Goal: Task Accomplishment & Management: Manage account settings

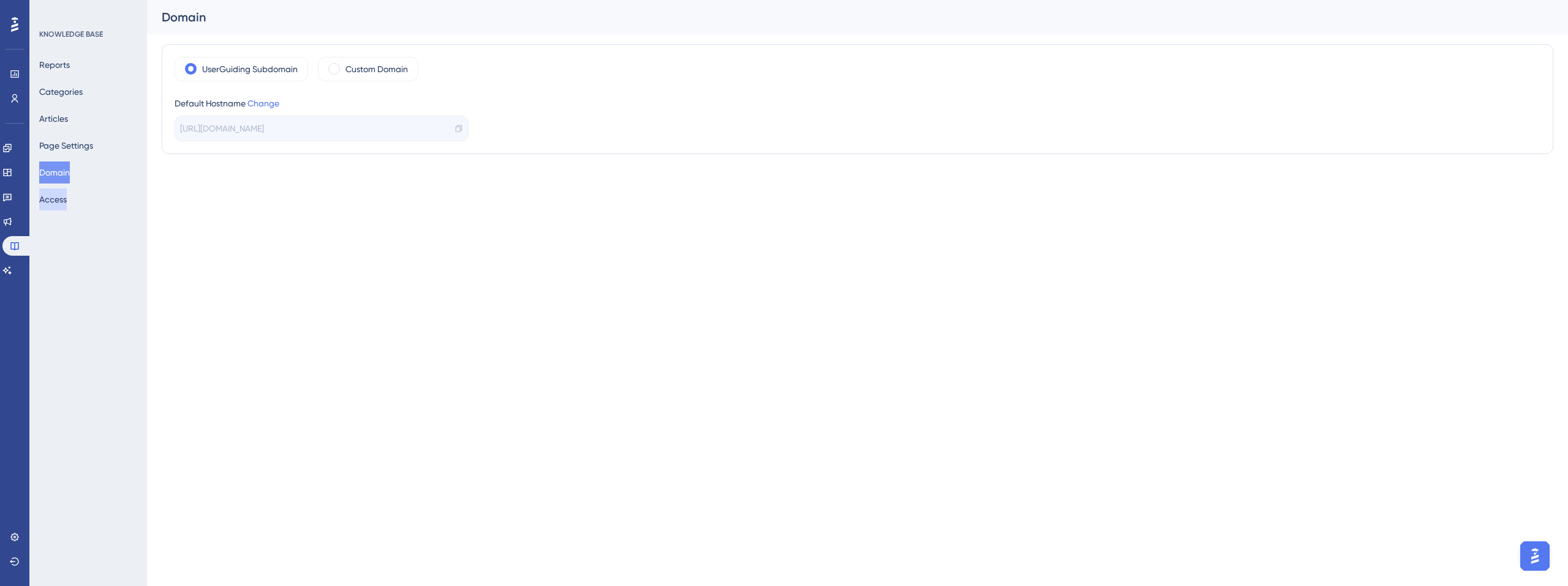
drag, startPoint x: 61, startPoint y: 200, endPoint x: 838, endPoint y: 3, distance: 801.6
click at [61, 200] on button "Access" at bounding box center [52, 199] width 27 height 22
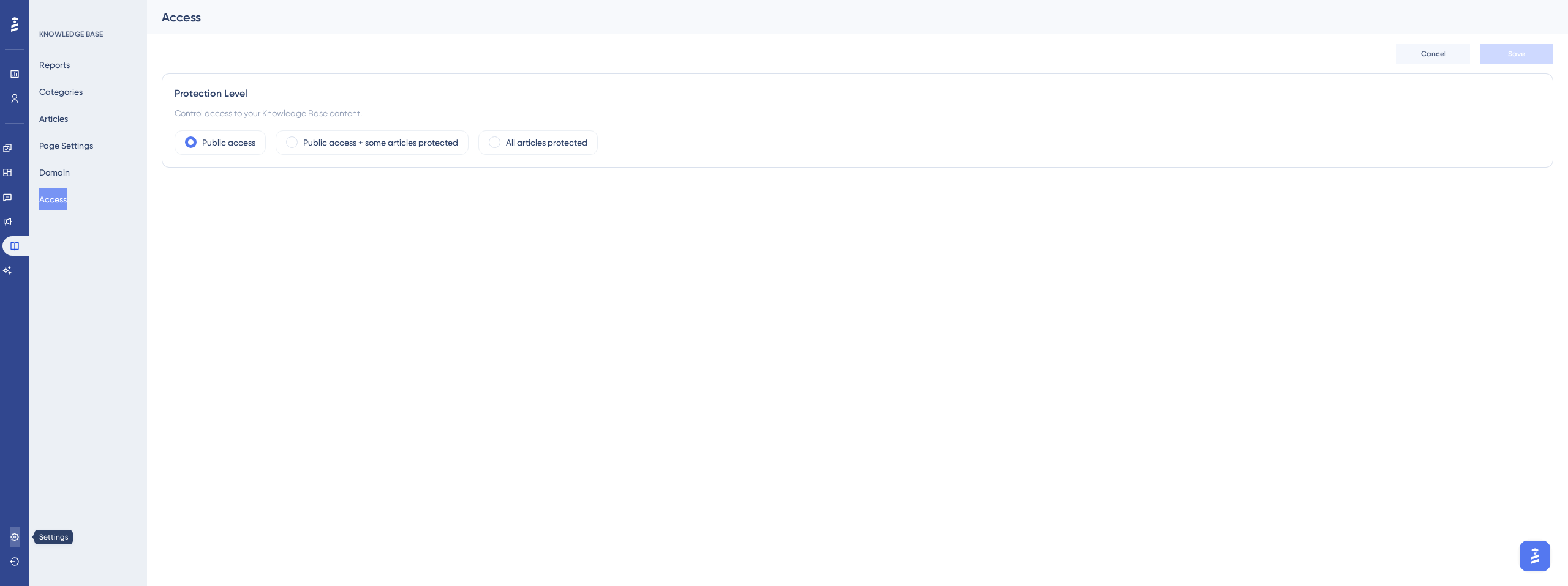
click at [15, 535] on icon at bounding box center [15, 537] width 10 height 10
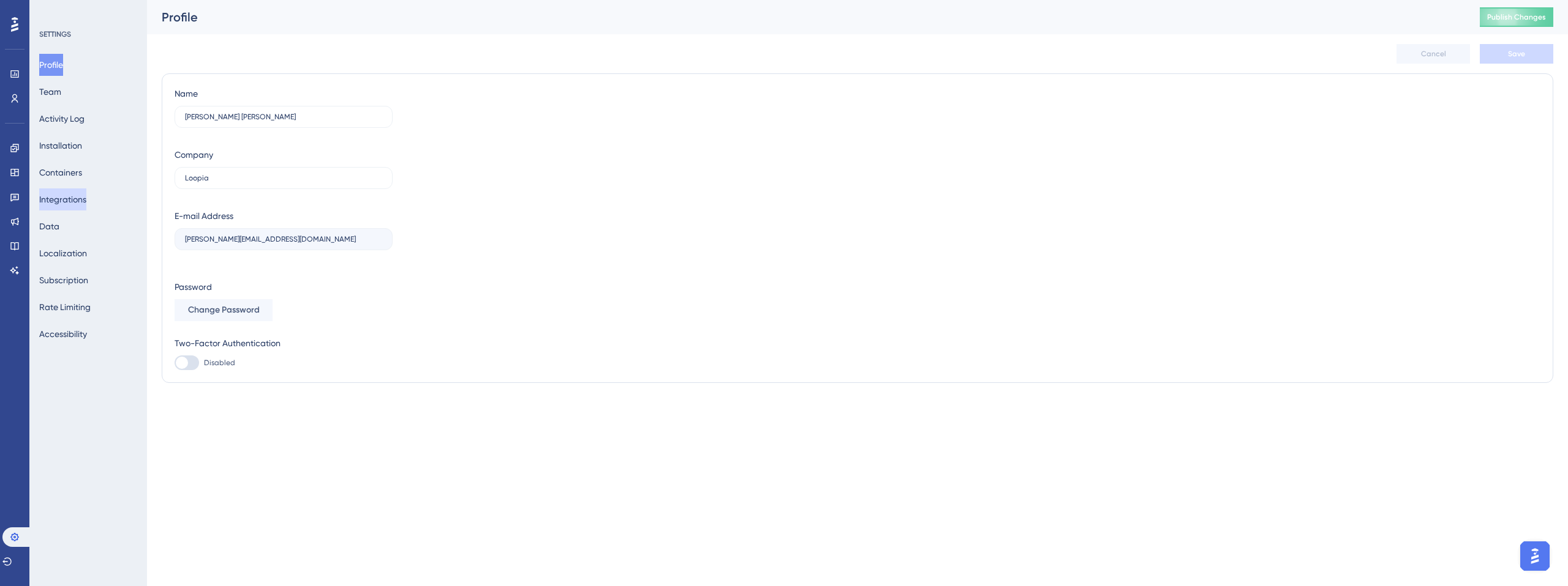
click at [66, 199] on button "Integrations" at bounding box center [62, 199] width 48 height 22
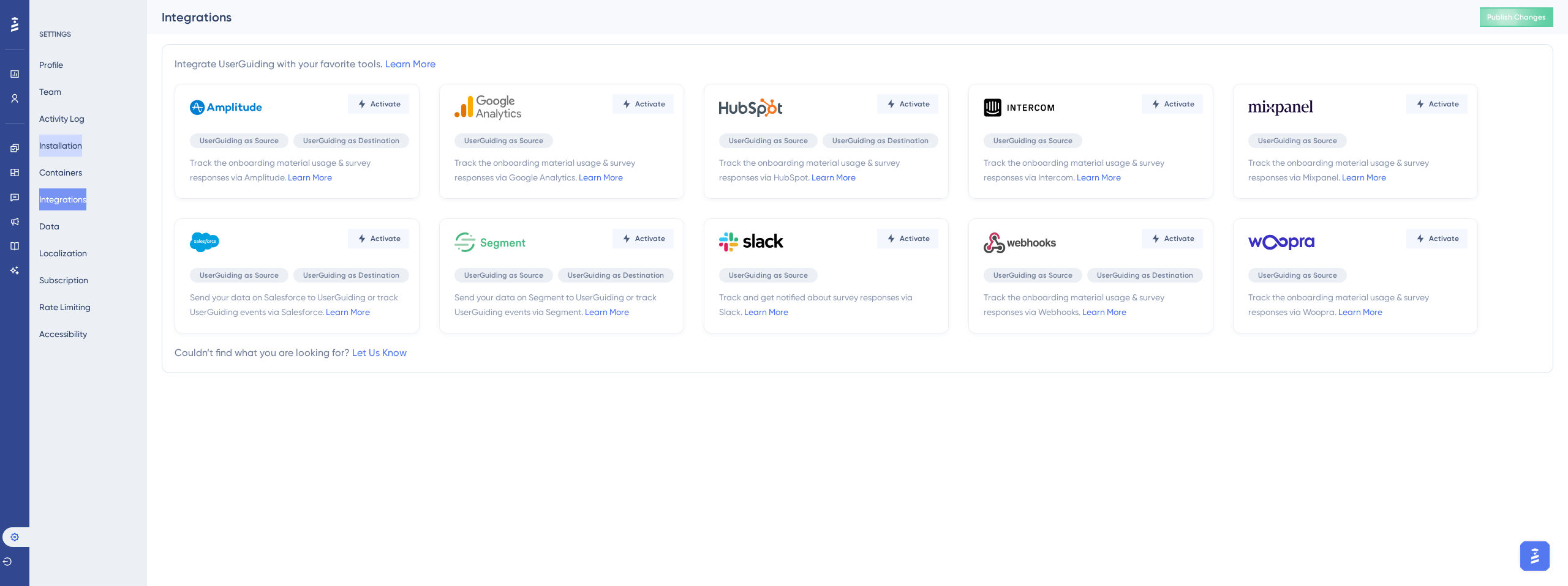
click at [60, 146] on button "Installation" at bounding box center [60, 146] width 43 height 22
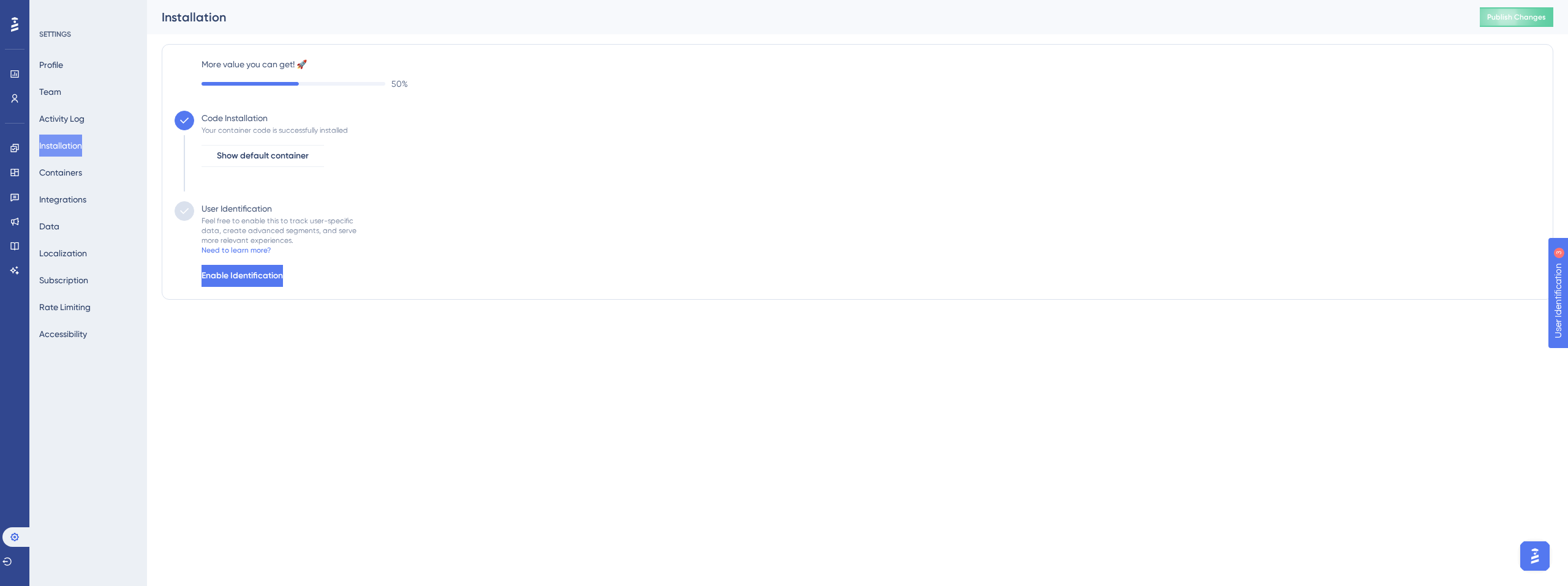
click at [359, 275] on div "User Identification Feel free to enable this to track user-specific data, creat…" at bounding box center [857, 244] width 1366 height 86
click at [249, 252] on div "Need to learn more?" at bounding box center [235, 251] width 69 height 10
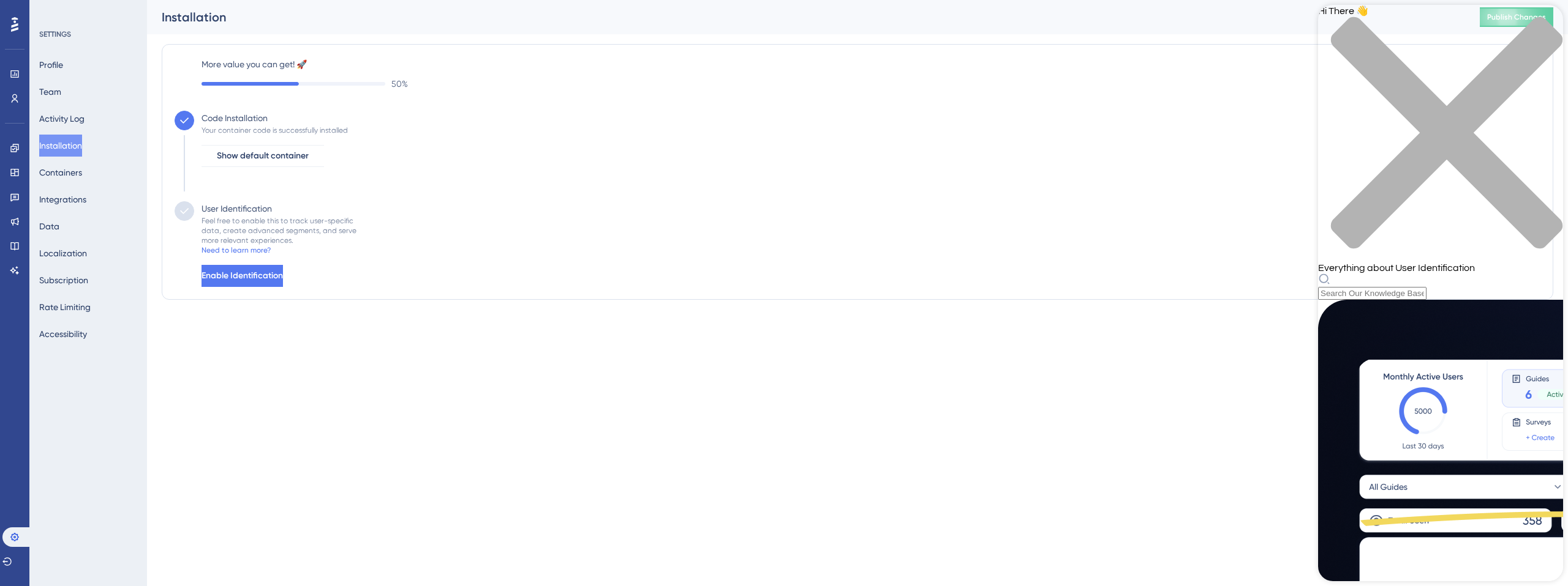
scroll to position [9, 0]
click at [270, 279] on span "Enable Identification" at bounding box center [244, 276] width 82 height 15
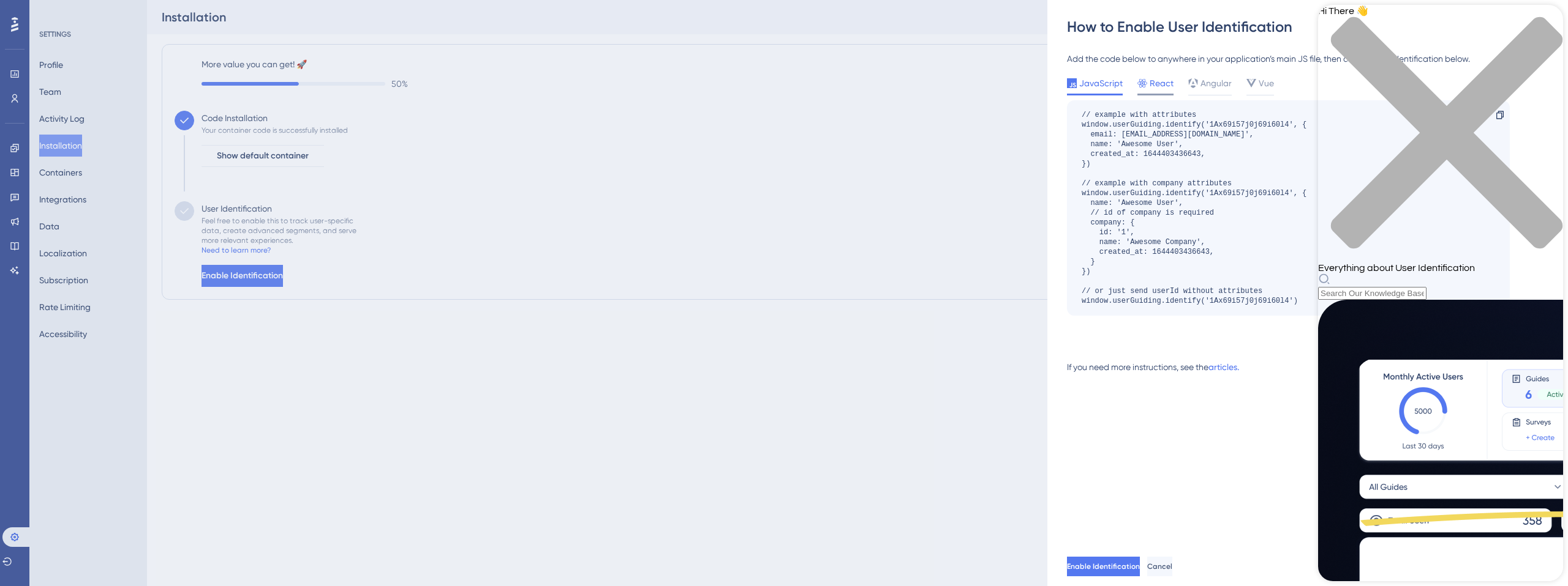
click at [1154, 89] on span "React" at bounding box center [1161, 83] width 24 height 15
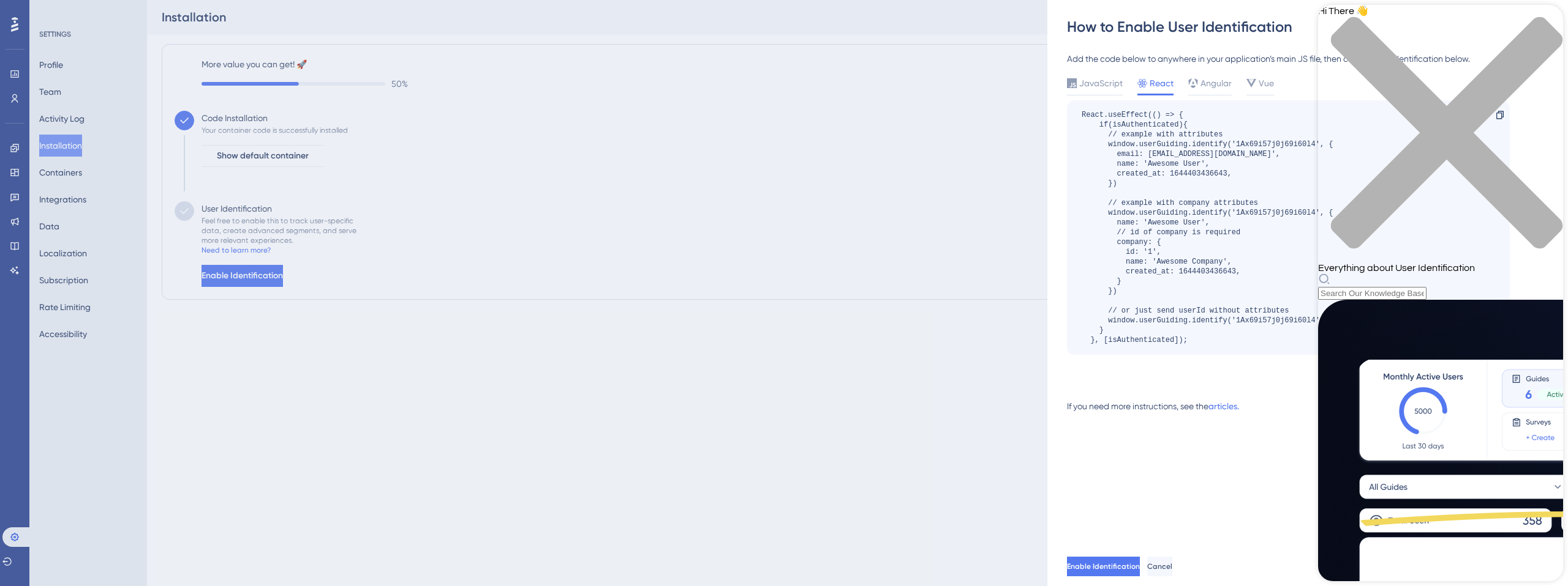
click at [1542, 19] on div "close resource center" at bounding box center [1441, 140] width 245 height 247
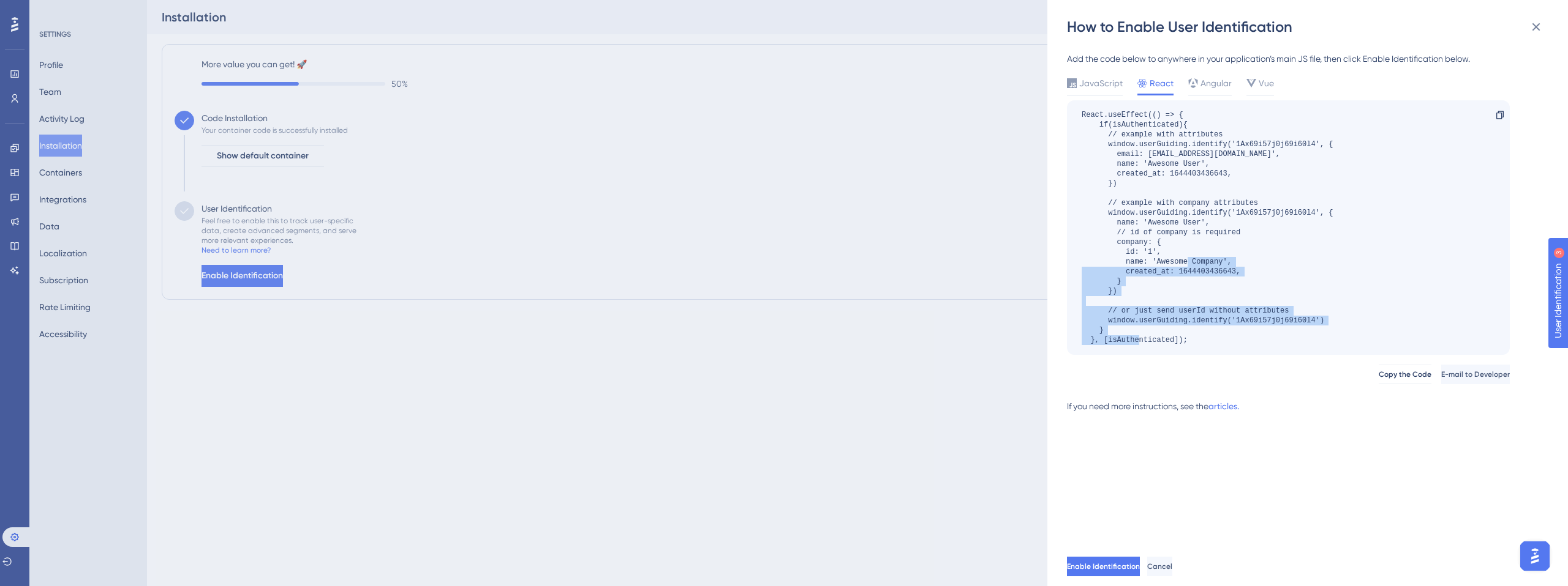
drag, startPoint x: 1202, startPoint y: 342, endPoint x: 1136, endPoint y: 243, distance: 119.0
click at [1072, 266] on div "React.useEffect(() => { if(isAuthenticated){ // example with attributes window.…" at bounding box center [1287, 227] width 442 height 255
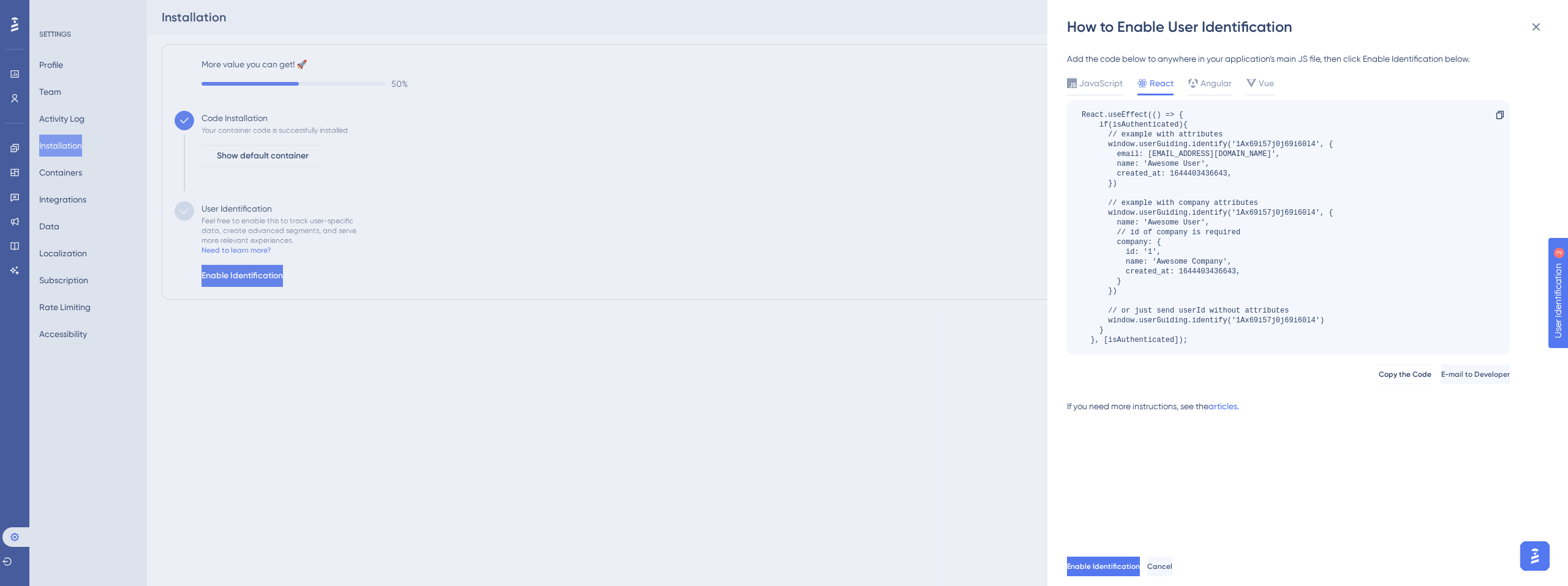
drag, startPoint x: 1177, startPoint y: 229, endPoint x: 1146, endPoint y: 161, distance: 74.7
click at [1177, 229] on div "React.useEffect(() => { if(isAuthenticated){ // example with attributes window.…" at bounding box center [1206, 227] width 251 height 235
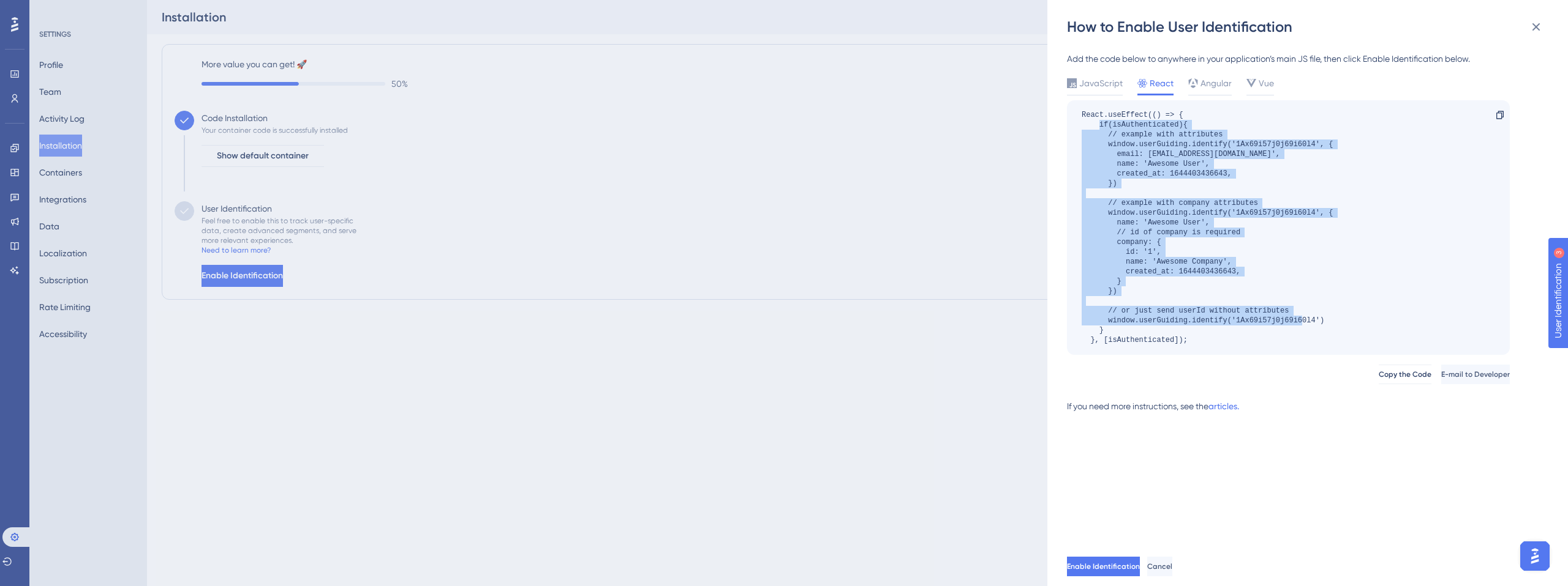
drag, startPoint x: 1103, startPoint y: 333, endPoint x: 1099, endPoint y: 125, distance: 208.0
click at [1099, 125] on div "React.useEffect(() => { if(isAuthenticated){ // example with attributes window.…" at bounding box center [1206, 227] width 251 height 235
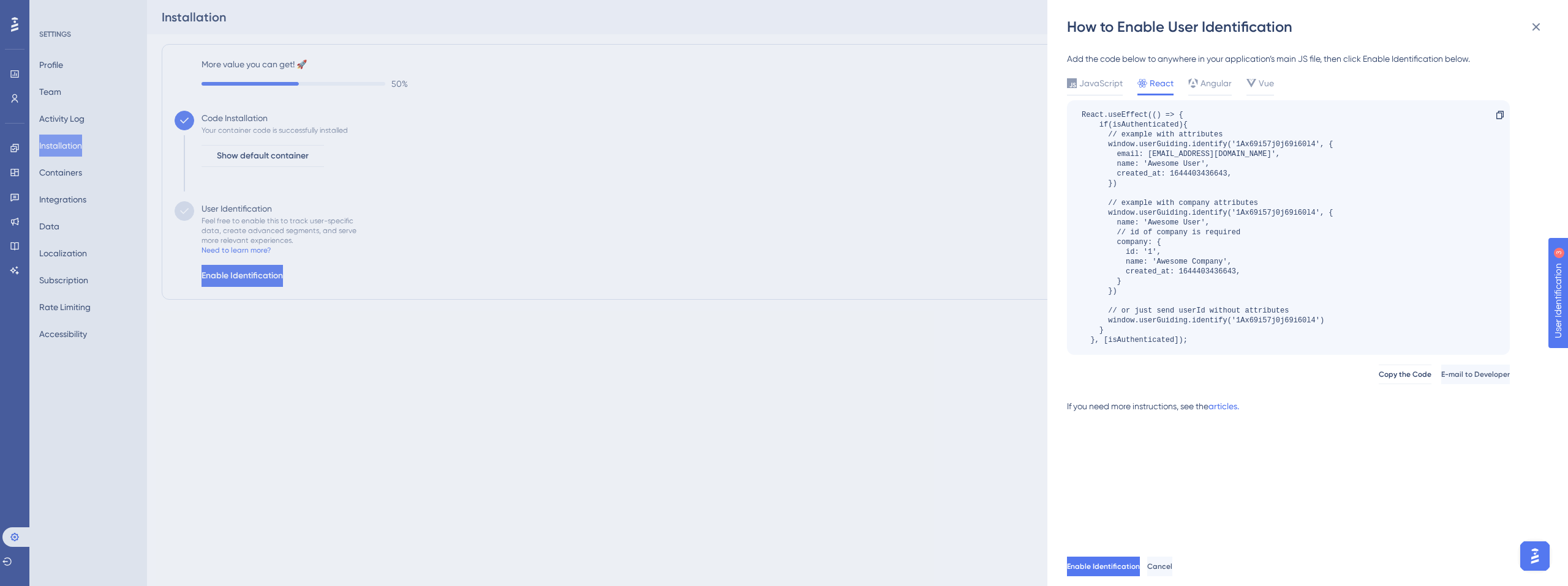
click at [1132, 126] on div "React.useEffect(() => { if(isAuthenticated){ // example with attributes window.…" at bounding box center [1206, 227] width 251 height 235
drag, startPoint x: 1104, startPoint y: 140, endPoint x: 1136, endPoint y: 183, distance: 53.6
click at [1136, 183] on div "React.useEffect(() => { if(isAuthenticated){ // example with attributes window.…" at bounding box center [1206, 227] width 251 height 235
click at [1253, 211] on div "React.useEffect(() => { if(isAuthenticated){ // example with attributes window.…" at bounding box center [1206, 227] width 251 height 235
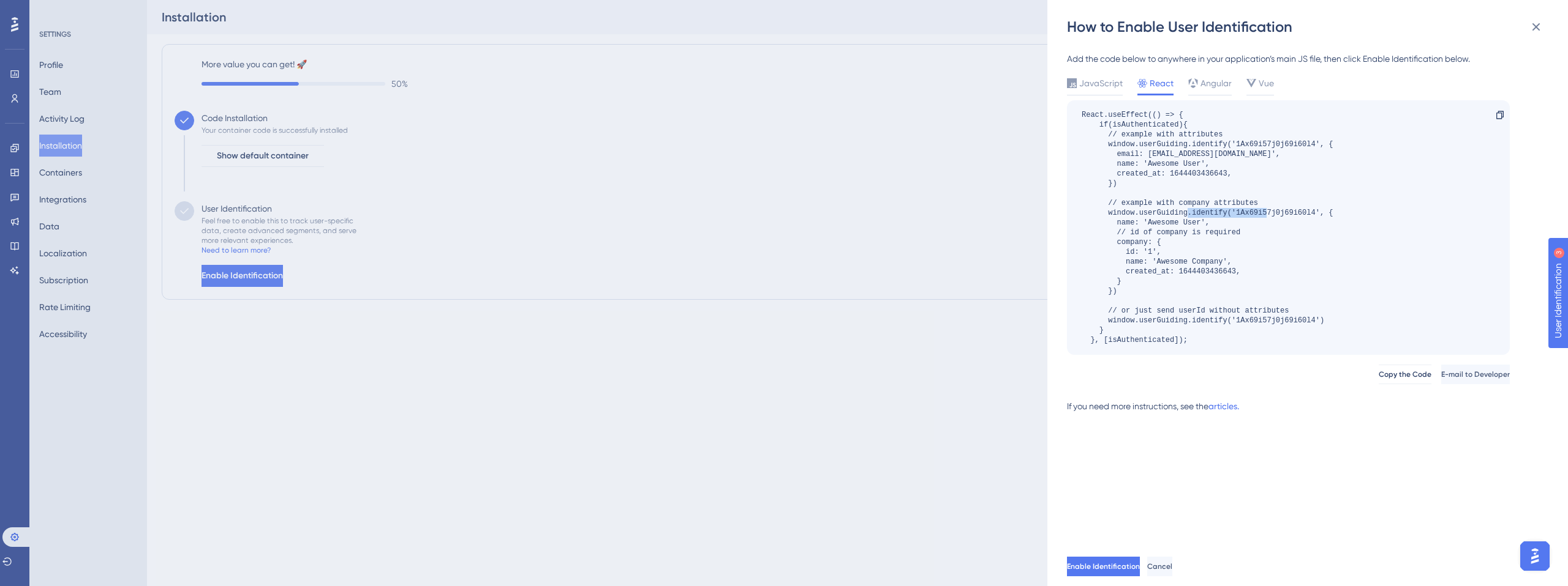
click at [1253, 211] on div "React.useEffect(() => { if(isAuthenticated){ // example with attributes window.…" at bounding box center [1206, 227] width 251 height 235
click at [1271, 322] on div "React.useEffect(() => { if(isAuthenticated){ // example with attributes window.…" at bounding box center [1206, 227] width 251 height 235
click at [1272, 322] on div "React.useEffect(() => { if(isAuthenticated){ // example with attributes window.…" at bounding box center [1206, 227] width 251 height 235
drag, startPoint x: 1117, startPoint y: 184, endPoint x: 1108, endPoint y: 144, distance: 41.0
click at [1108, 144] on div "React.useEffect(() => { if(isAuthenticated){ // example with attributes window.…" at bounding box center [1206, 227] width 251 height 235
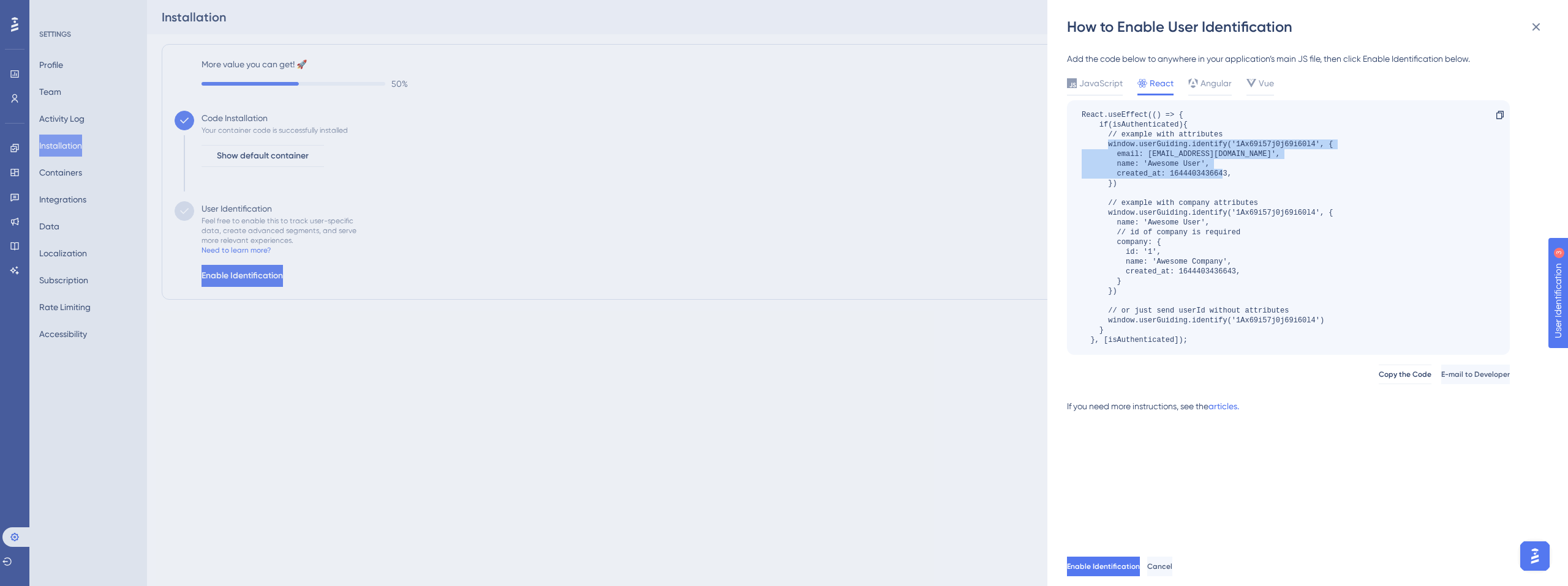
copy div "window.userGuiding.identify('1Ax69i57j0j69i60l4', { email: 'user@awesome.com', …"
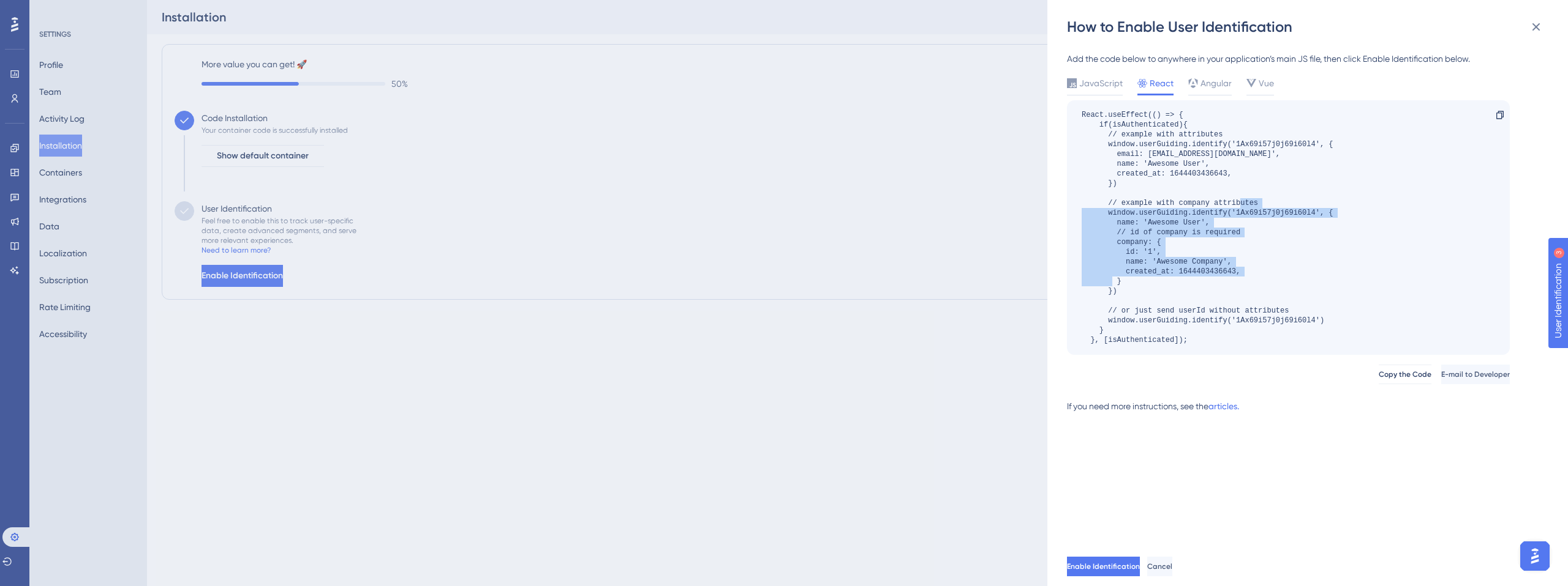
drag, startPoint x: 1118, startPoint y: 294, endPoint x: 1109, endPoint y: 213, distance: 81.5
click at [1109, 213] on div "React.useEffect(() => { if(isAuthenticated){ // example with attributes window.…" at bounding box center [1206, 227] width 251 height 235
copy div "window.userGuiding.identify('1Ax69i57j0j69i60l4', { name: 'Awesome User', // id…"
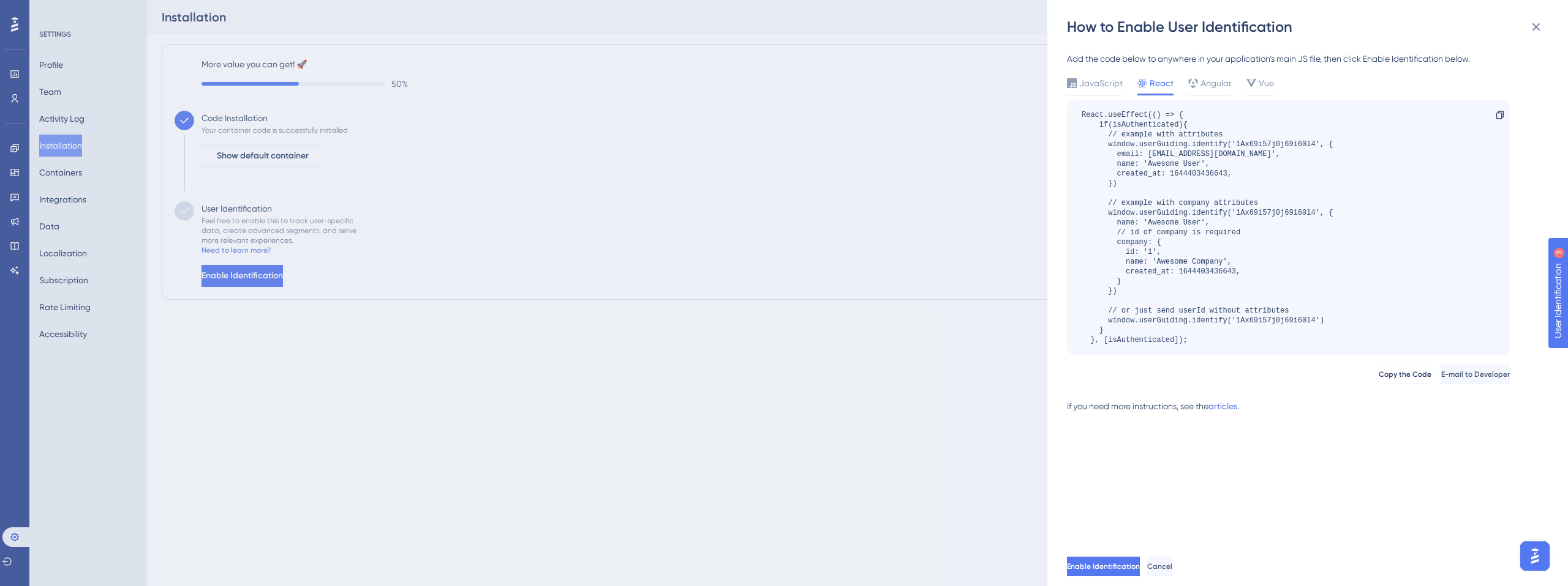
click at [1114, 157] on div "React.useEffect(() => { if(isAuthenticated){ // example with attributes window.…" at bounding box center [1206, 227] width 251 height 235
drag, startPoint x: 1105, startPoint y: 145, endPoint x: 1120, endPoint y: 183, distance: 40.9
click at [1120, 183] on div "React.useEffect(() => { if(isAuthenticated){ // example with attributes window.…" at bounding box center [1206, 227] width 251 height 235
click at [1118, 566] on span "Enable Identification" at bounding box center [1104, 567] width 73 height 10
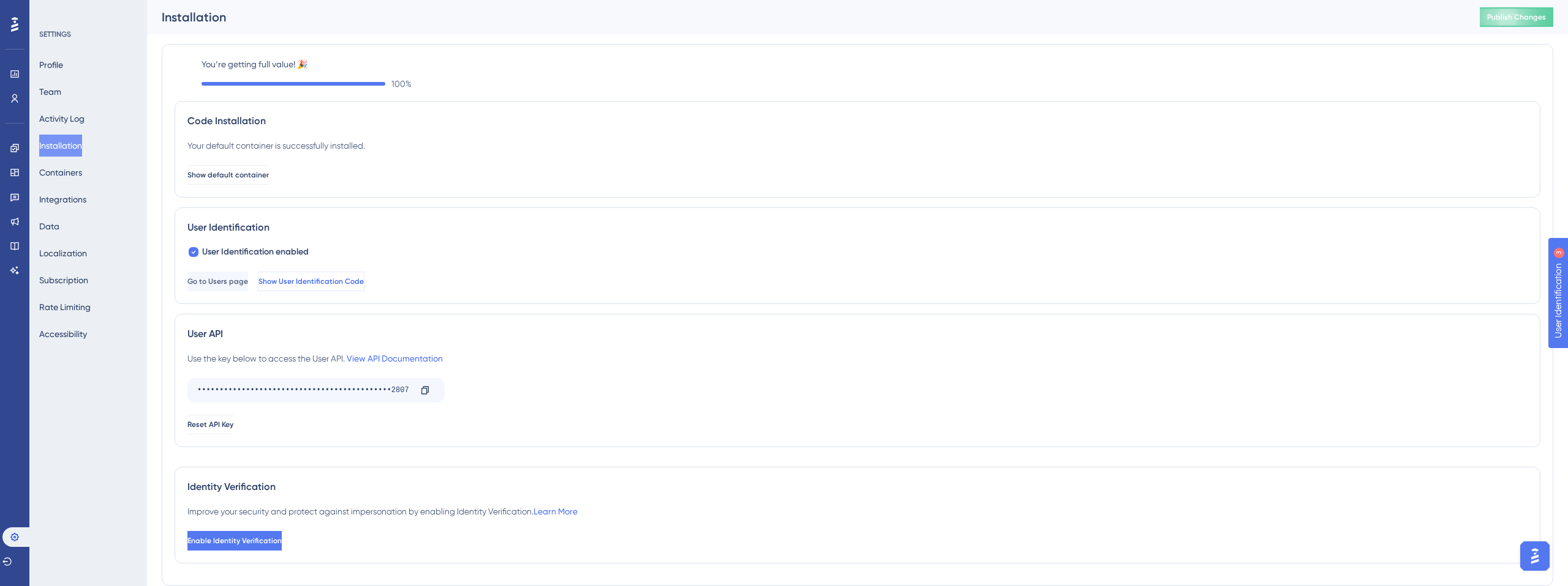
click at [364, 286] on span "Show User Identification Code" at bounding box center [311, 282] width 105 height 10
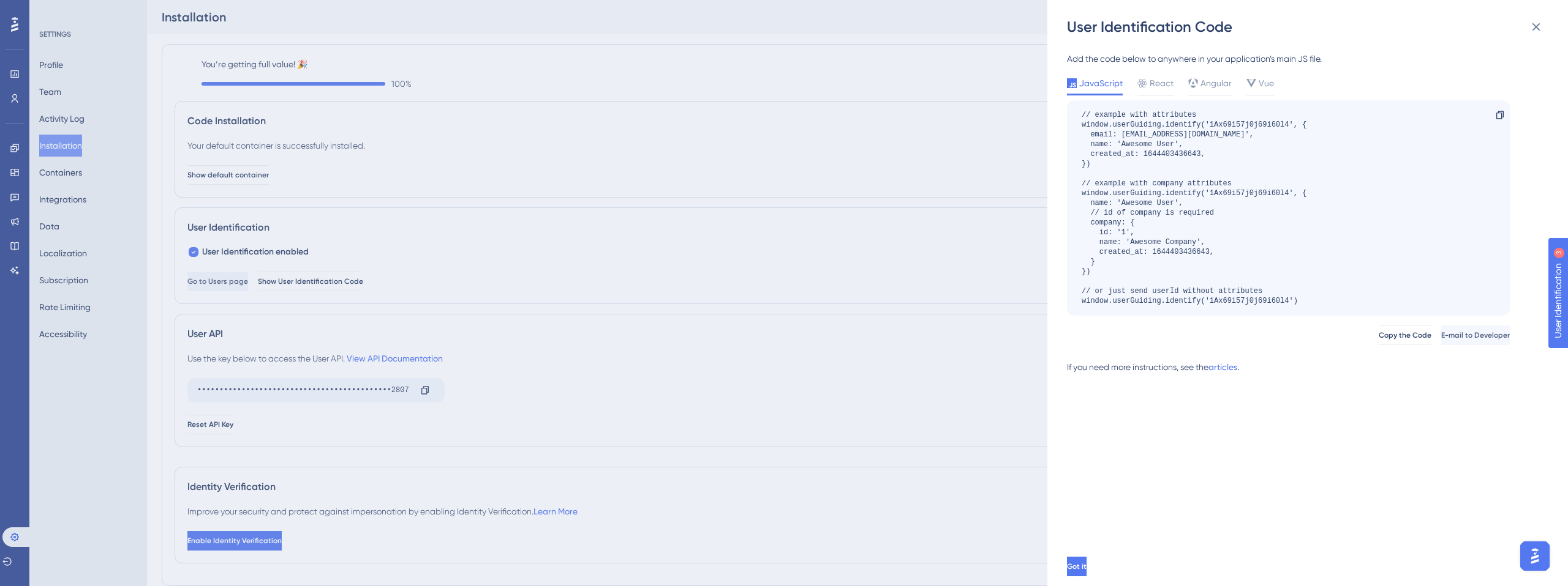
click at [1157, 72] on div "Add the code below to anywhere in your application’s main JS file. JavaScript R…" at bounding box center [1287, 218] width 442 height 333
click at [1151, 86] on span "React" at bounding box center [1161, 83] width 24 height 15
click at [1164, 86] on span "React" at bounding box center [1161, 83] width 24 height 15
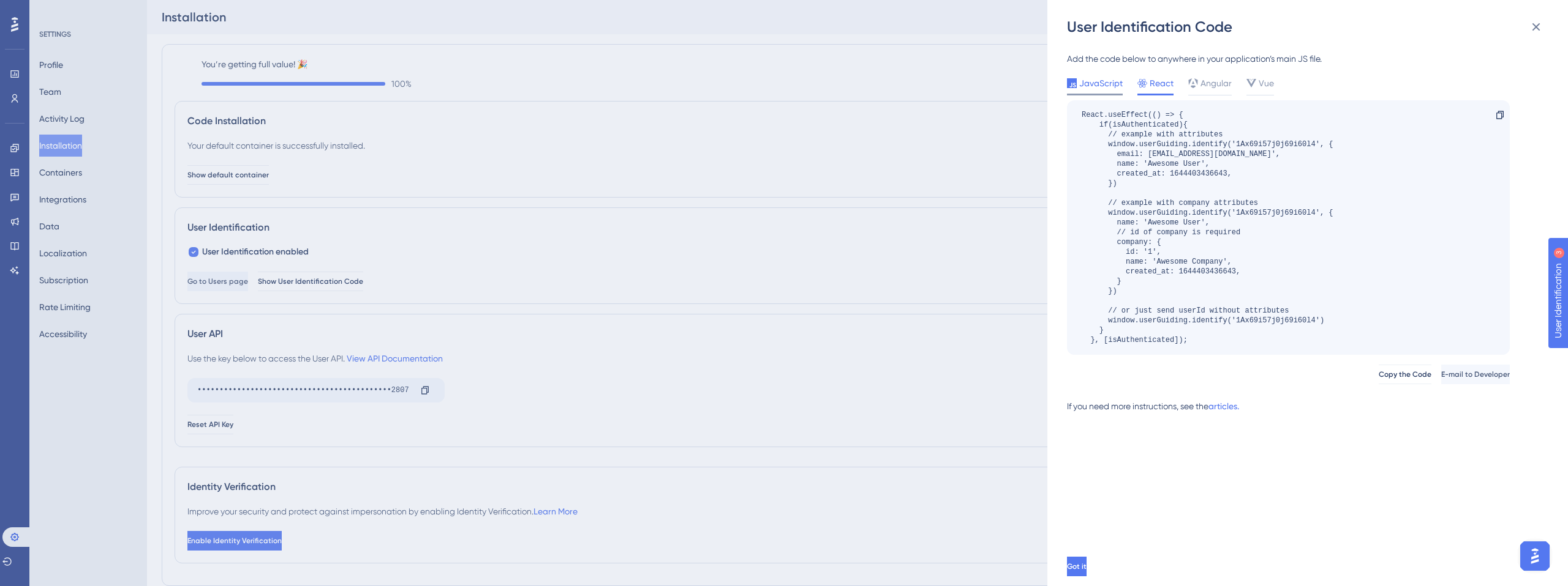
click at [1080, 87] on span "JavaScript" at bounding box center [1100, 83] width 44 height 15
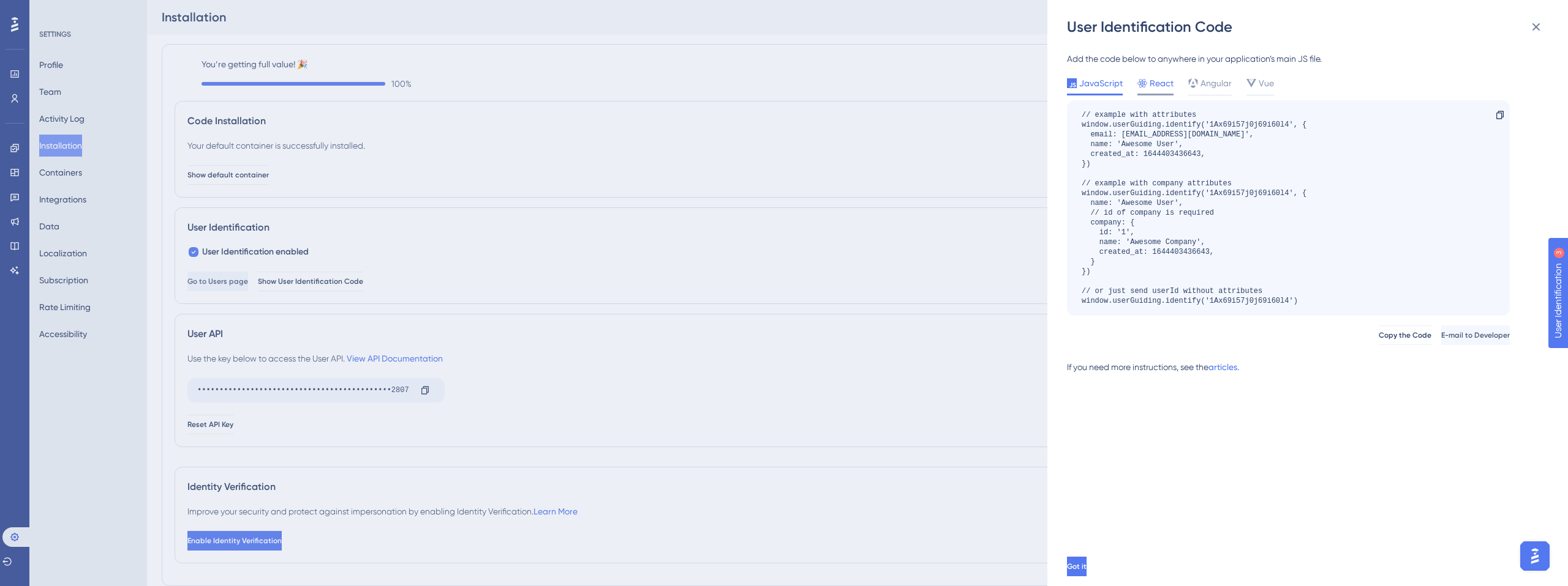
click at [1144, 86] on icon at bounding box center [1142, 84] width 10 height 10
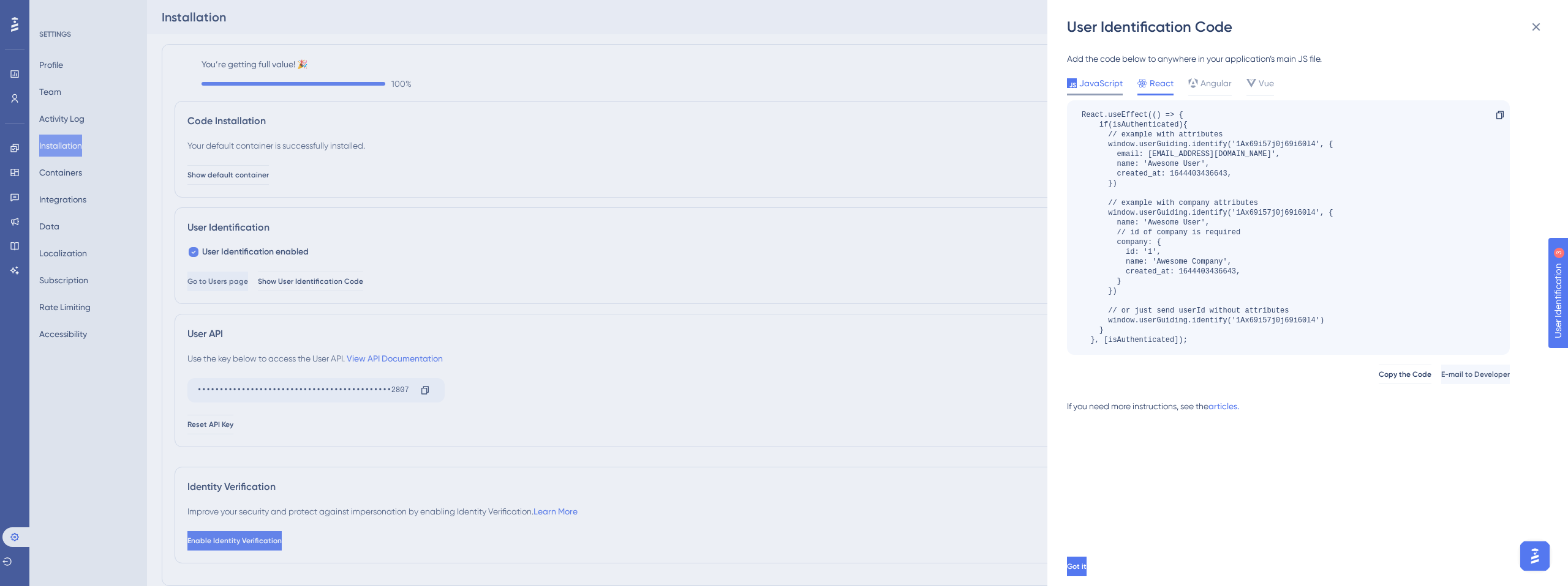
click at [1107, 86] on span "JavaScript" at bounding box center [1100, 83] width 44 height 15
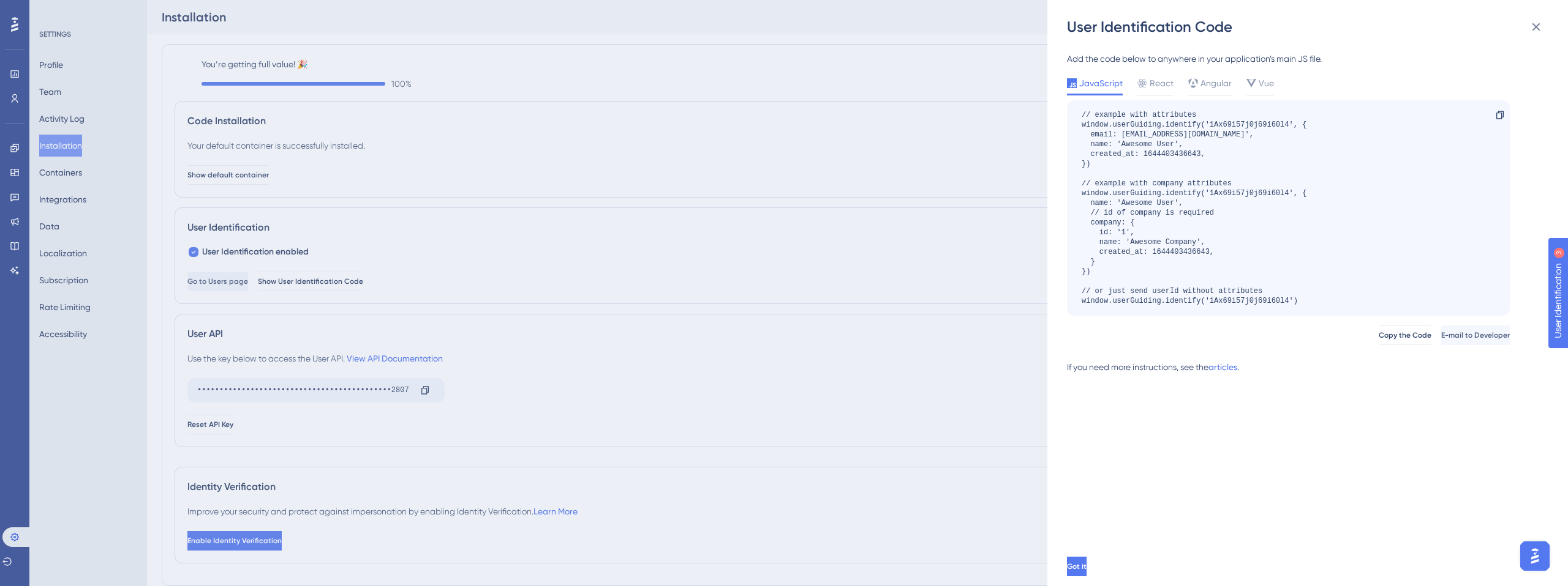
click at [1254, 123] on div "// example with attributes window.userGuiding.identify('1Ax69i57j0j69i60l4', { …" at bounding box center [1193, 208] width 225 height 196
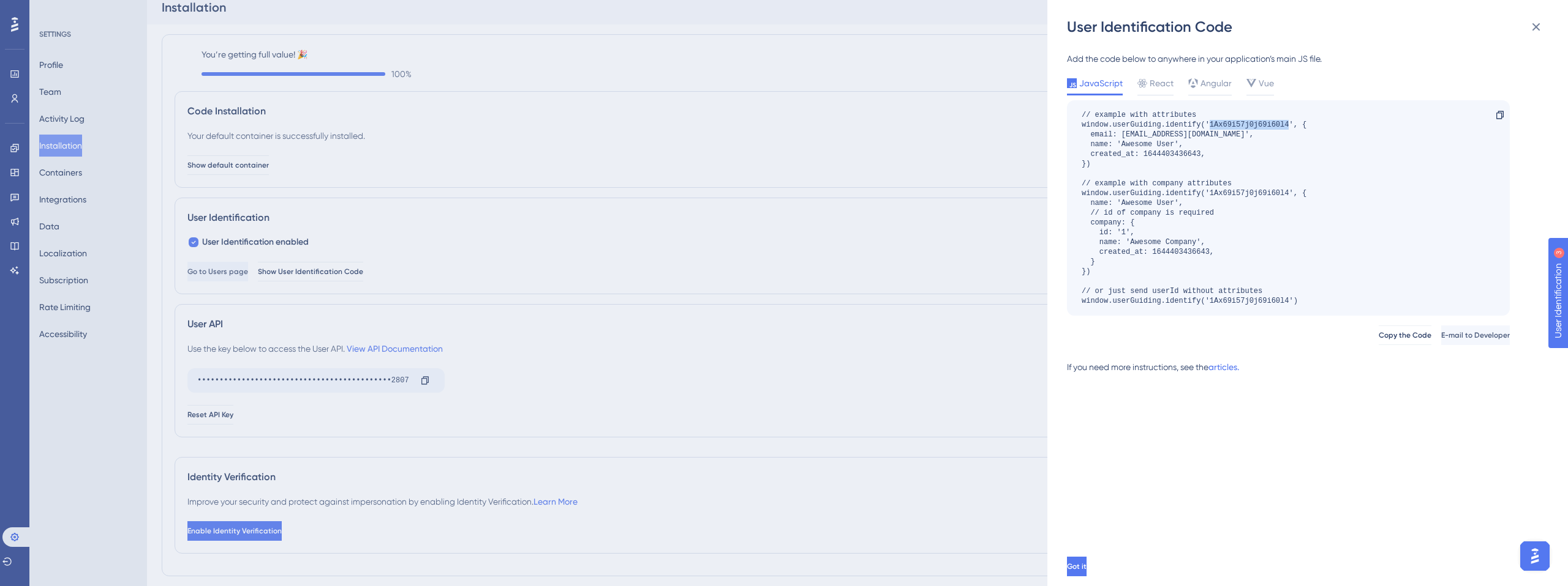
scroll to position [0, 0]
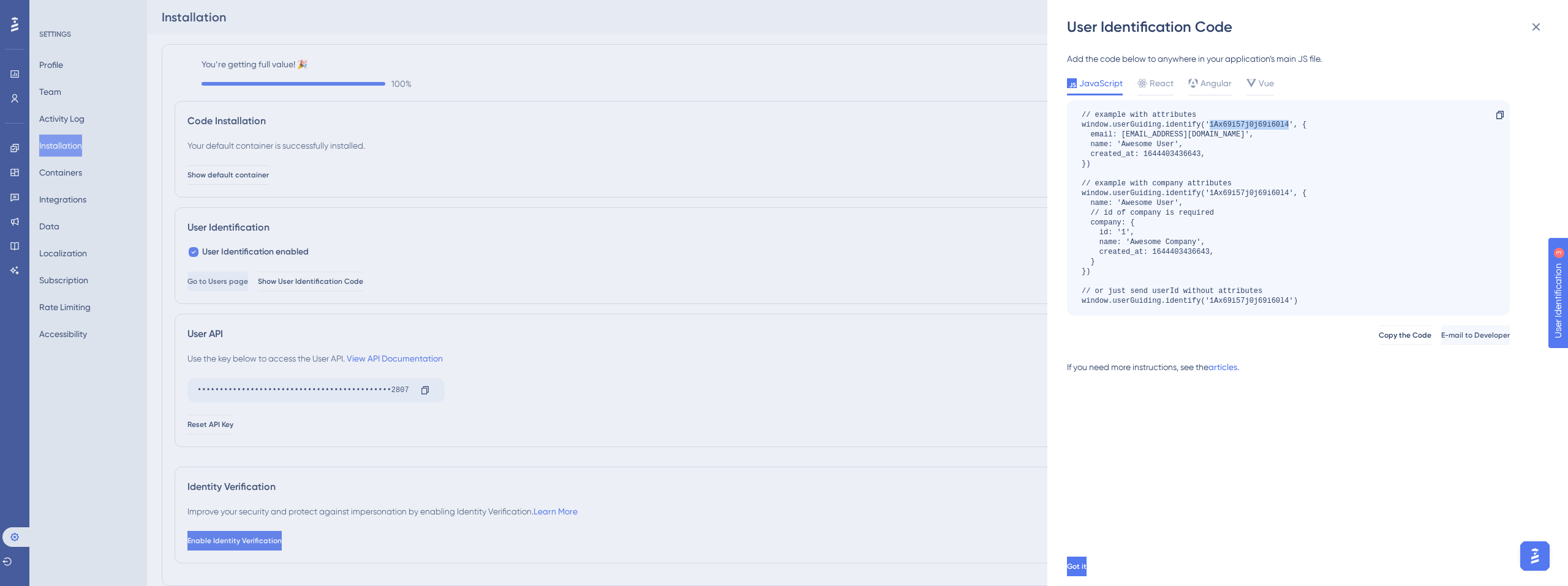
click at [1241, 126] on div "// example with attributes window.userGuiding.identify('1Ax69i57j0j69i60l4', { …" at bounding box center [1193, 208] width 225 height 196
click at [1229, 127] on div "// example with attributes window.userGuiding.identify('1Ax69i57j0j69i60l4', { …" at bounding box center [1193, 208] width 225 height 196
drag, startPoint x: 1229, startPoint y: 127, endPoint x: 1208, endPoint y: 190, distance: 66.4
click at [1229, 127] on div "// example with attributes window.userGuiding.identify('1Ax69i57j0j69i60l4', { …" at bounding box center [1193, 208] width 225 height 196
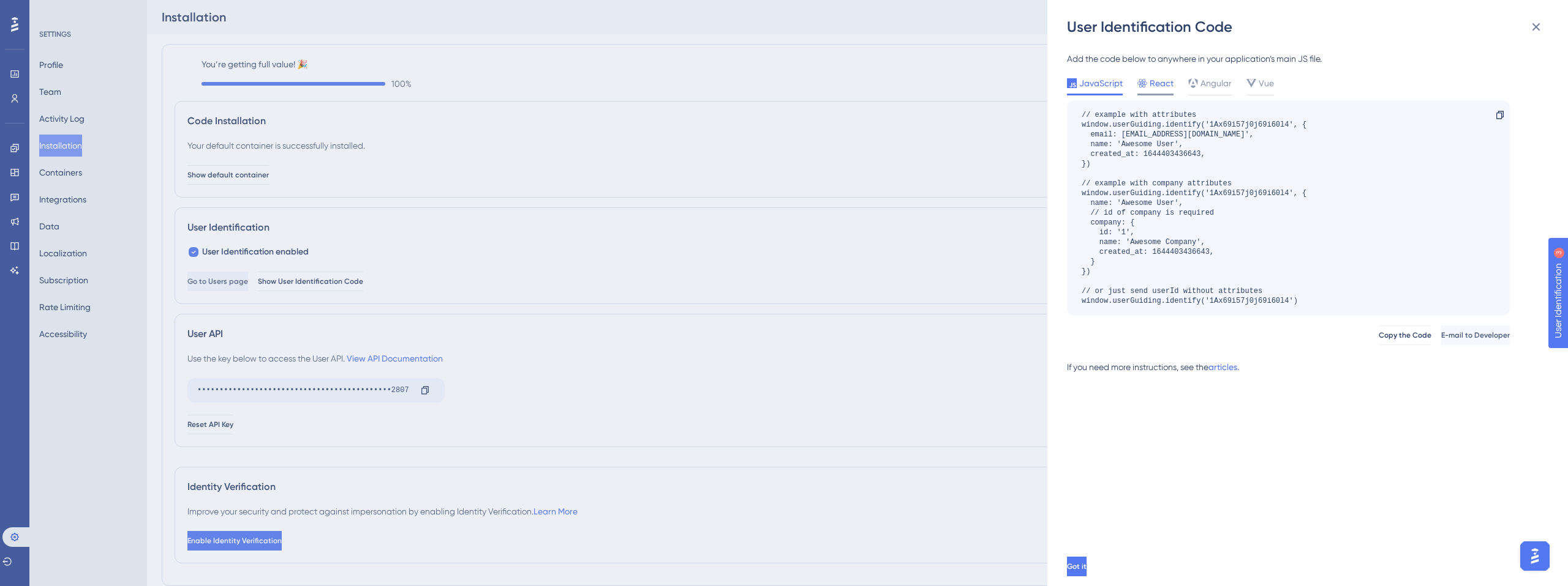
click at [1162, 91] on div "React" at bounding box center [1155, 86] width 36 height 19
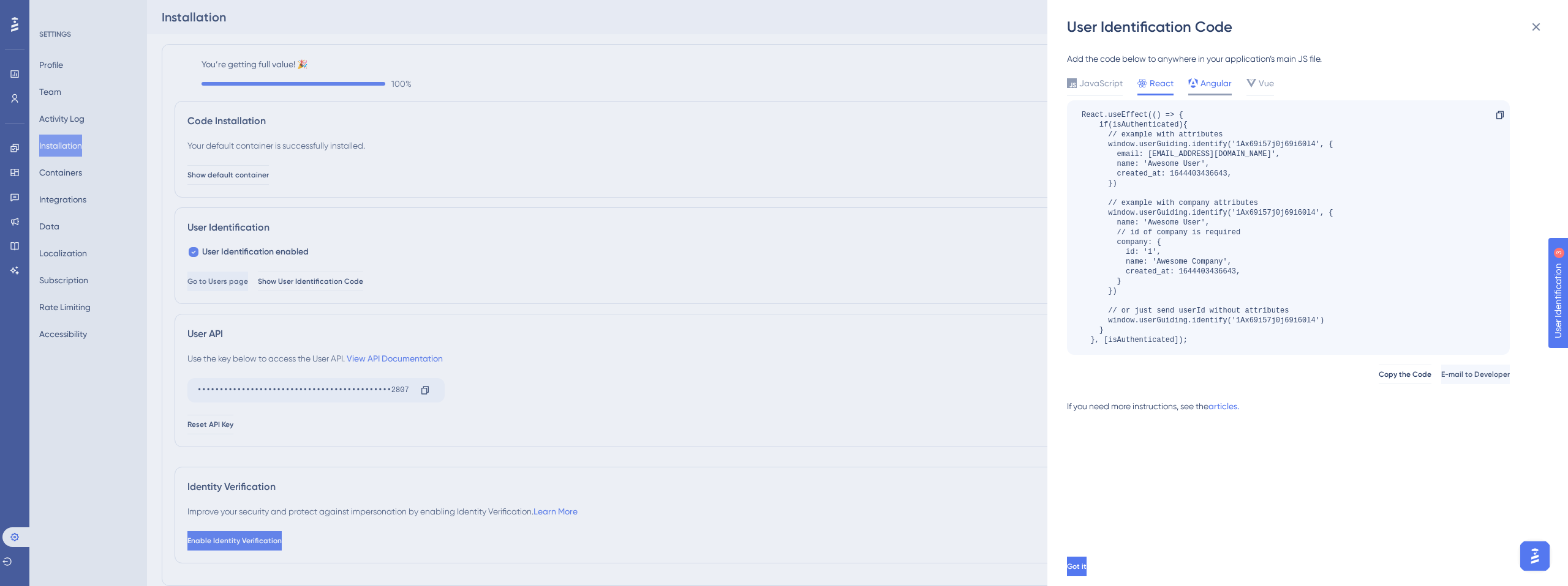
click at [1204, 89] on span "Angular" at bounding box center [1216, 83] width 31 height 15
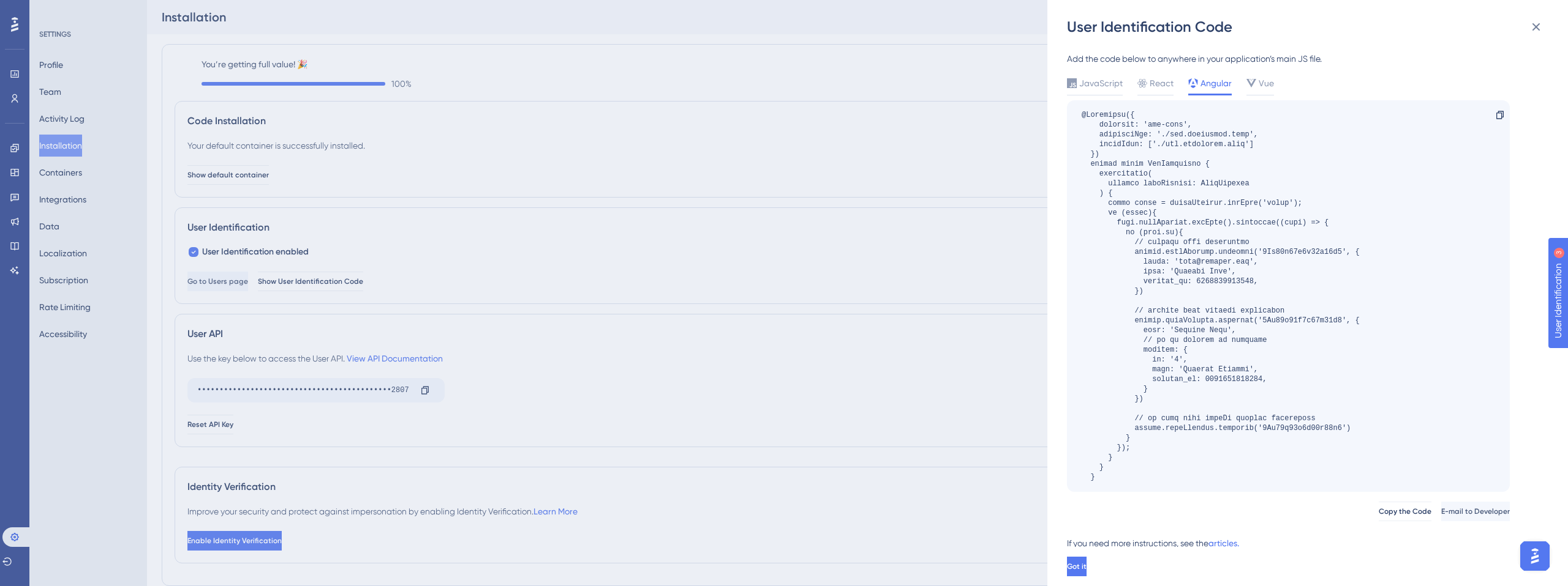
click at [1204, 86] on span "Angular" at bounding box center [1216, 83] width 31 height 15
drag, startPoint x: 1164, startPoint y: 87, endPoint x: 1095, endPoint y: 88, distance: 69.0
click at [1164, 87] on span "React" at bounding box center [1161, 83] width 24 height 15
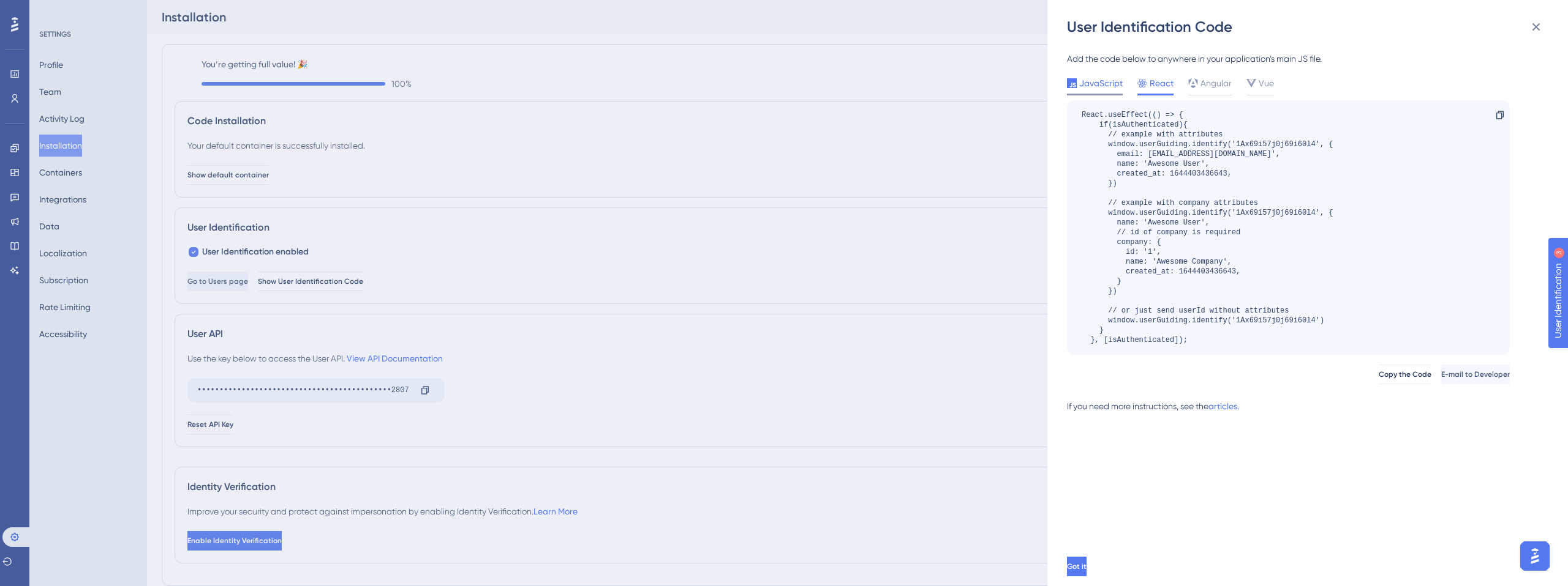
click at [1093, 88] on span "JavaScript" at bounding box center [1100, 83] width 44 height 15
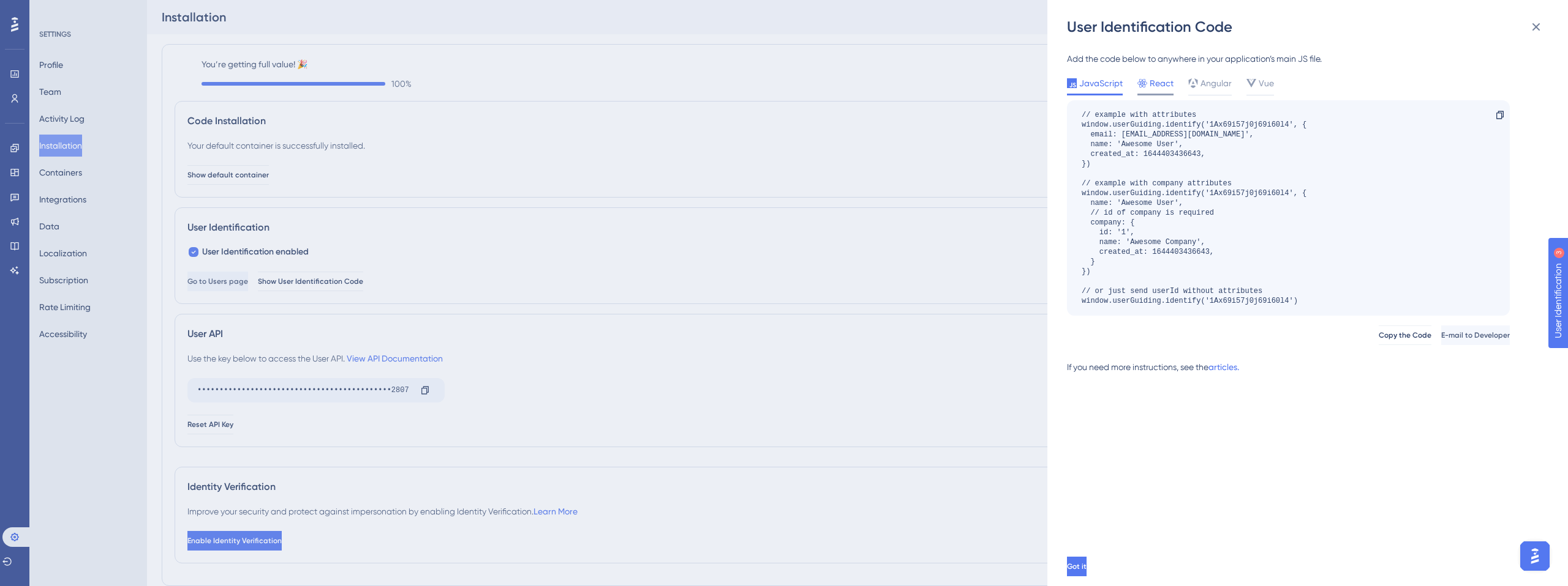
click at [1161, 84] on span "React" at bounding box center [1161, 83] width 24 height 15
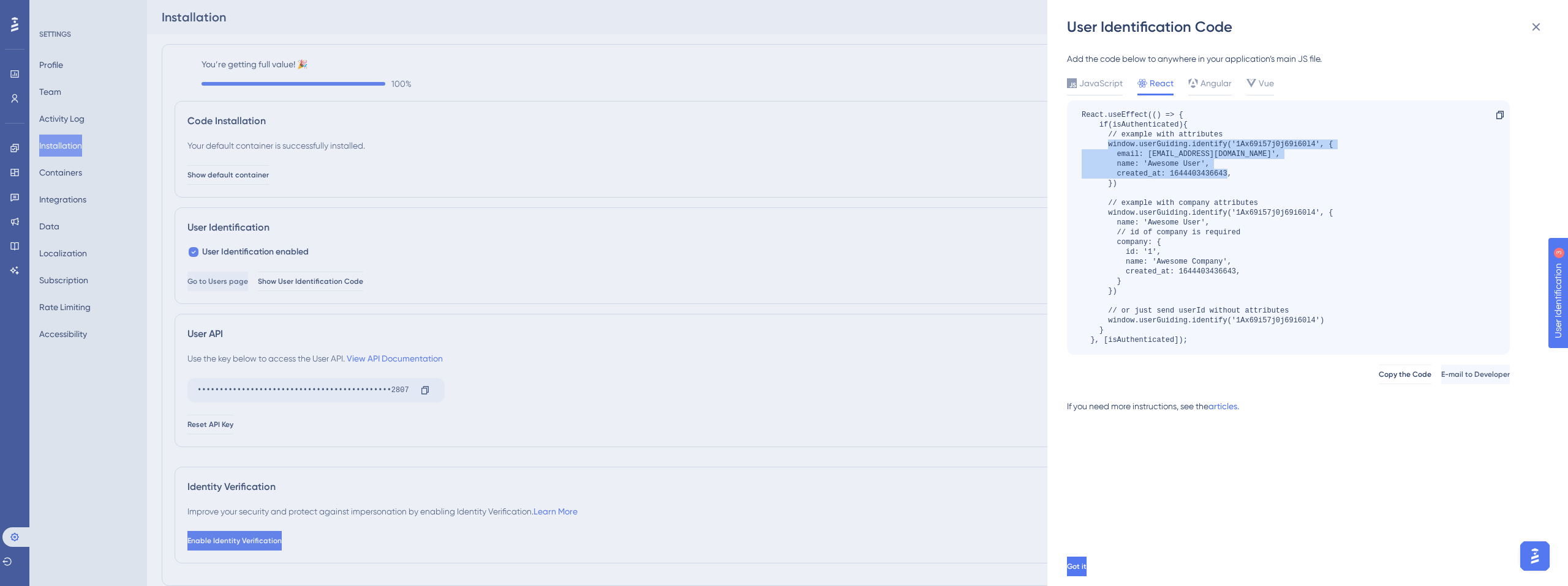
drag, startPoint x: 1121, startPoint y: 189, endPoint x: 1106, endPoint y: 142, distance: 49.3
click at [1106, 142] on div "React.useEffect(() => { if(isAuthenticated){ // example with attributes window.…" at bounding box center [1206, 227] width 251 height 235
copy div "window.userGuiding.identify('1Ax69i57j0j69i60l4', { email: 'user@awesome.com', …"
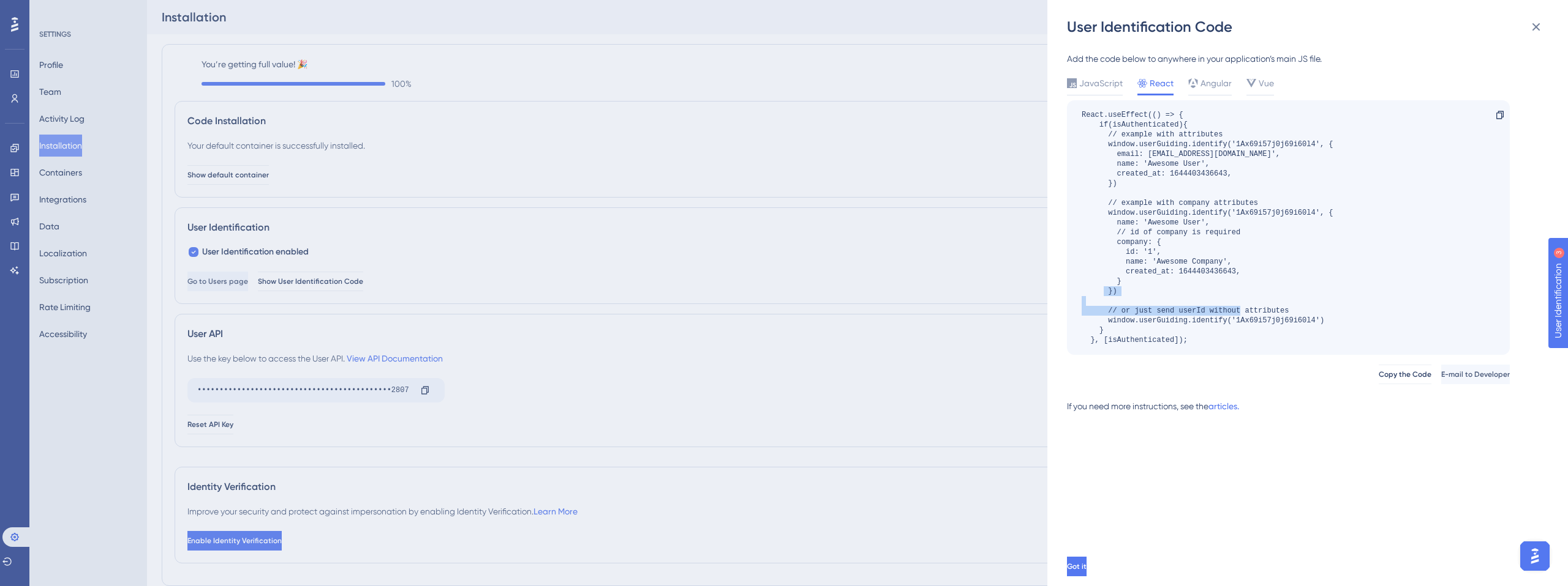
drag, startPoint x: 1139, startPoint y: 310, endPoint x: 1339, endPoint y: 313, distance: 200.0
click at [1339, 313] on div "React.useEffect(() => { if(isAuthenticated){ // example with attributes window.…" at bounding box center [1287, 227] width 442 height 255
drag, startPoint x: 1290, startPoint y: 324, endPoint x: 1106, endPoint y: 324, distance: 184.0
click at [1106, 324] on div "React.useEffect(() => { if(isAuthenticated){ // example with attributes window.…" at bounding box center [1206, 227] width 251 height 235
copy div "window.userGuiding.identify('1Ax69i57j0j69i60l4')"
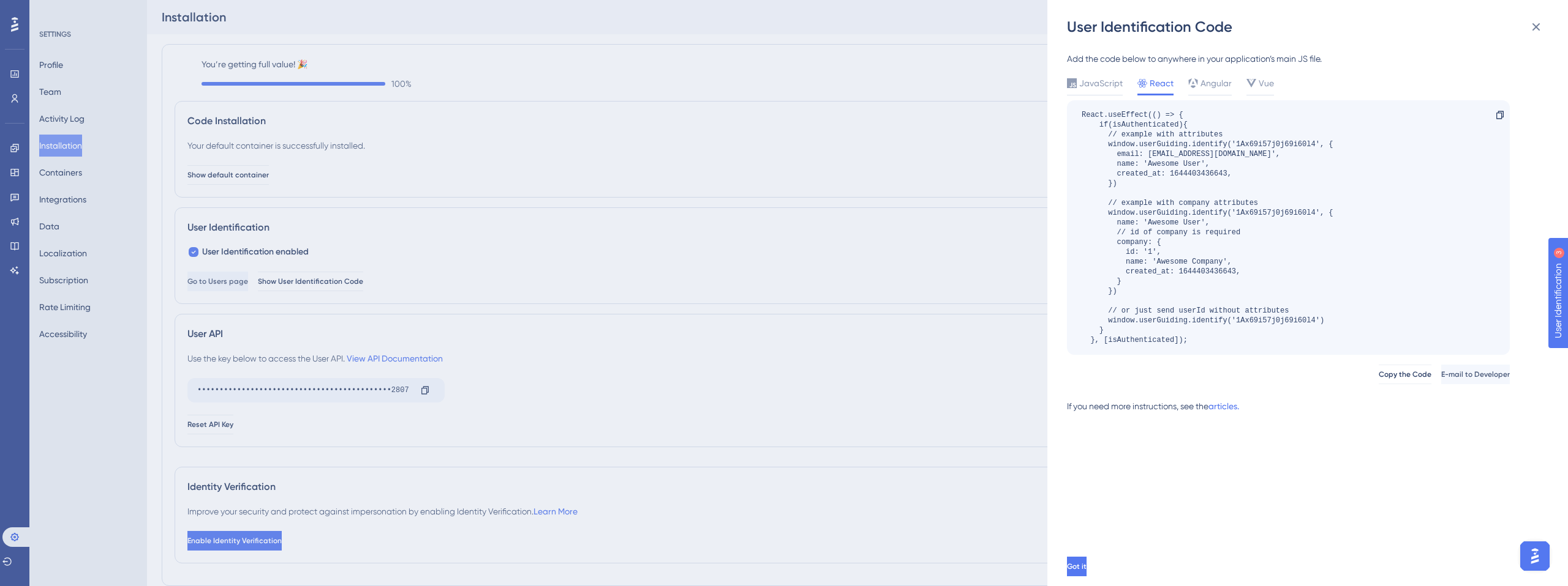
click at [1193, 319] on div "React.useEffect(() => { if(isAuthenticated){ // example with attributes window.…" at bounding box center [1206, 227] width 251 height 235
click at [489, 310] on div "User Identification Code Add the code below to anywhere in your application’s m…" at bounding box center [784, 293] width 1568 height 586
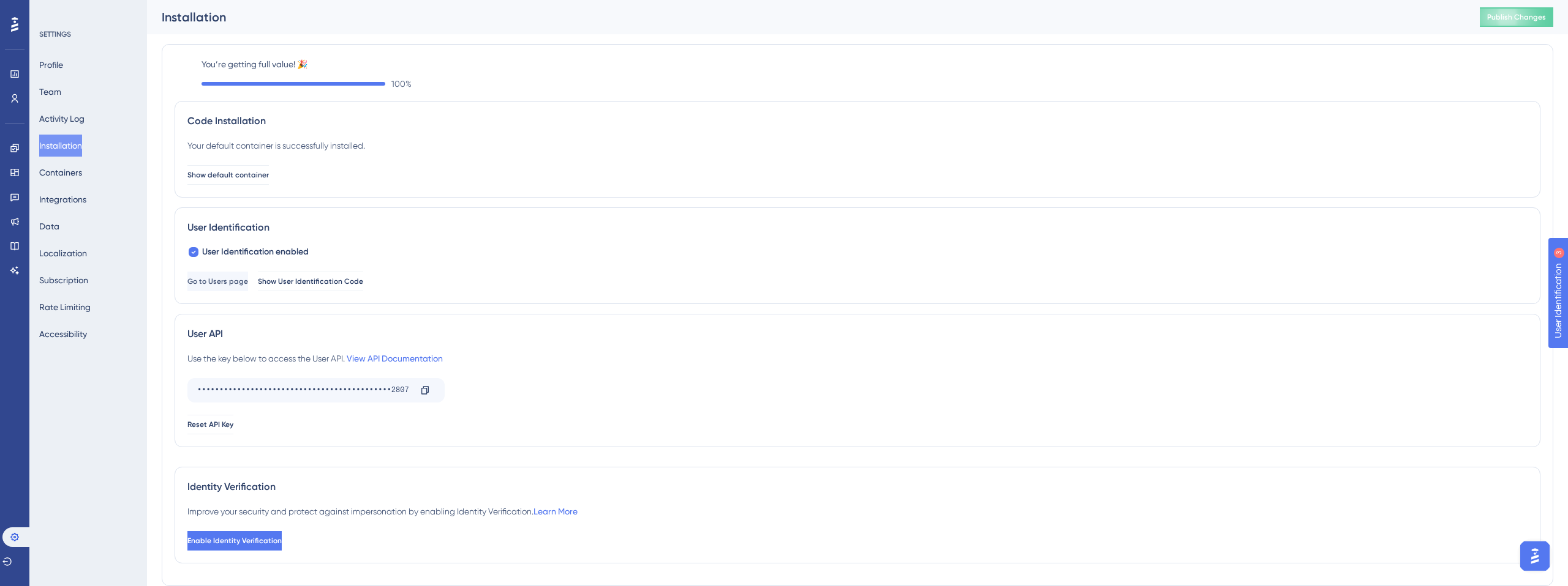
scroll to position [58, 0]
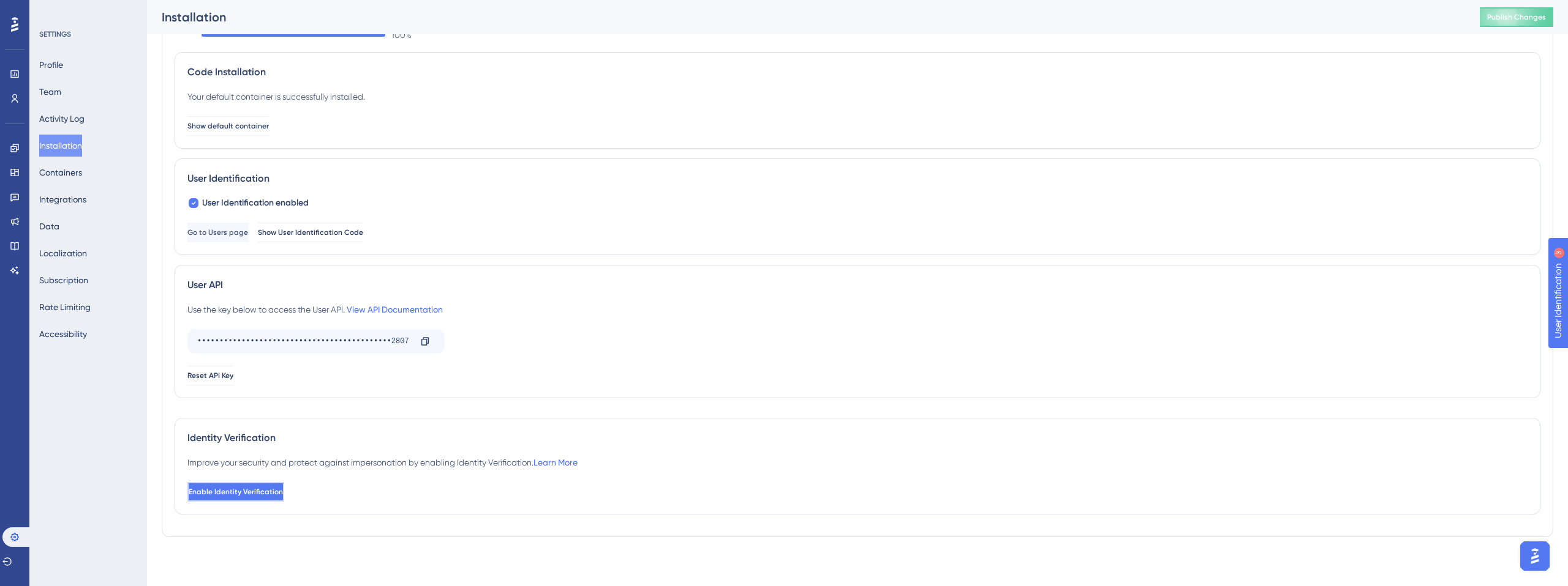
click at [283, 494] on span "Enable Identity Verification" at bounding box center [235, 492] width 94 height 10
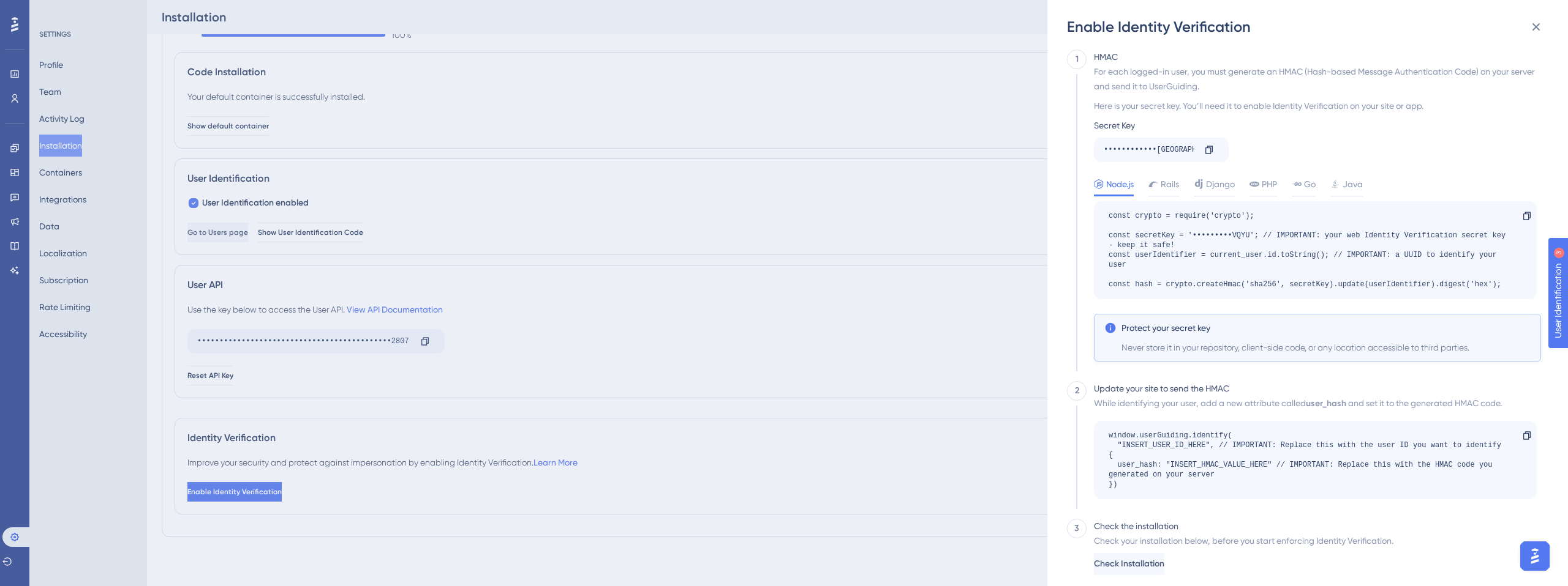
scroll to position [0, 0]
click at [1218, 192] on span "Django" at bounding box center [1220, 186] width 29 height 15
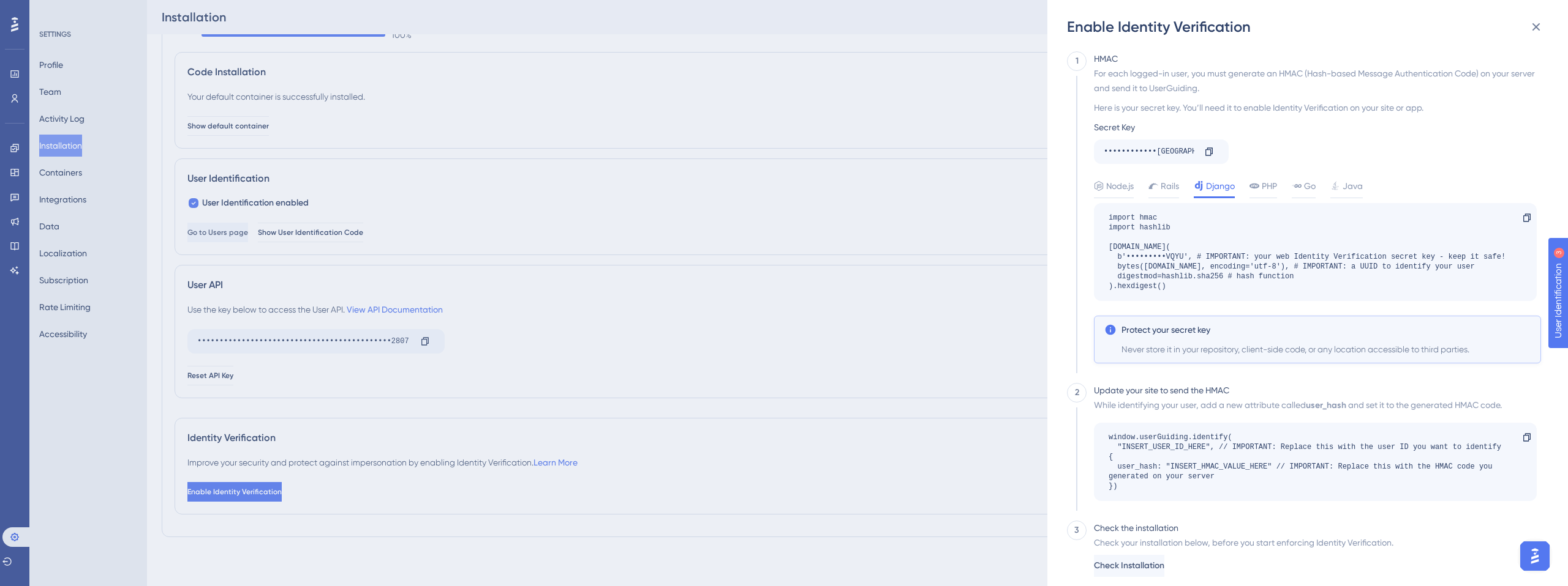
scroll to position [20, 0]
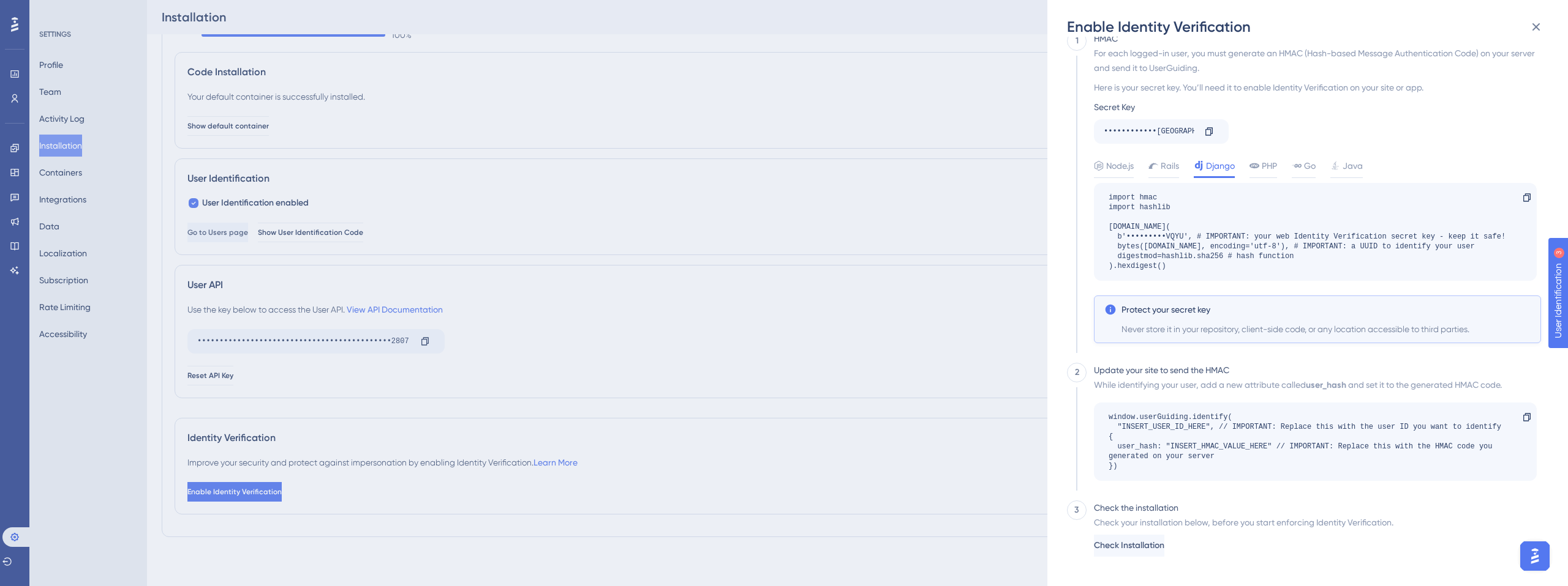
drag, startPoint x: 753, startPoint y: 43, endPoint x: 619, endPoint y: 163, distance: 179.9
click at [753, 43] on div "Enable Identity Verification 1 HMAC For each logged-in user, you must generate …" at bounding box center [784, 293] width 1568 height 586
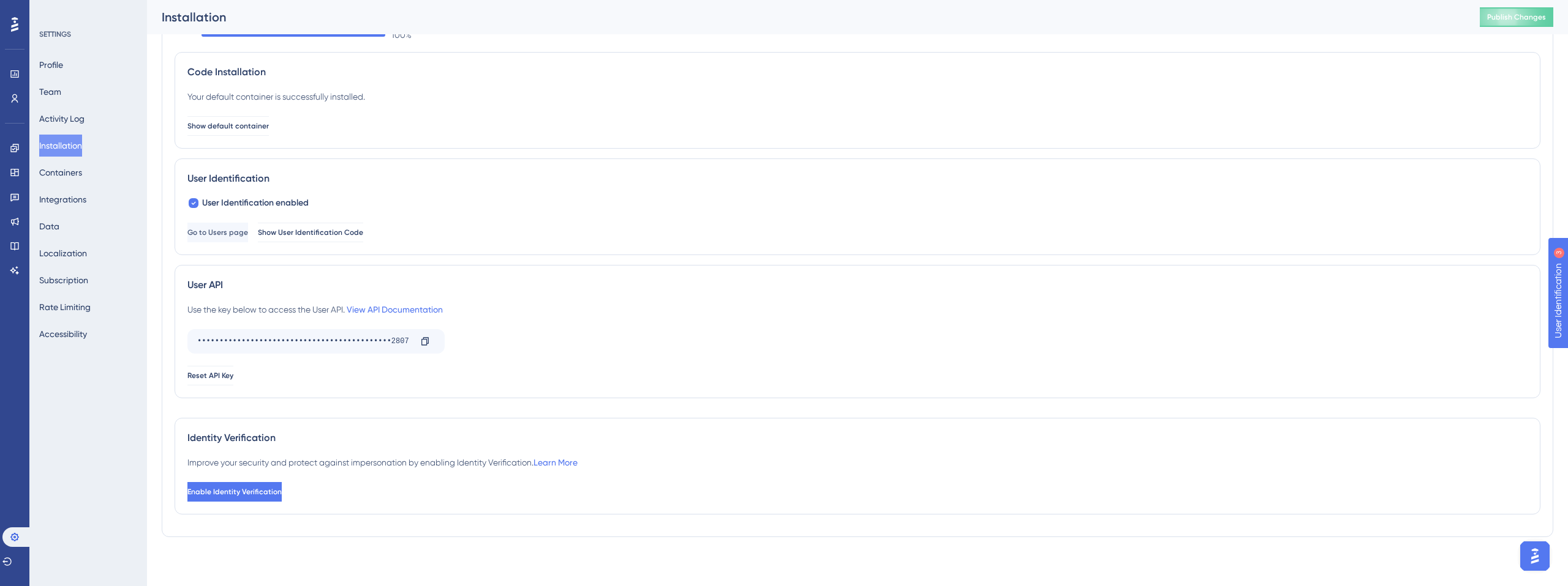
click at [618, 164] on div "User Identification User Identification enabled Go to Users page Show User Iden…" at bounding box center [857, 207] width 1366 height 97
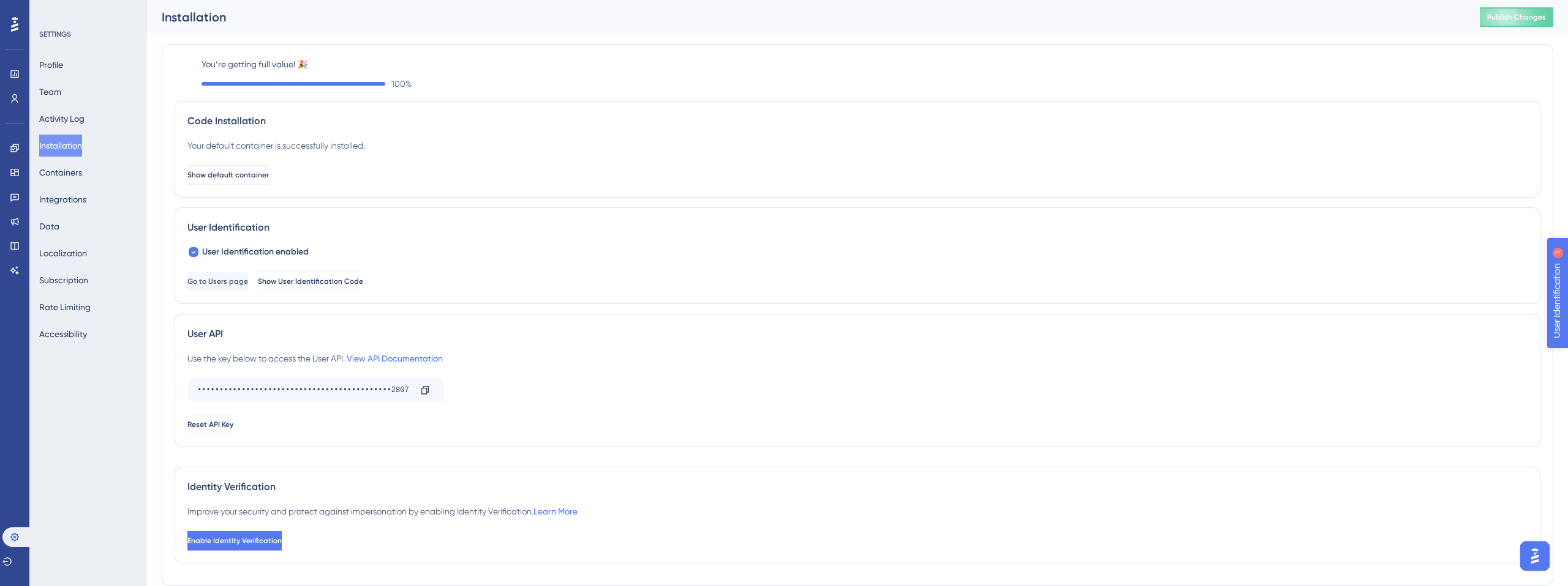
click at [1567, 361] on span "User Identification" at bounding box center [1593, 359] width 75 height 15
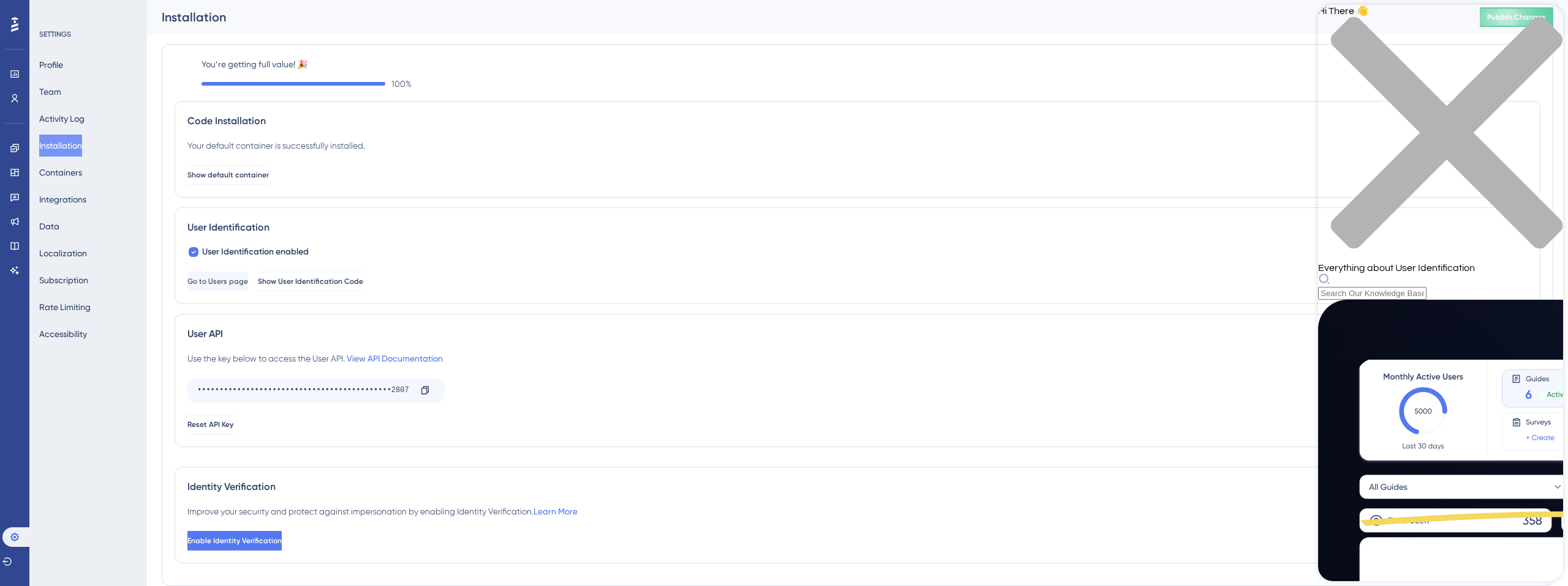
click at [1136, 272] on div "Go to Users page Show User Identification Code" at bounding box center [857, 282] width 1340 height 19
drag, startPoint x: 1541, startPoint y: 21, endPoint x: 1380, endPoint y: 110, distance: 184.0
click at [1541, 21] on icon "close resource center" at bounding box center [1446, 133] width 231 height 231
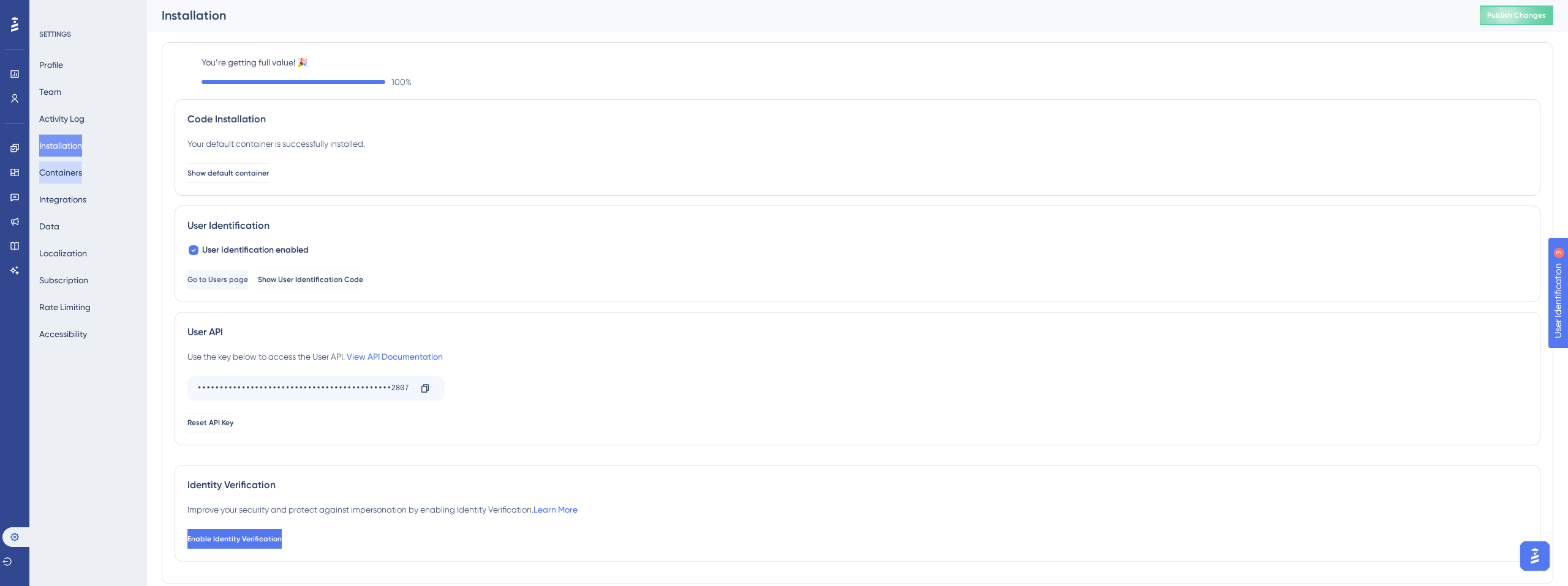
scroll to position [6, 0]
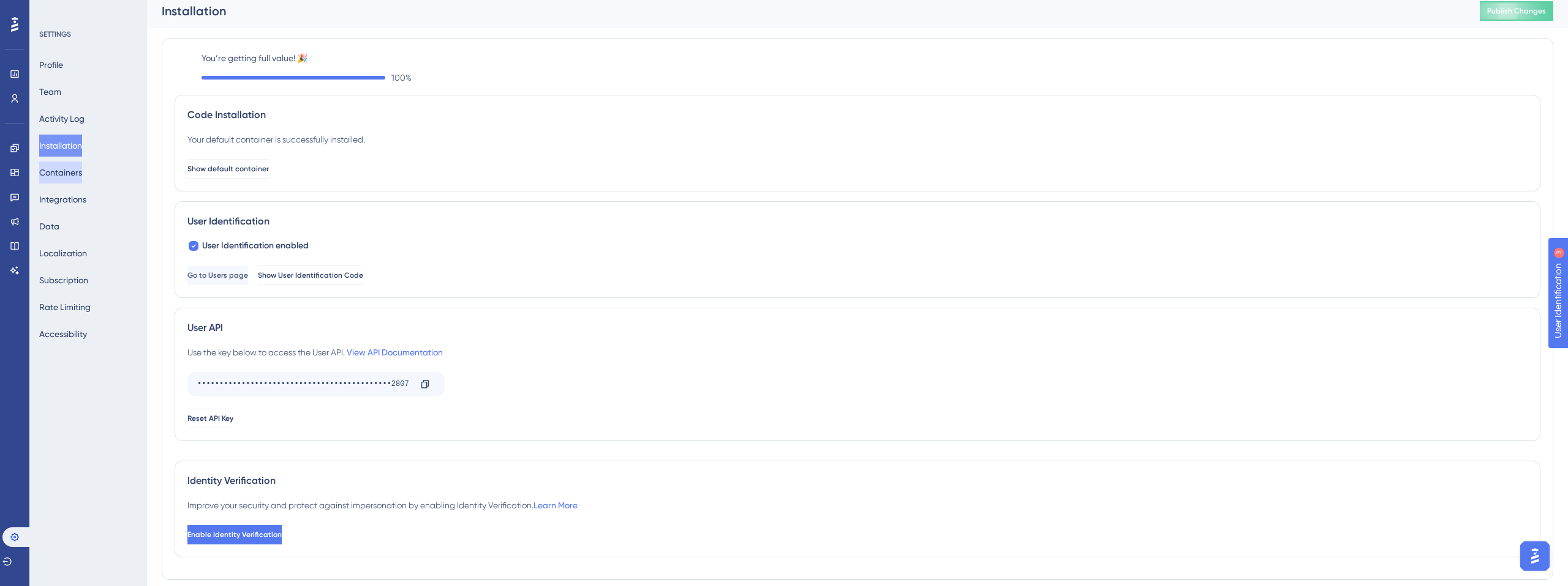
click at [67, 174] on button "Containers" at bounding box center [60, 172] width 43 height 22
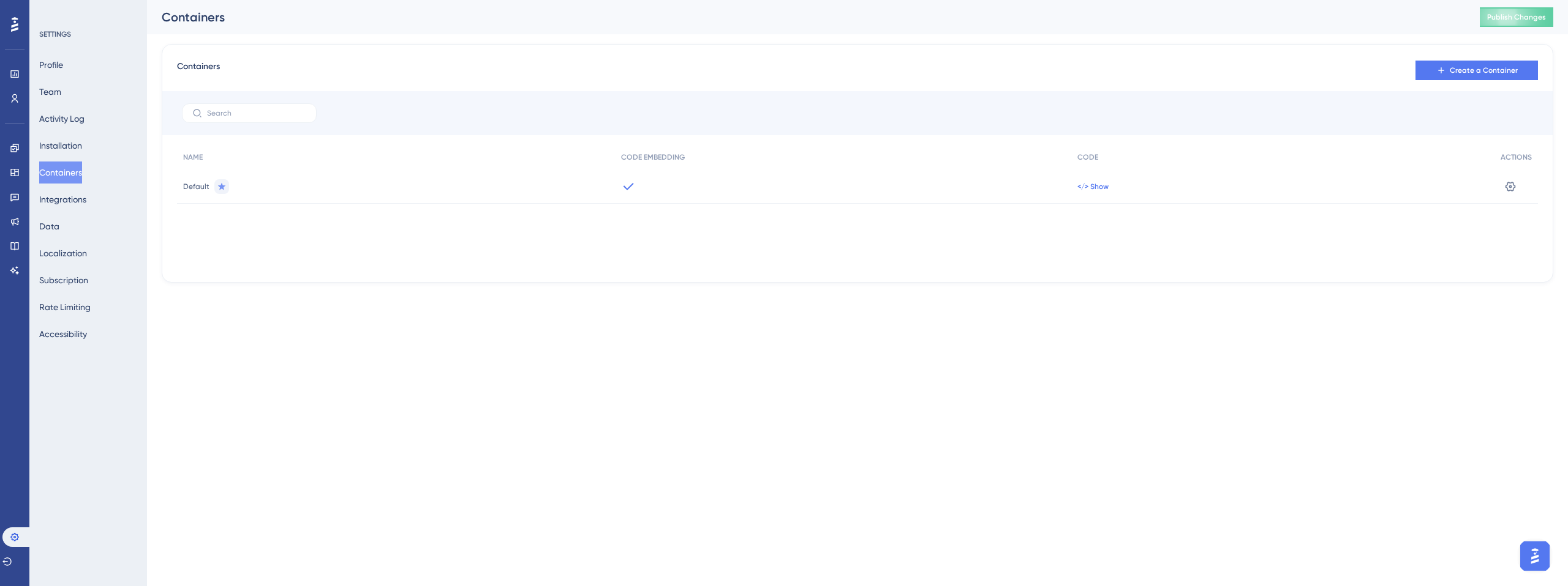
click at [1088, 189] on span "</> Show" at bounding box center [1093, 187] width 31 height 10
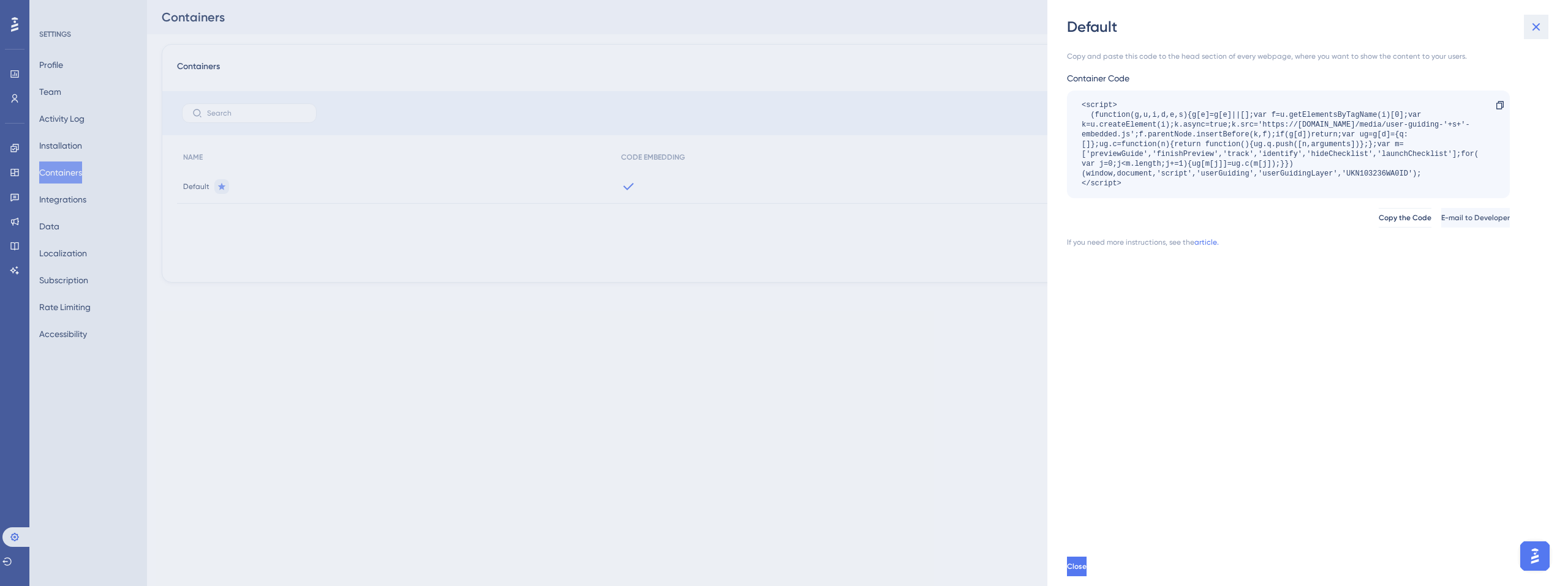
click at [1533, 25] on icon at bounding box center [1535, 26] width 15 height 15
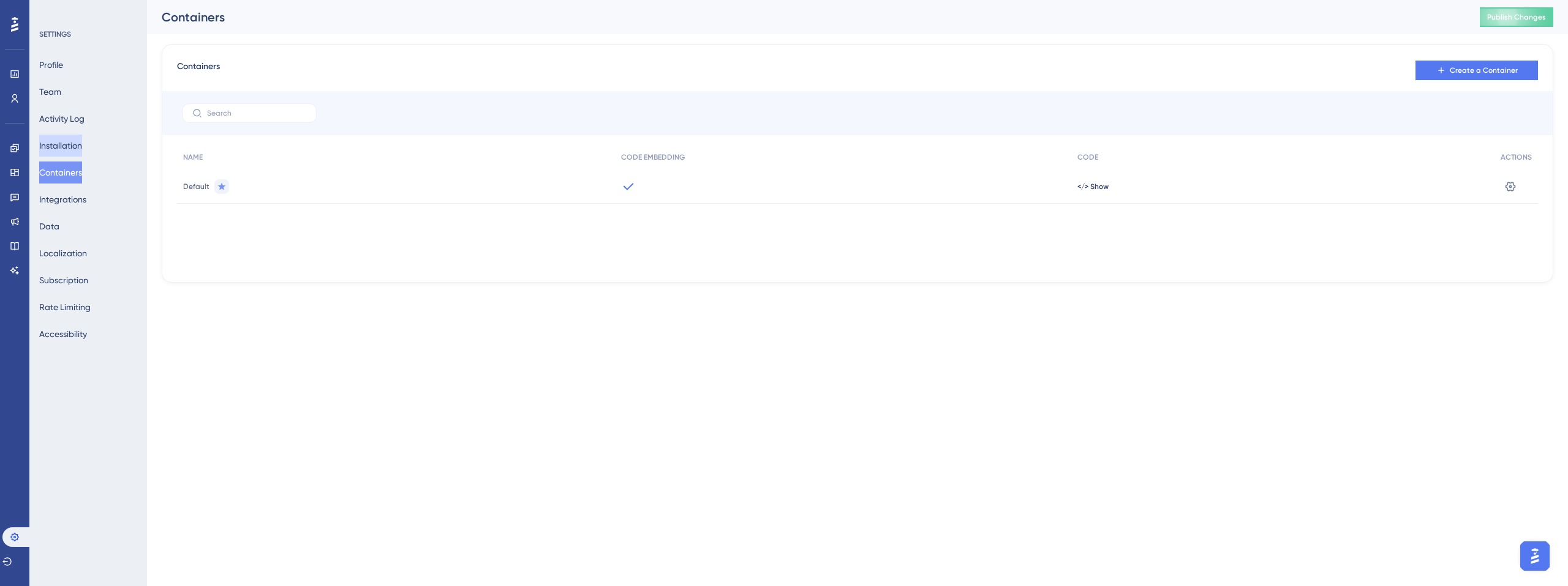
click at [81, 141] on button "Installation" at bounding box center [60, 146] width 43 height 22
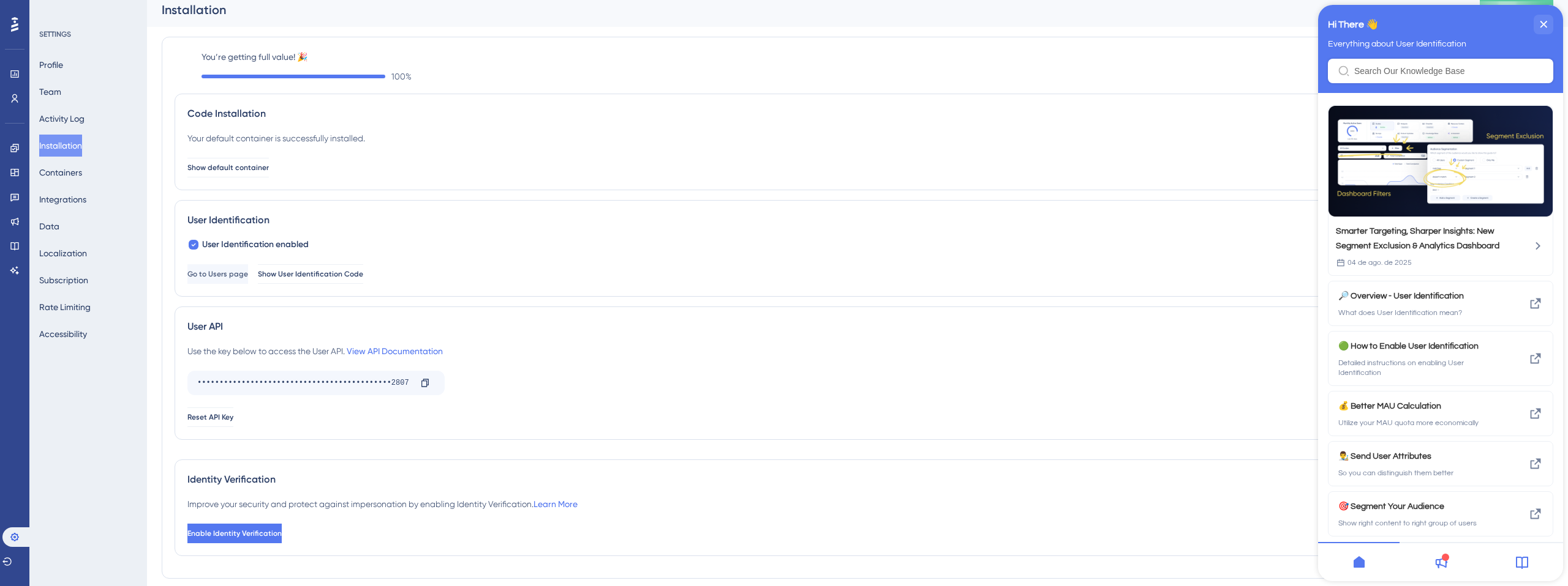
scroll to position [5, 0]
click at [1549, 28] on div "close resource center" at bounding box center [1543, 24] width 19 height 19
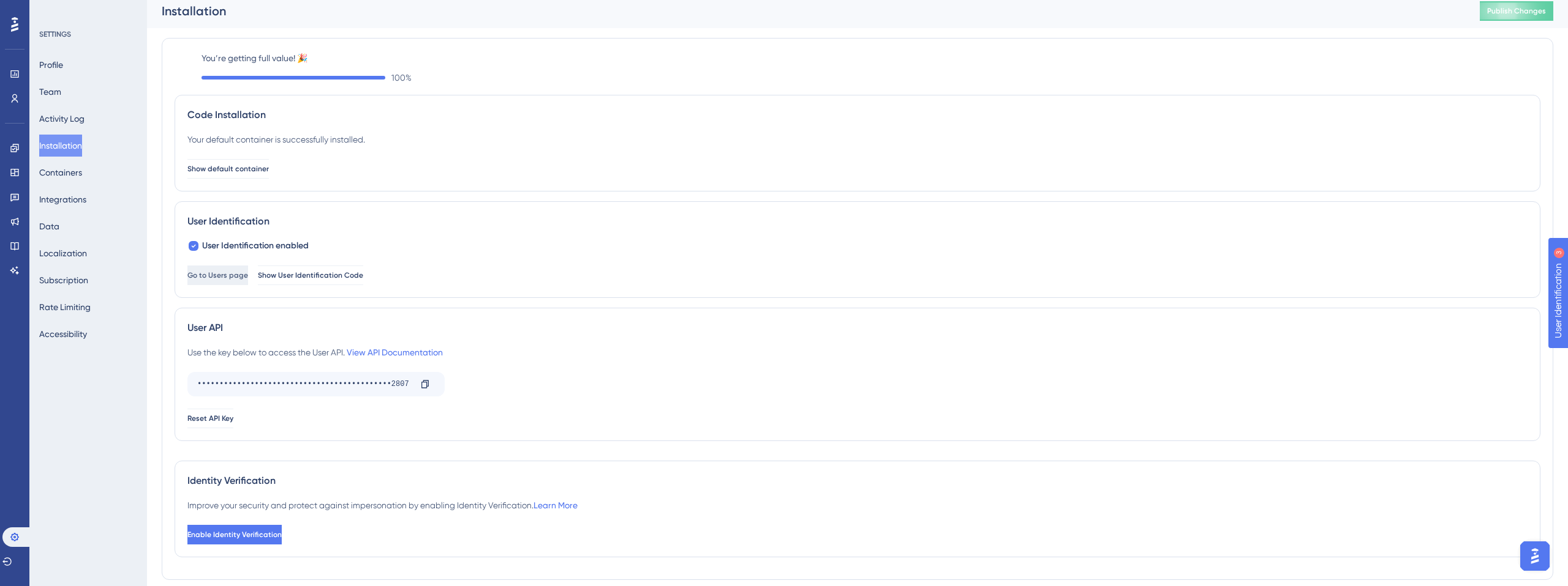
scroll to position [6, 0]
click at [364, 277] on span "Show User Identification Code" at bounding box center [311, 272] width 105 height 10
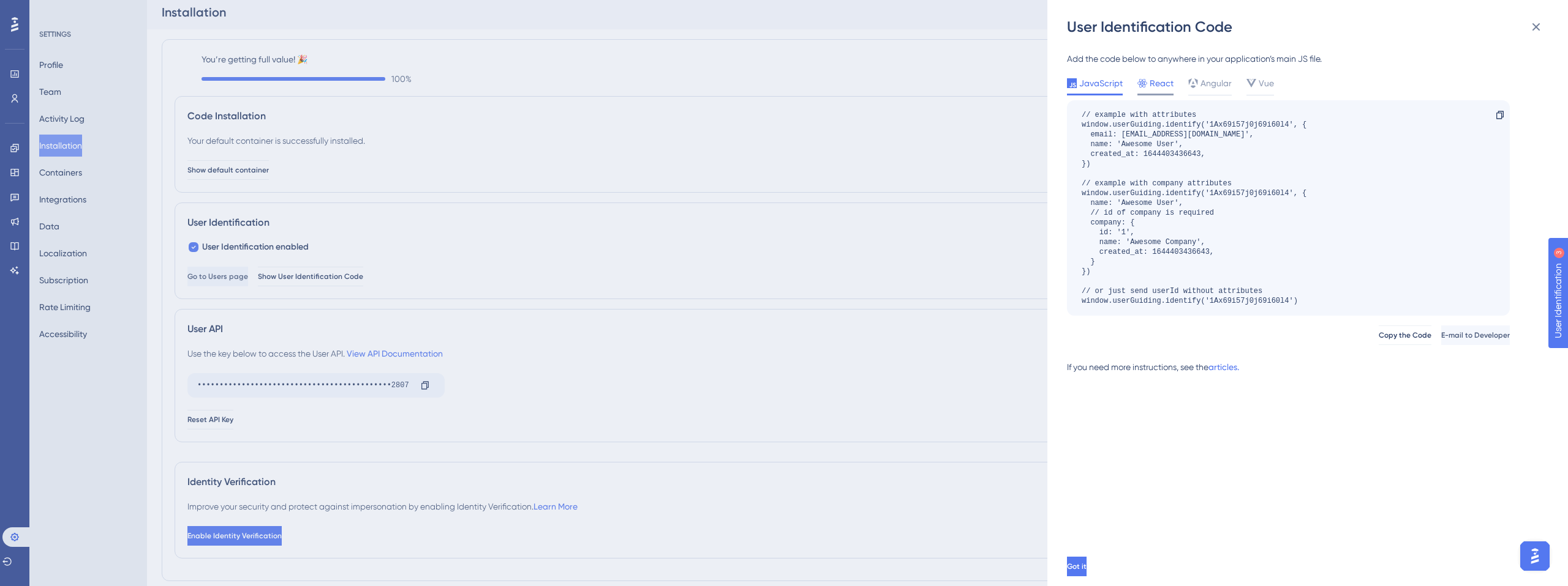
click at [1152, 85] on span "React" at bounding box center [1161, 83] width 24 height 15
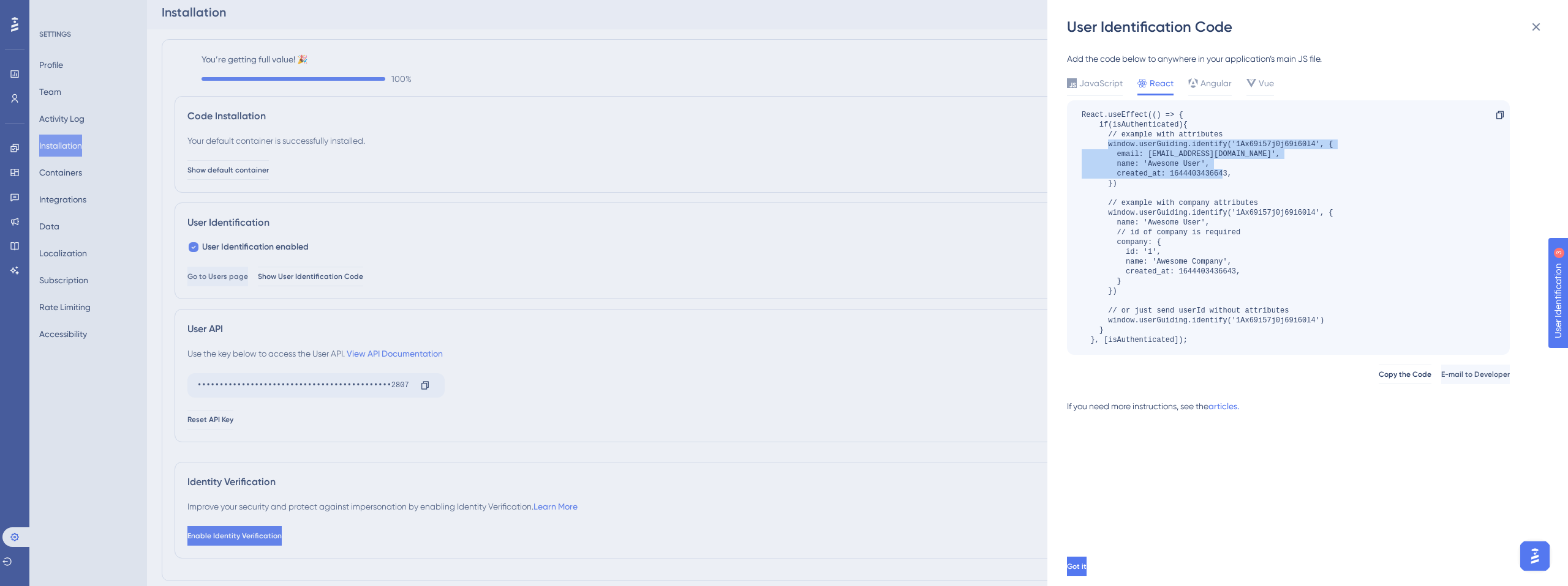
drag, startPoint x: 1106, startPoint y: 146, endPoint x: 1128, endPoint y: 181, distance: 41.3
click at [1128, 181] on div "React.useEffect(() => { if(isAuthenticated){ // example with attributes window.…" at bounding box center [1206, 227] width 251 height 235
click at [1221, 408] on link "articles." at bounding box center [1223, 411] width 30 height 24
click at [1162, 257] on div "React.useEffect(() => { if(isAuthenticated){ // example with attributes window.…" at bounding box center [1206, 227] width 251 height 235
click at [1377, 377] on span "Copy the Code" at bounding box center [1404, 374] width 52 height 10
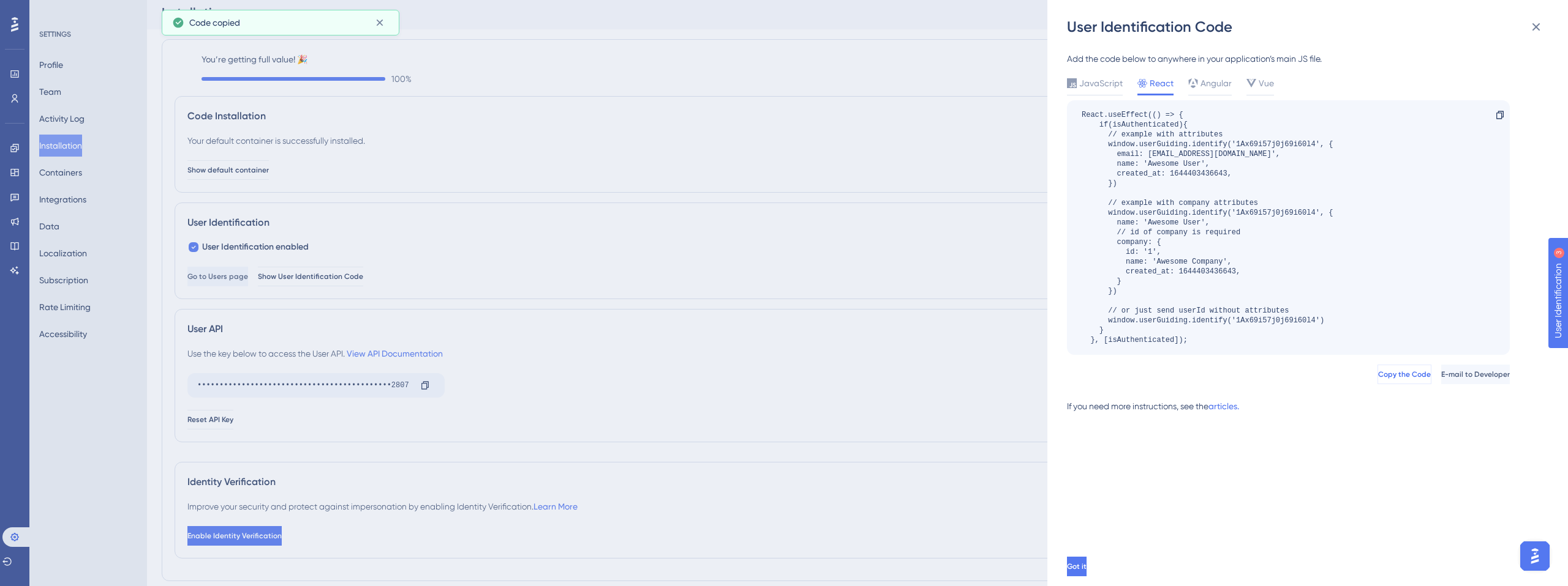
click at [1377, 377] on span "Copy the Code" at bounding box center [1404, 374] width 52 height 10
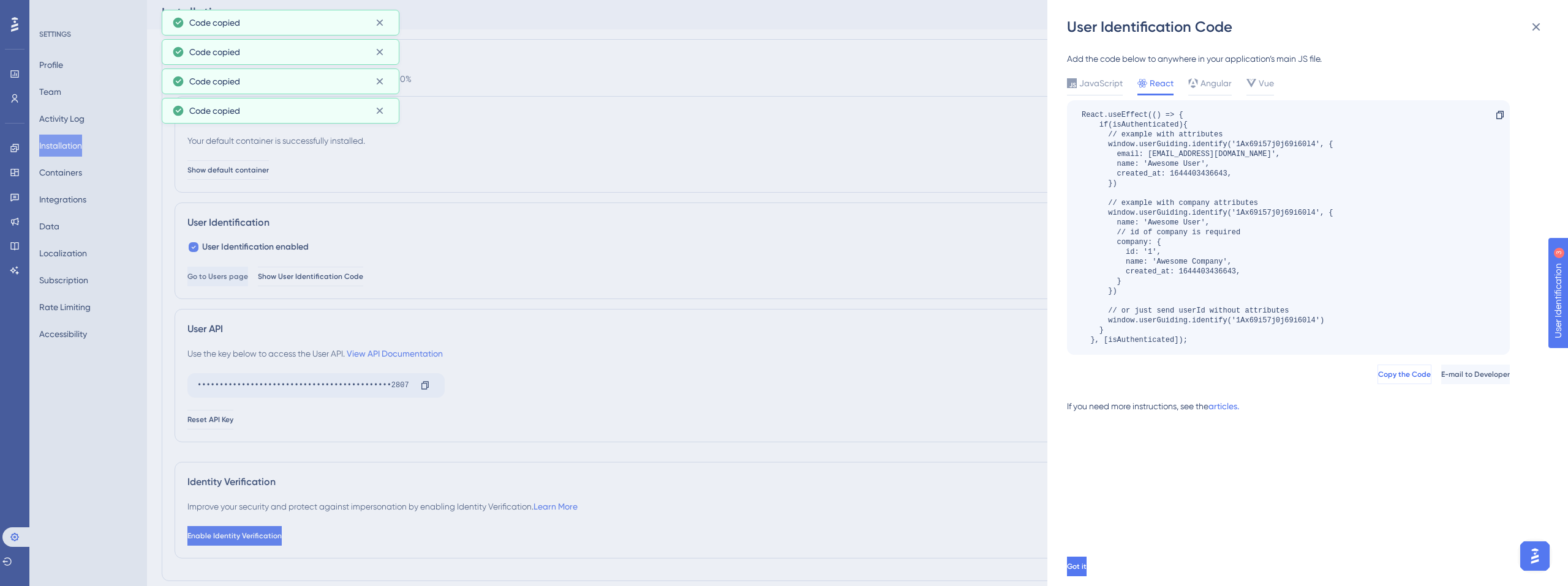
click at [1377, 377] on span "Copy the Code" at bounding box center [1404, 374] width 52 height 10
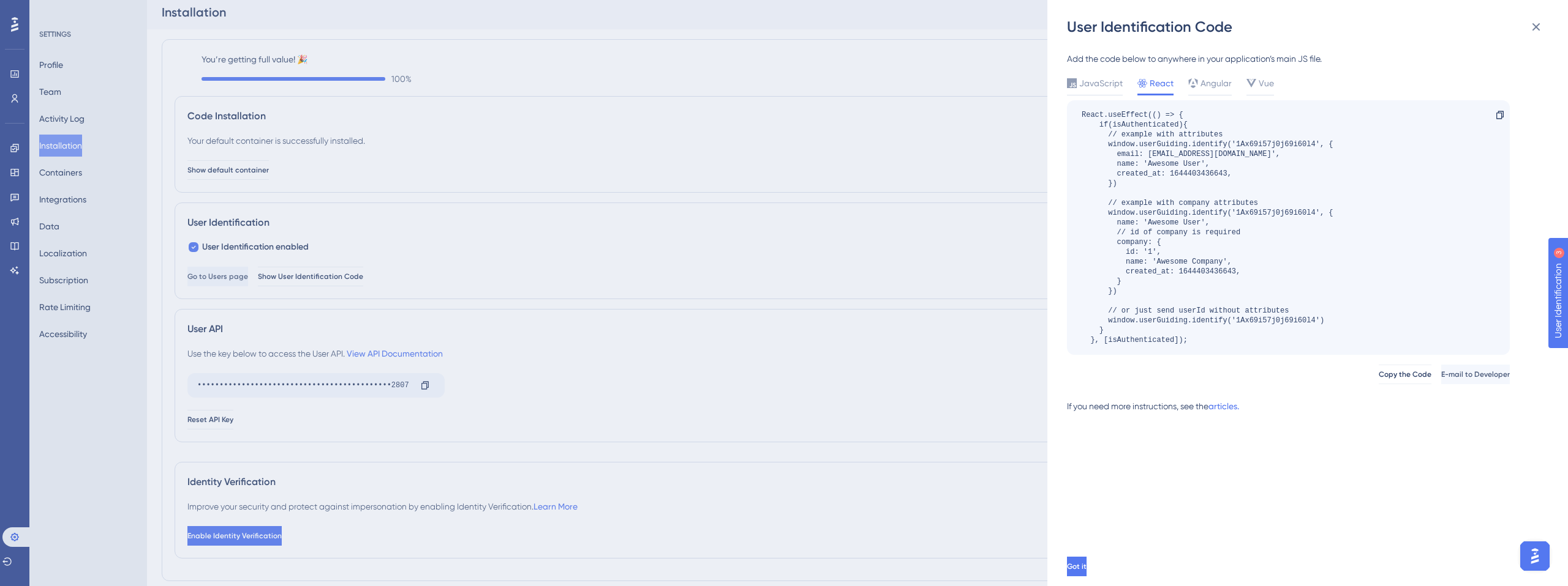
scroll to position [6, 0]
click at [1411, 413] on div "If you need more instructions, see the articles." at bounding box center [1287, 411] width 442 height 24
click at [521, 376] on div "User Identification Code Add the code below to anywhere in your application’s m…" at bounding box center [784, 293] width 1568 height 586
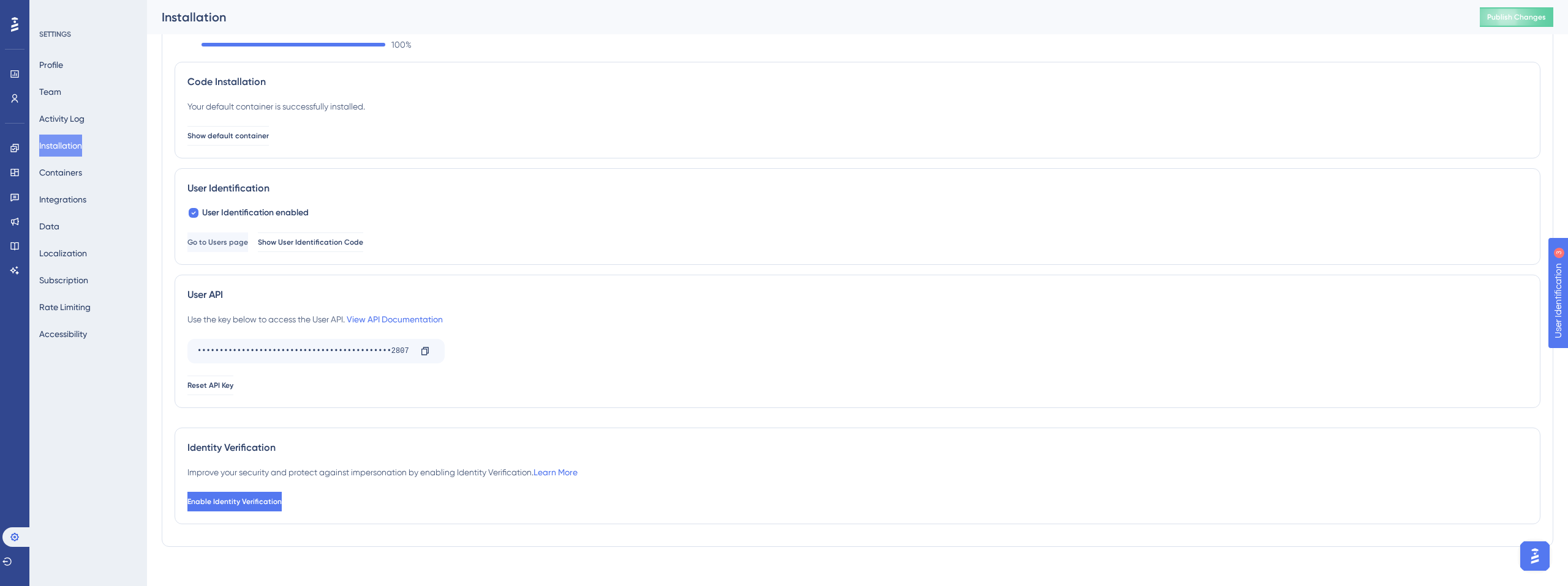
scroll to position [58, 0]
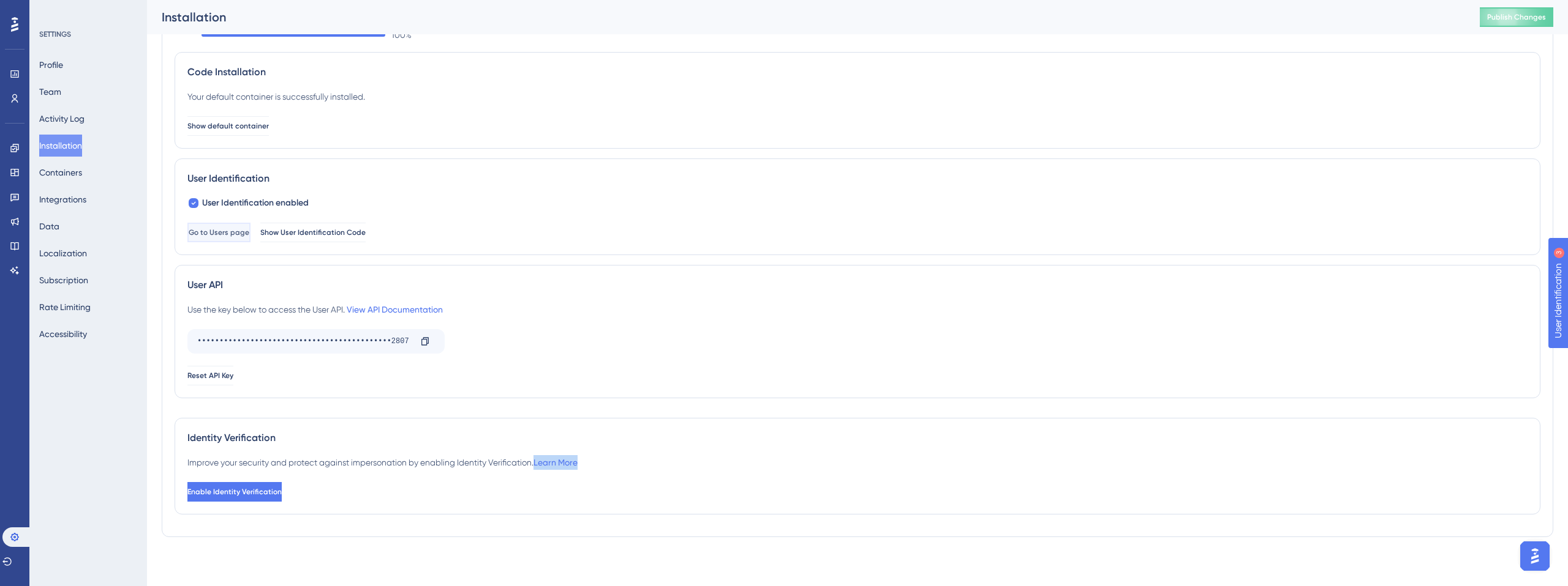
click at [244, 229] on span "Go to Users page" at bounding box center [219, 232] width 60 height 10
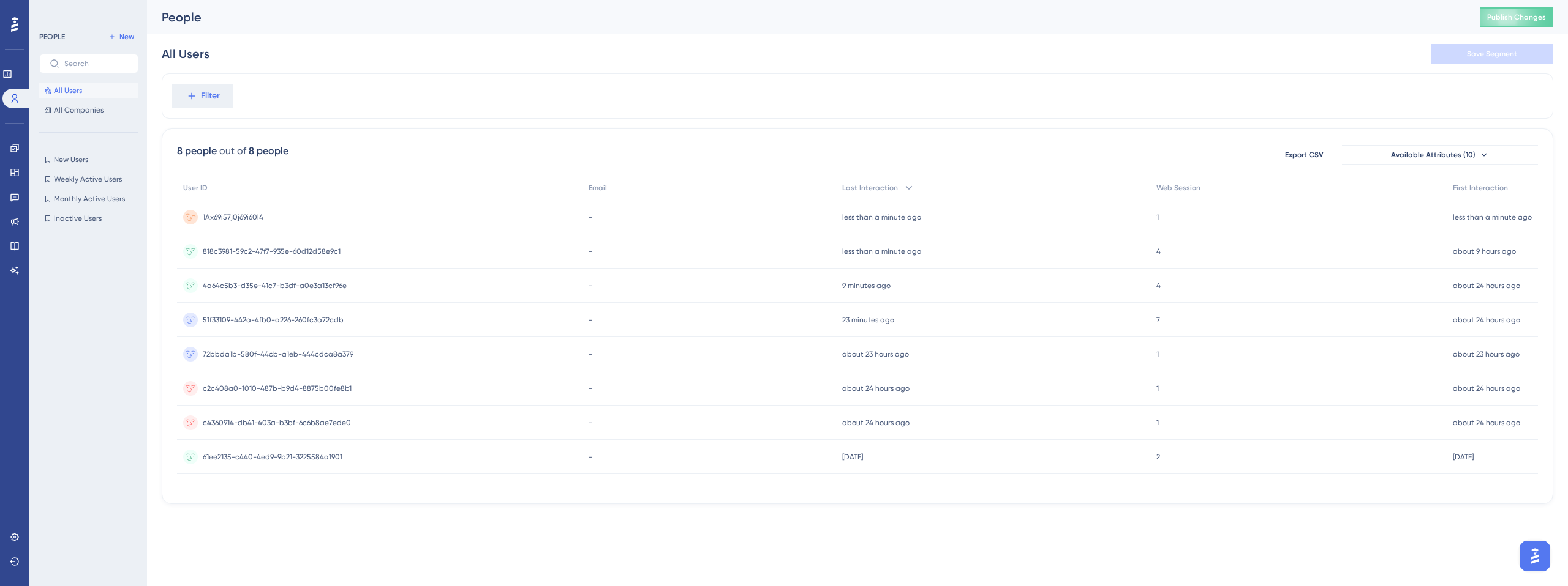
click at [253, 218] on span "1Ax69i57j0j69i60l4" at bounding box center [233, 218] width 60 height 10
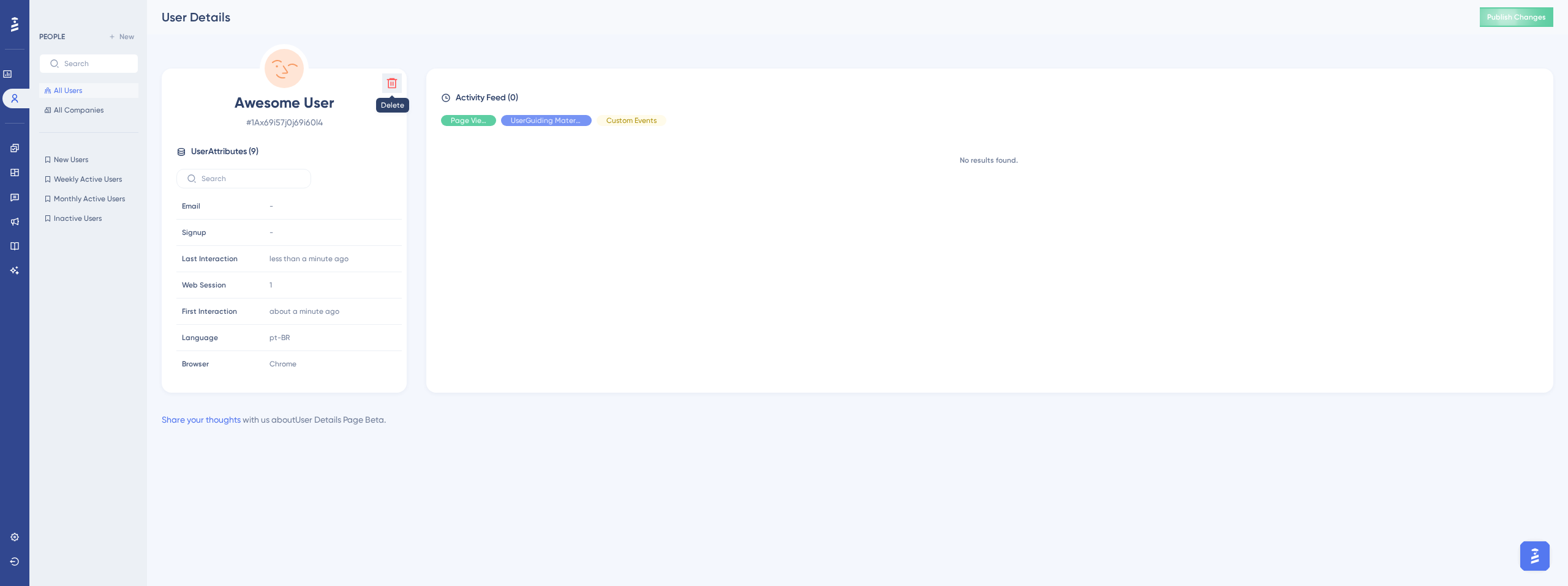
click at [390, 82] on icon at bounding box center [392, 83] width 13 height 13
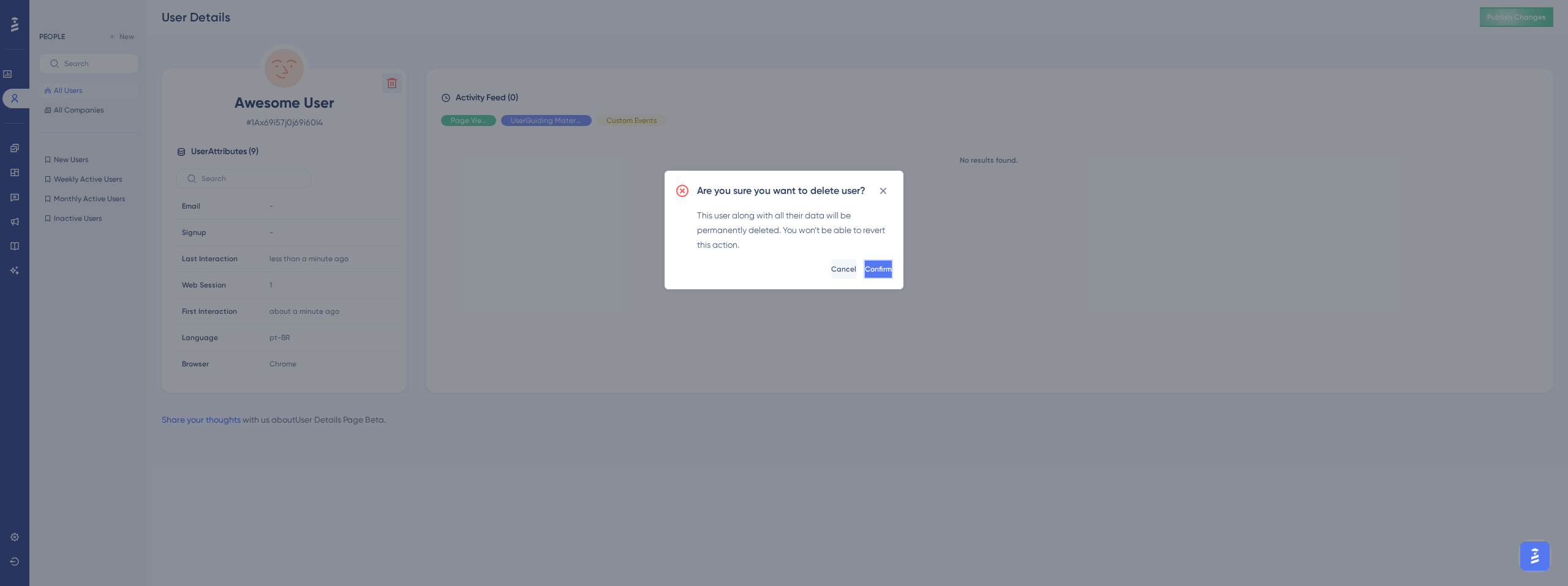
click at [865, 271] on span "Confirm" at bounding box center [878, 269] width 27 height 10
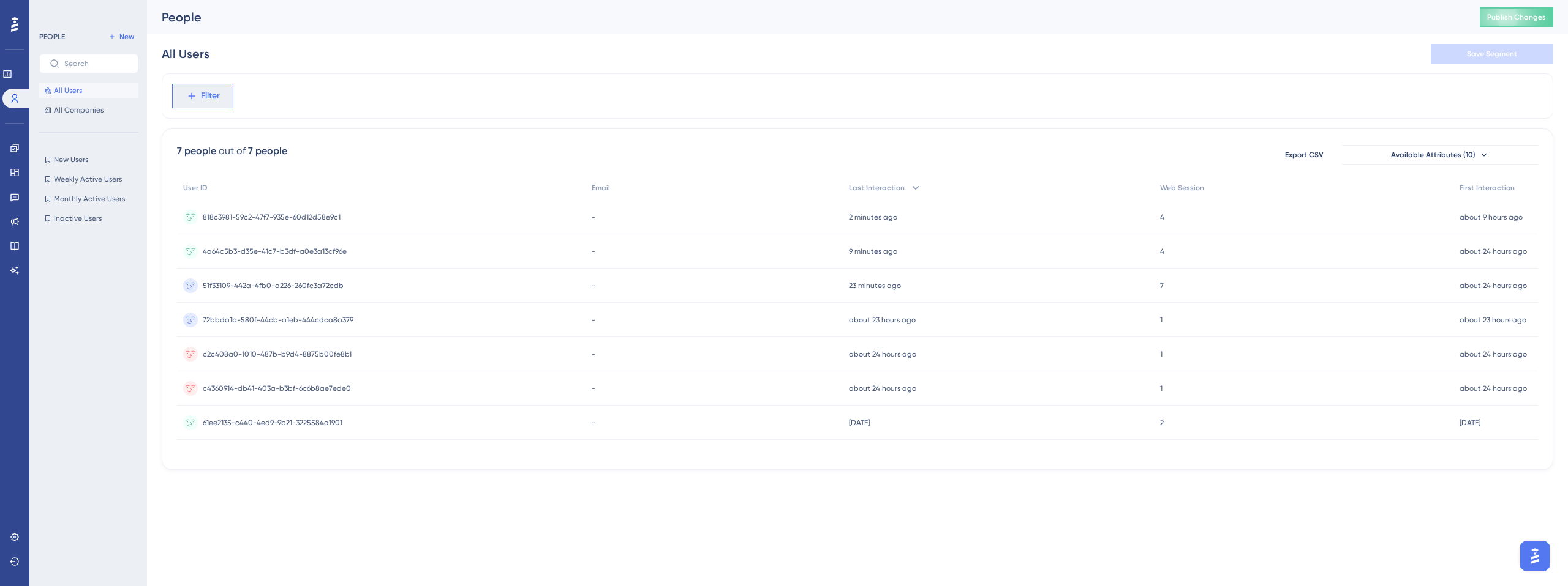
click at [197, 95] on button "Filter" at bounding box center [202, 95] width 61 height 24
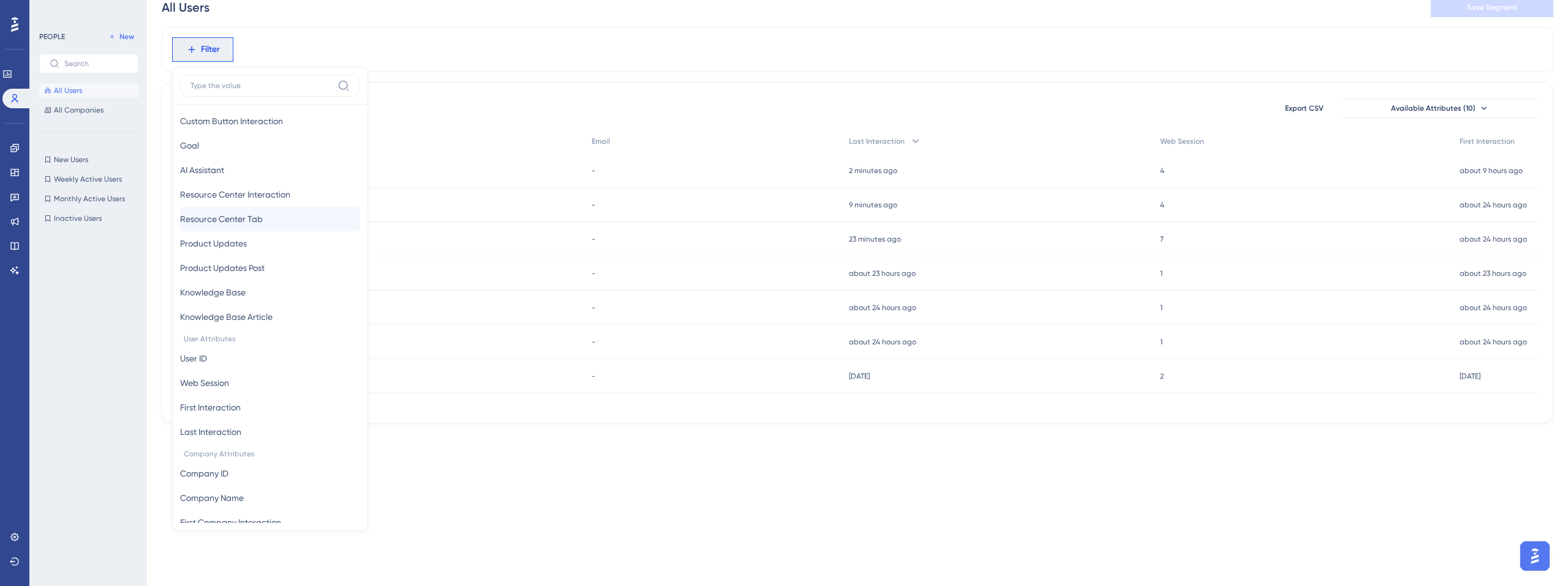
scroll to position [375, 0]
click at [412, 67] on div "Filter Browser Attributes Language Language Browser Browser Device Device Opera…" at bounding box center [856, 50] width 1391 height 46
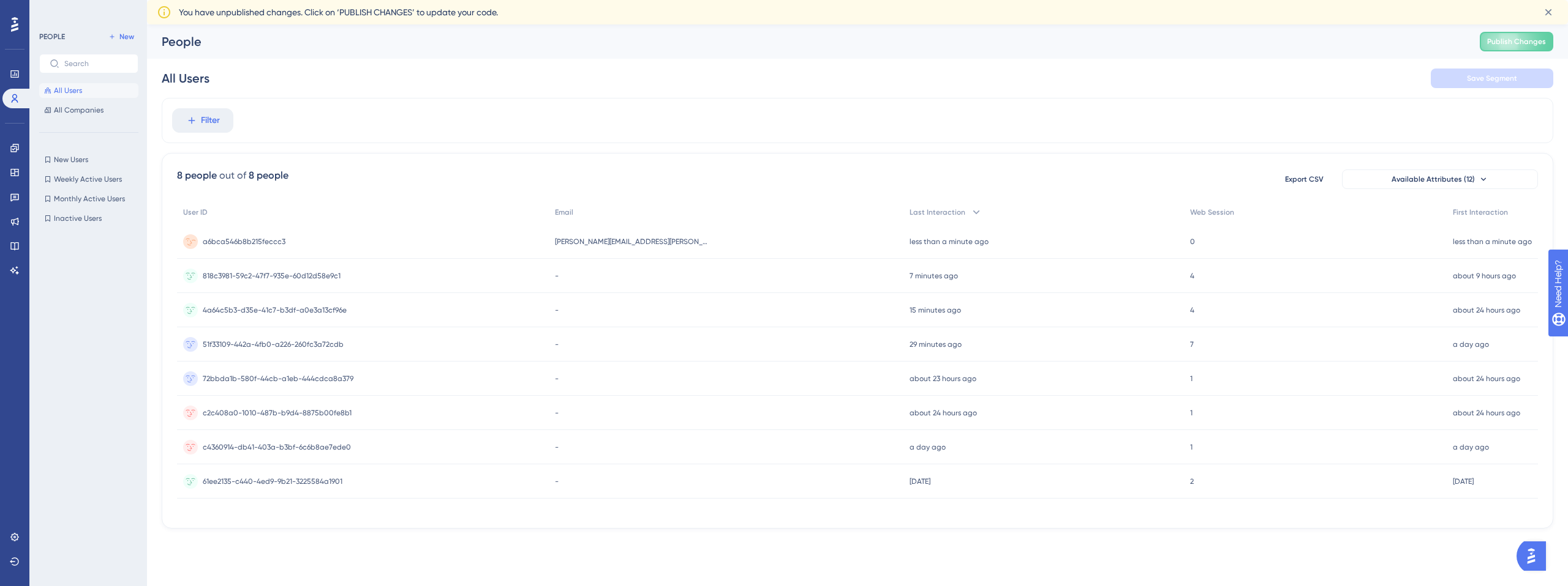
click at [270, 241] on span "a6bca546b8b215feccc3" at bounding box center [244, 242] width 83 height 10
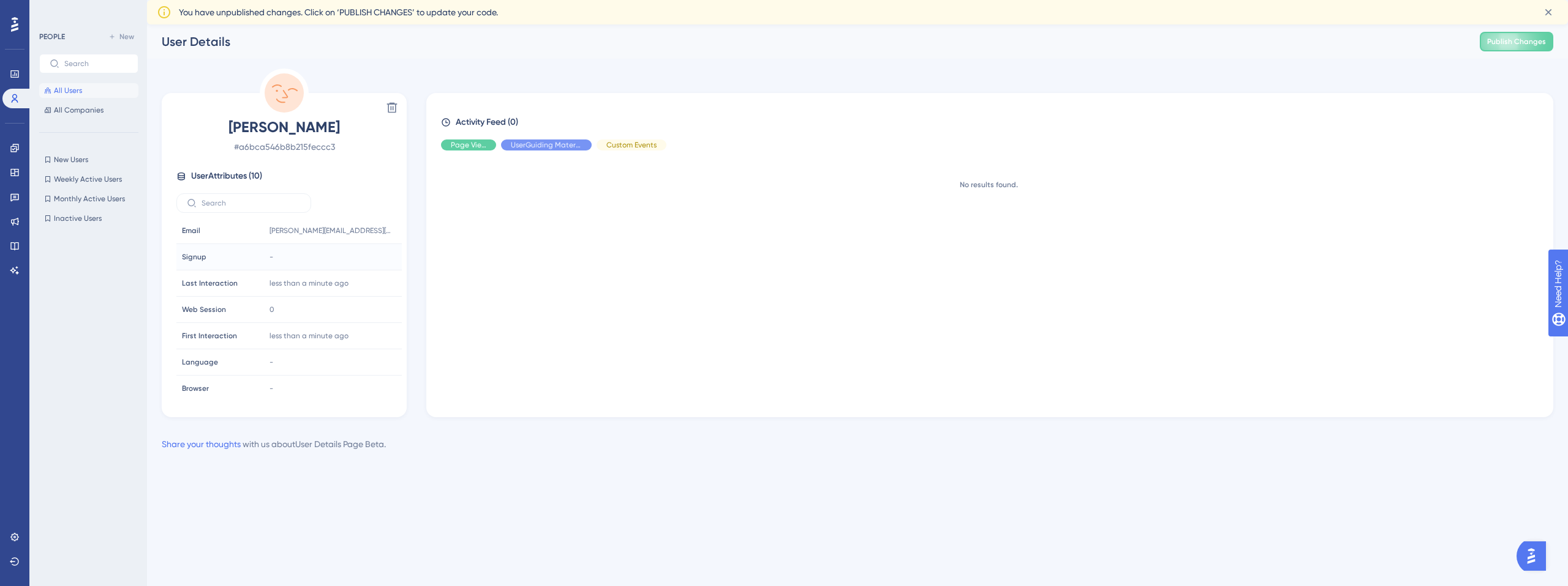
click at [271, 256] on div "-" at bounding box center [331, 257] width 132 height 24
click at [415, 158] on div "Delete Gustavo Amorim # a6bca546b8b215feccc3 User Attributes ( 10 ) Email Email…" at bounding box center [856, 243] width 1391 height 349
click at [1516, 41] on span "Publish Changes" at bounding box center [1516, 42] width 58 height 10
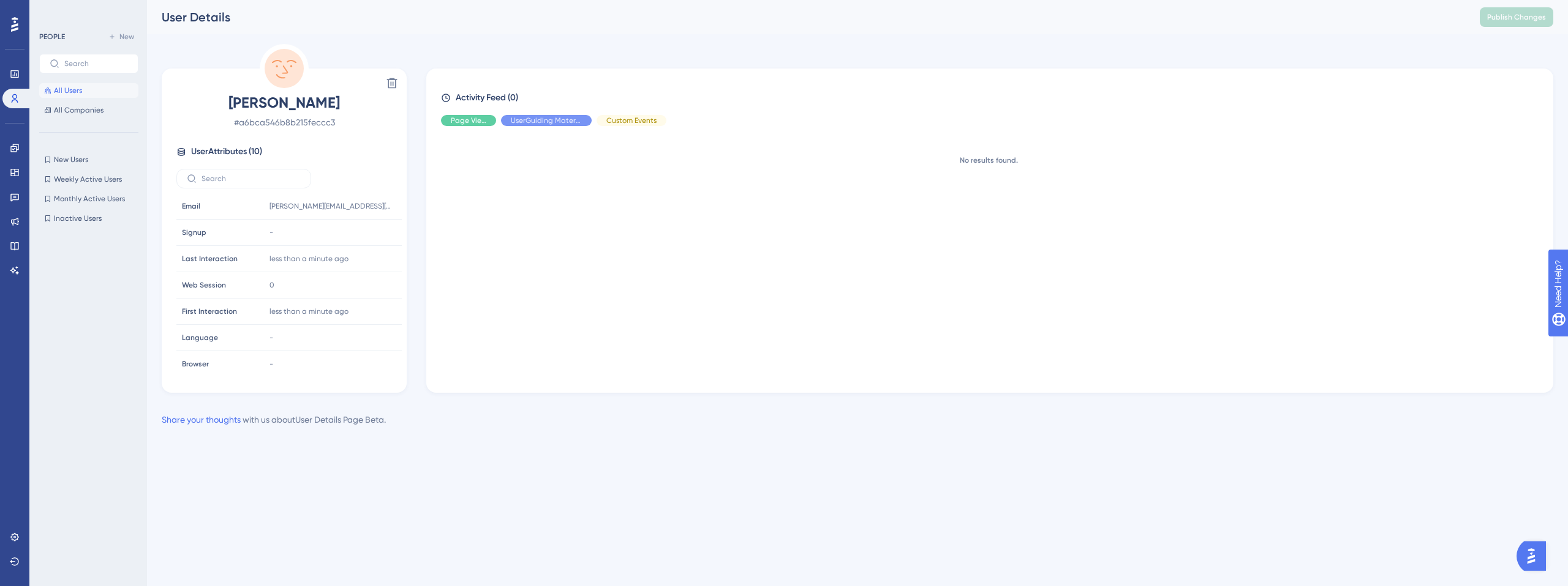
drag, startPoint x: 58, startPoint y: 86, endPoint x: 58, endPoint y: 95, distance: 9.0
click at [58, 86] on span "All Users" at bounding box center [67, 90] width 28 height 10
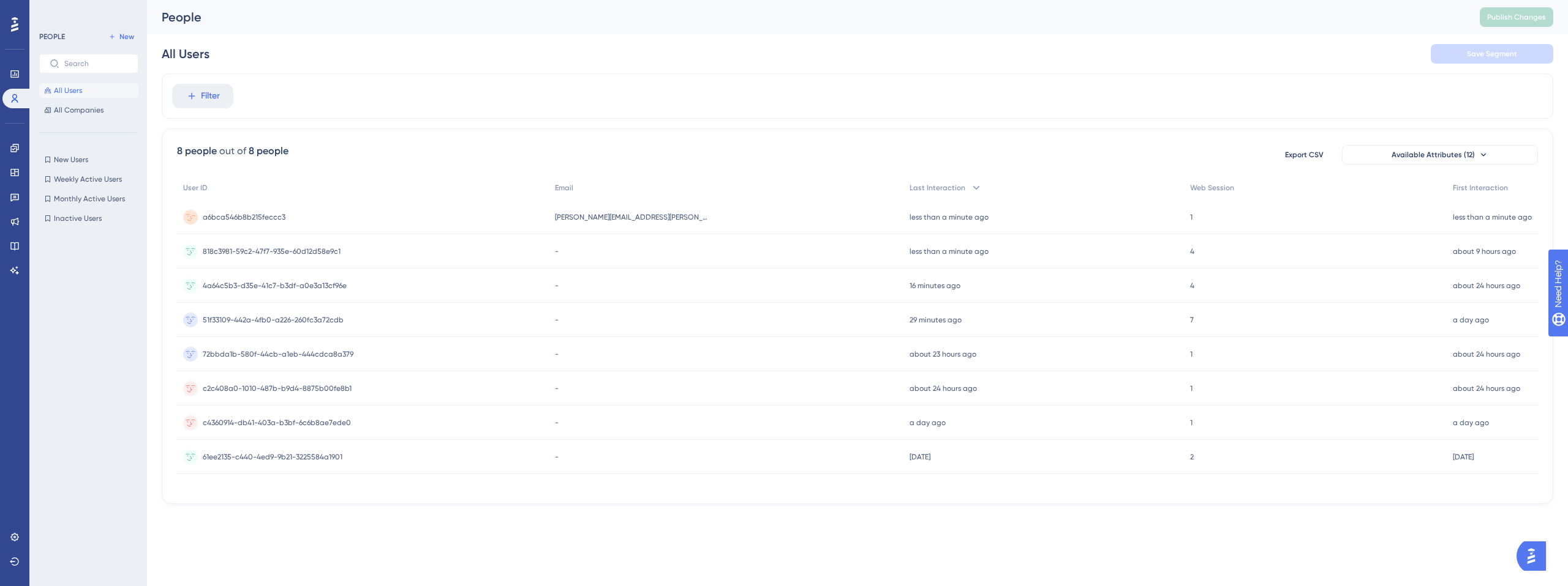
click at [239, 214] on span "a6bca546b8b215feccc3" at bounding box center [244, 218] width 83 height 10
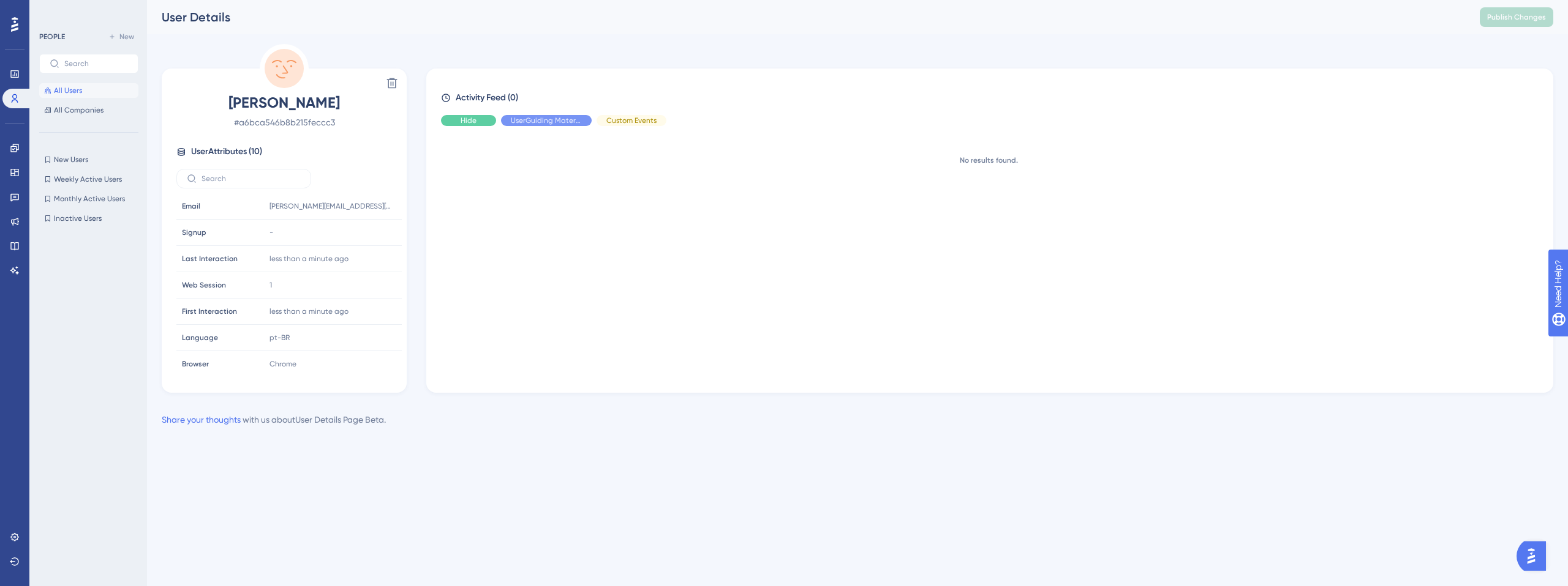
click at [476, 121] on div "Hide" at bounding box center [469, 120] width 55 height 11
click at [476, 121] on span "Show" at bounding box center [468, 121] width 18 height 10
click at [78, 90] on span "All Users" at bounding box center [67, 90] width 28 height 10
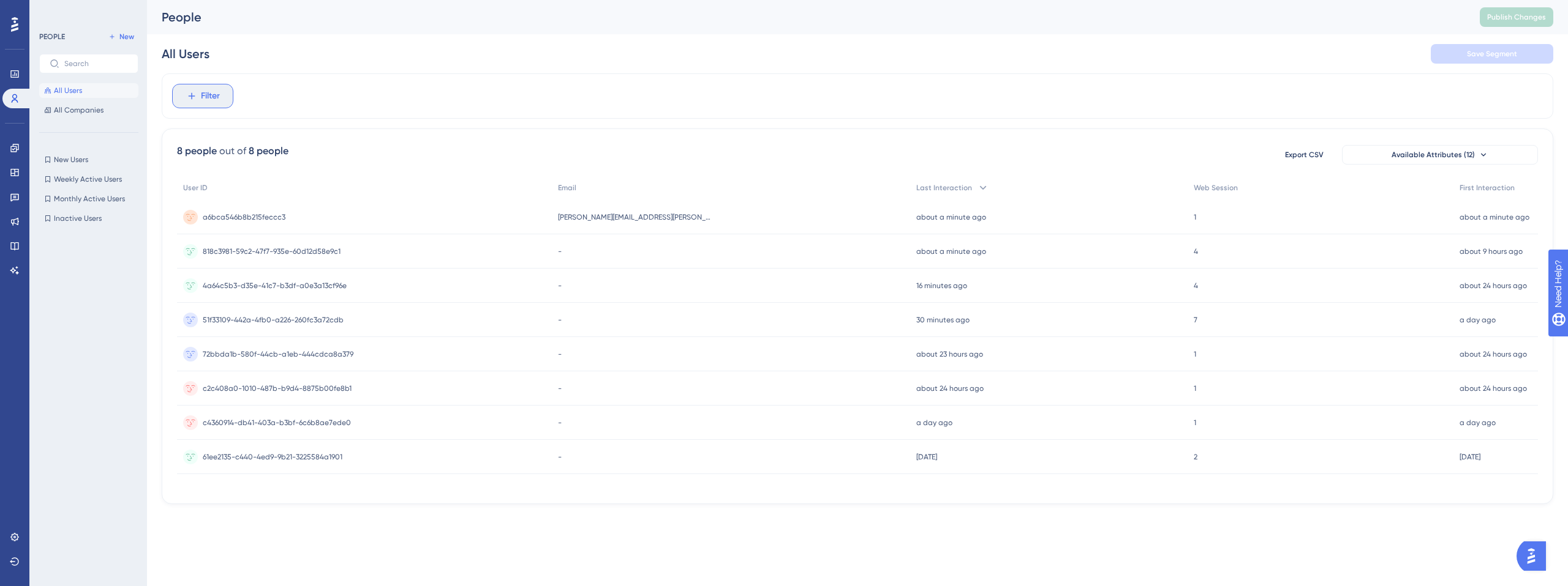
drag, startPoint x: 209, startPoint y: 88, endPoint x: 209, endPoint y: 106, distance: 18.0
click at [209, 88] on span "Filter" at bounding box center [211, 95] width 19 height 15
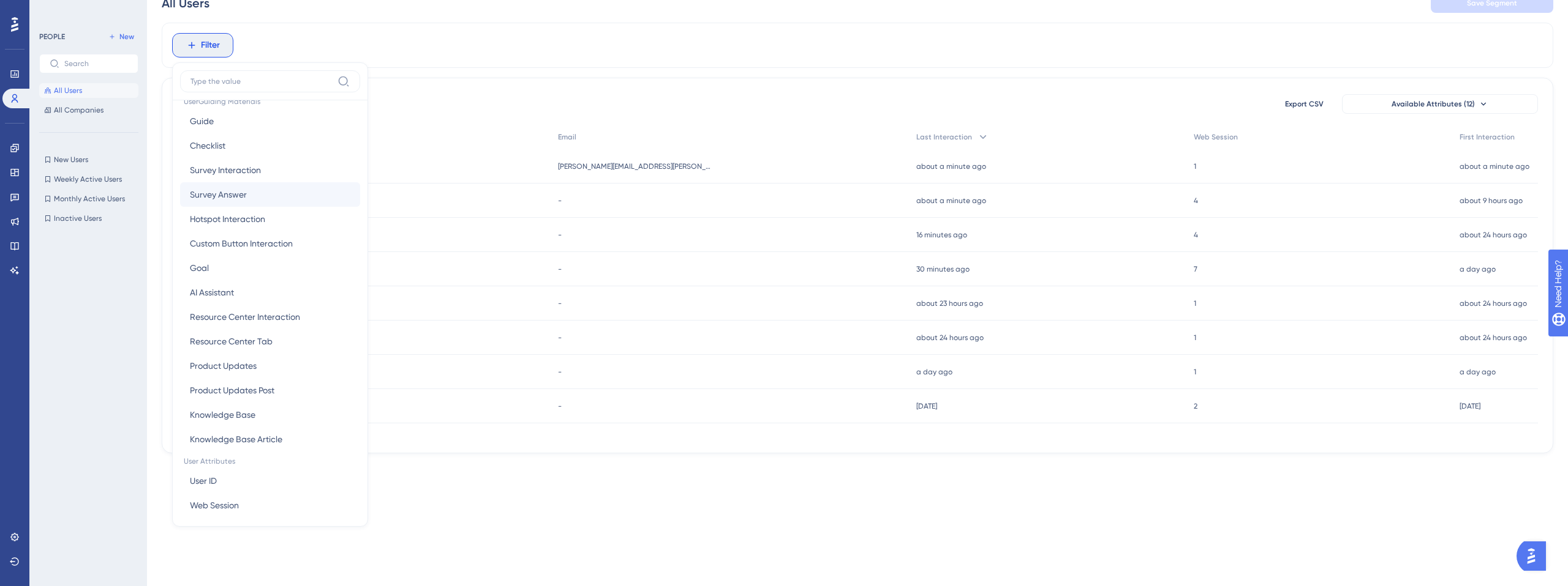
scroll to position [472, 0]
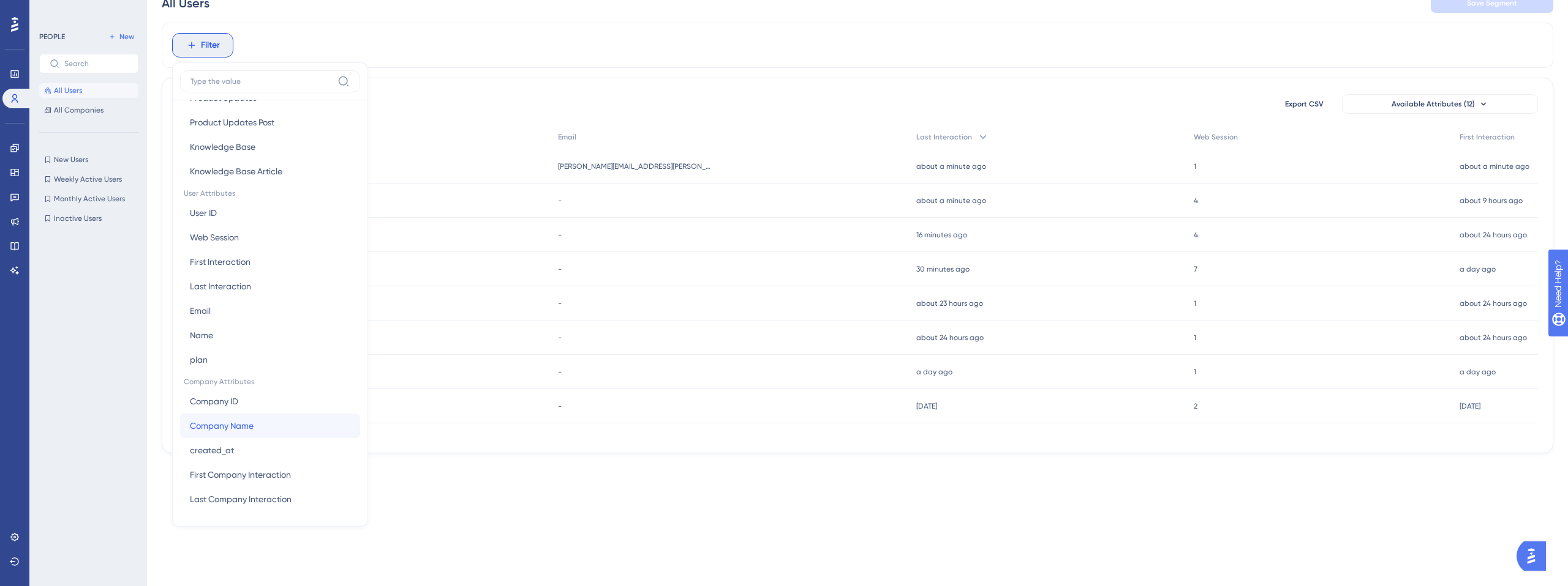
click at [242, 428] on span "Company Name" at bounding box center [222, 426] width 64 height 15
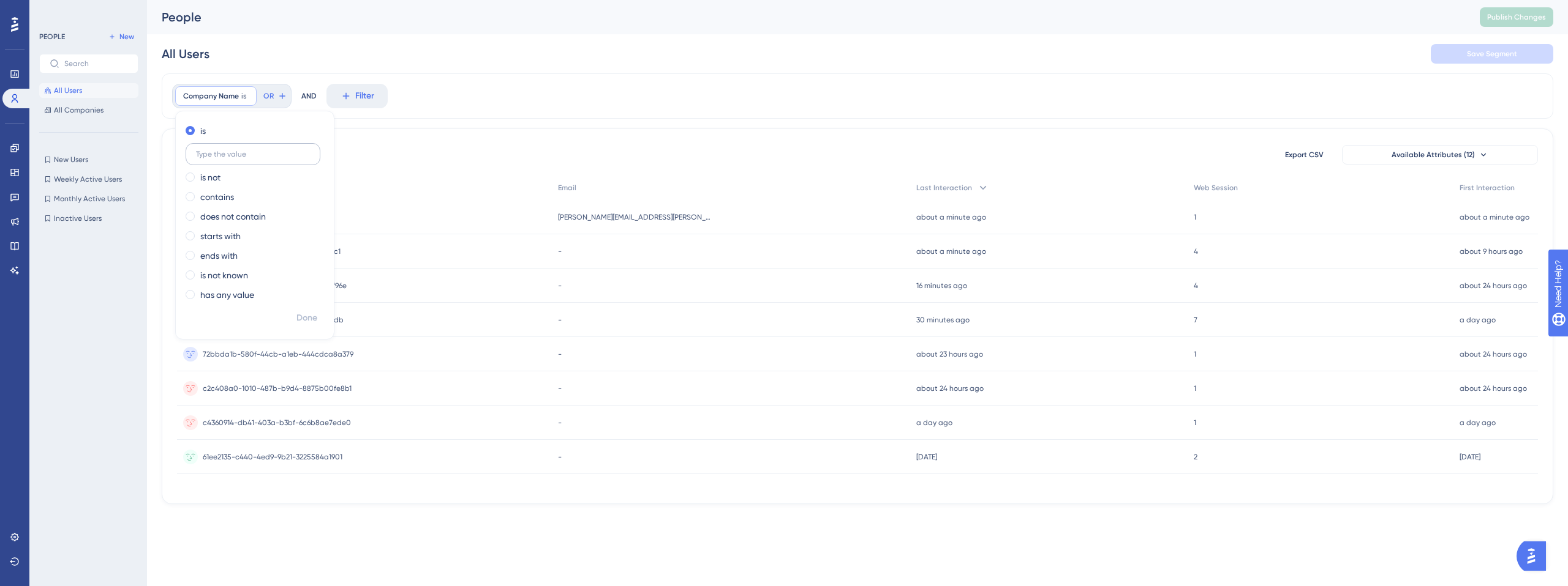
click at [213, 160] on label at bounding box center [253, 154] width 135 height 22
click at [213, 158] on input "text" at bounding box center [253, 154] width 114 height 9
click at [221, 156] on input "text" at bounding box center [253, 154] width 114 height 9
click at [191, 292] on span at bounding box center [190, 294] width 9 height 9
click at [198, 292] on input "radio" at bounding box center [198, 292] width 0 height 0
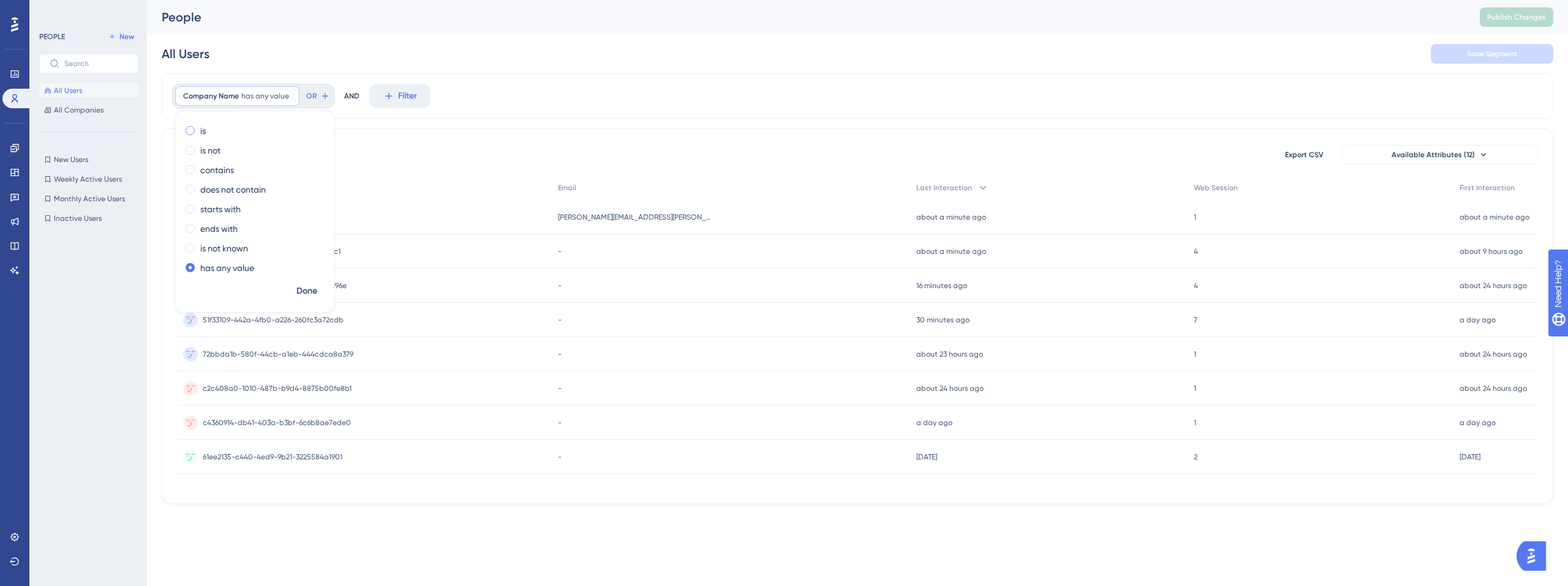
click at [192, 128] on span at bounding box center [190, 130] width 9 height 9
click at [198, 128] on input "radio" at bounding box center [198, 128] width 0 height 0
click at [429, 96] on div "Company Name is Remove is is not contains does not contain starts with ends wit…" at bounding box center [856, 96] width 1391 height 46
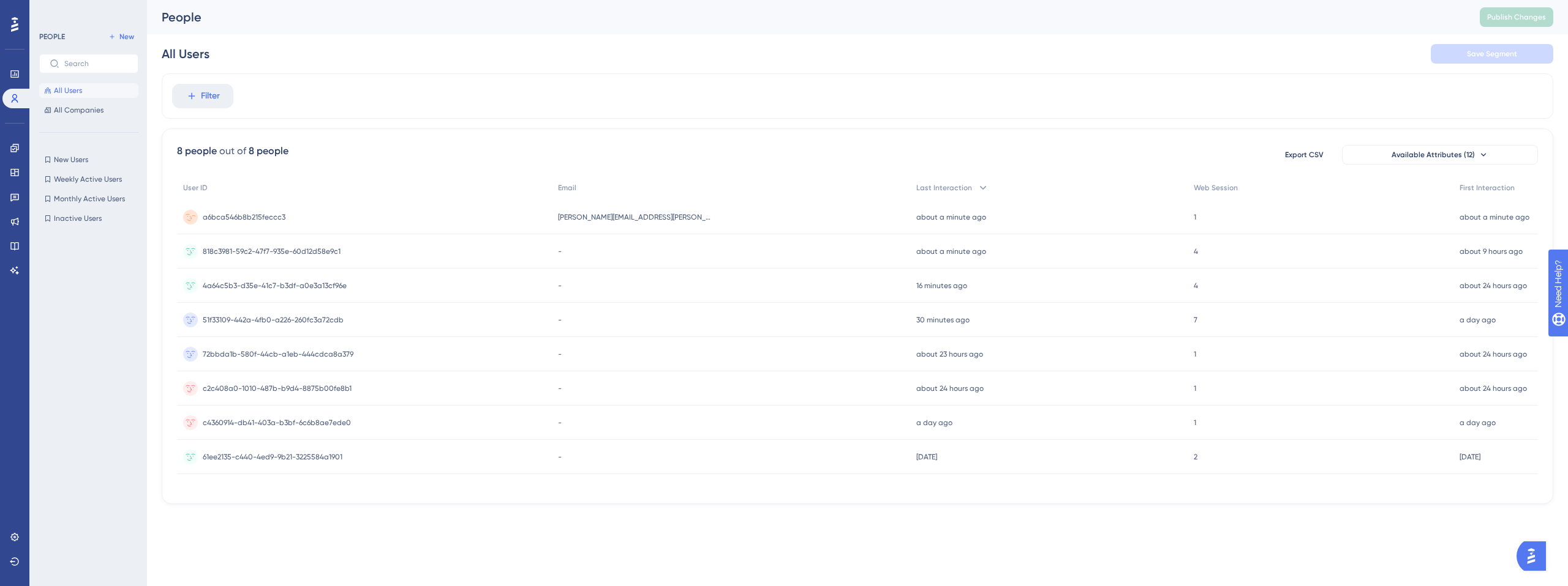
click at [269, 208] on div "a6bca546b8b215feccc3 a6bca546b8b215feccc3" at bounding box center [244, 217] width 83 height 34
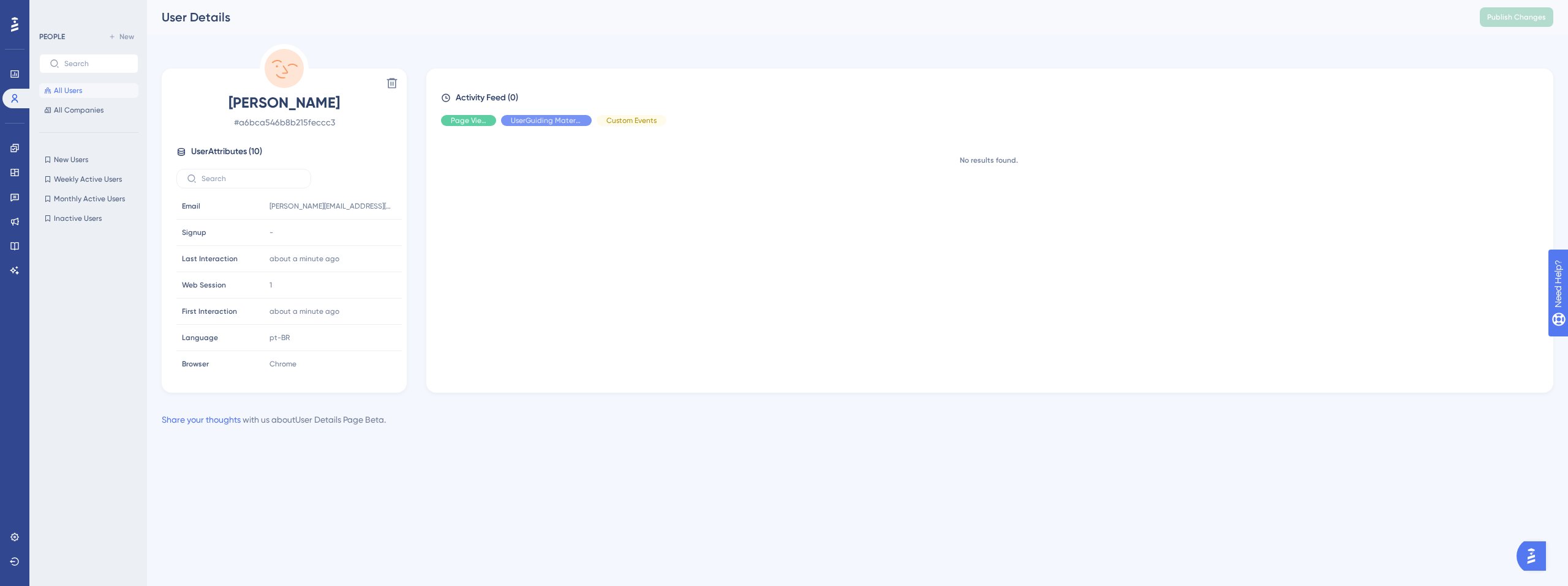
click at [229, 152] on span "User Attributes ( 10 )" at bounding box center [226, 152] width 71 height 15
click at [251, 180] on input "text" at bounding box center [251, 179] width 99 height 9
type input "C"
type input "c"
click at [226, 173] on label at bounding box center [243, 179] width 135 height 19
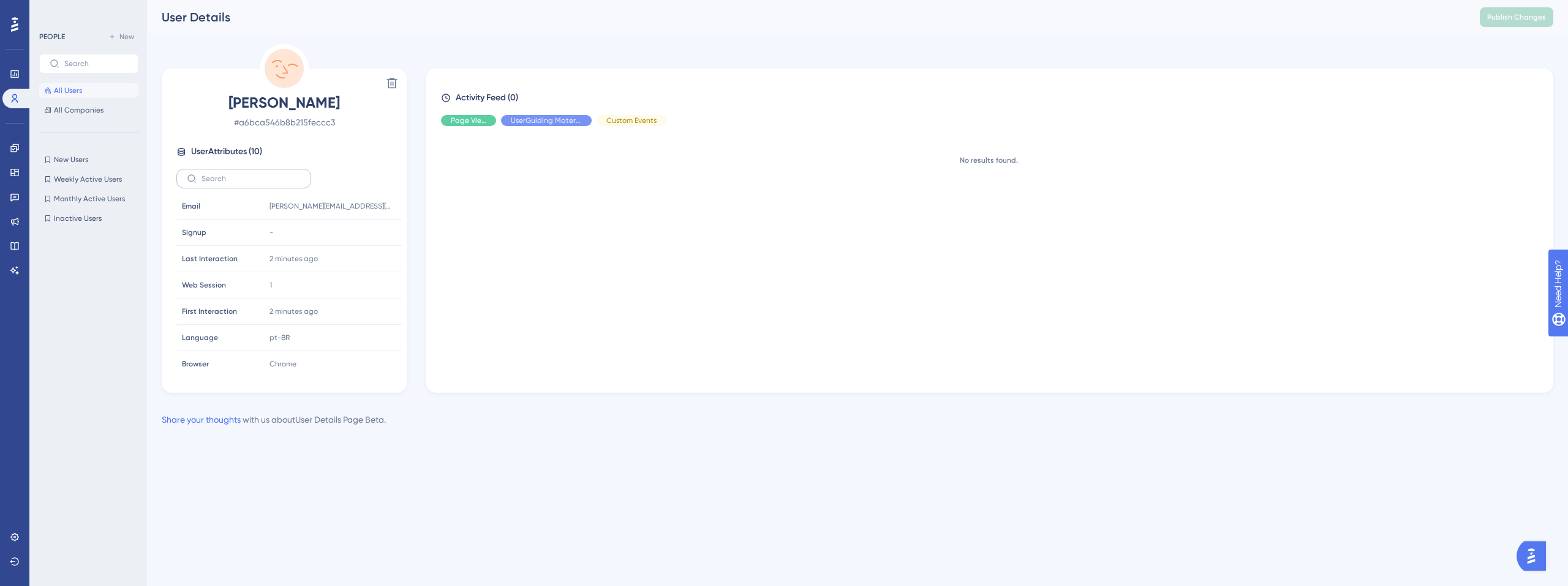
click at [226, 175] on input "text" at bounding box center [251, 179] width 99 height 9
click at [19, 539] on icon at bounding box center [15, 537] width 10 height 10
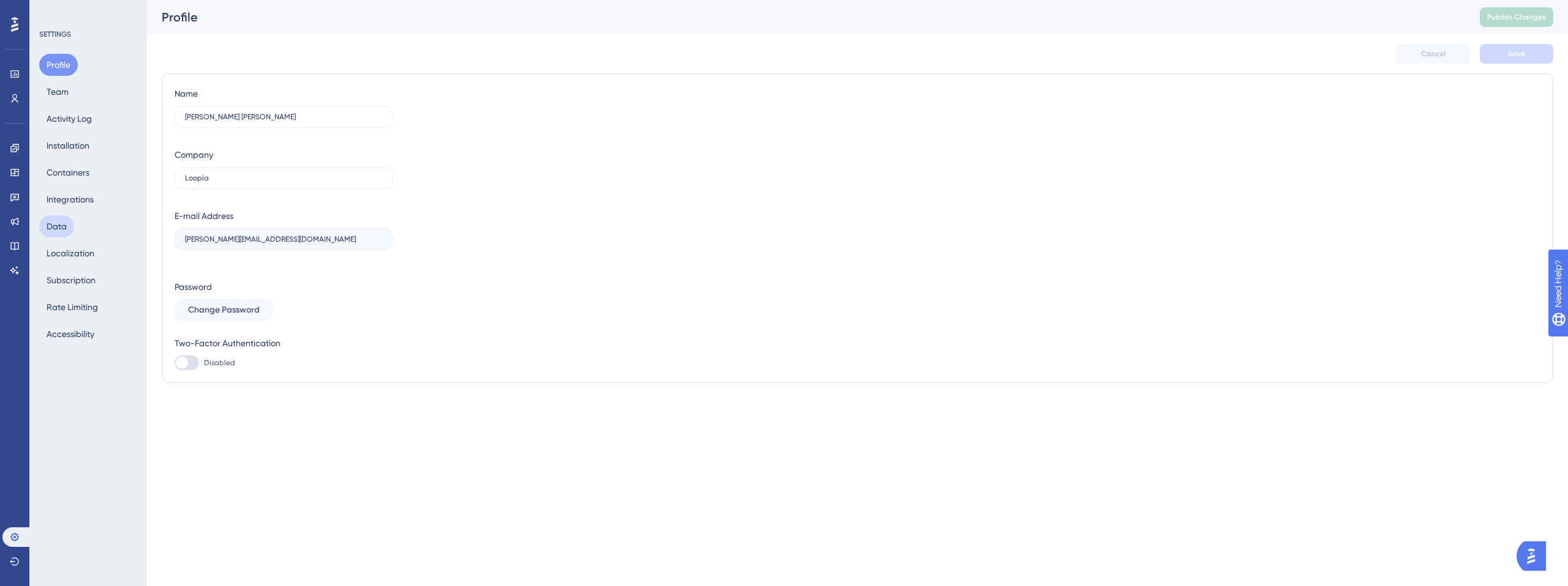
click at [67, 232] on button "Data" at bounding box center [56, 226] width 35 height 22
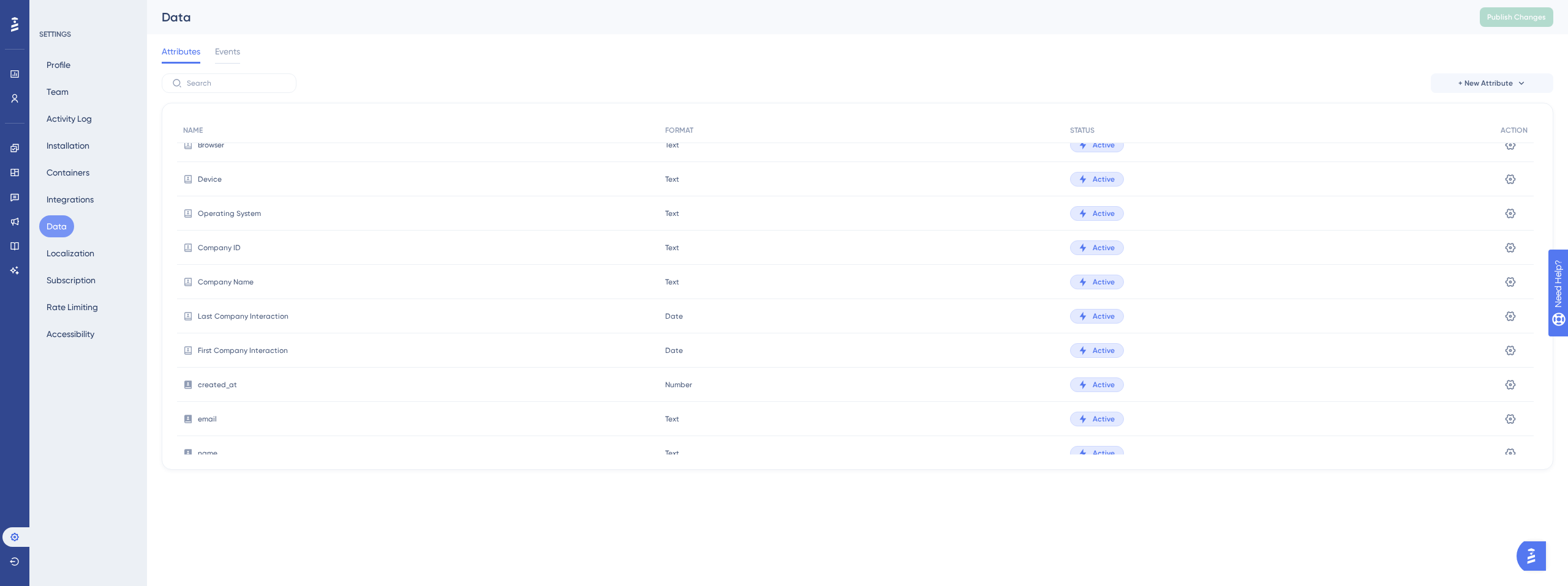
scroll to position [182, 0]
click at [1512, 249] on icon at bounding box center [1510, 252] width 13 height 13
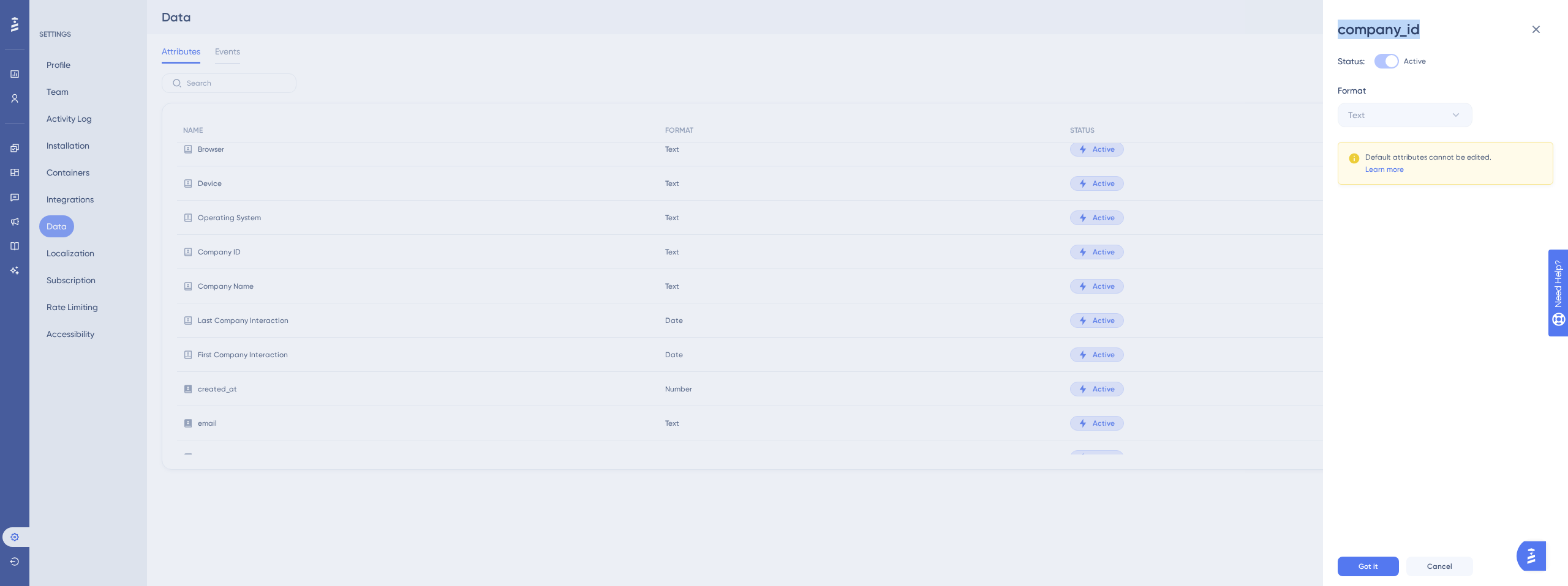
drag, startPoint x: 1439, startPoint y: 29, endPoint x: 1319, endPoint y: 27, distance: 120.0
click at [1319, 27] on div "company_id Status: Active Format Text Default attributes cannot be edited. Lear…" at bounding box center [784, 293] width 1568 height 586
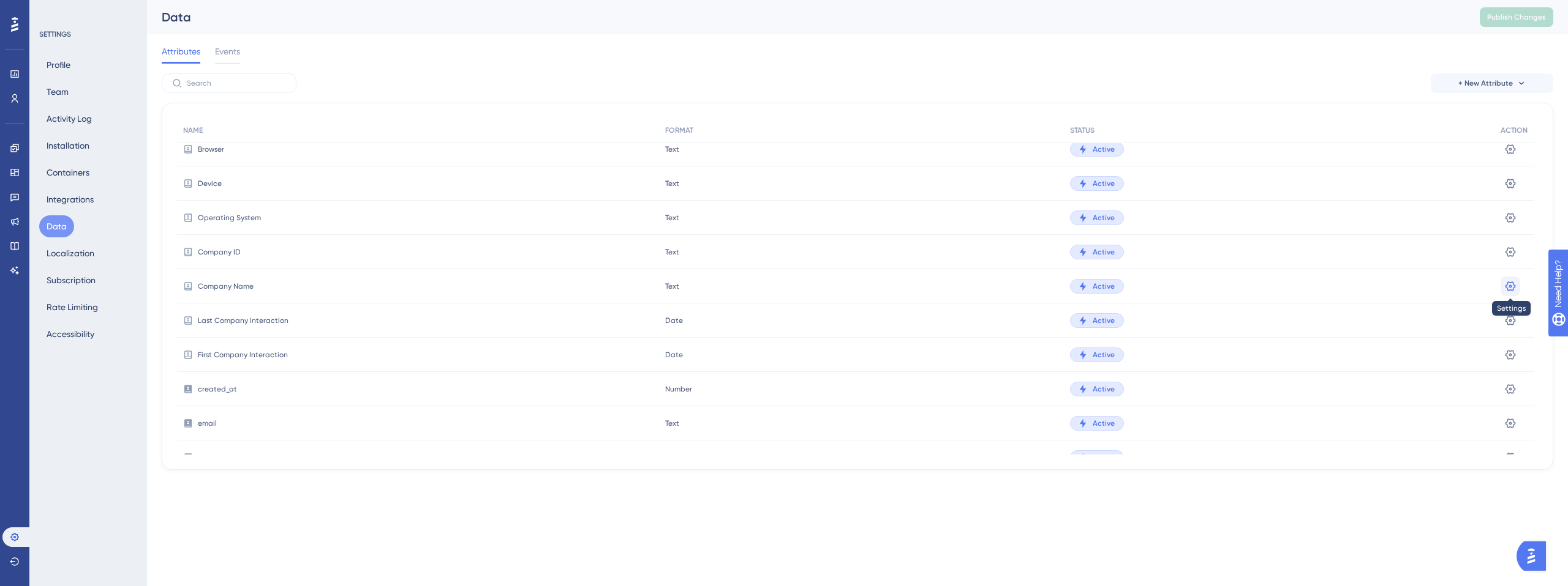
click at [1505, 286] on icon at bounding box center [1510, 286] width 11 height 10
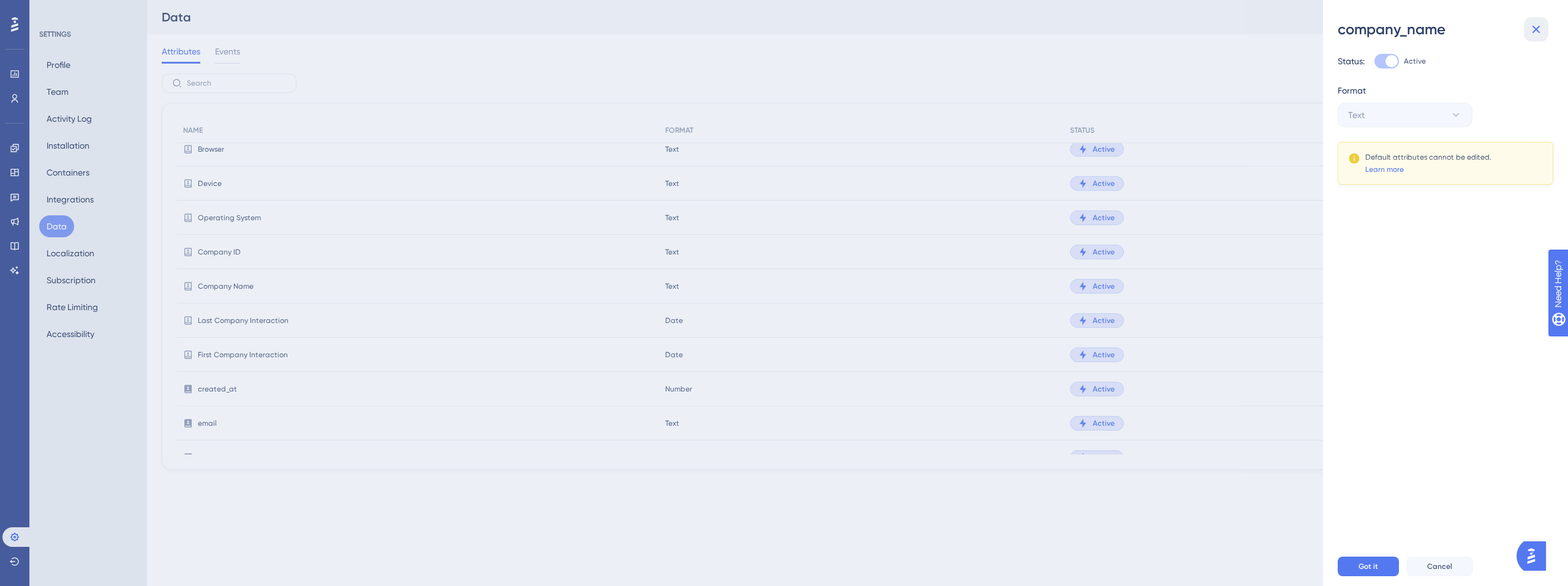
click at [1537, 34] on icon at bounding box center [1535, 29] width 15 height 15
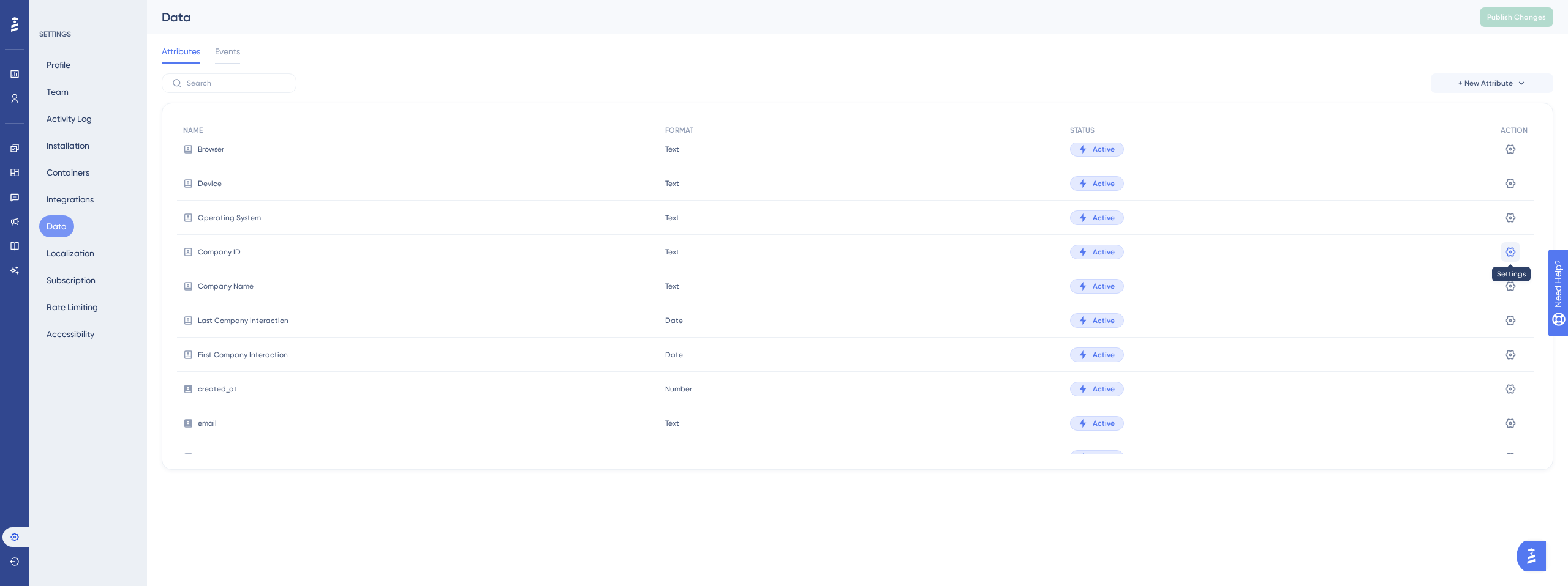
click at [1507, 254] on icon at bounding box center [1510, 252] width 13 height 13
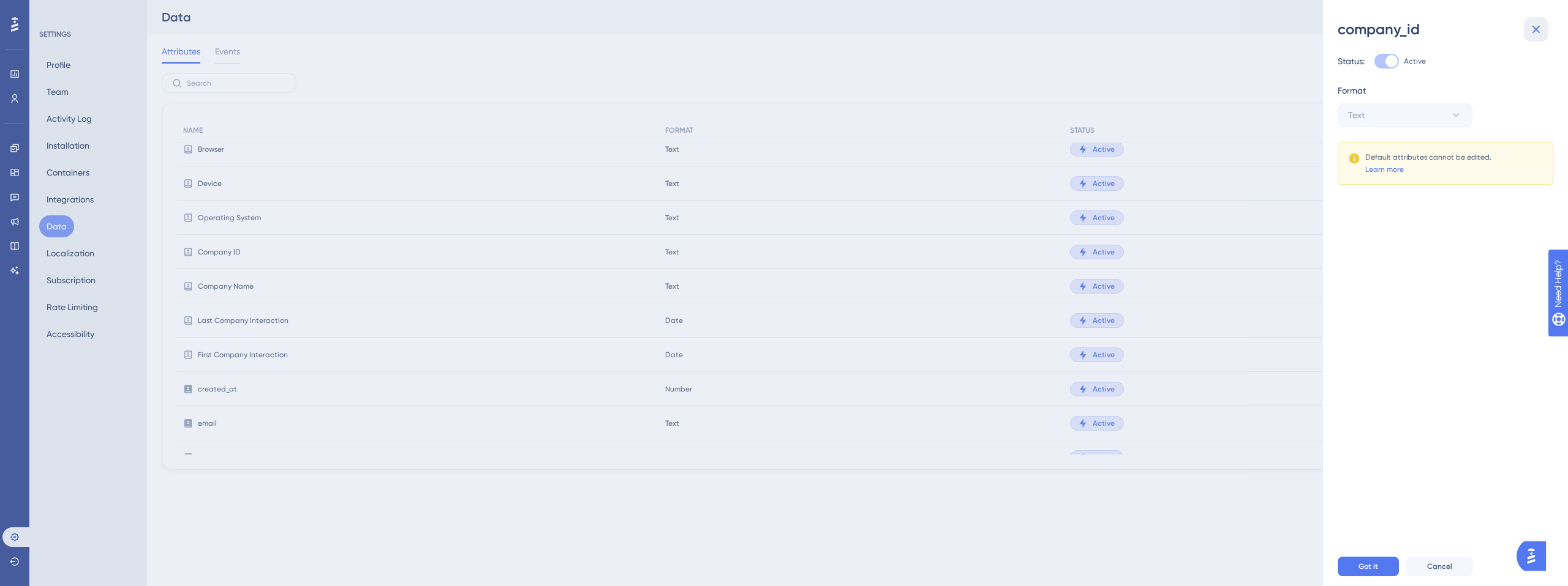
drag, startPoint x: 1541, startPoint y: 31, endPoint x: 1544, endPoint y: 69, distance: 38.1
click at [1541, 32] on icon at bounding box center [1535, 29] width 15 height 15
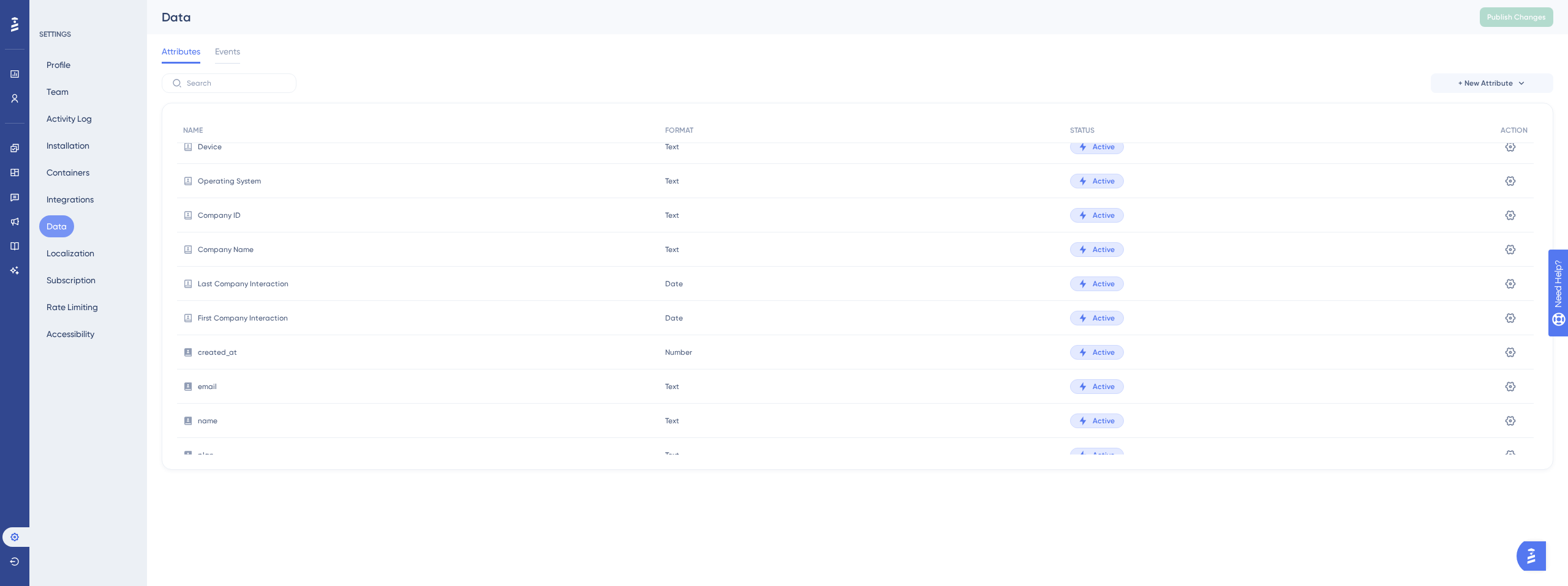
scroll to position [251, 0]
click at [1515, 314] on icon at bounding box center [1510, 320] width 13 height 13
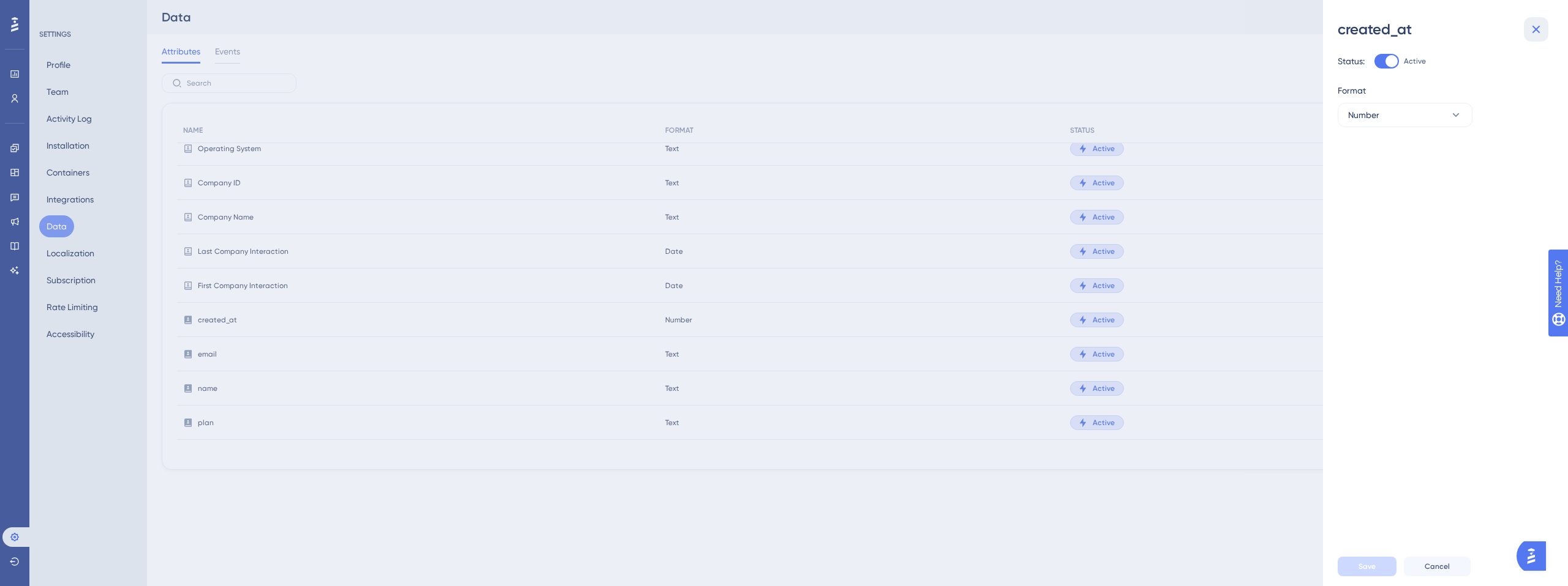
click at [1534, 32] on icon at bounding box center [1535, 29] width 15 height 15
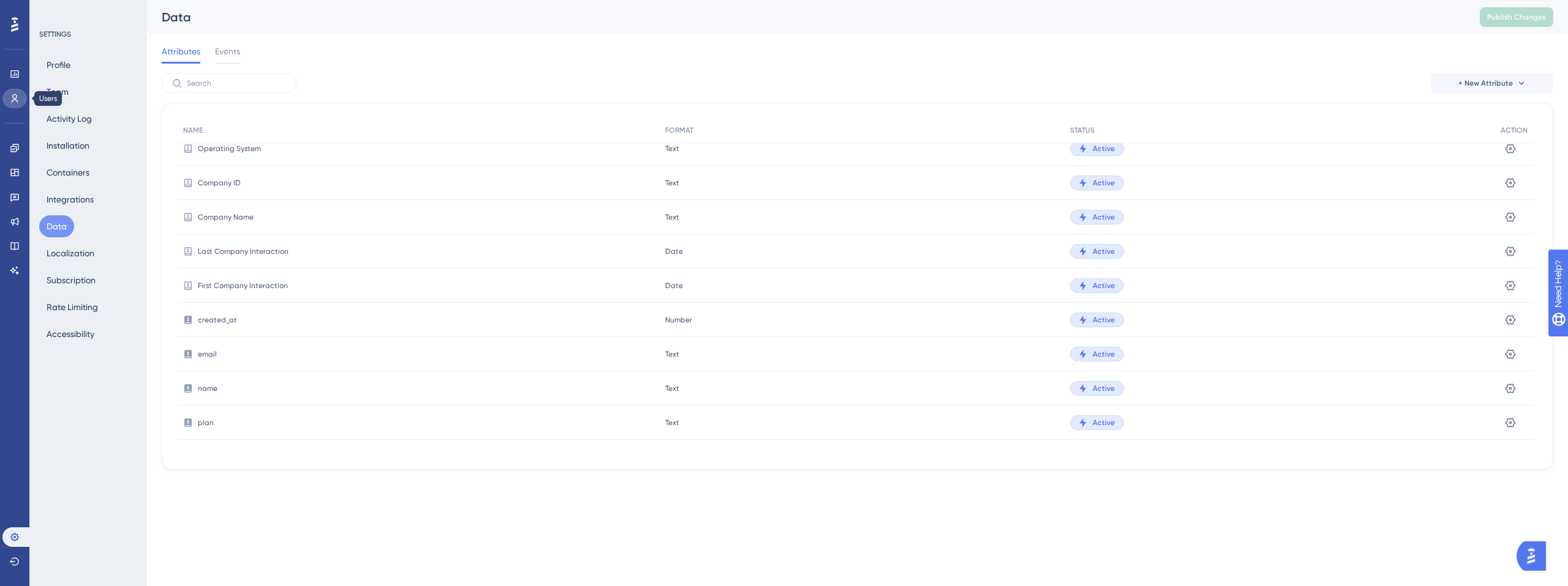
drag, startPoint x: 11, startPoint y: 98, endPoint x: 30, endPoint y: 103, distance: 19.6
click at [11, 98] on icon at bounding box center [15, 98] width 10 height 10
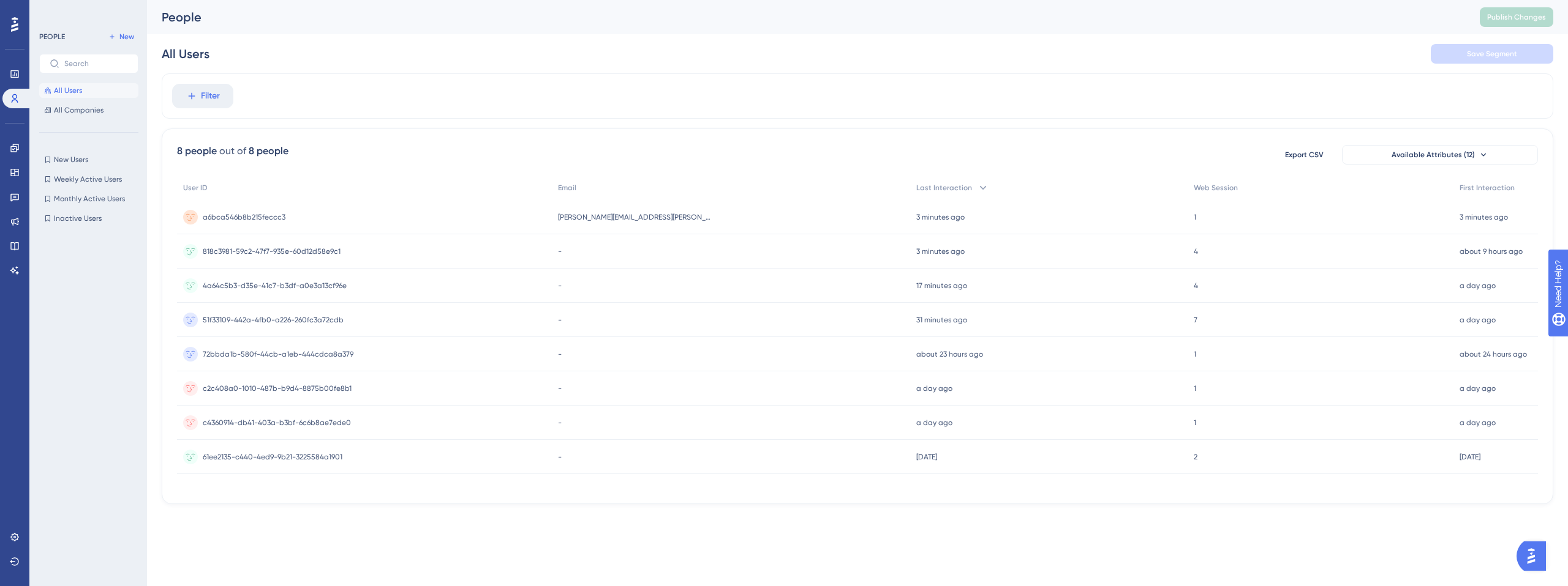
click at [74, 89] on span "All Users" at bounding box center [67, 90] width 28 height 10
click at [243, 218] on span "a6bca546b8b215feccc3" at bounding box center [244, 218] width 83 height 10
click at [239, 206] on div "a6bca546b8b215feccc3 a6bca546b8b215feccc3" at bounding box center [244, 217] width 83 height 34
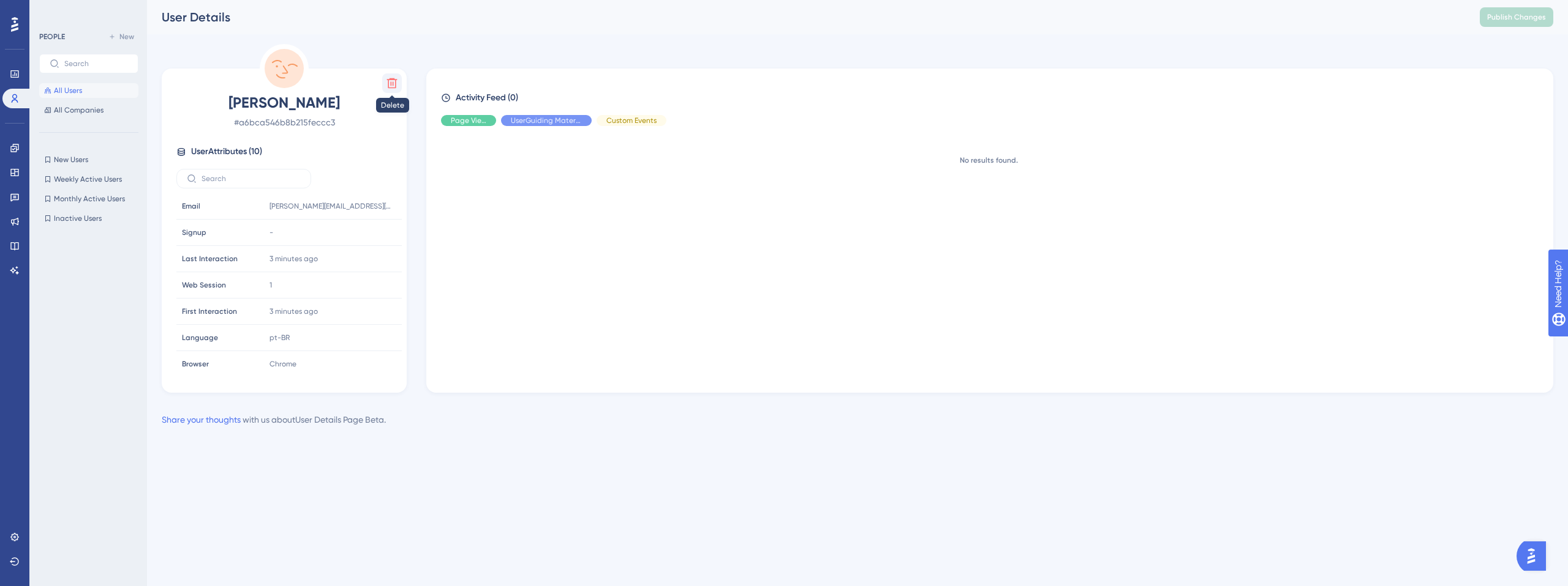
click at [390, 88] on icon at bounding box center [392, 83] width 13 height 13
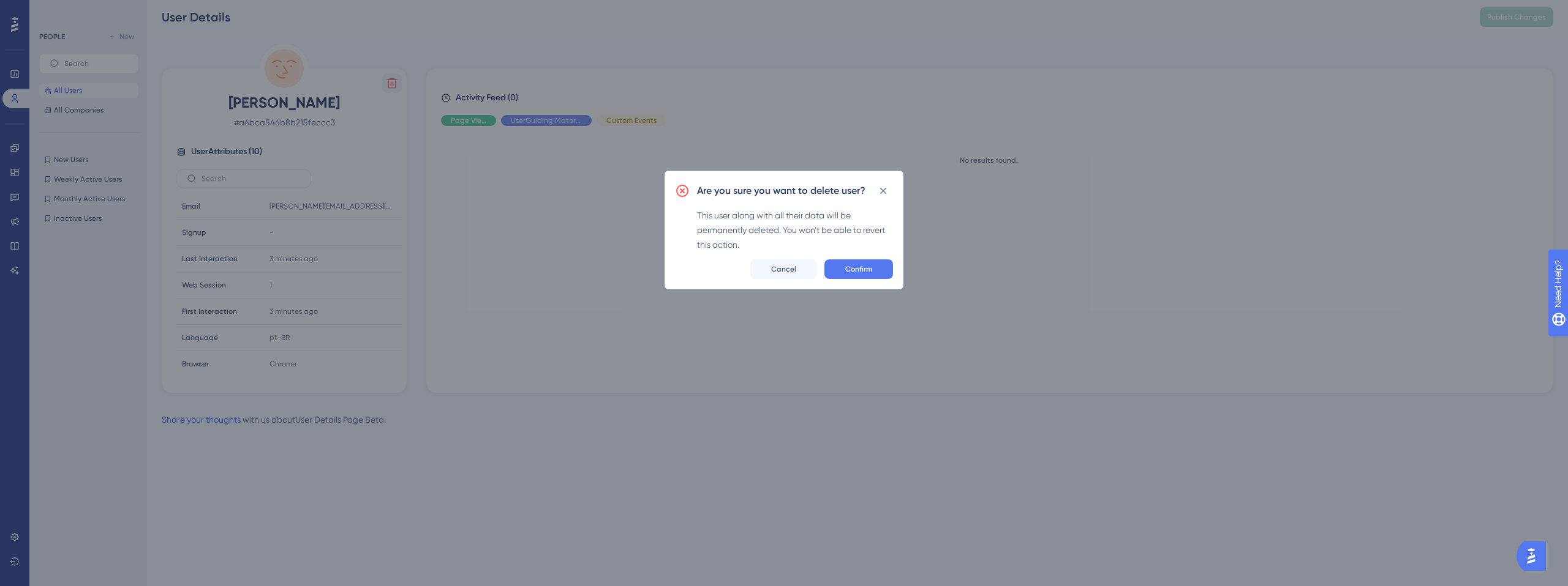
click at [859, 268] on span "Confirm" at bounding box center [858, 269] width 27 height 10
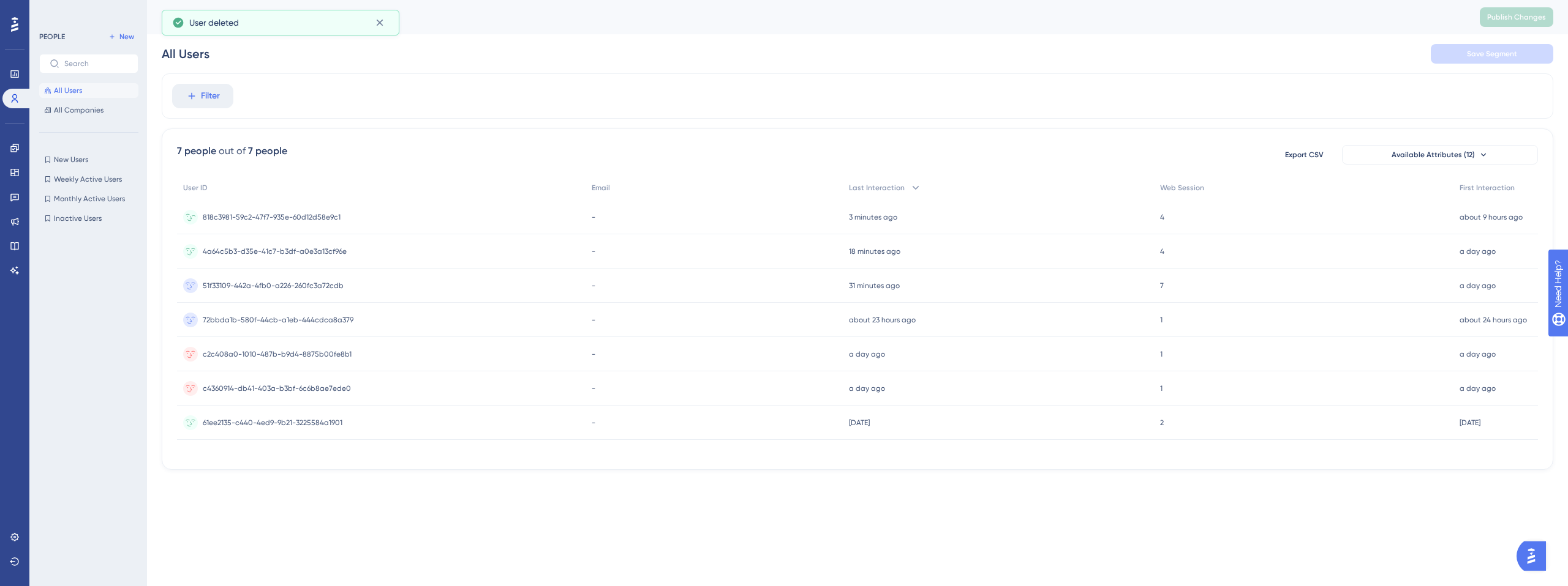
click at [282, 216] on span "818c3981-59c2-47f7-935e-60d12d58e9c1" at bounding box center [272, 218] width 138 height 10
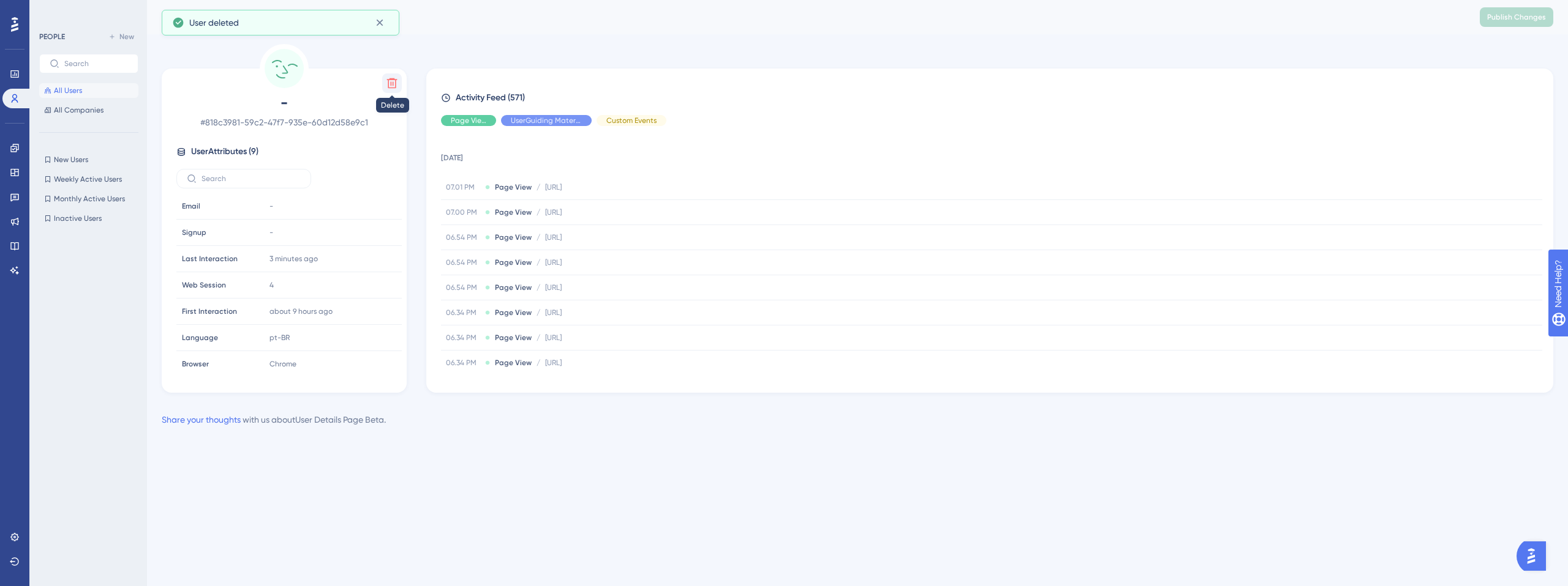
click at [398, 81] on icon at bounding box center [392, 83] width 13 height 13
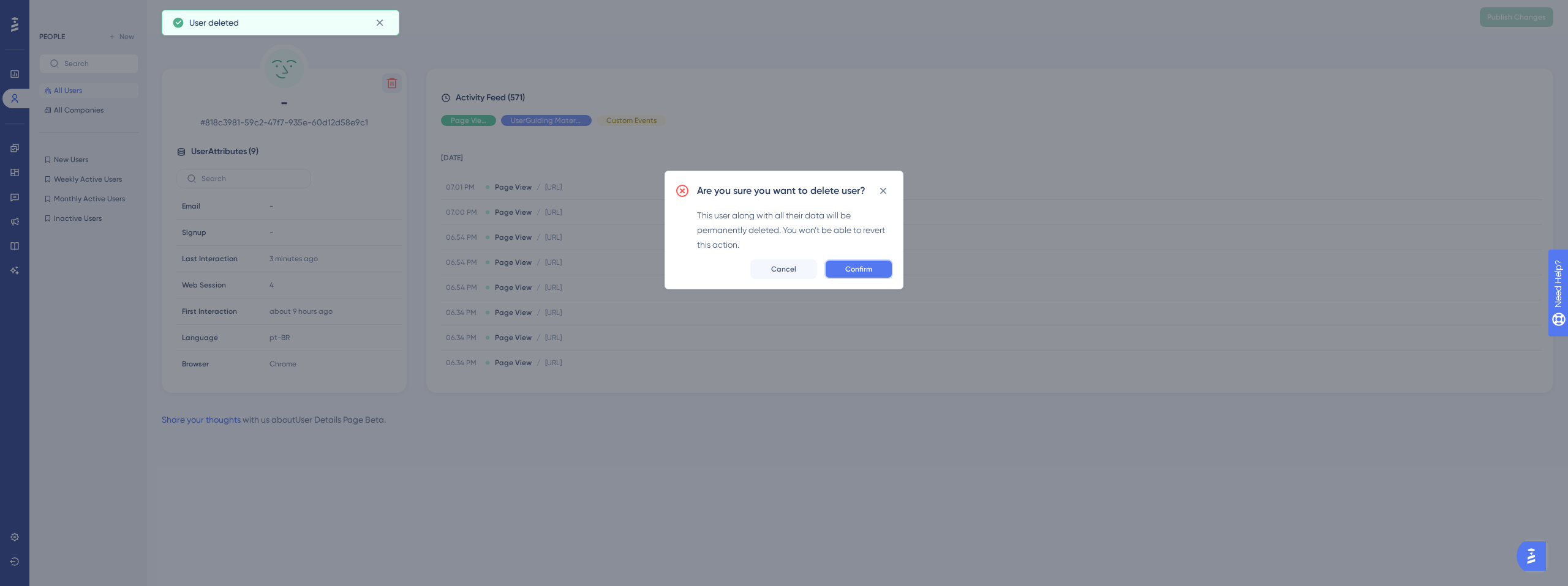
click at [848, 270] on span "Confirm" at bounding box center [858, 269] width 27 height 10
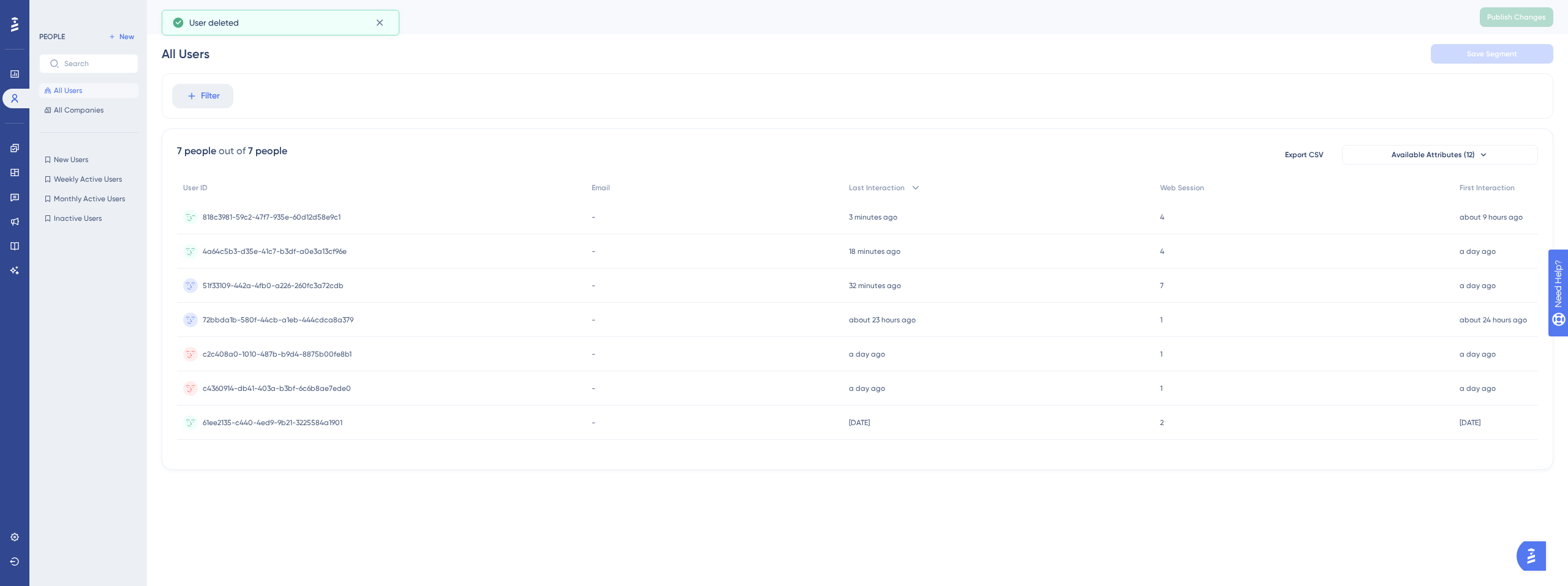
click at [247, 214] on span "818c3981-59c2-47f7-935e-60d12d58e9c1" at bounding box center [272, 218] width 138 height 10
click at [388, 77] on div "Filter" at bounding box center [856, 96] width 1391 height 46
click at [384, 21] on icon at bounding box center [379, 22] width 13 height 13
click at [381, 27] on icon at bounding box center [379, 22] width 13 height 13
click at [314, 218] on span "4a64c5b3-d35e-41c7-b3df-a0e3a13cf96e" at bounding box center [275, 218] width 144 height 10
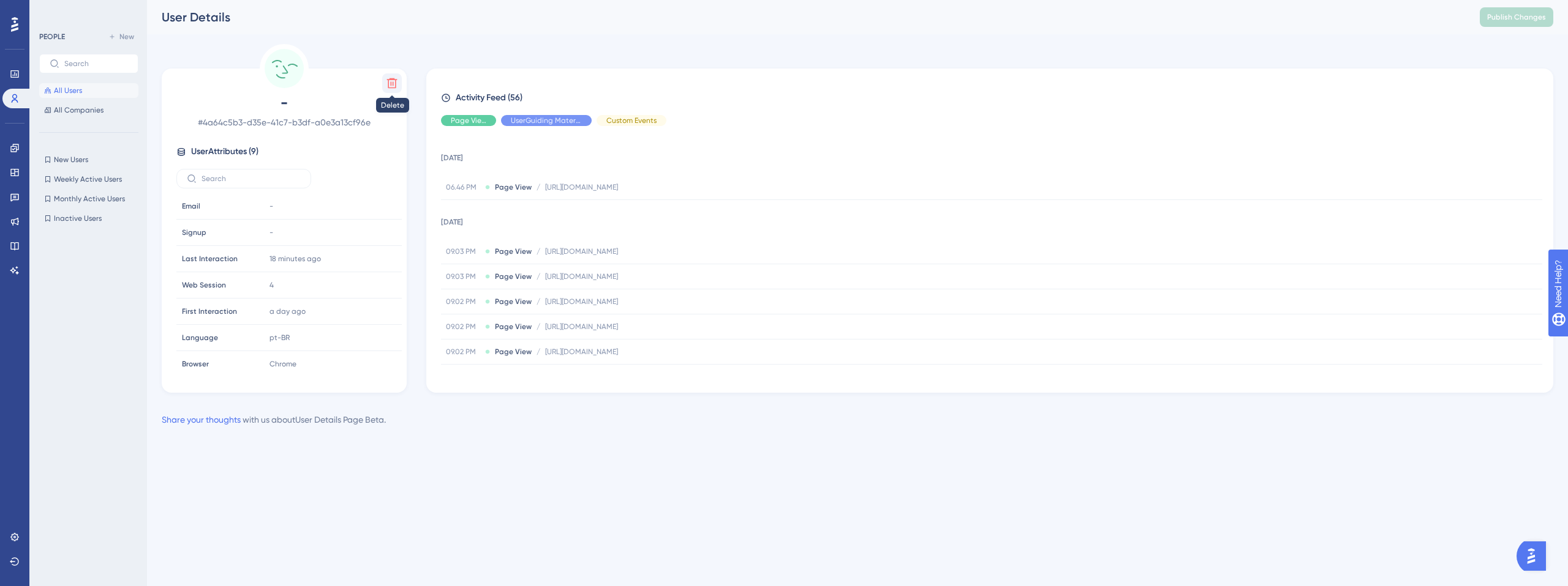
click at [386, 86] on icon at bounding box center [392, 83] width 13 height 13
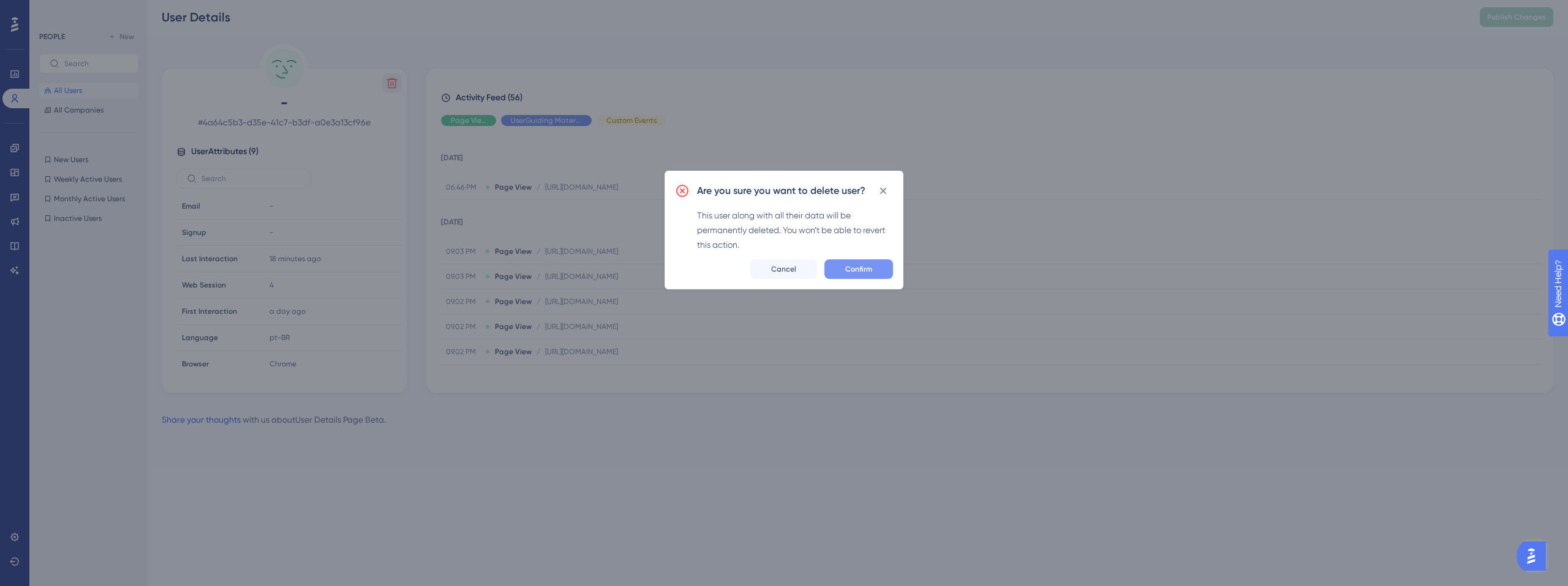
click at [860, 273] on span "Confirm" at bounding box center [858, 269] width 27 height 10
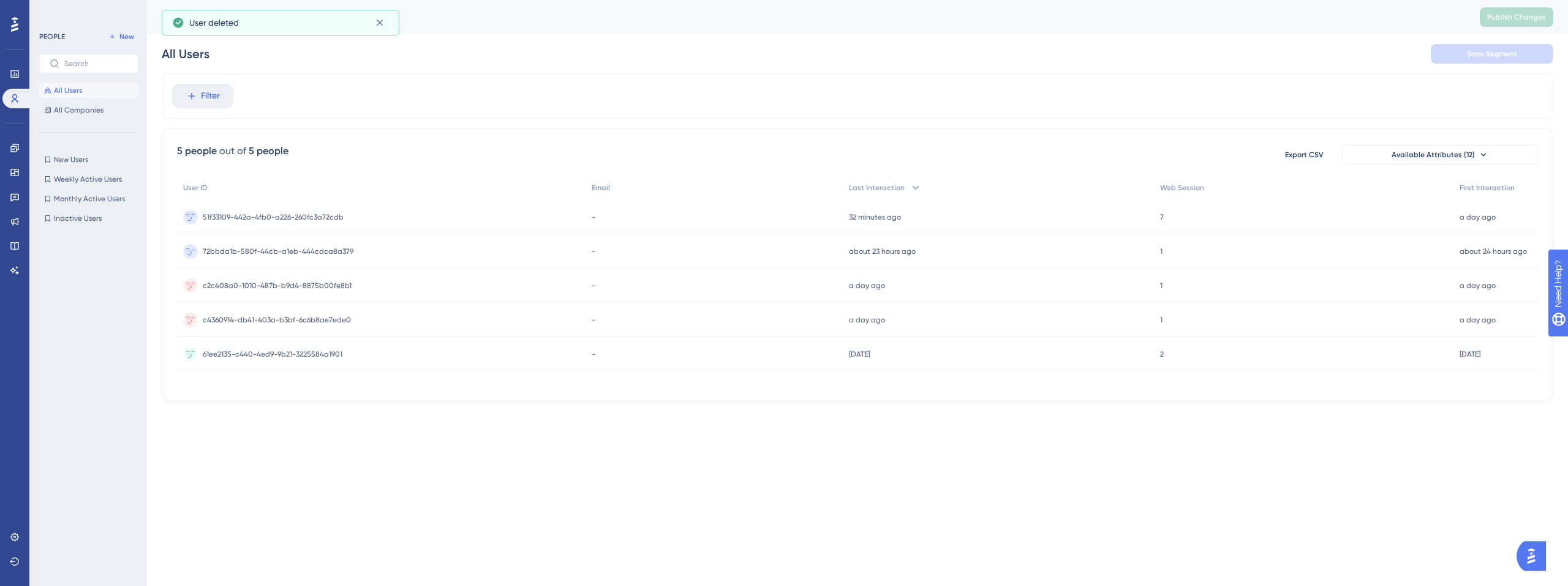
click at [281, 250] on span "72bbda1b-580f-44cb-a1eb-444cdca8a379" at bounding box center [278, 252] width 151 height 10
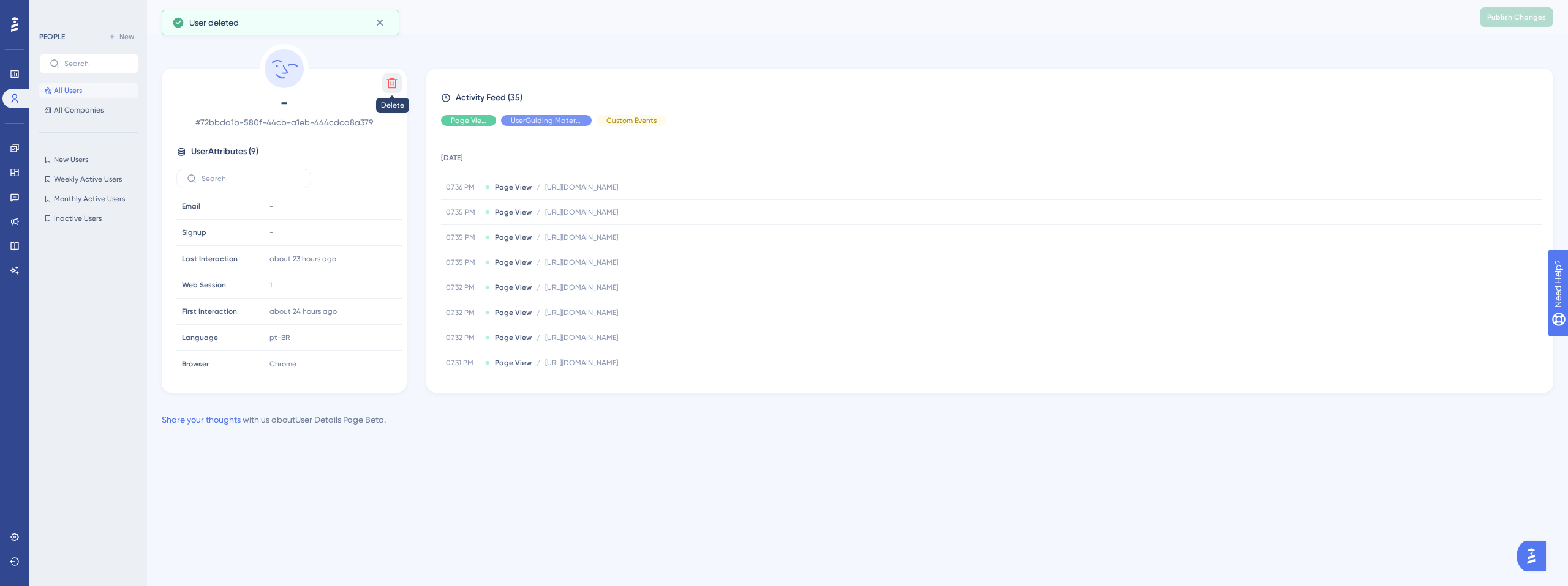
click at [385, 86] on button at bounding box center [392, 84] width 19 height 19
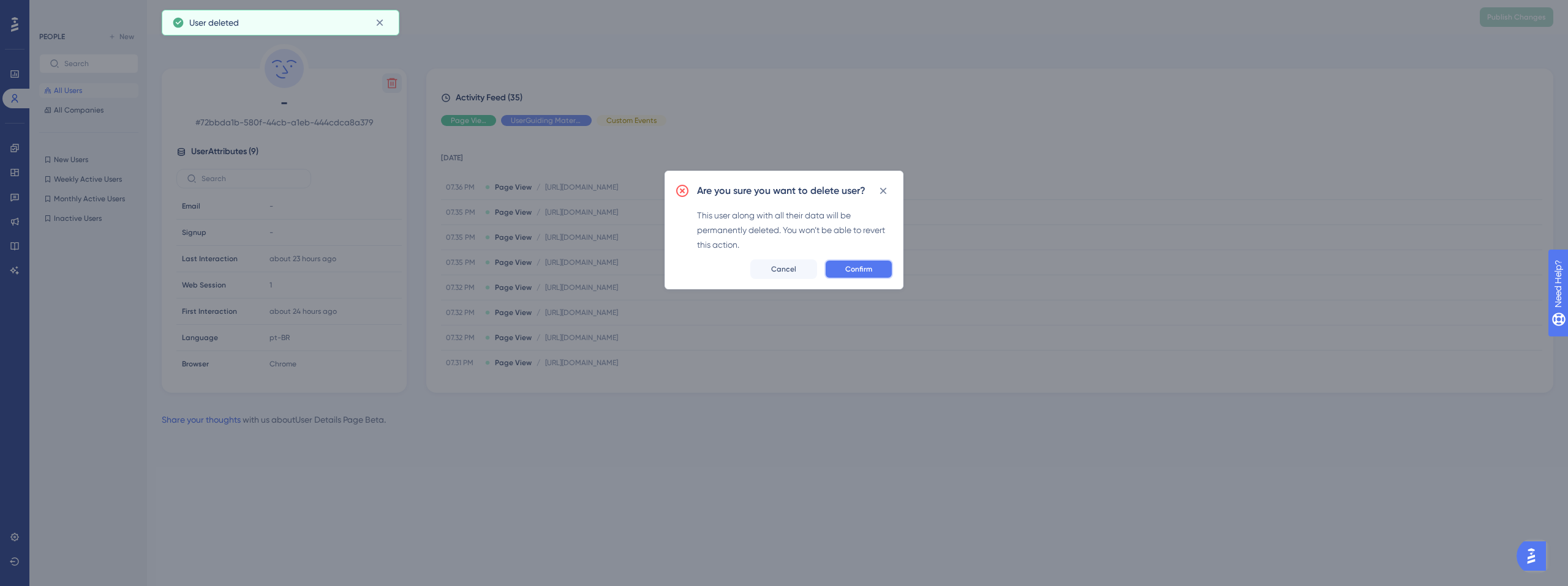
click at [875, 270] on button "Confirm" at bounding box center [858, 269] width 69 height 19
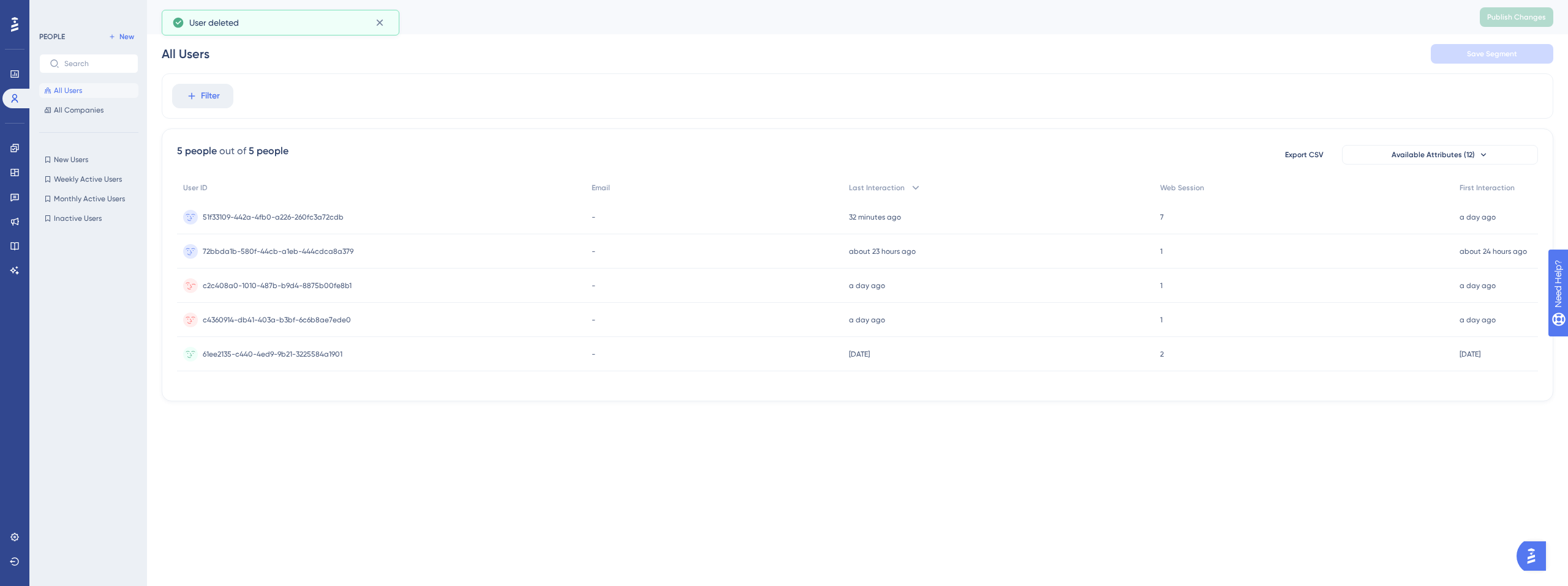
click at [302, 285] on span "c2c408a0-1010-487b-b9d4-8875b00fe8b1" at bounding box center [277, 286] width 149 height 10
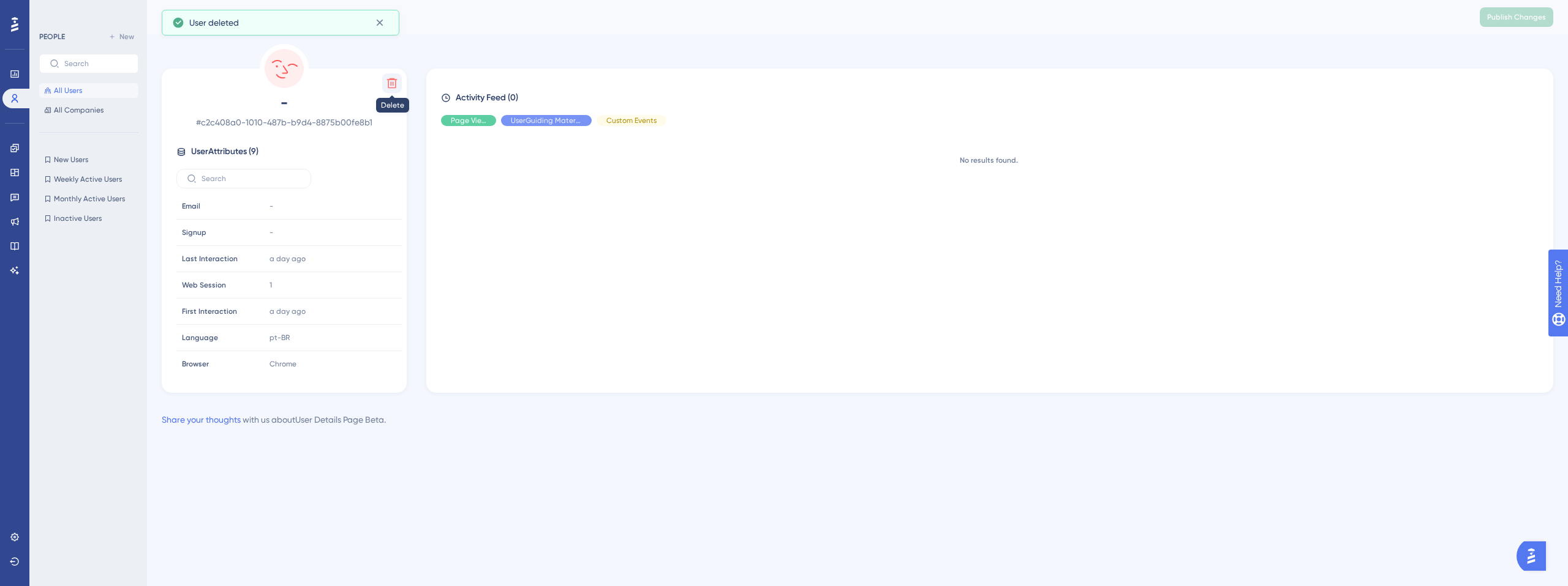
click at [400, 77] on button at bounding box center [392, 84] width 19 height 19
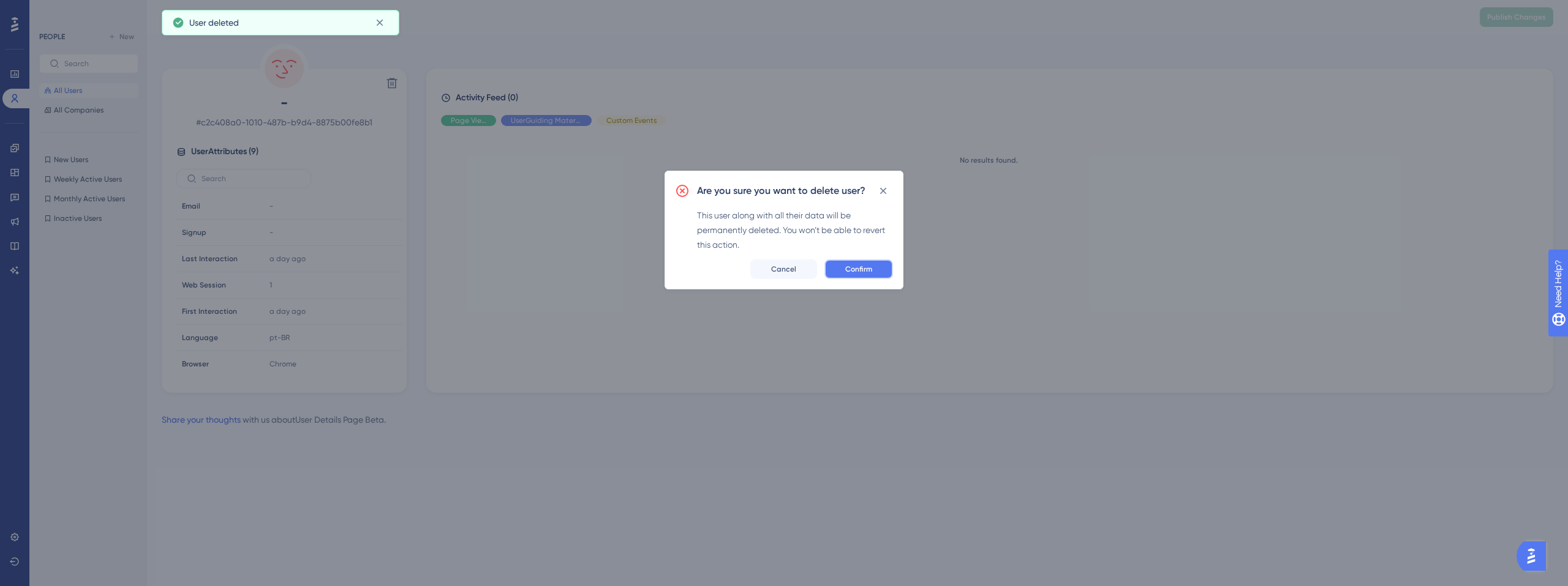
drag, startPoint x: 854, startPoint y: 271, endPoint x: 821, endPoint y: 273, distance: 33.1
click at [854, 272] on span "Confirm" at bounding box center [858, 269] width 27 height 10
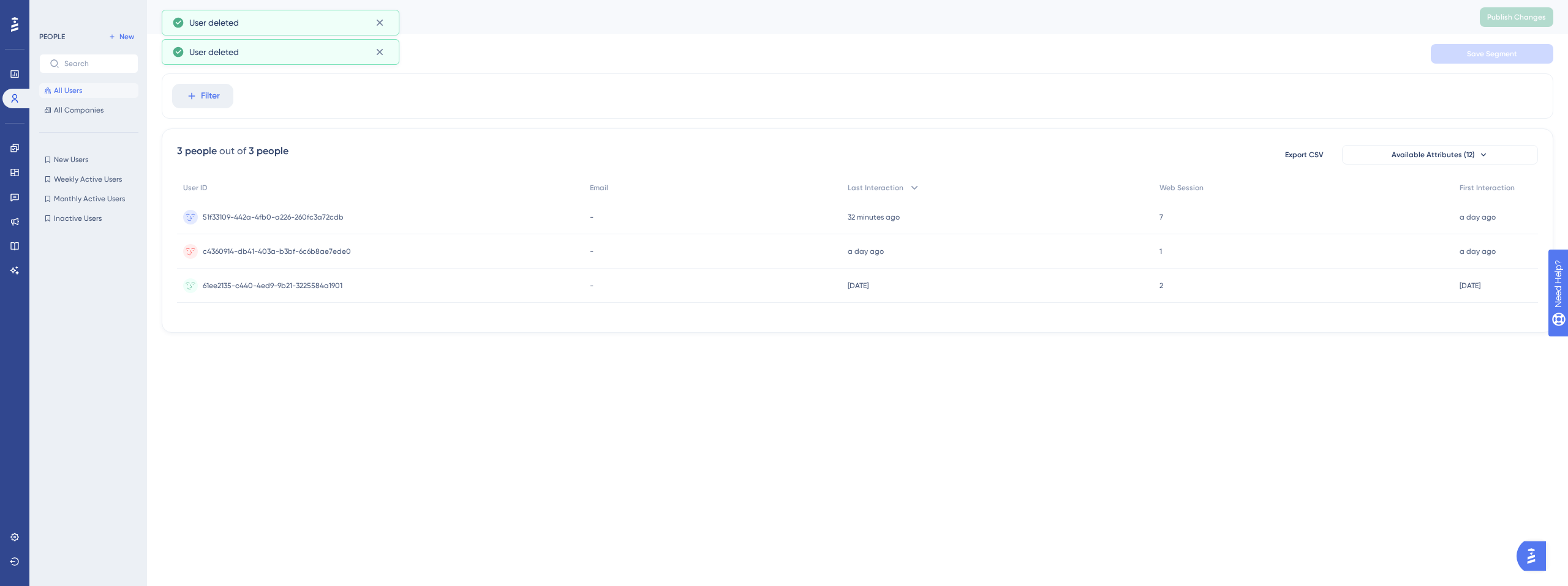
click at [307, 292] on div "61ee2135-c440-4ed9-9b21-3225584a1901 61ee2135-c440-4ed9-9b21-3225584a1901" at bounding box center [273, 286] width 140 height 34
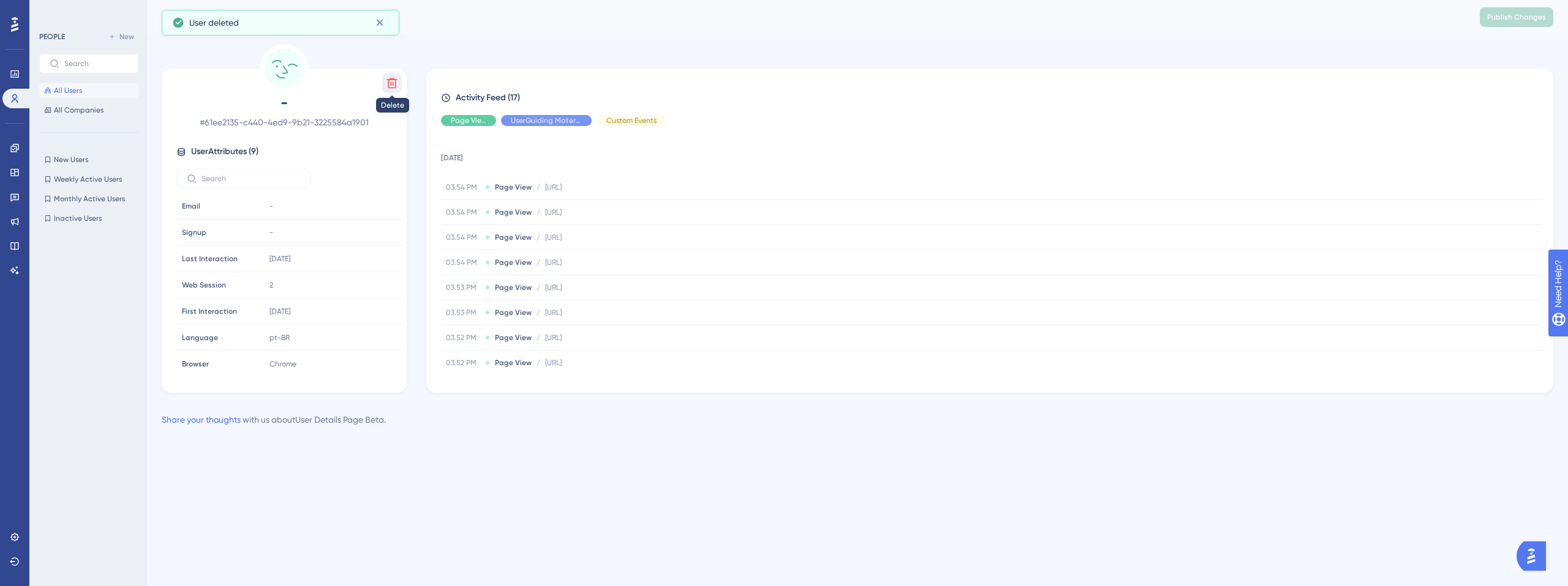
click at [397, 90] on button at bounding box center [392, 84] width 19 height 19
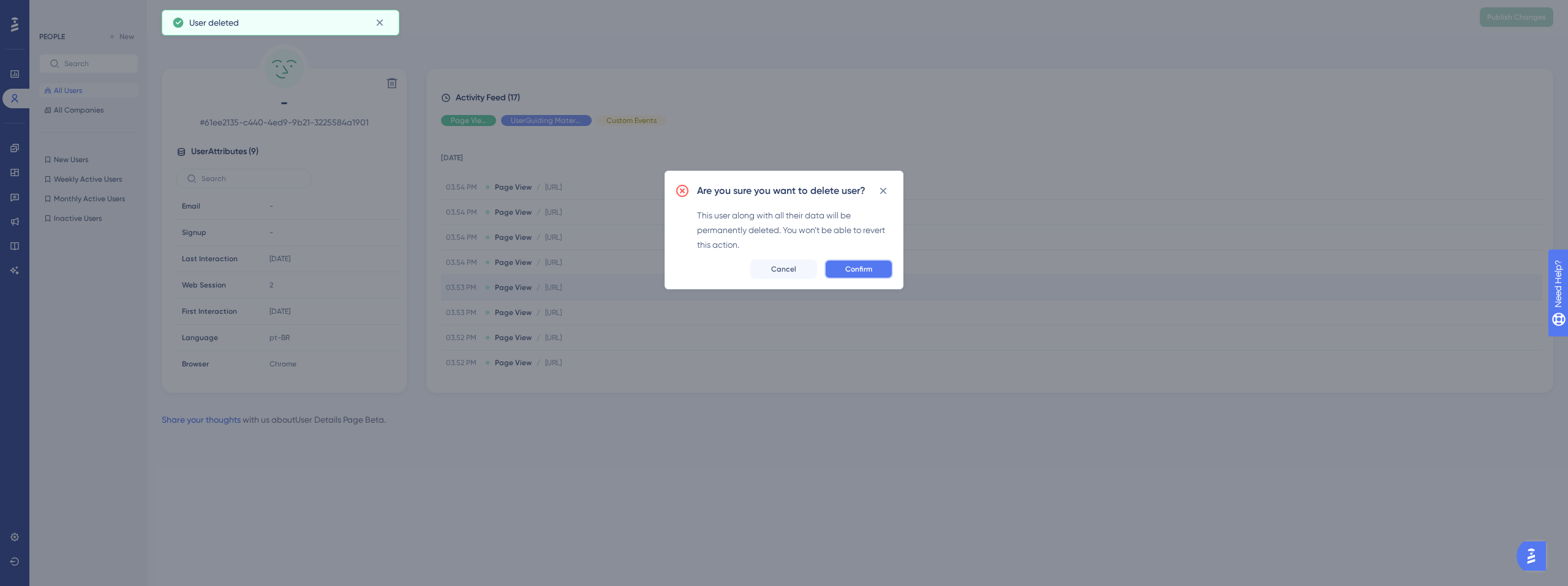
drag, startPoint x: 845, startPoint y: 262, endPoint x: 848, endPoint y: 275, distance: 13.3
click at [845, 264] on button "Confirm" at bounding box center [858, 269] width 69 height 19
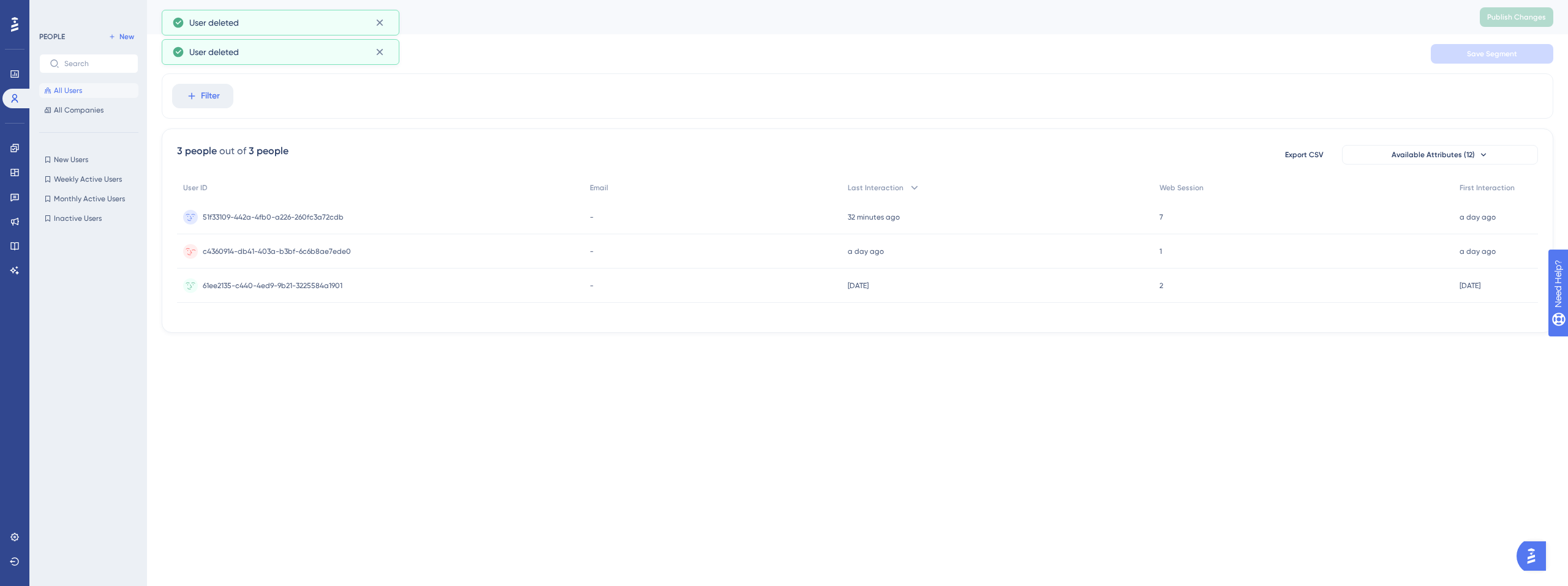
click at [282, 249] on span "c4360914-db41-403a-b3bf-6c6b8ae7ede0" at bounding box center [277, 252] width 148 height 10
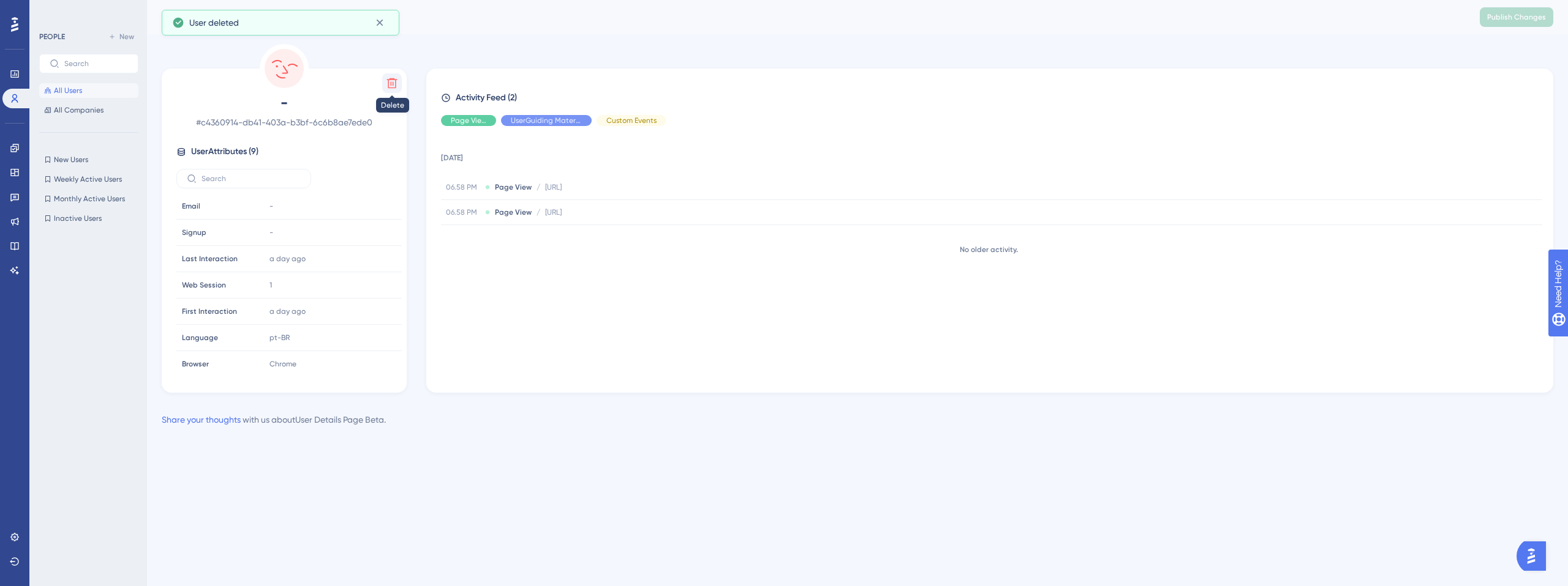
click at [392, 79] on icon at bounding box center [392, 84] width 11 height 11
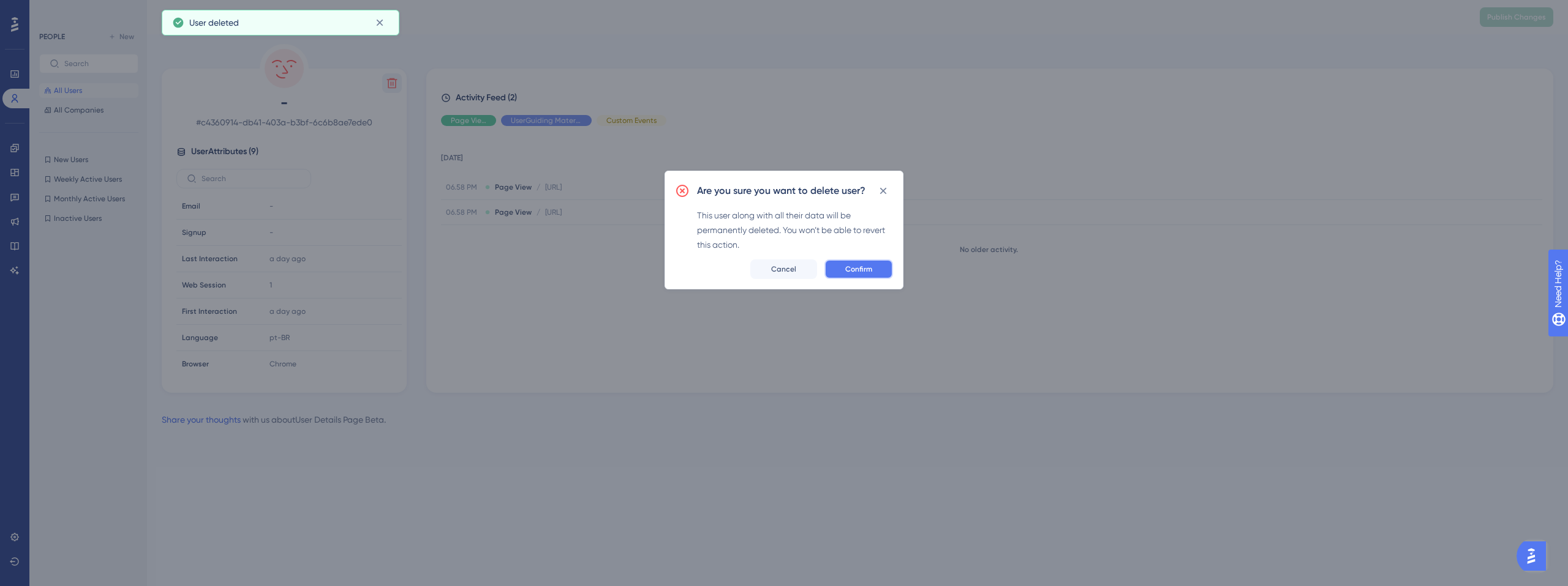
drag, startPoint x: 858, startPoint y: 260, endPoint x: 828, endPoint y: 292, distance: 43.9
click at [858, 260] on button "Confirm" at bounding box center [858, 269] width 69 height 19
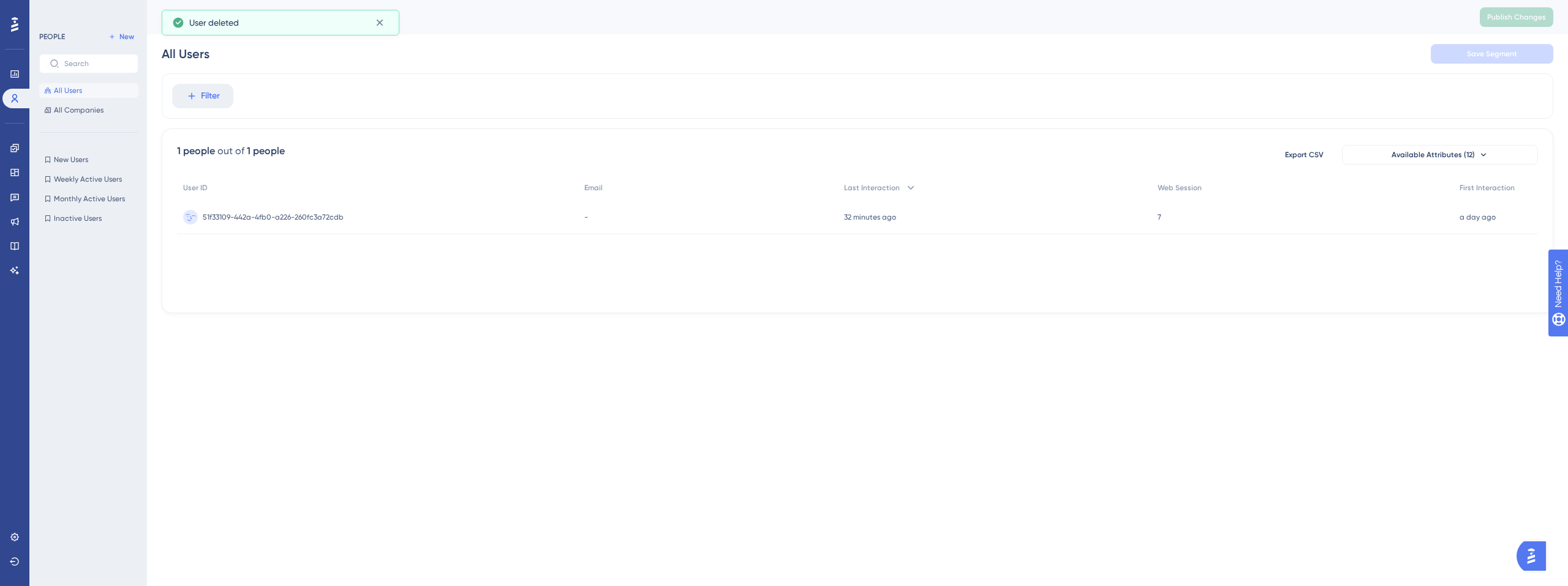
click at [303, 221] on span "51f33109-442a-4fb0-a226-260fc3a72cdb" at bounding box center [273, 218] width 141 height 10
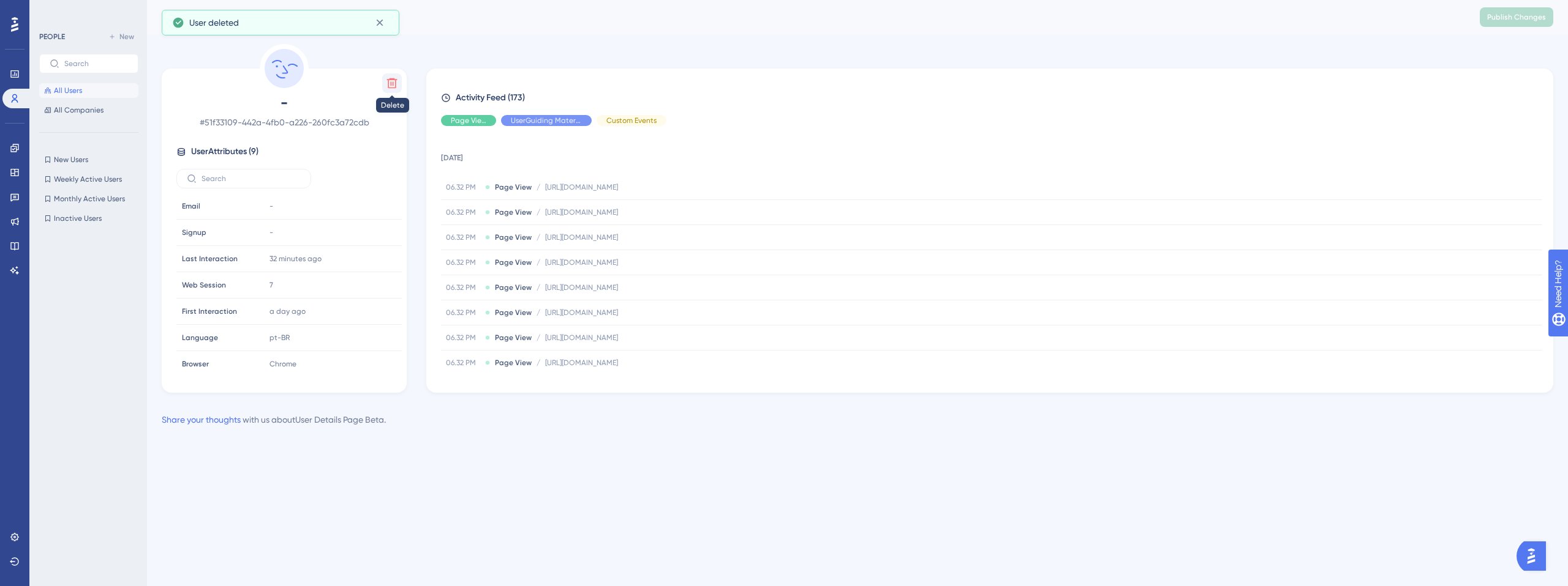
click at [387, 86] on button at bounding box center [392, 84] width 19 height 19
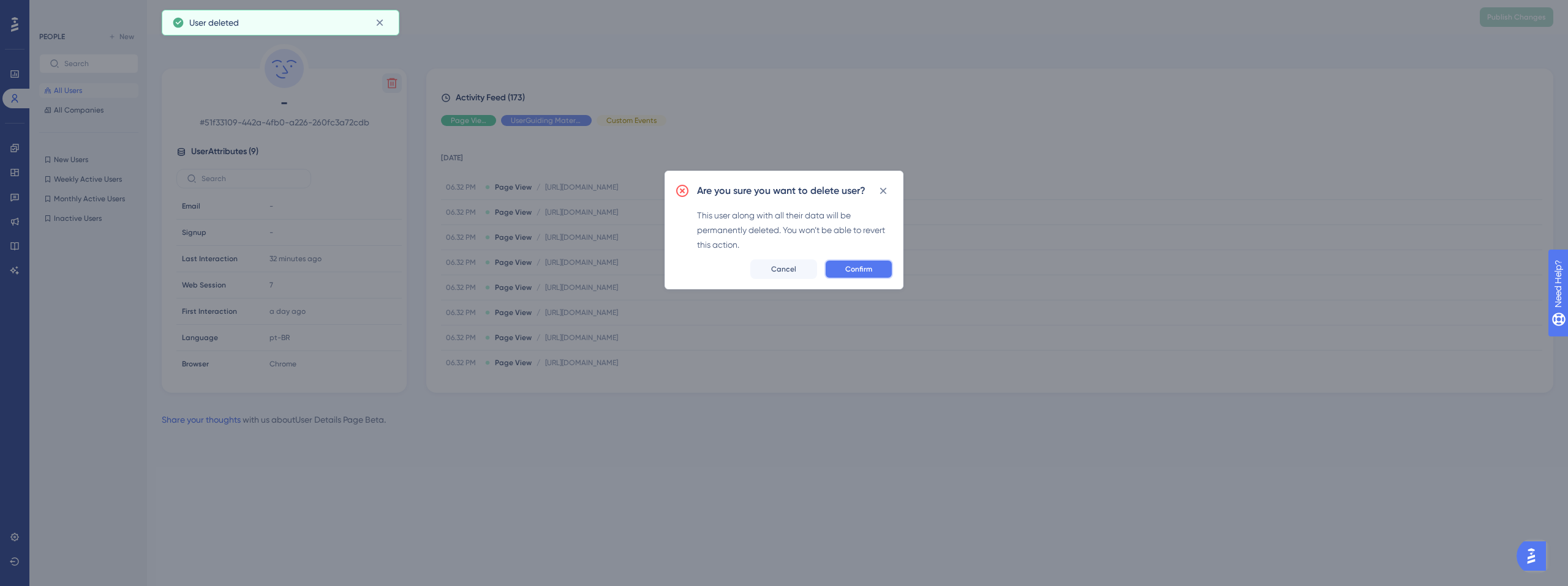
drag, startPoint x: 878, startPoint y: 273, endPoint x: 854, endPoint y: 356, distance: 86.4
click at [878, 273] on button "Confirm" at bounding box center [858, 269] width 69 height 19
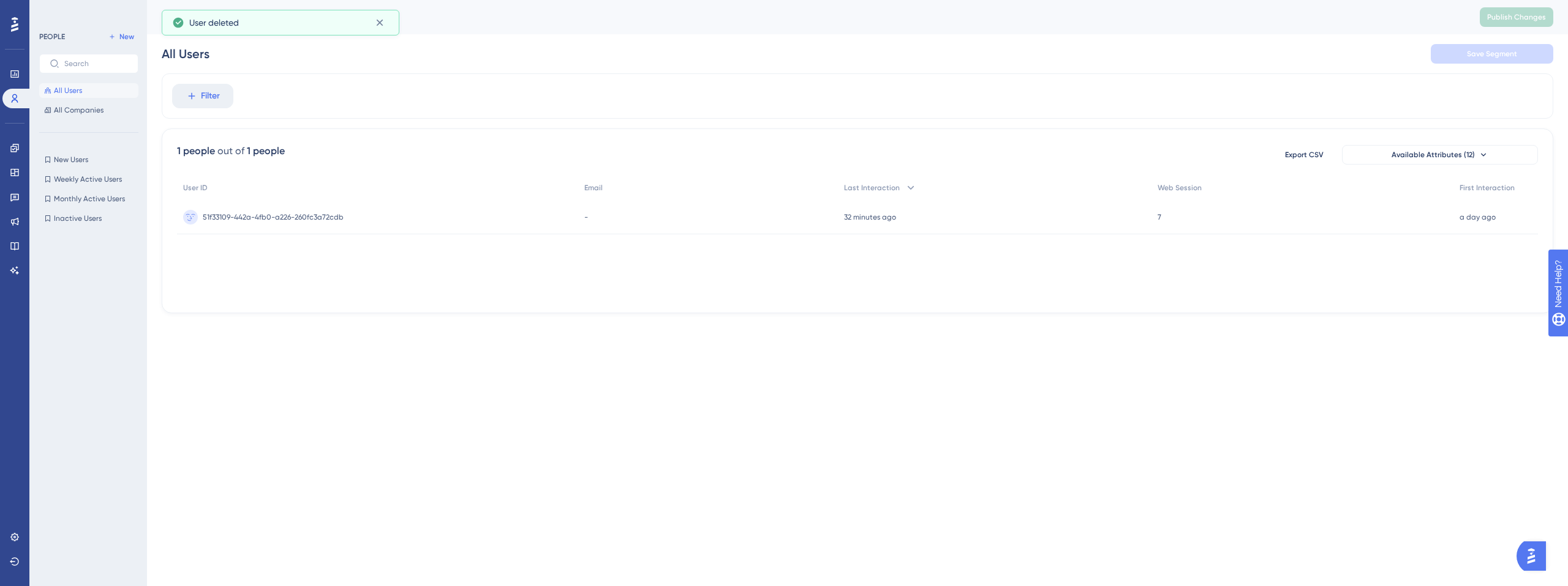
click at [387, 335] on div "Performance Users Engagement Widgets Feedback Product Updates Knowledge Base AI…" at bounding box center [784, 176] width 1568 height 353
click at [217, 216] on span "a6bca546b8b215feccc3" at bounding box center [244, 218] width 83 height 10
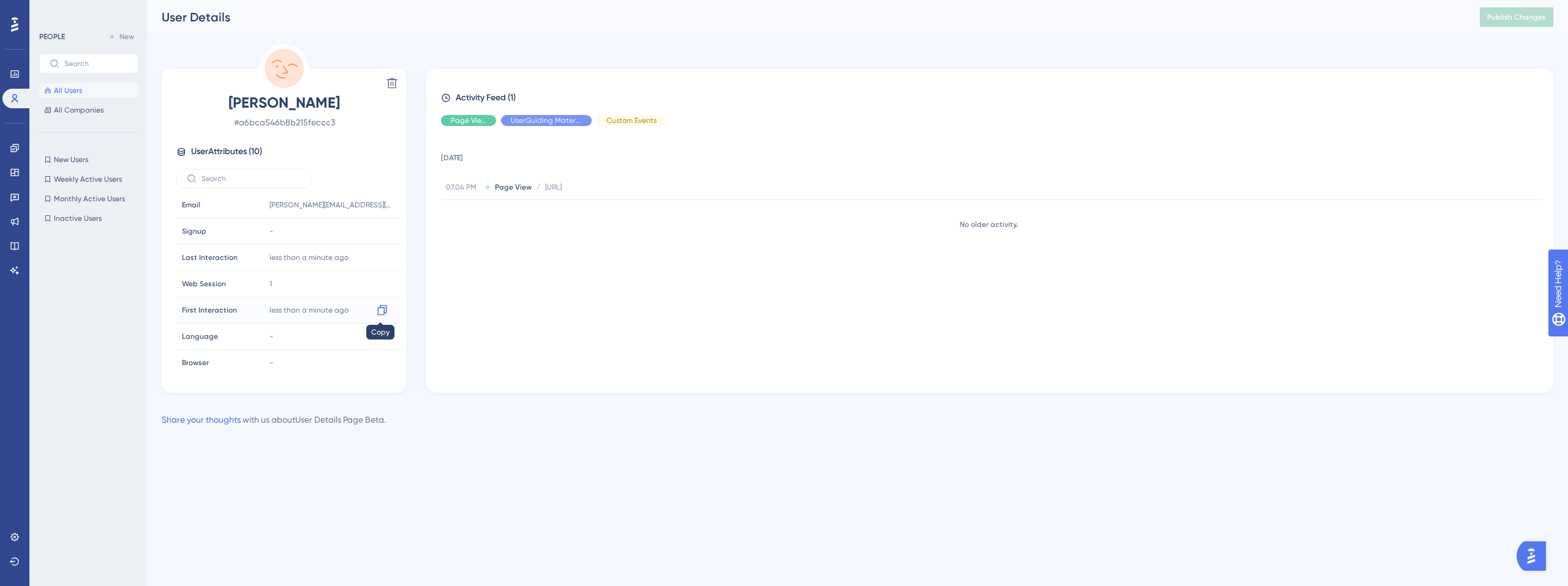
scroll to position [84, 0]
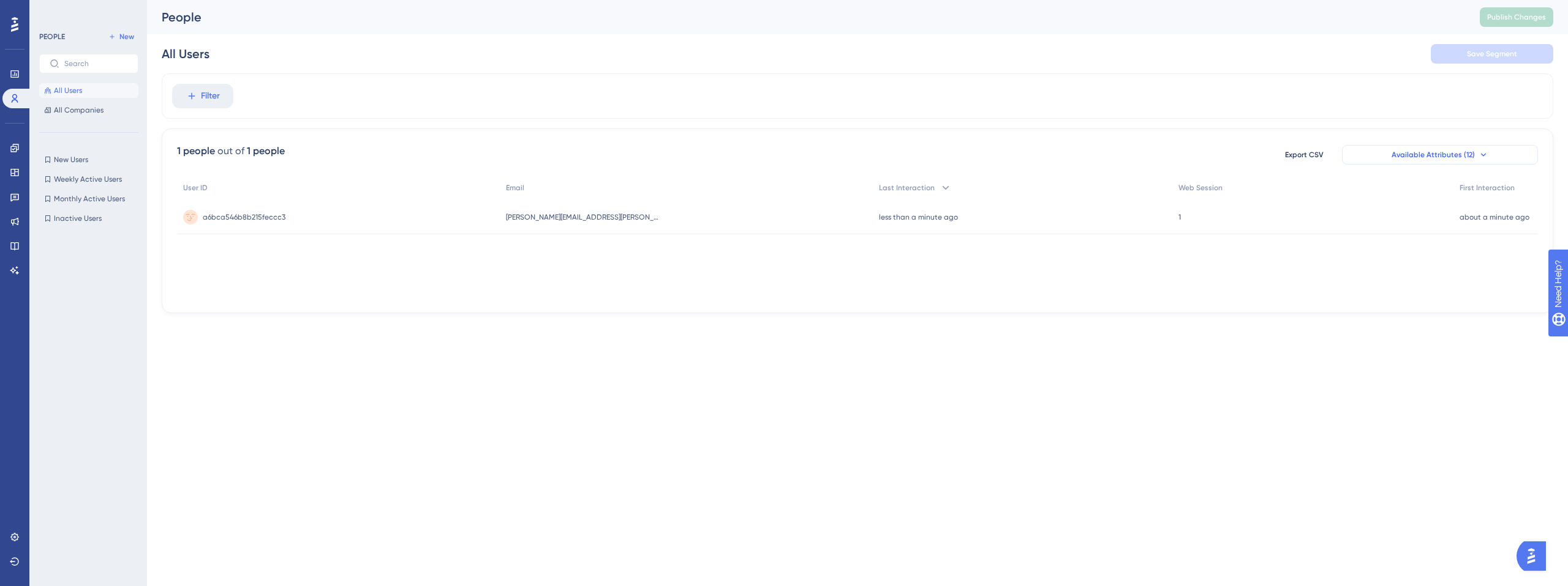
drag, startPoint x: 1458, startPoint y: 149, endPoint x: 1460, endPoint y: 159, distance: 10.2
click at [1458, 150] on button "Available Attributes (12)" at bounding box center [1440, 155] width 196 height 19
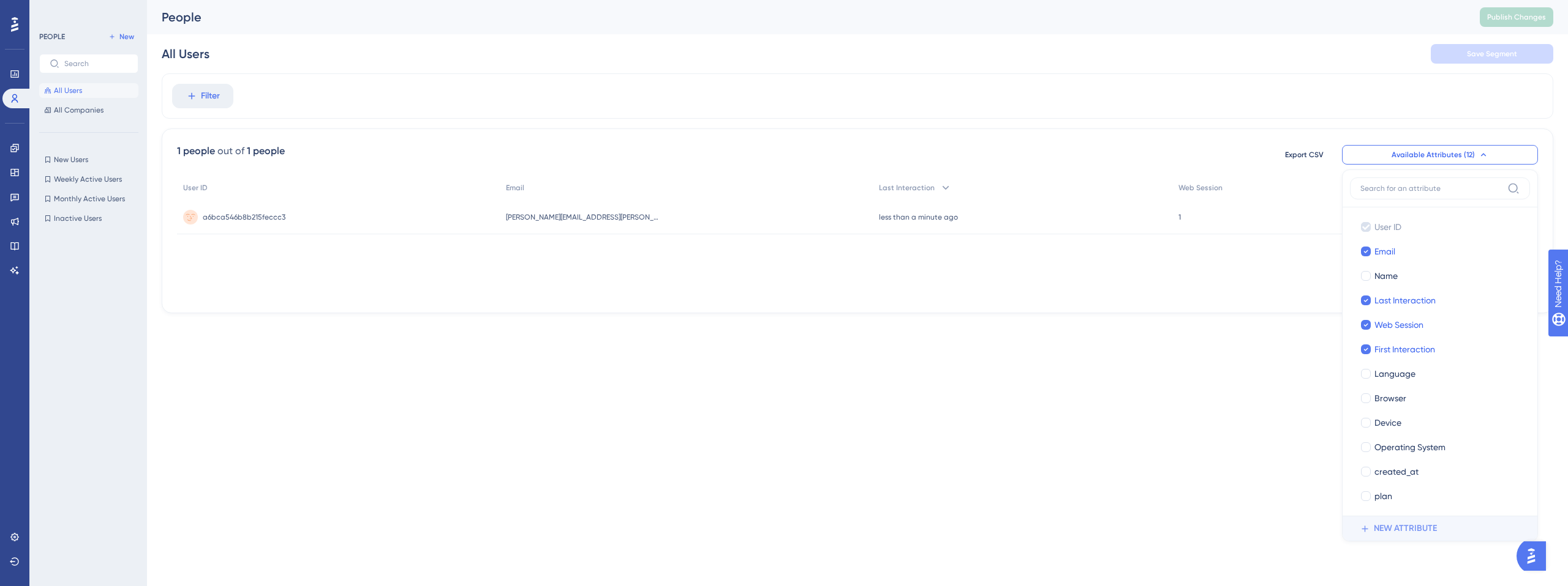
click at [1395, 530] on span "NEW ATTRIBUTE" at bounding box center [1405, 529] width 63 height 15
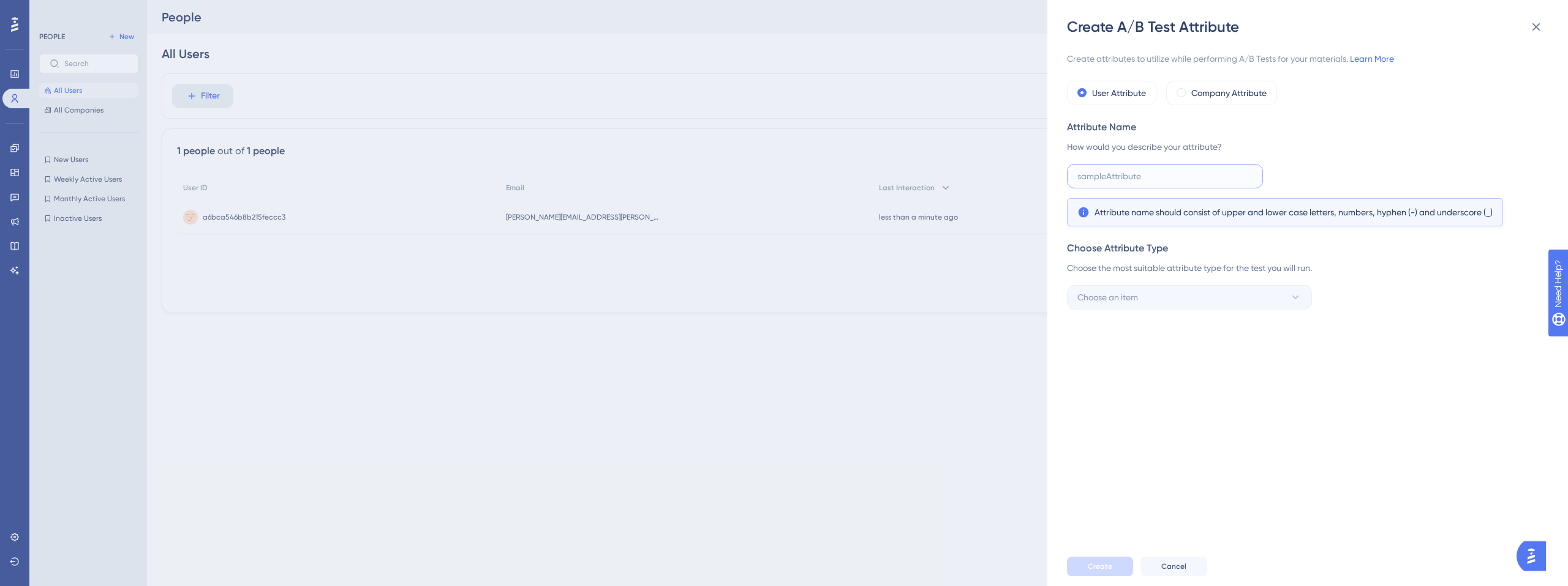
click at [1106, 173] on input "text" at bounding box center [1165, 176] width 175 height 14
click at [1178, 92] on span at bounding box center [1180, 92] width 9 height 9
click at [1189, 90] on input "radio" at bounding box center [1189, 90] width 0 height 0
click at [1138, 179] on input "text" at bounding box center [1165, 176] width 175 height 14
type input "company_name"
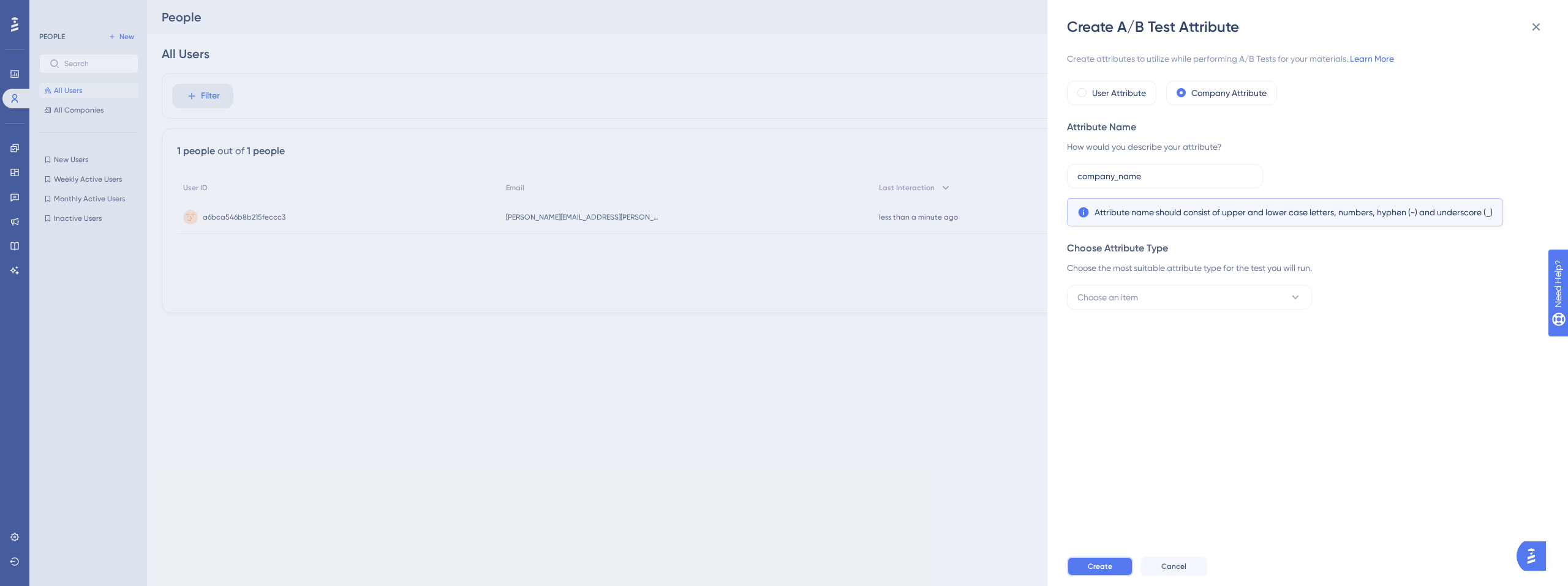
click at [1101, 569] on span "Create" at bounding box center [1099, 567] width 24 height 10
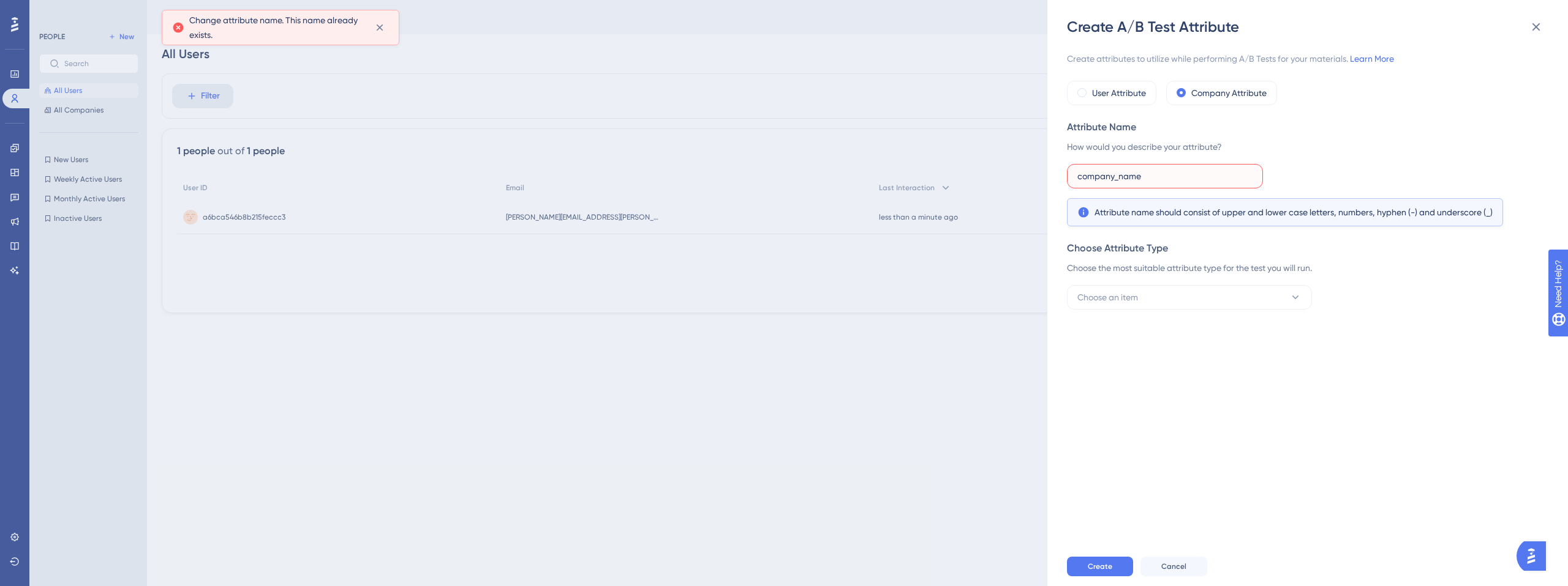
click at [1122, 181] on input "company_name" at bounding box center [1165, 176] width 175 height 14
click at [1142, 303] on button "Choose an item" at bounding box center [1189, 297] width 245 height 24
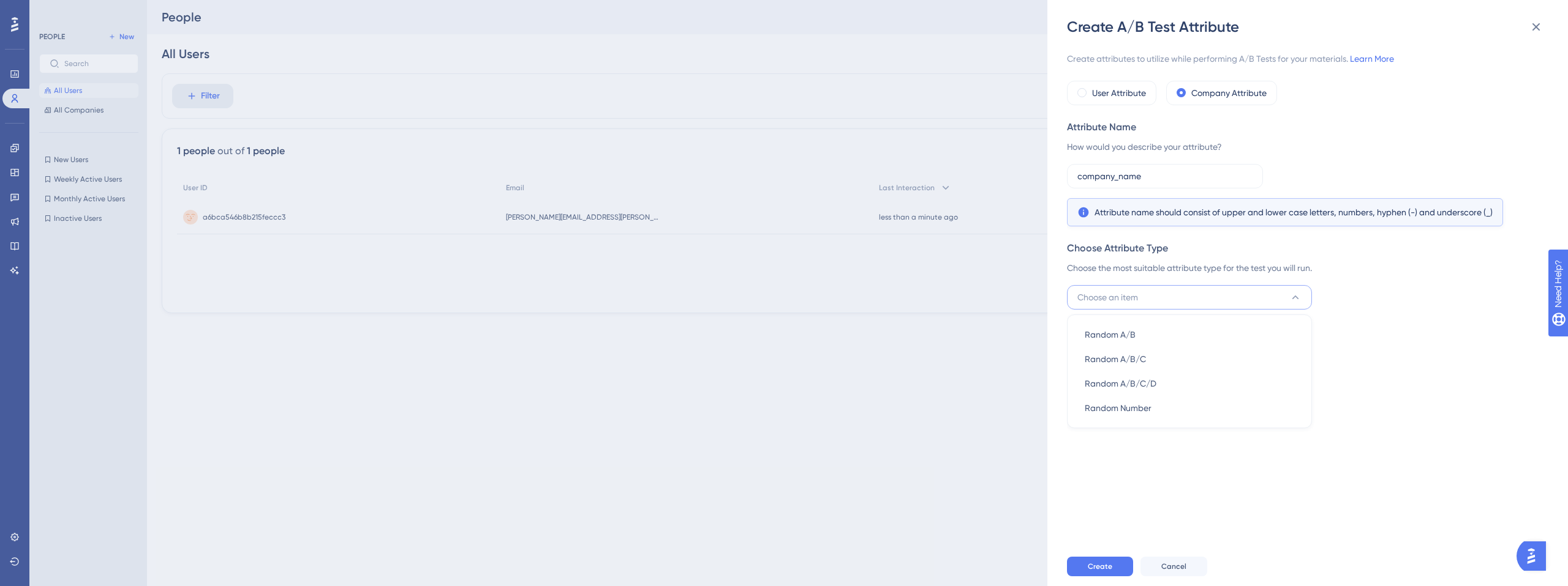
drag, startPoint x: 1139, startPoint y: 465, endPoint x: 1137, endPoint y: 456, distance: 9.2
click at [1139, 465] on div "Create attributes to utilize while performing A/B Tests for your materials. Lea…" at bounding box center [1313, 292] width 494 height 510
click at [1092, 100] on label "User Attribute" at bounding box center [1118, 92] width 53 height 15
click at [1530, 27] on icon at bounding box center [1535, 26] width 15 height 15
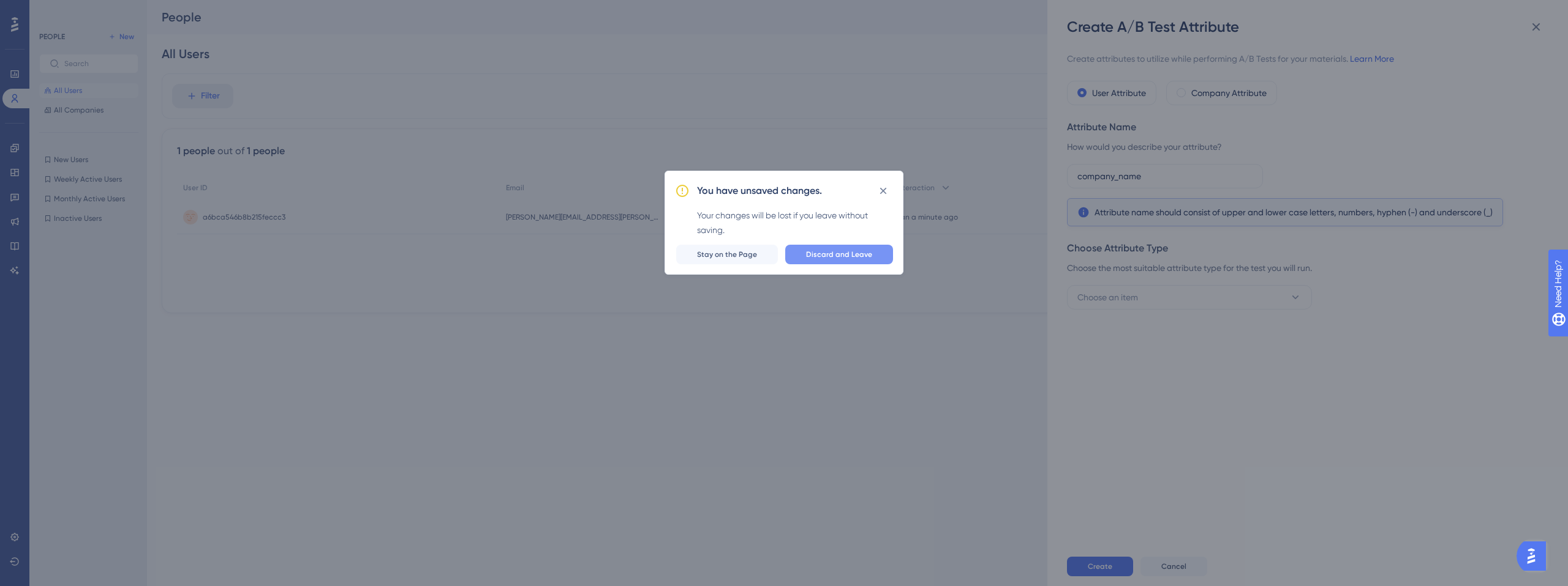
click at [814, 259] on span "Discard and Leave" at bounding box center [839, 255] width 66 height 10
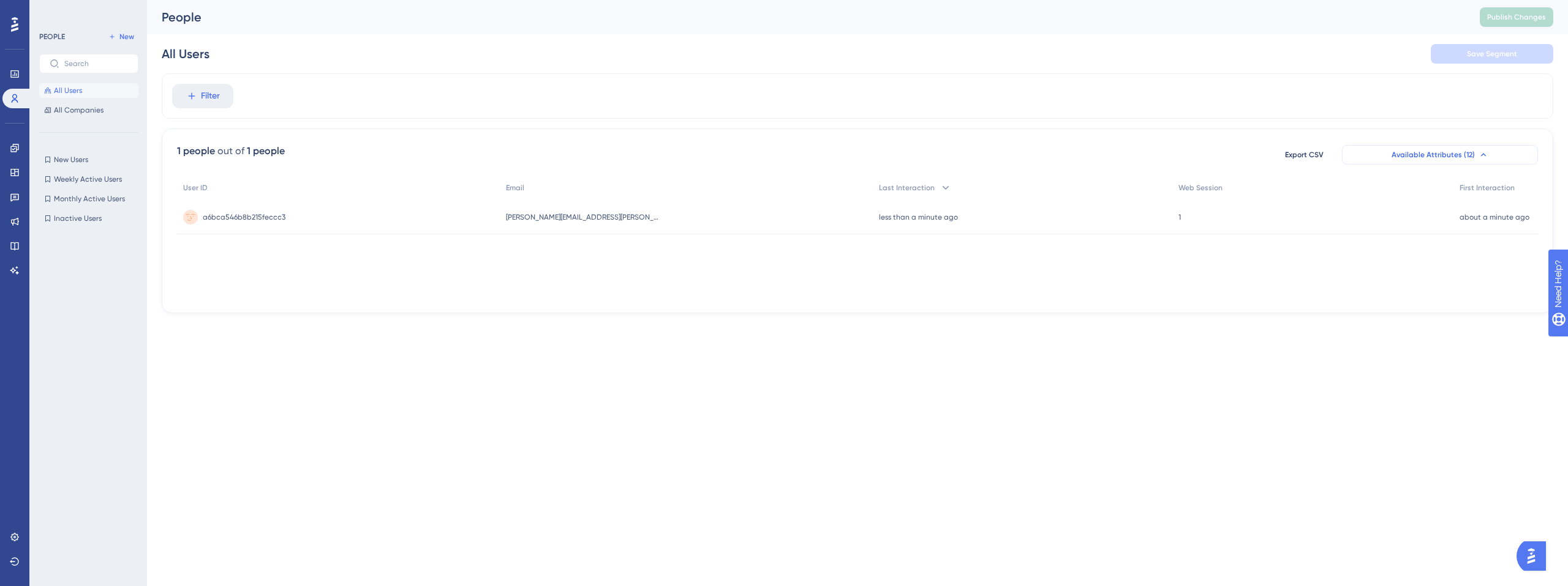
click at [1465, 156] on span "Available Attributes (12)" at bounding box center [1433, 155] width 84 height 10
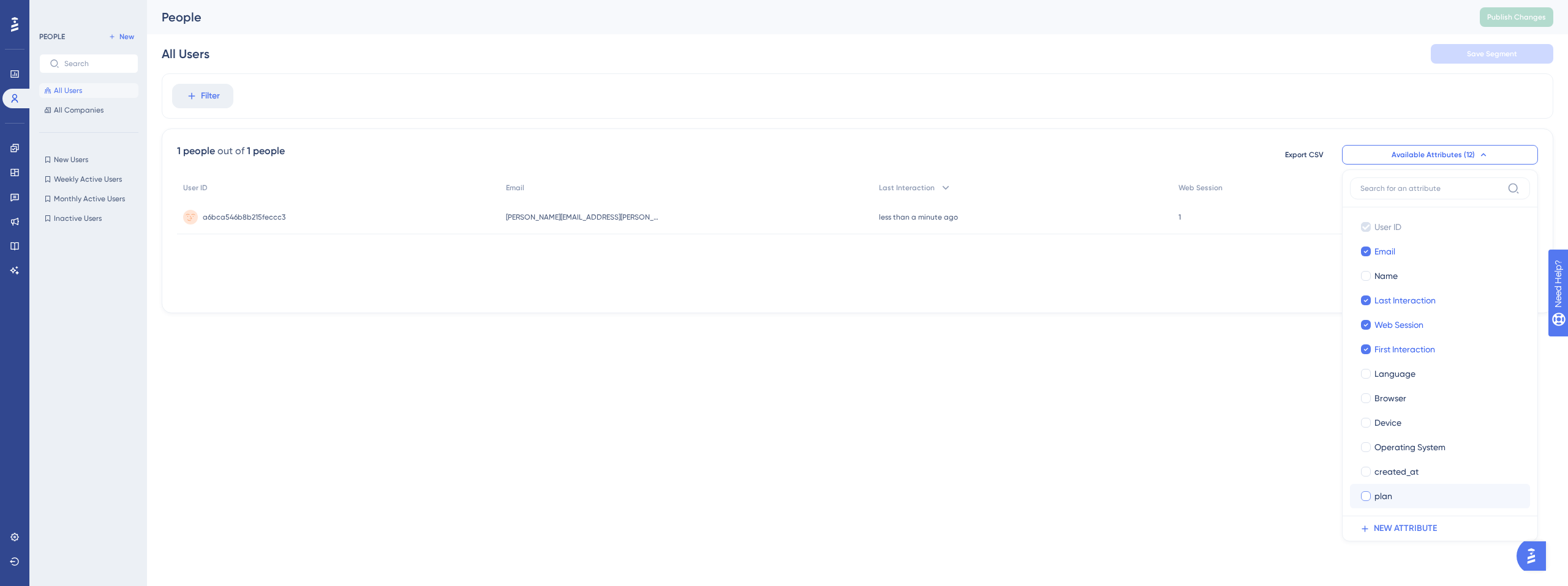
click at [1387, 501] on span "plan" at bounding box center [1383, 496] width 17 height 15
checkbox input "true"
click at [1420, 279] on div "Name" at bounding box center [1447, 276] width 146 height 15
checkbox input "true"
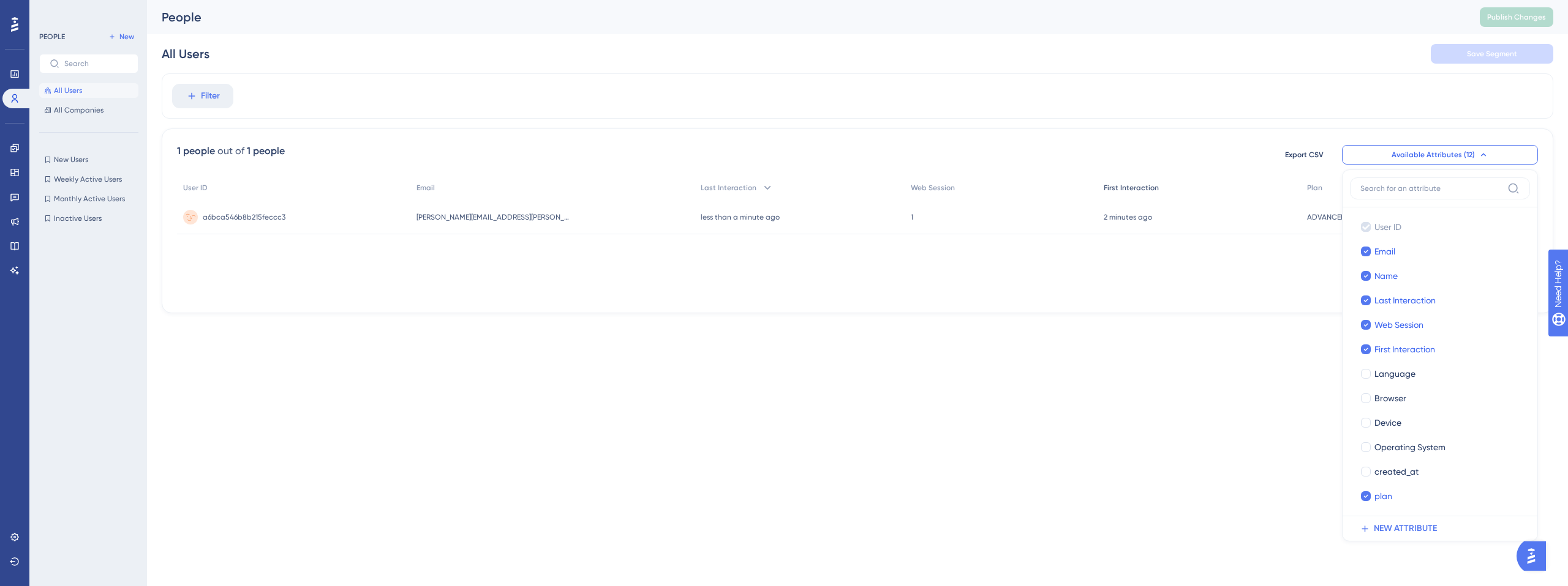
drag, startPoint x: 1215, startPoint y: 199, endPoint x: 1255, endPoint y: 190, distance: 41.0
click at [1220, 197] on div "User ID Email Last Interaction Web Session First Interaction Plan Name a6bca546…" at bounding box center [857, 205] width 1361 height 58
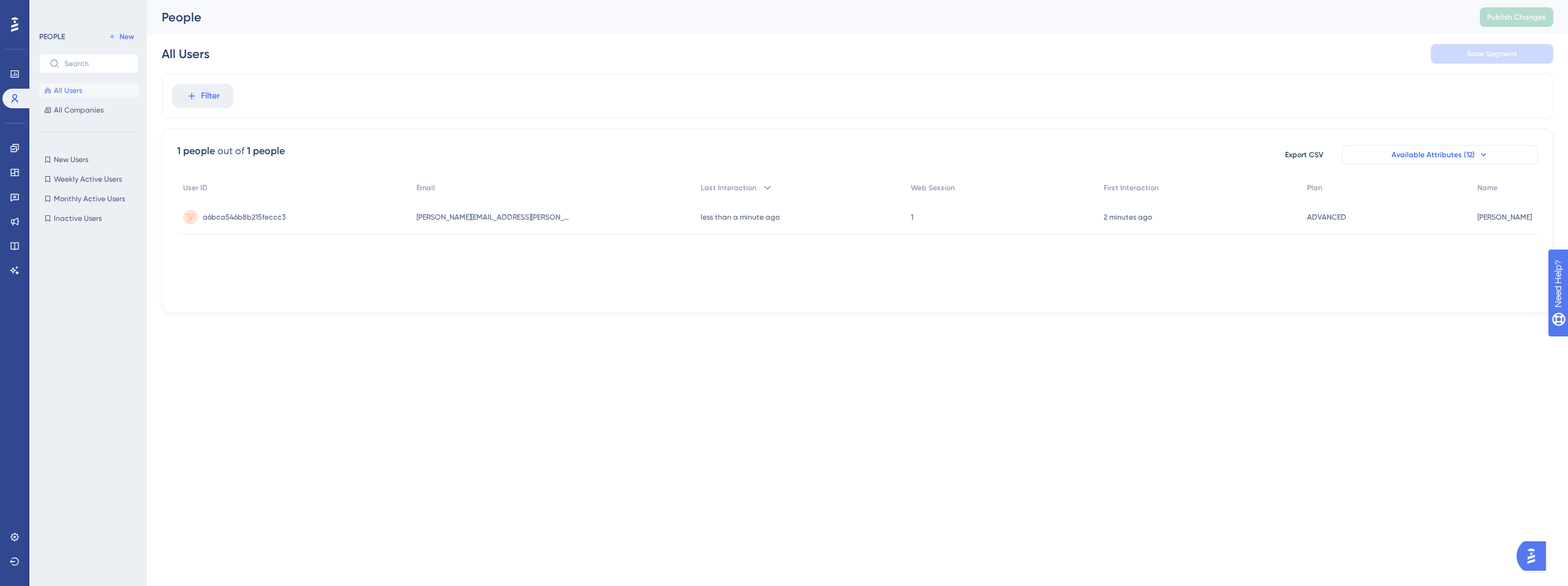
click at [1470, 152] on span "Available Attributes (12)" at bounding box center [1433, 155] width 84 height 10
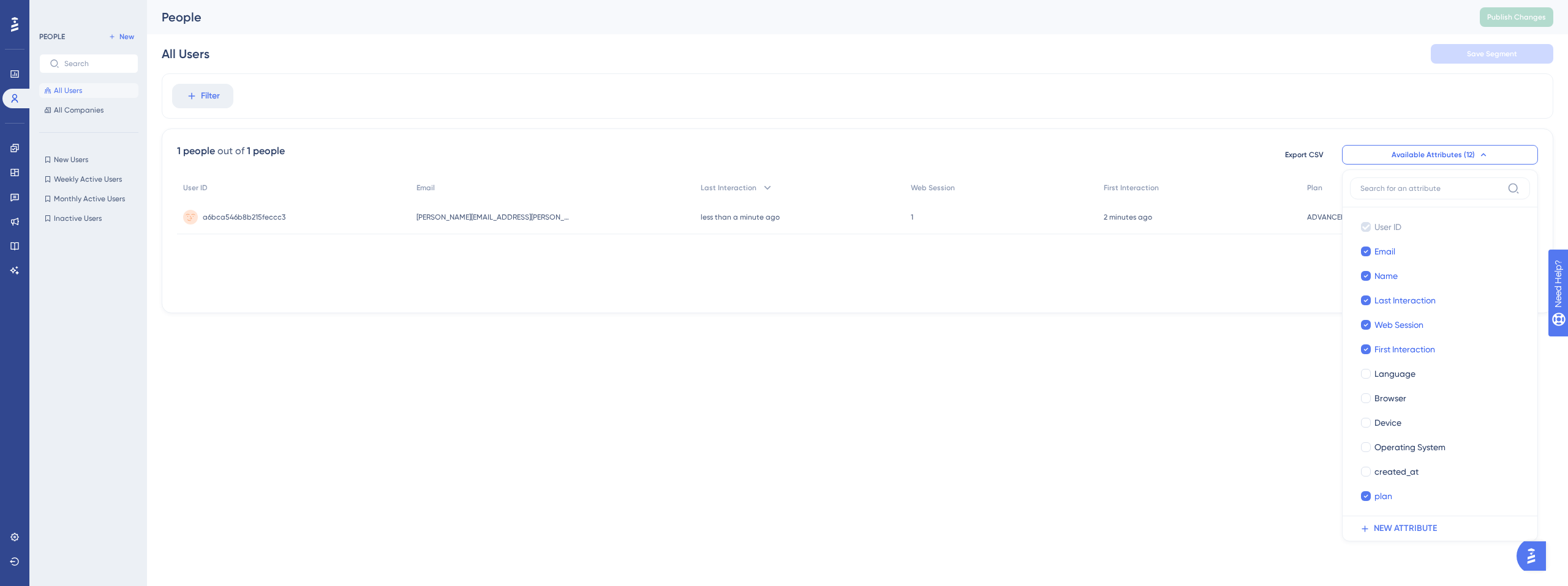
click at [1198, 327] on div "Performance Users Engagement Widgets Feedback Product Updates Knowledge Base AI…" at bounding box center [856, 166] width 1420 height 333
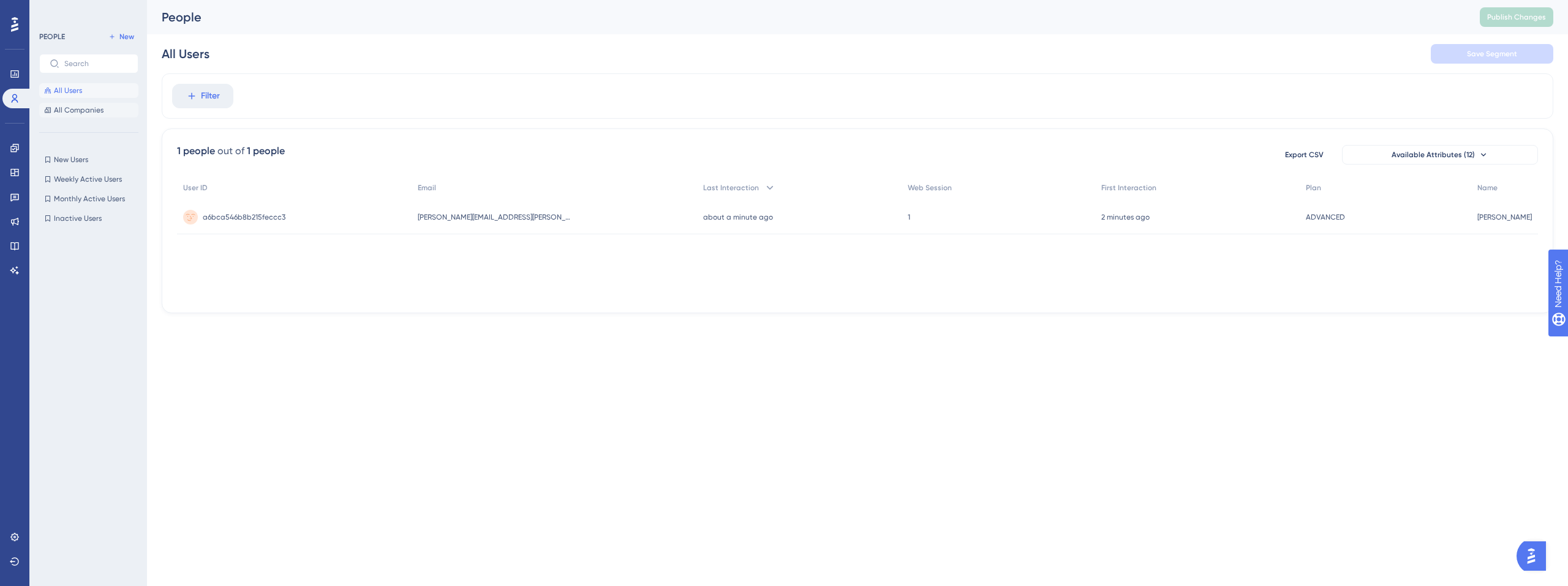
click at [90, 113] on span "All Companies" at bounding box center [78, 110] width 50 height 10
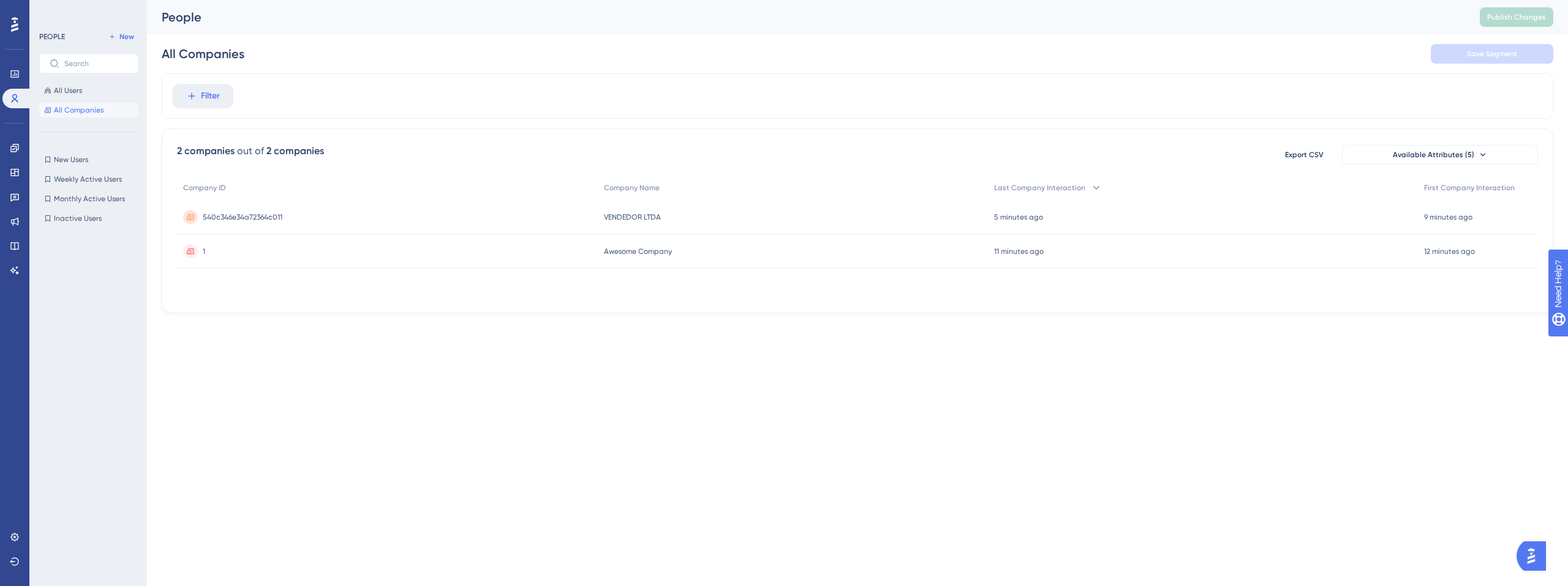
click at [251, 218] on span "540c346e34a72364c011" at bounding box center [243, 218] width 80 height 10
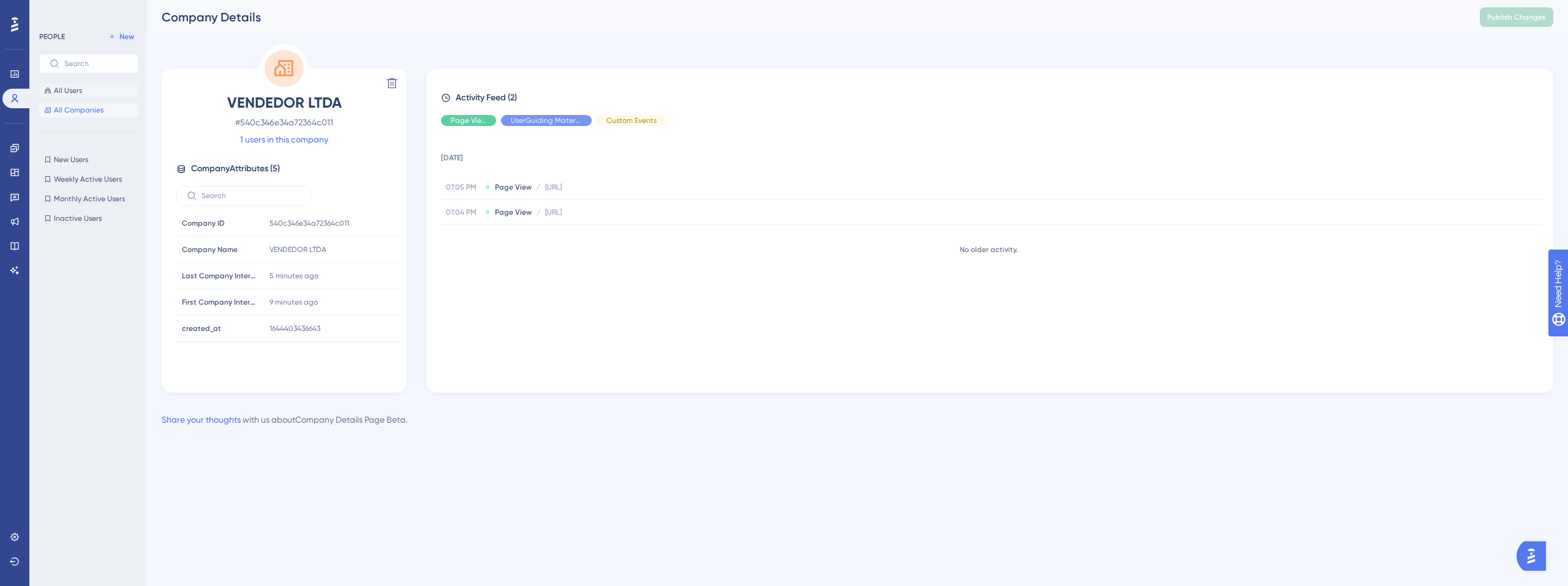
click at [87, 90] on button "All Users" at bounding box center [88, 90] width 99 height 15
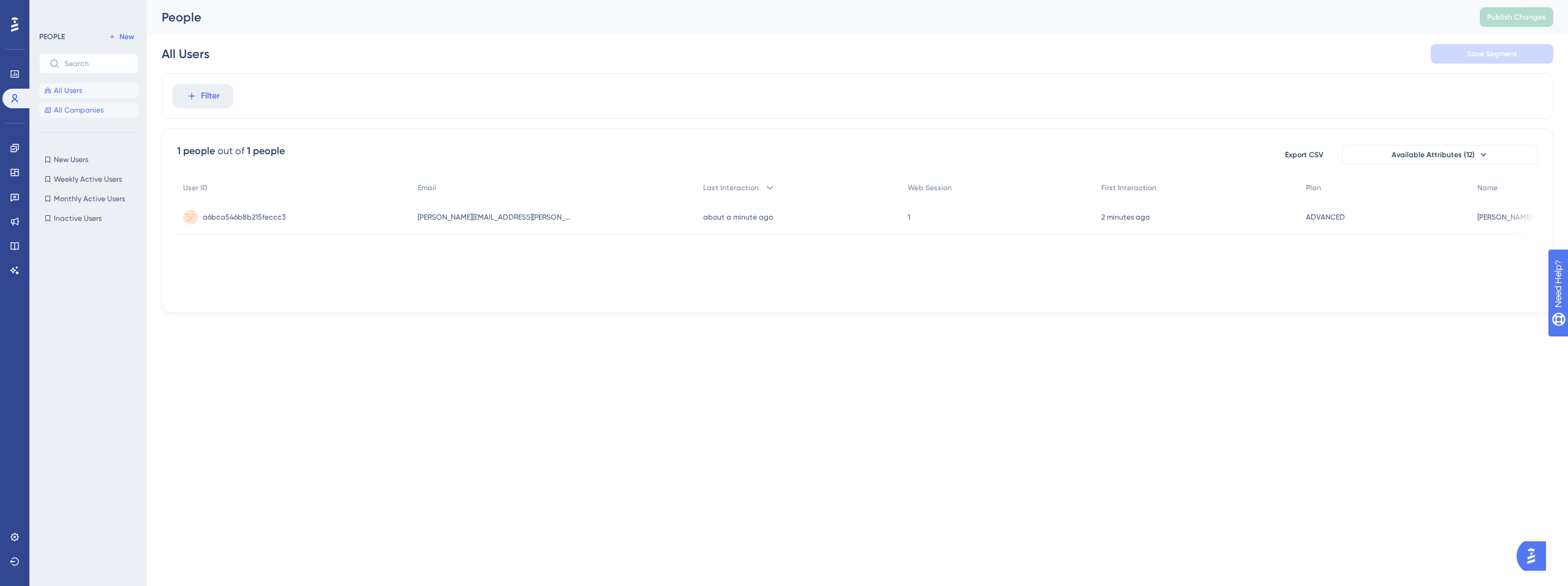
click at [90, 109] on span "All Companies" at bounding box center [78, 110] width 50 height 10
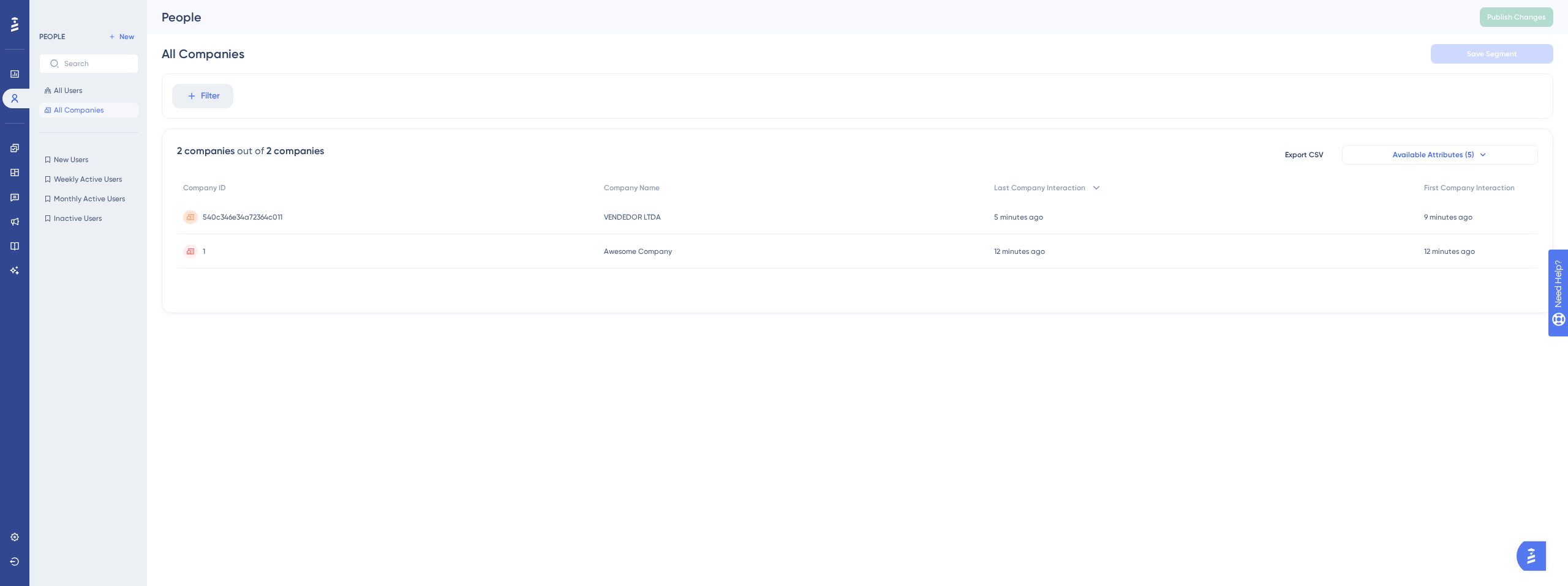
click at [1473, 163] on button "Available Attributes (5)" at bounding box center [1440, 155] width 196 height 19
click at [1232, 0] on html "Performance Users Engagement Widgets Feedback Product Updates Knowledge Base AI…" at bounding box center [784, 0] width 1568 height 0
click at [205, 250] on div "1 1" at bounding box center [387, 251] width 421 height 34
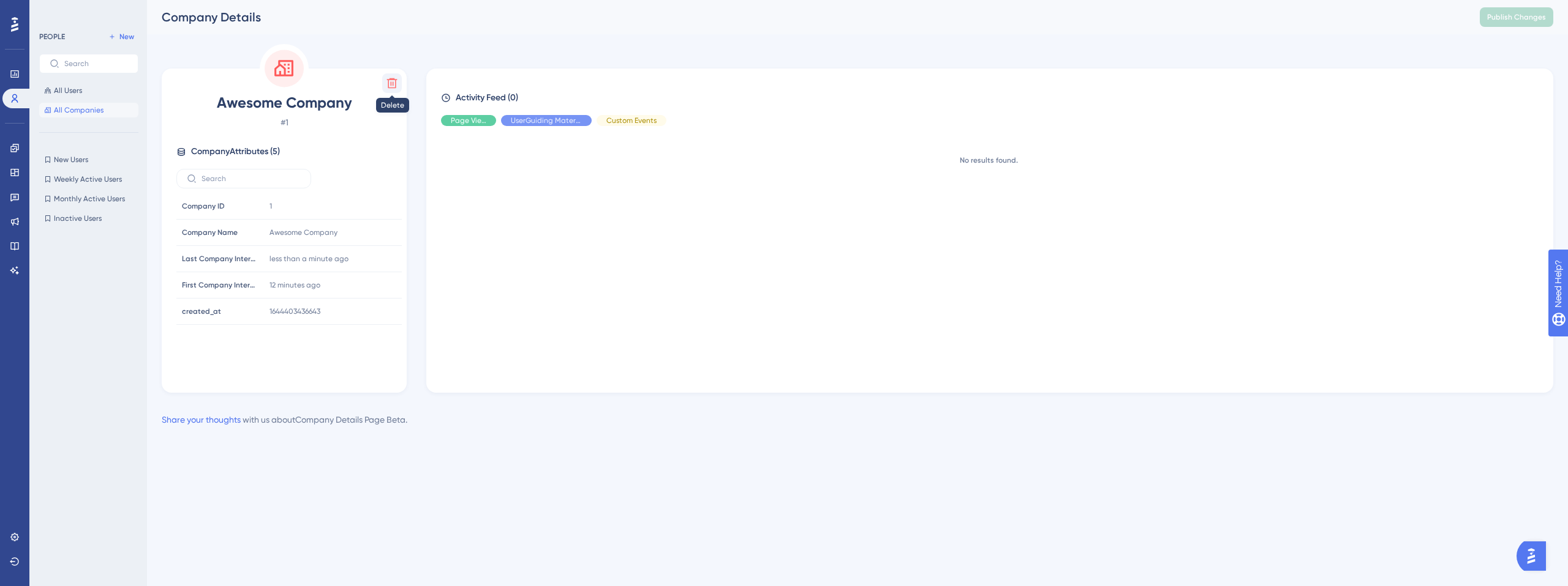
click at [393, 76] on button at bounding box center [392, 84] width 19 height 19
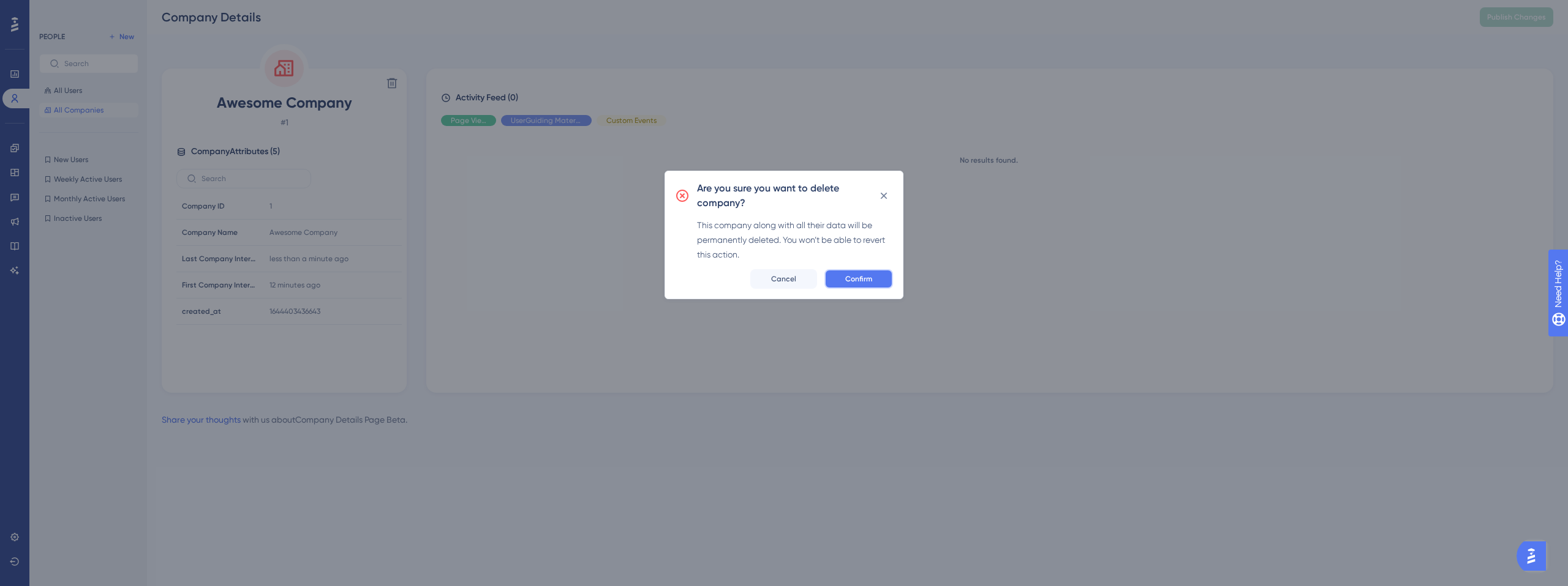
click at [856, 285] on button "Confirm" at bounding box center [858, 279] width 69 height 19
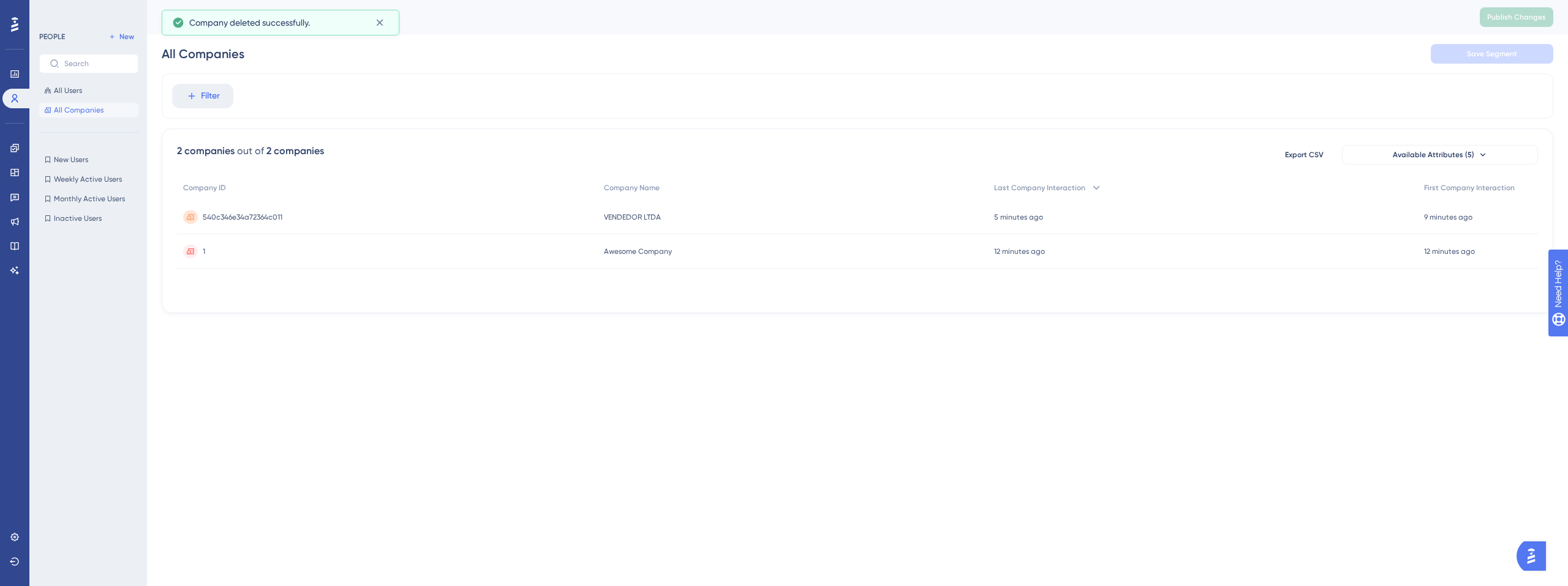
click at [262, 216] on span "540c346e34a72364c011" at bounding box center [243, 218] width 80 height 10
click at [230, 214] on span "540c346e34a72364c011" at bounding box center [243, 218] width 80 height 10
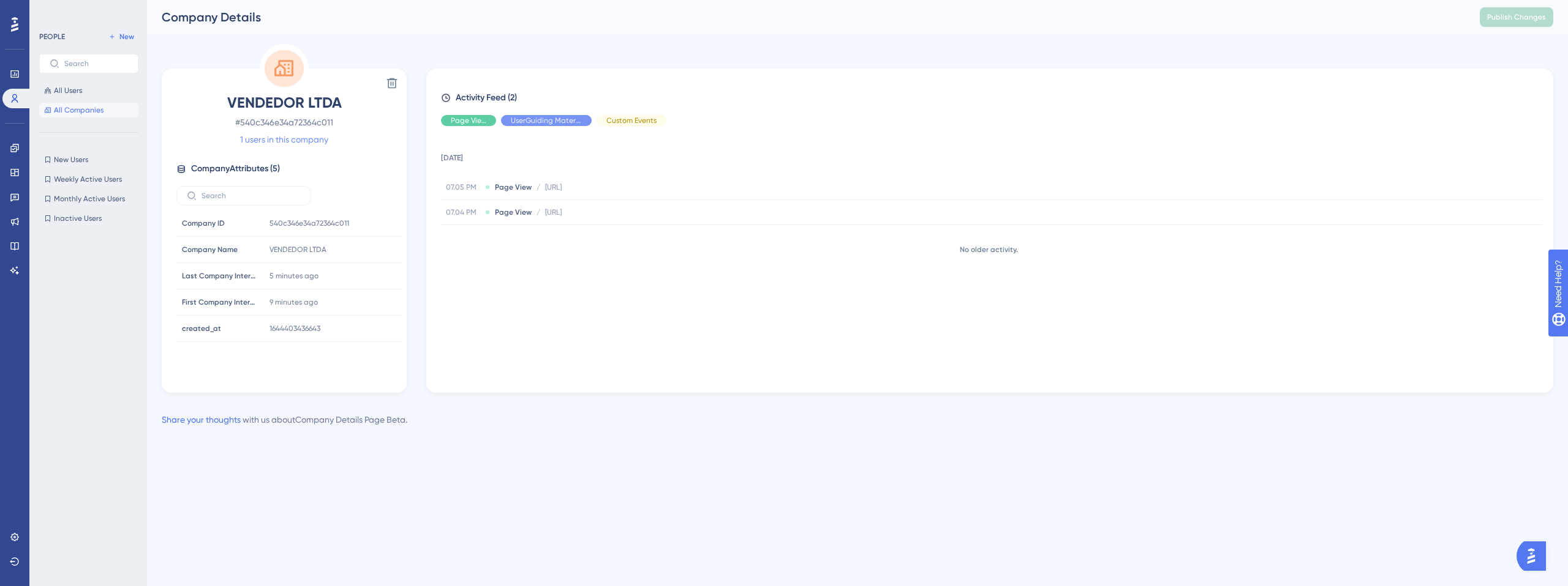
click at [267, 138] on link "1 users in this company" at bounding box center [284, 139] width 88 height 15
click at [274, 138] on link "1 users in this company" at bounding box center [284, 139] width 88 height 15
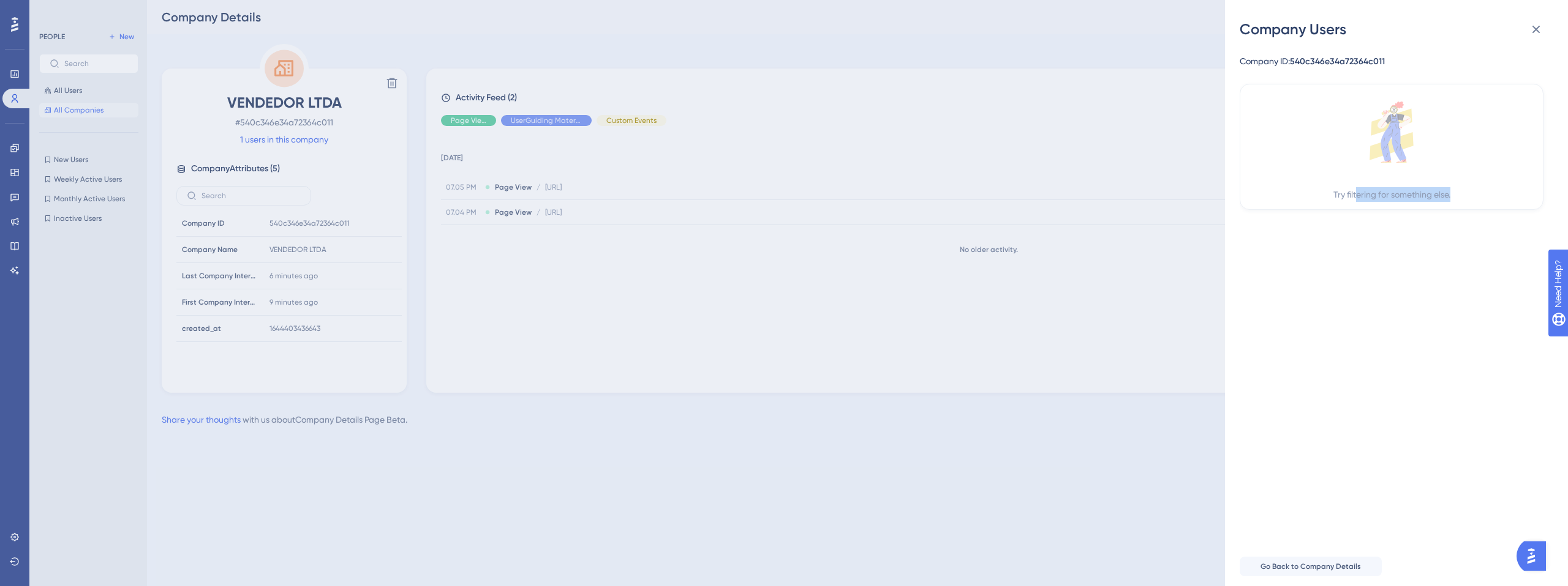
drag, startPoint x: 1353, startPoint y: 199, endPoint x: 1353, endPoint y: 209, distance: 10.0
click at [1346, 223] on div "Company ID: 540c346e34a72364c011 Try filtering for something else." at bounding box center [1401, 293] width 324 height 508
click at [1401, 123] on icon at bounding box center [1405, 121] width 13 height 14
drag, startPoint x: 1391, startPoint y: 127, endPoint x: 1370, endPoint y: 173, distance: 50.6
click at [1389, 128] on icon at bounding box center [1393, 137] width 25 height 48
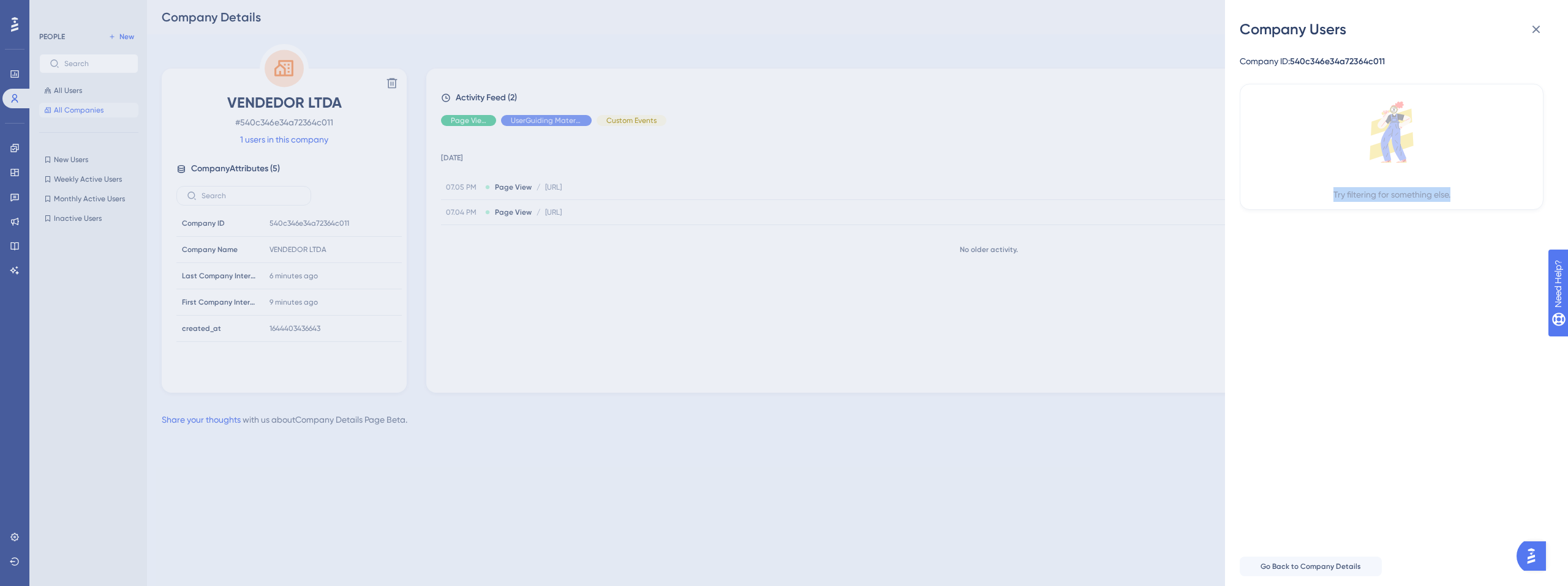
drag, startPoint x: 1366, startPoint y: 181, endPoint x: 1342, endPoint y: 247, distance: 70.2
click at [1358, 209] on div "Try filtering for something else." at bounding box center [1391, 147] width 303 height 126
drag, startPoint x: 1328, startPoint y: 269, endPoint x: 1310, endPoint y: 300, distance: 35.8
click at [1310, 300] on div "Company ID: 540c346e34a72364c011 Try filtering for something else." at bounding box center [1401, 293] width 324 height 508
drag, startPoint x: 1310, startPoint y: 300, endPoint x: 1512, endPoint y: 56, distance: 316.8
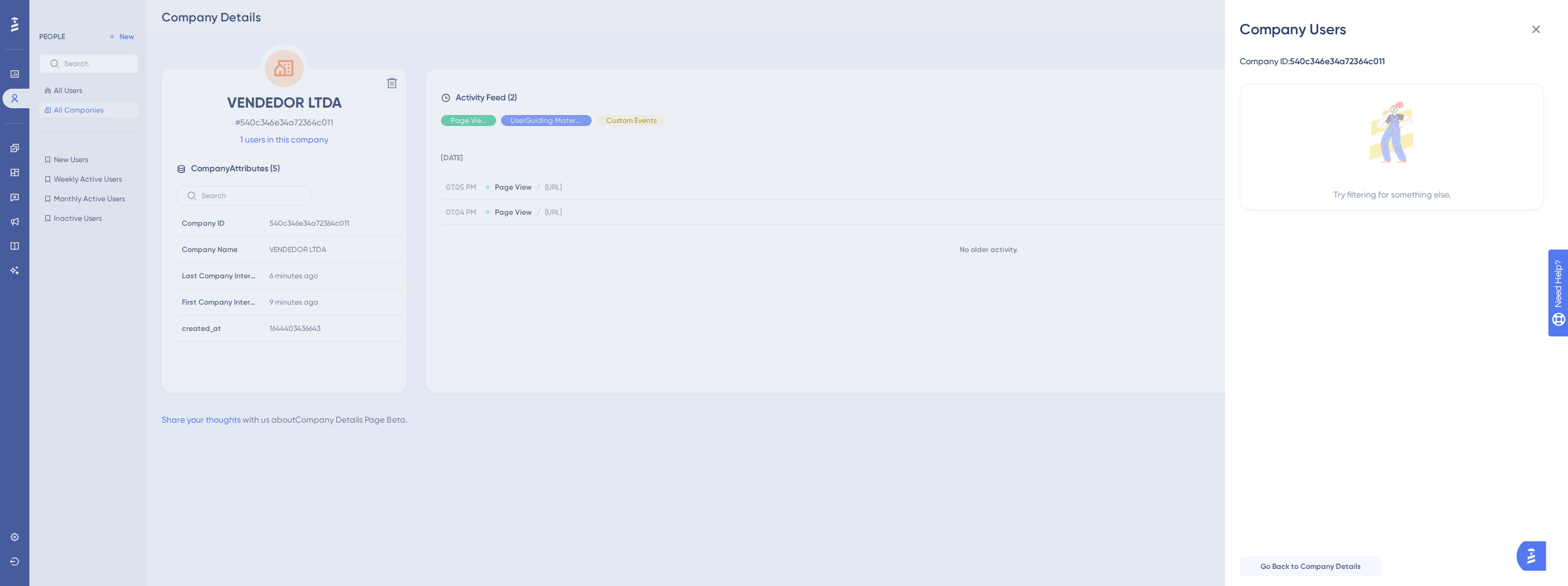
click at [1352, 261] on div "Company ID: 540c346e34a72364c011 Try filtering for something else." at bounding box center [1401, 293] width 324 height 508
drag, startPoint x: 1531, startPoint y: 28, endPoint x: 1238, endPoint y: 172, distance: 326.5
click at [1531, 29] on icon at bounding box center [1535, 29] width 15 height 15
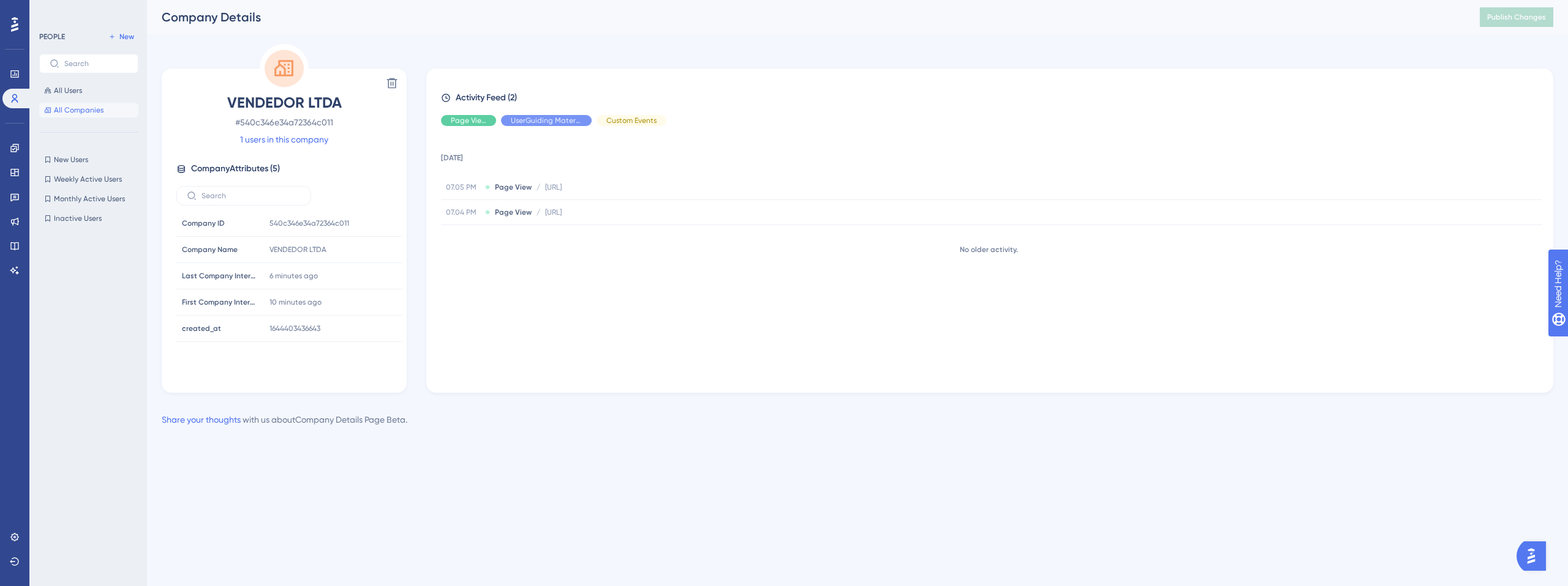
click at [274, 135] on link "1 users in this company" at bounding box center [284, 139] width 88 height 15
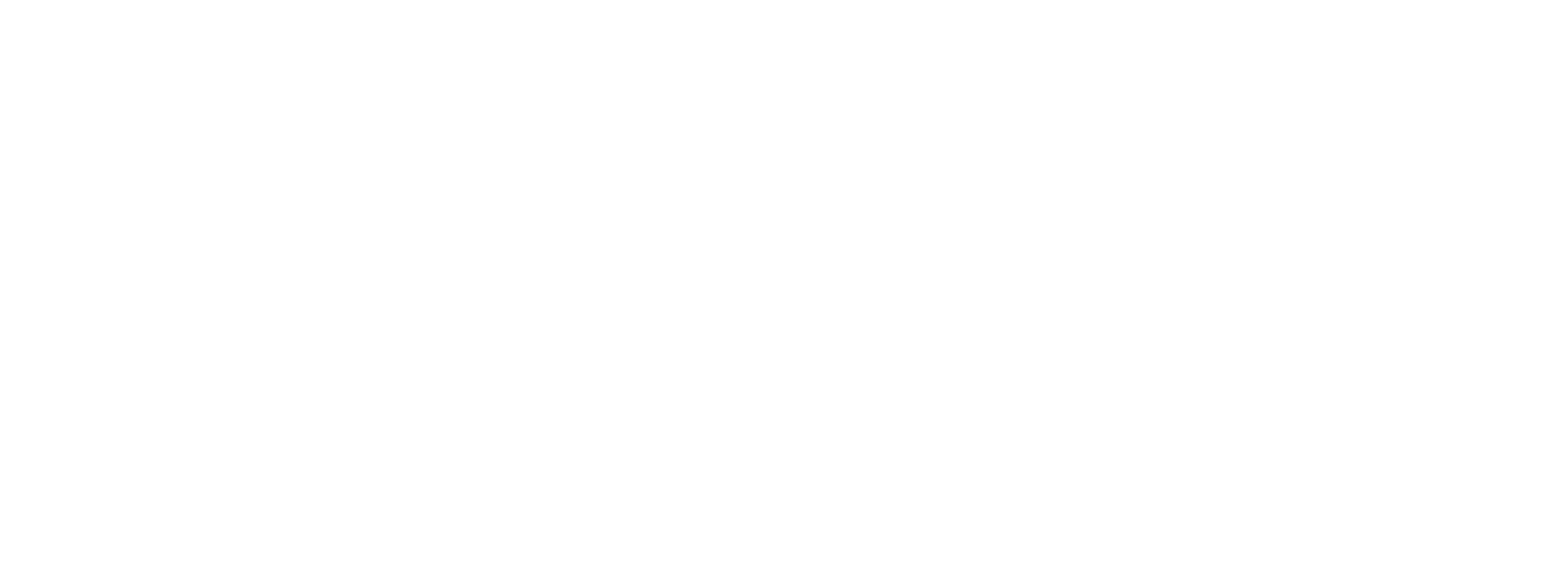
click at [1536, 0] on html at bounding box center [784, 0] width 1568 height 0
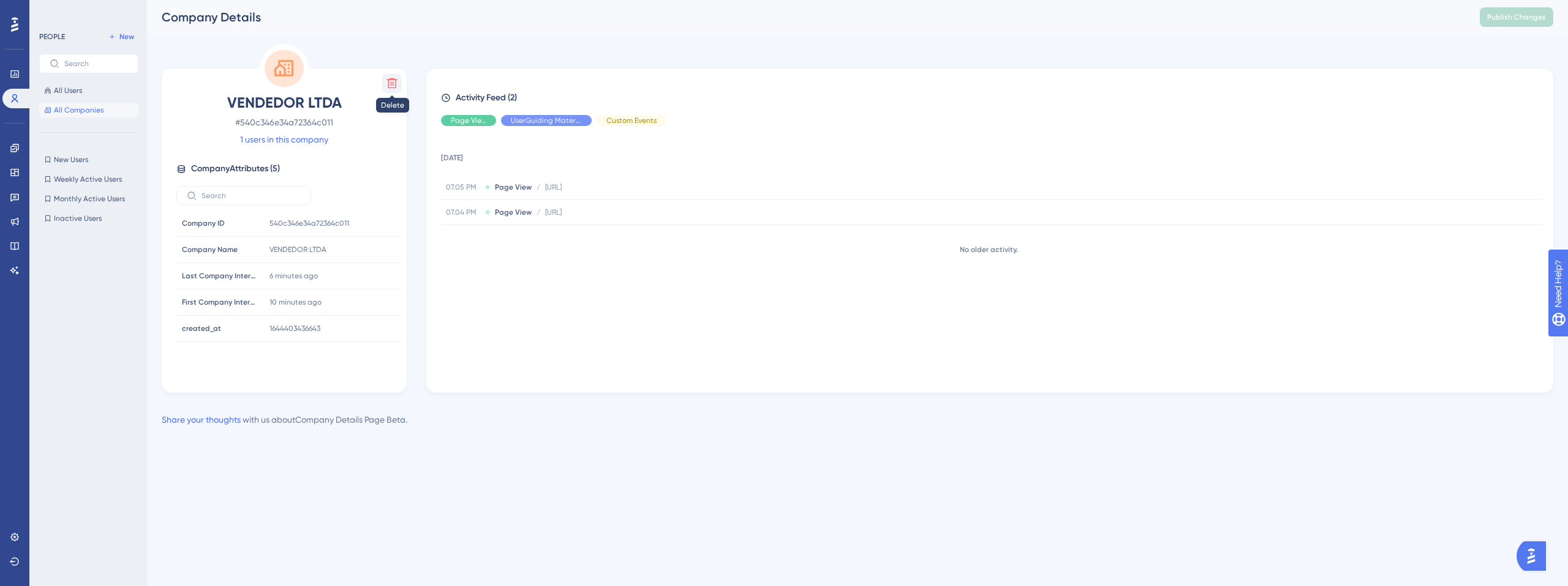
click at [388, 82] on icon at bounding box center [392, 84] width 11 height 11
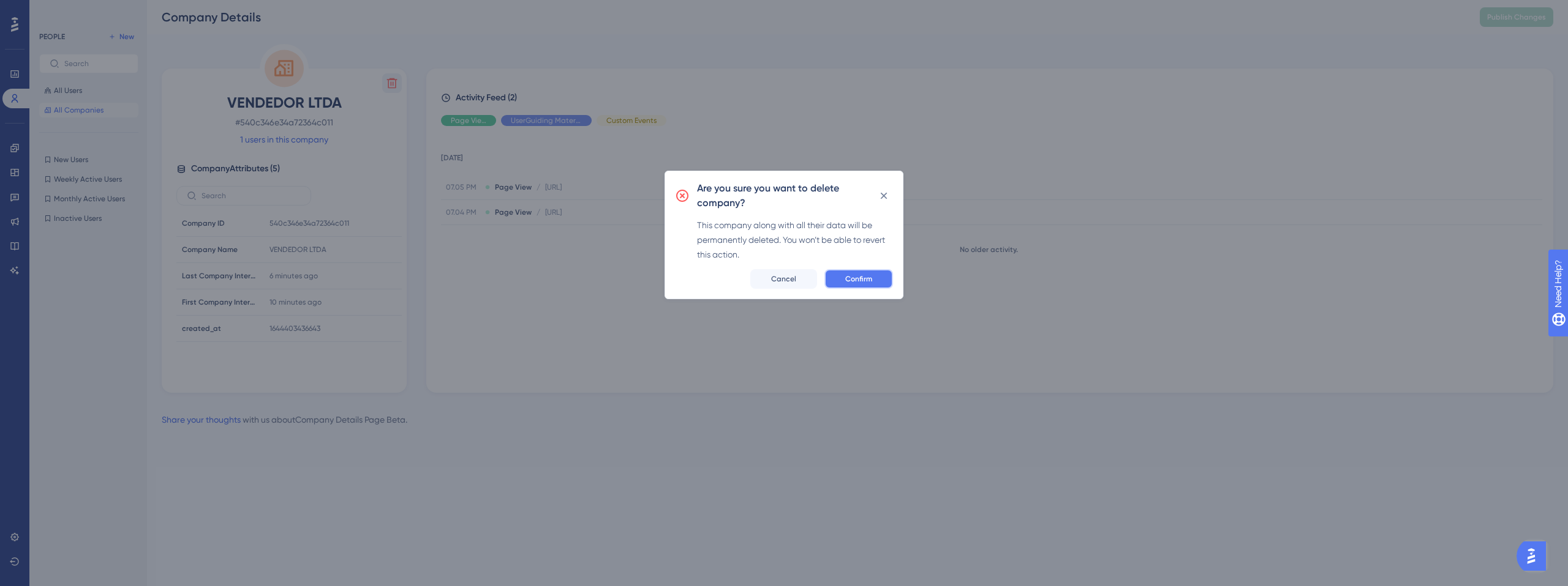
click at [863, 280] on span "Confirm" at bounding box center [858, 279] width 27 height 10
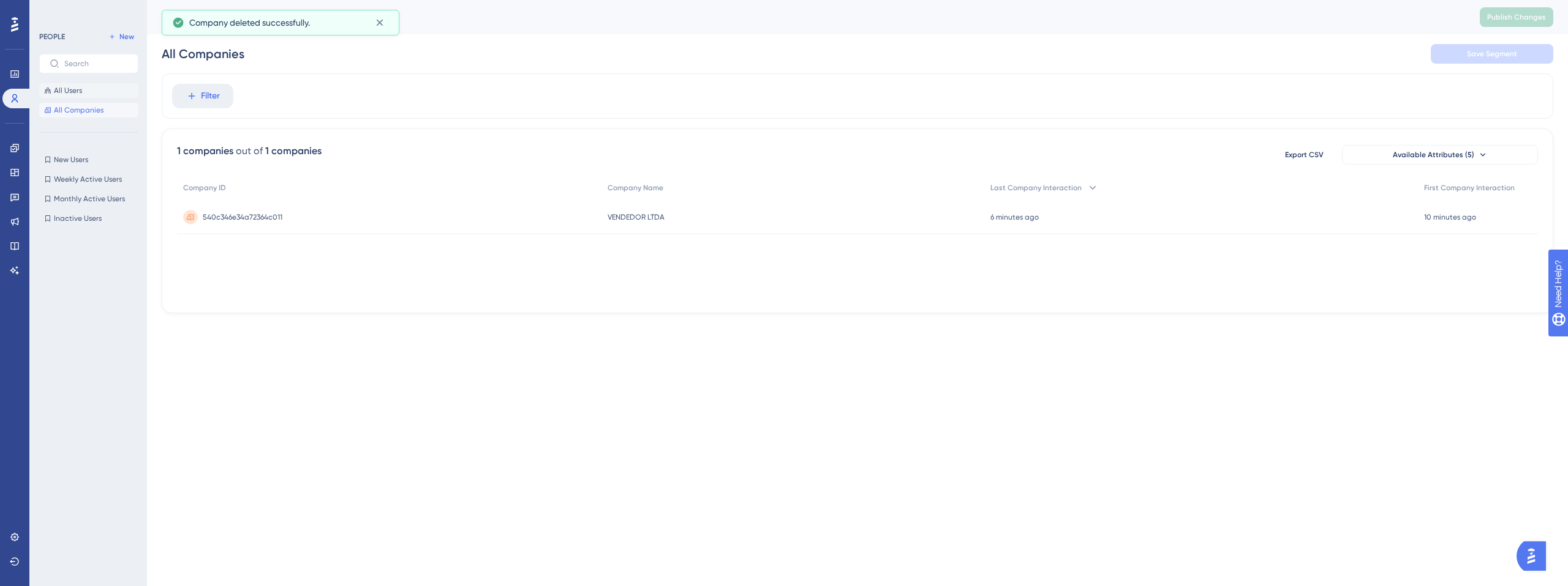
click at [82, 95] on button "All Users" at bounding box center [88, 90] width 99 height 15
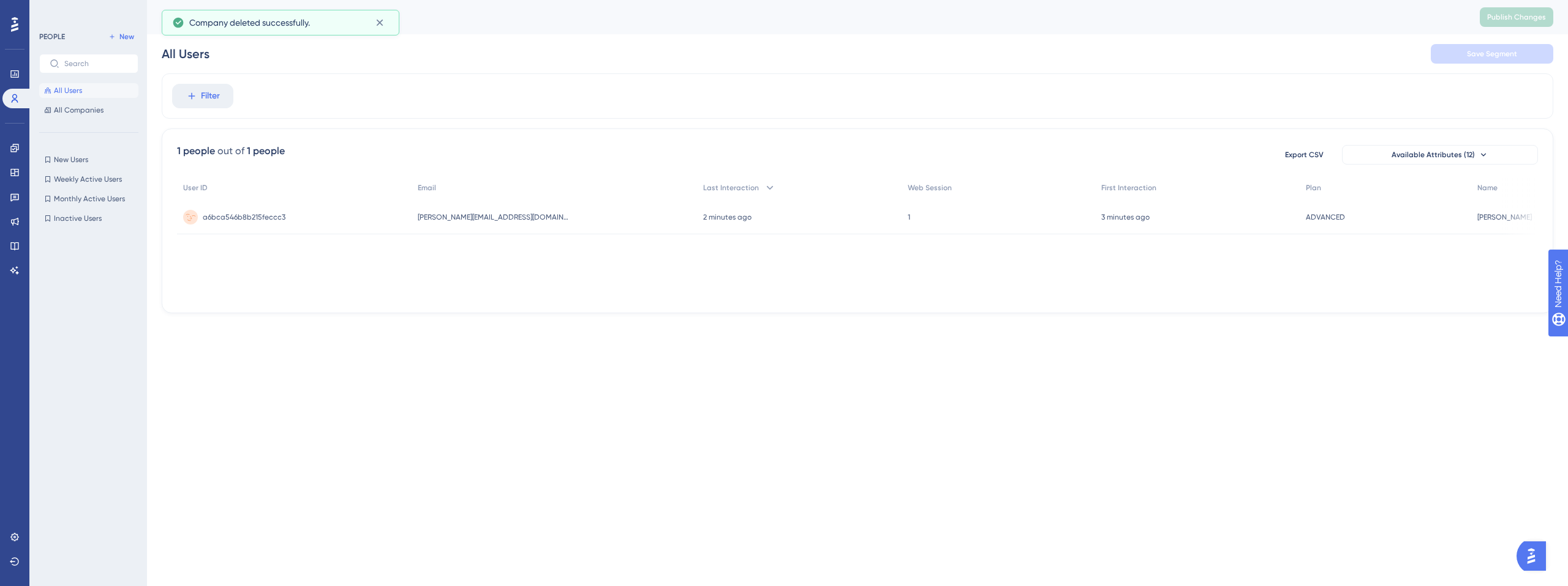
click at [241, 214] on span "a6bca546b8b215feccc3" at bounding box center [244, 218] width 83 height 10
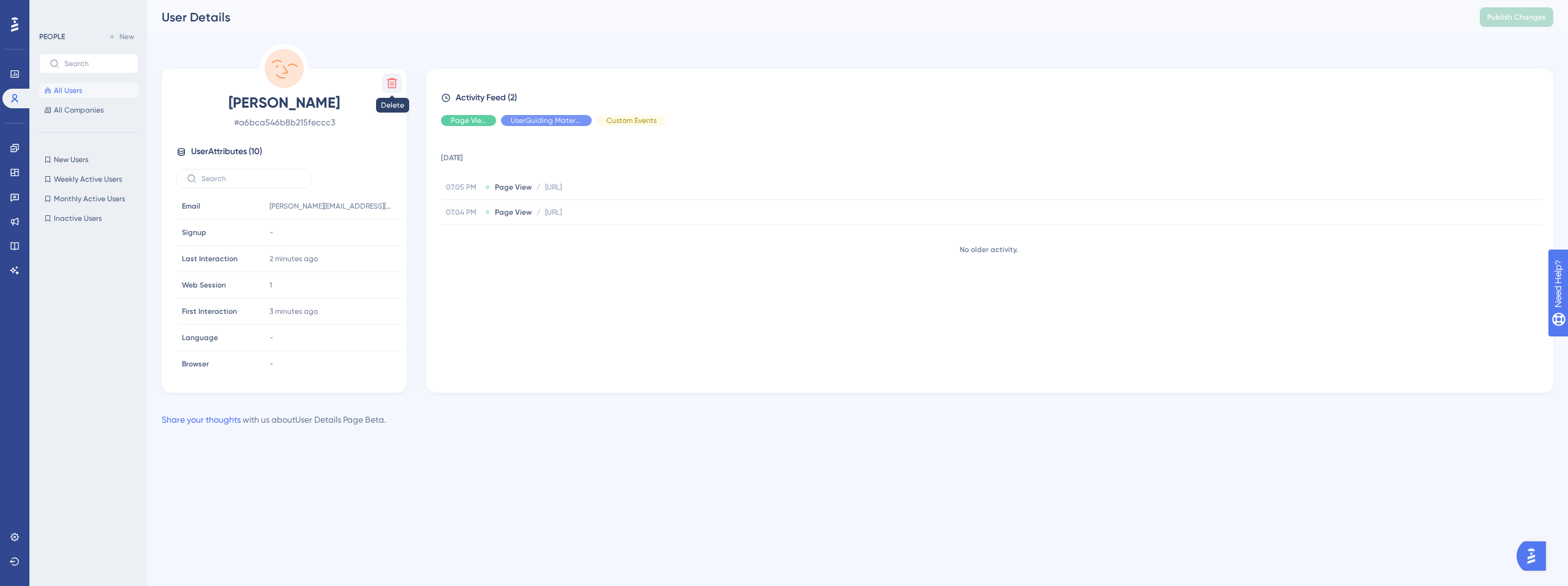
click at [390, 82] on icon at bounding box center [392, 83] width 13 height 13
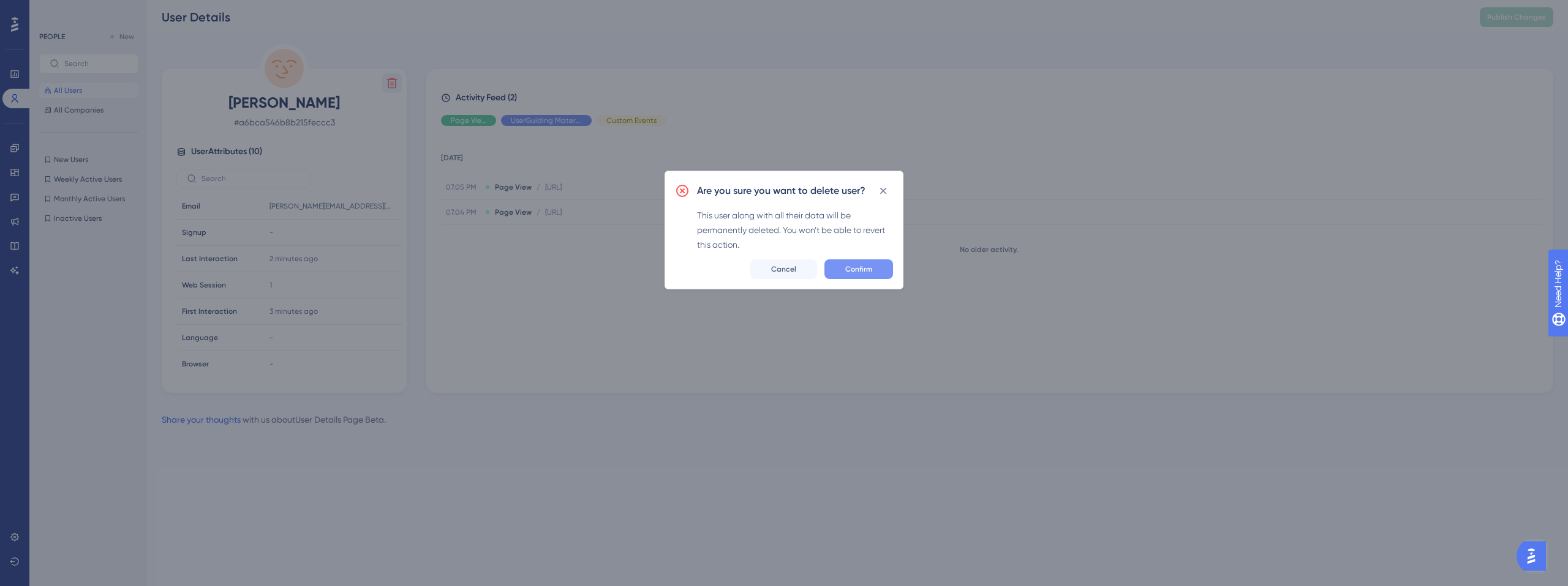
click at [863, 278] on button "Confirm" at bounding box center [858, 269] width 69 height 19
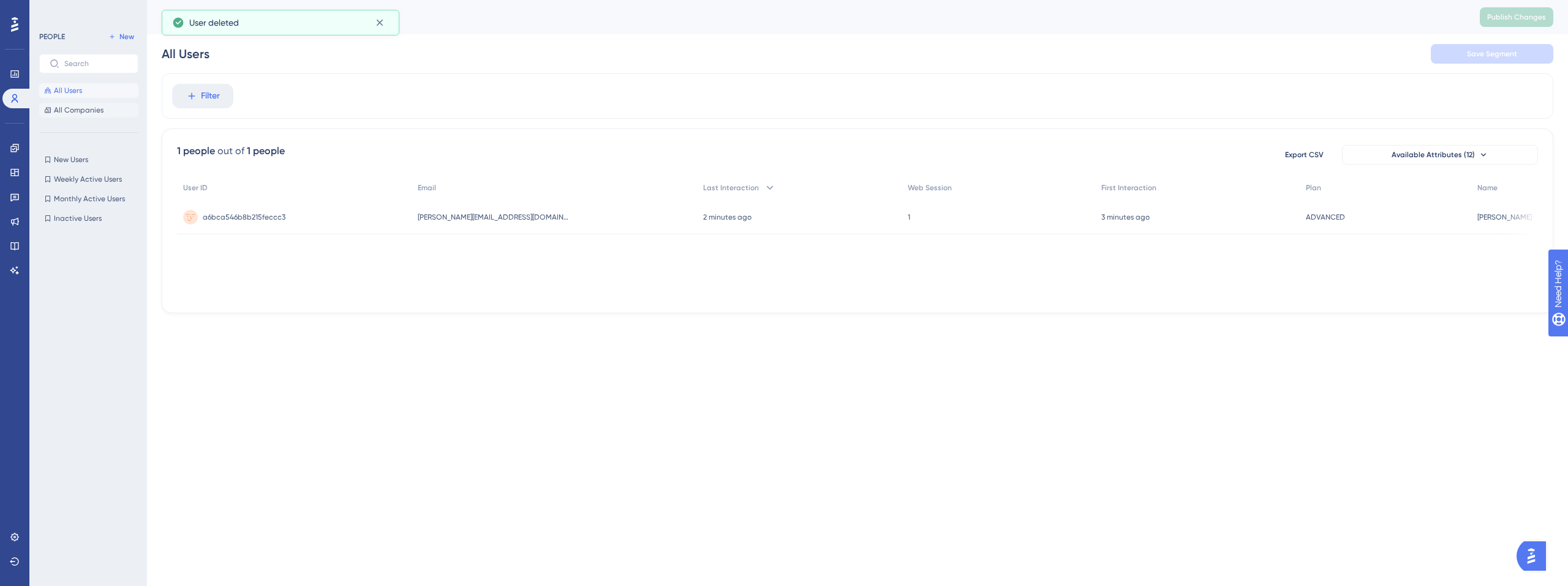
click at [93, 112] on span "All Companies" at bounding box center [78, 110] width 50 height 10
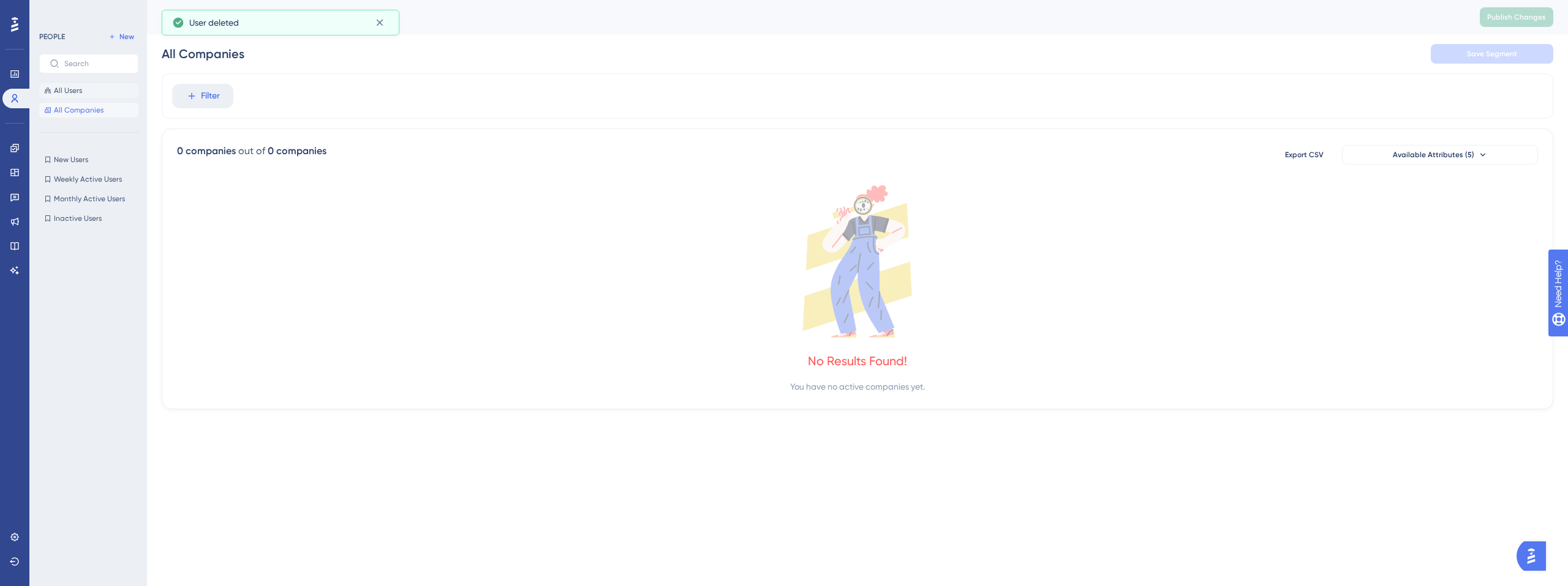
click at [91, 86] on button "All Users" at bounding box center [88, 90] width 99 height 15
click at [81, 114] on span "All Companies" at bounding box center [78, 110] width 50 height 10
click at [89, 85] on button "All Users" at bounding box center [88, 90] width 99 height 15
click at [126, 34] on span "New" at bounding box center [126, 37] width 15 height 10
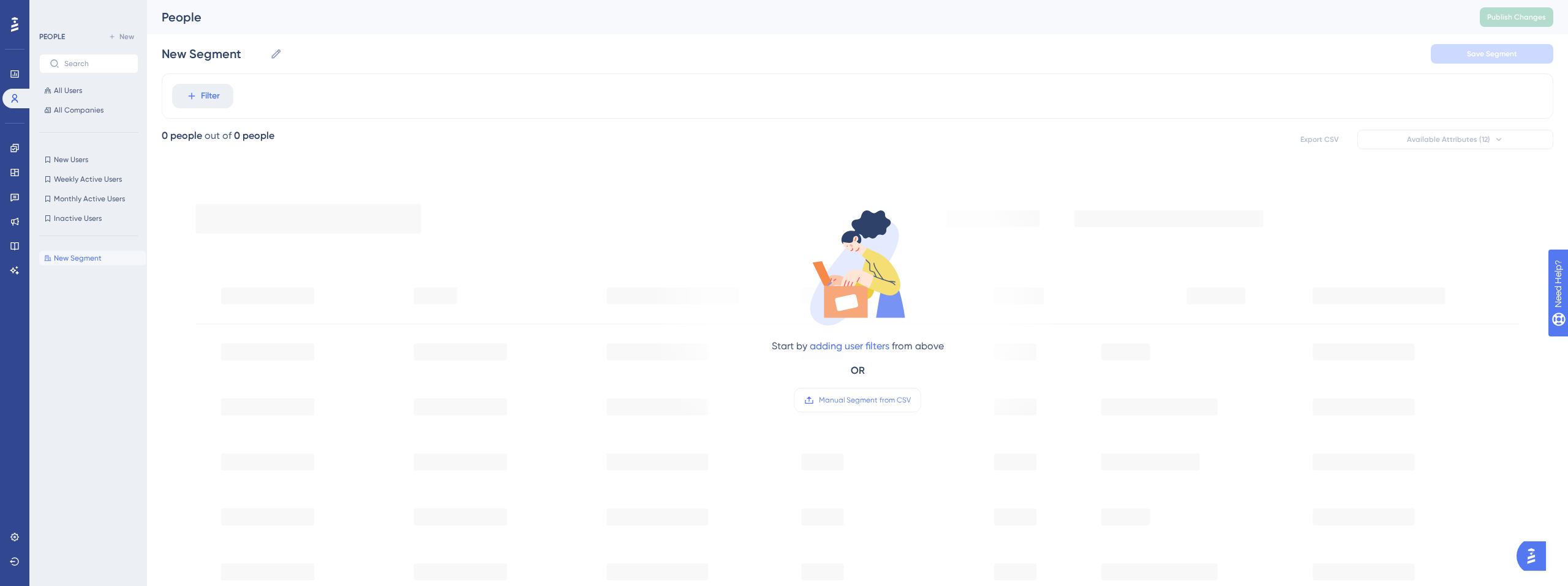
click at [614, 330] on div "Start by adding user filters from above OR Manual Segment from CSV" at bounding box center [856, 545] width 1391 height 750
click at [88, 93] on button "All Users" at bounding box center [88, 90] width 99 height 15
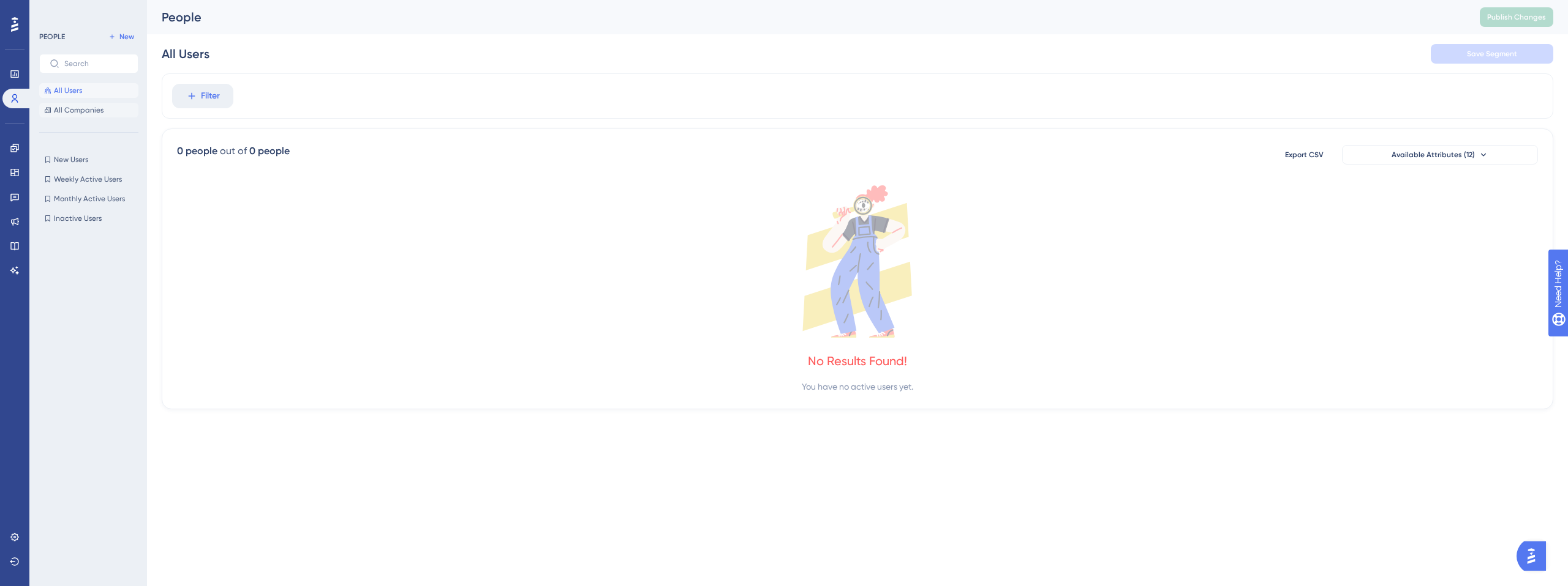
click at [86, 108] on span "All Companies" at bounding box center [78, 110] width 50 height 10
click at [86, 95] on button "All Users" at bounding box center [88, 90] width 99 height 15
click at [85, 109] on span "All Companies" at bounding box center [78, 110] width 50 height 10
click at [75, 95] on span "All Users" at bounding box center [67, 90] width 28 height 10
click at [71, 107] on span "All Companies" at bounding box center [78, 110] width 50 height 10
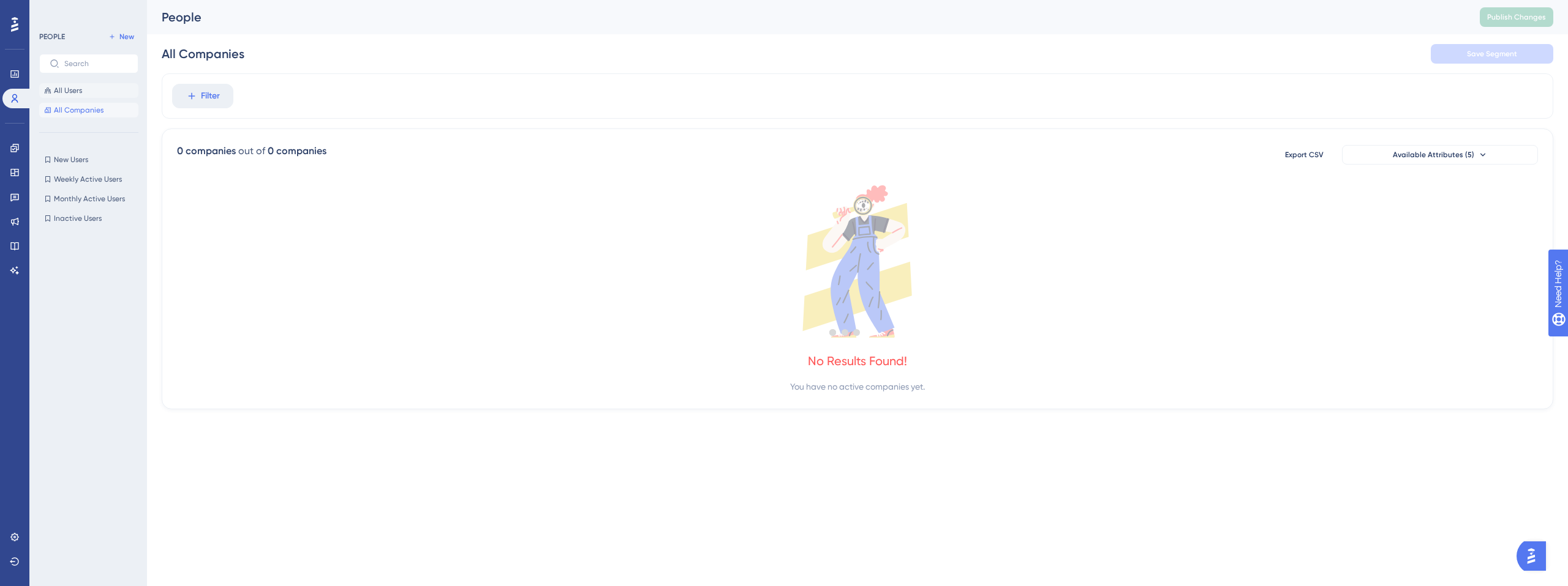
click at [68, 88] on span "All Users" at bounding box center [67, 90] width 28 height 10
click at [70, 112] on span "All Companies" at bounding box center [78, 110] width 50 height 10
click at [75, 96] on button "All Users" at bounding box center [88, 90] width 99 height 15
click at [77, 109] on span "All Companies" at bounding box center [78, 110] width 50 height 10
click at [78, 93] on span "All Users" at bounding box center [67, 90] width 28 height 10
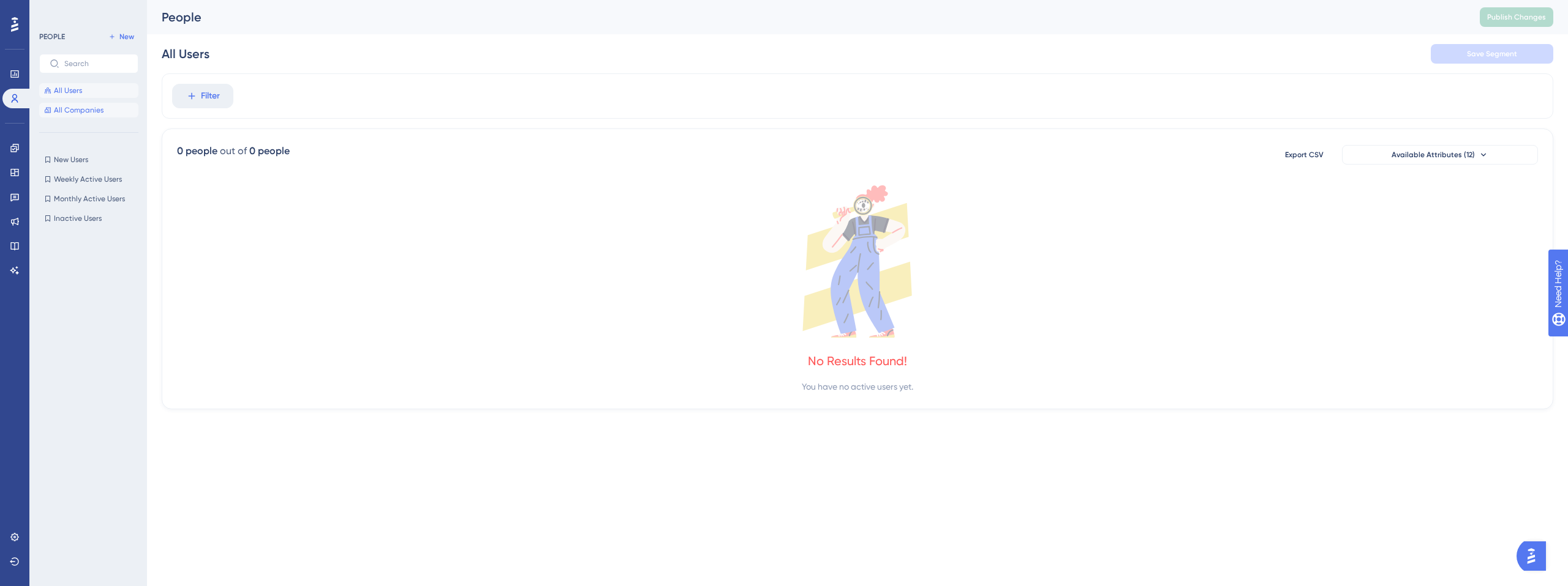
click at [73, 115] on button "All Companies" at bounding box center [88, 110] width 99 height 15
click at [77, 91] on span "All Users" at bounding box center [67, 90] width 28 height 10
click at [76, 103] on button "All Companies" at bounding box center [88, 110] width 99 height 15
click at [75, 91] on span "All Users" at bounding box center [67, 90] width 28 height 10
click at [90, 112] on span "All Companies" at bounding box center [78, 110] width 50 height 10
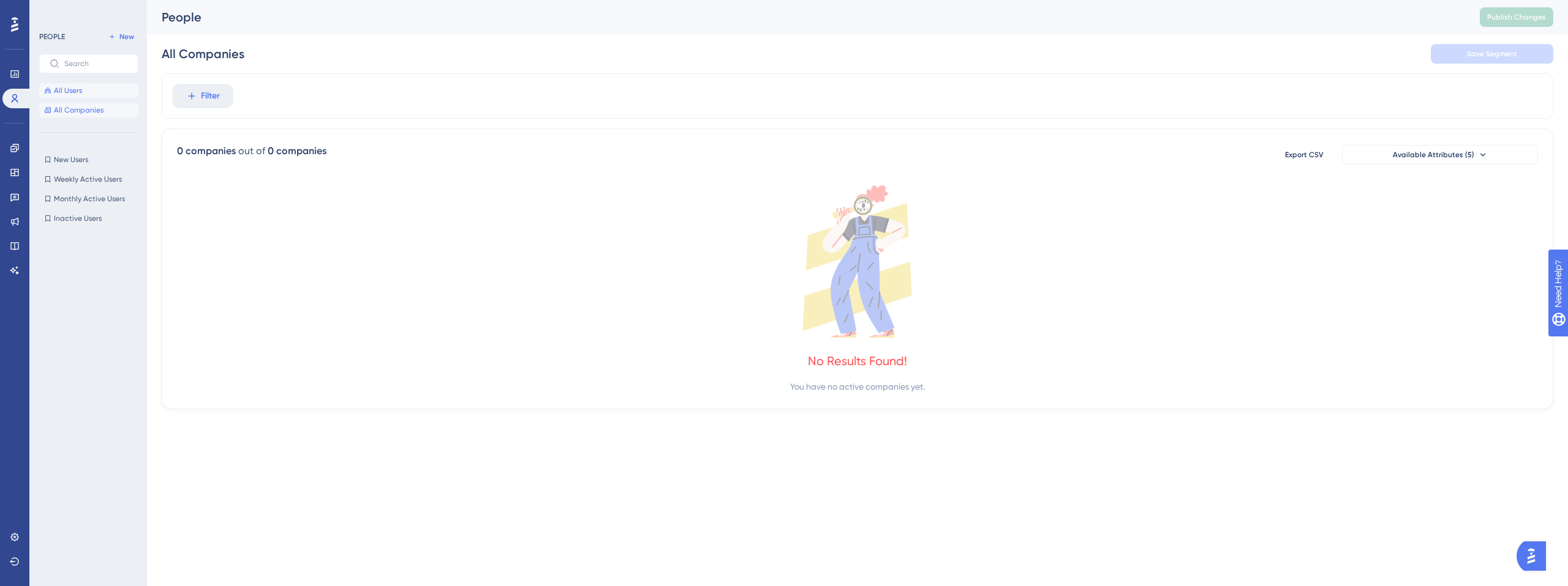
click at [91, 92] on button "All Users" at bounding box center [88, 90] width 99 height 15
click at [90, 109] on span "All Companies" at bounding box center [78, 110] width 50 height 10
click at [86, 90] on button "All Users" at bounding box center [88, 90] width 99 height 15
click at [87, 107] on span "All Companies" at bounding box center [78, 110] width 50 height 10
click at [86, 90] on button "All Users" at bounding box center [88, 90] width 99 height 15
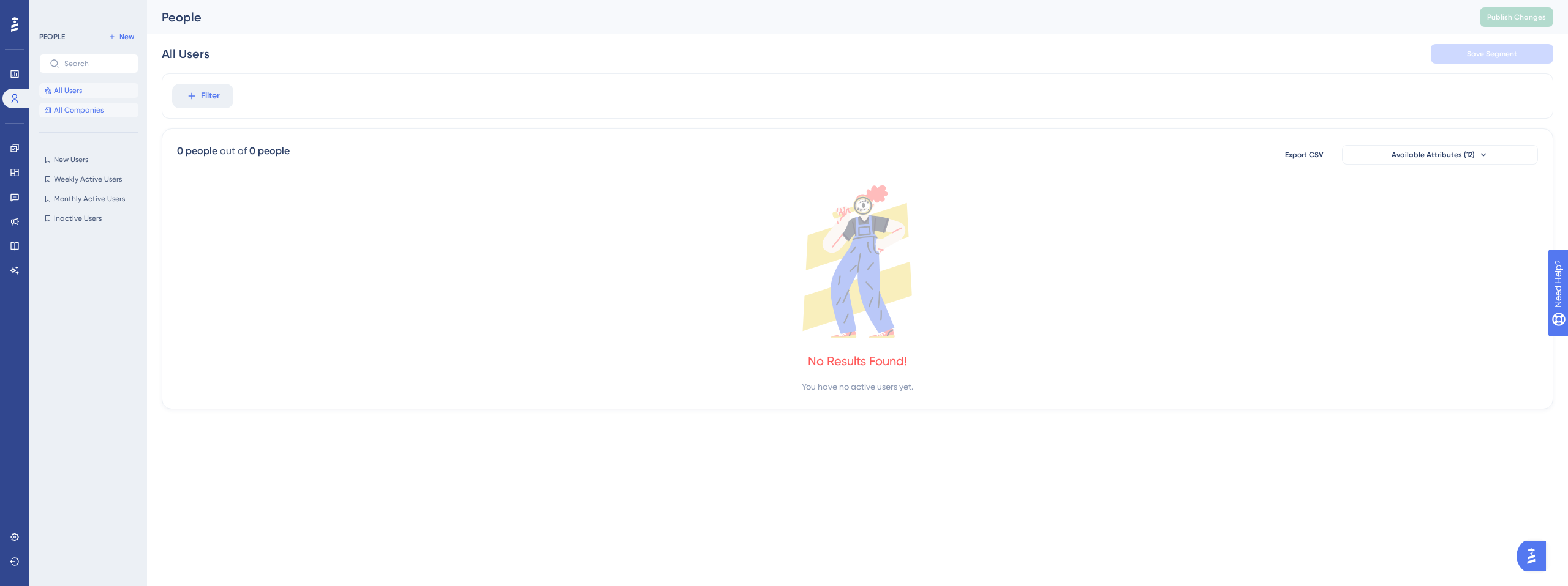
click at [86, 103] on button "All Companies" at bounding box center [88, 110] width 99 height 15
click at [84, 86] on button "All Users" at bounding box center [88, 90] width 99 height 15
click at [84, 114] on span "All Companies" at bounding box center [78, 110] width 50 height 10
click at [93, 95] on button "All Users" at bounding box center [88, 90] width 99 height 15
click at [92, 112] on span "All Companies" at bounding box center [78, 110] width 50 height 10
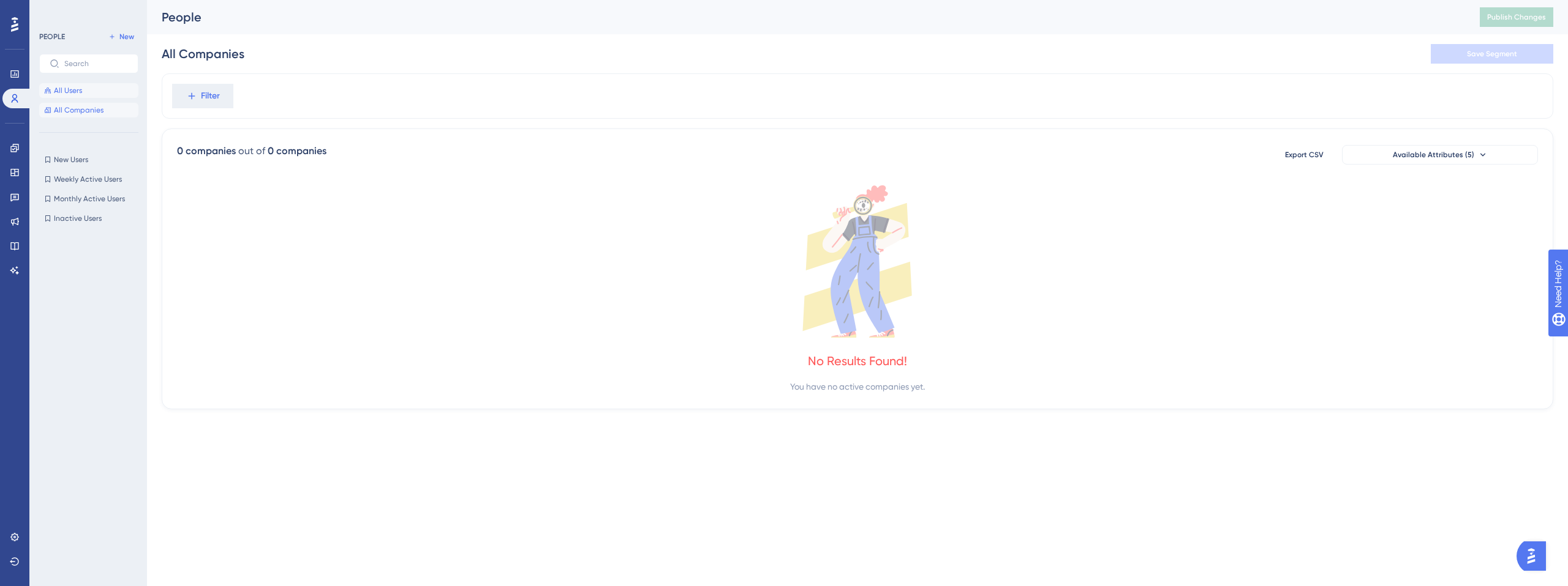
click at [88, 97] on button "All Users" at bounding box center [88, 90] width 99 height 15
click at [86, 110] on span "All Companies" at bounding box center [78, 110] width 50 height 10
click at [89, 92] on button "All Users" at bounding box center [88, 90] width 99 height 15
click at [392, 272] on icon at bounding box center [857, 261] width 1361 height 153
click at [82, 116] on button "All Companies" at bounding box center [88, 110] width 99 height 15
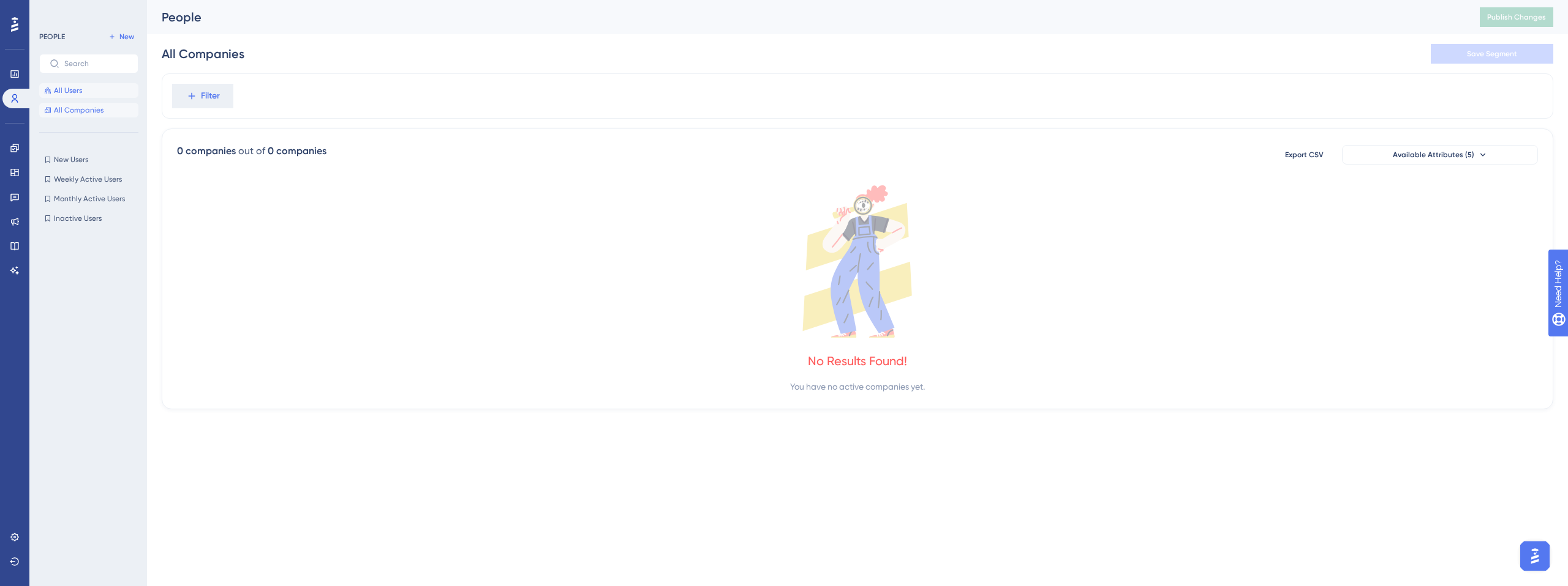
click at [80, 86] on span "All Users" at bounding box center [67, 90] width 28 height 10
click at [79, 112] on span "All Companies" at bounding box center [78, 110] width 50 height 10
click at [79, 100] on div "All Users All Companies" at bounding box center [88, 100] width 99 height 34
click at [76, 91] on span "All Users" at bounding box center [67, 90] width 28 height 10
click at [75, 115] on span "All Companies" at bounding box center [78, 110] width 50 height 10
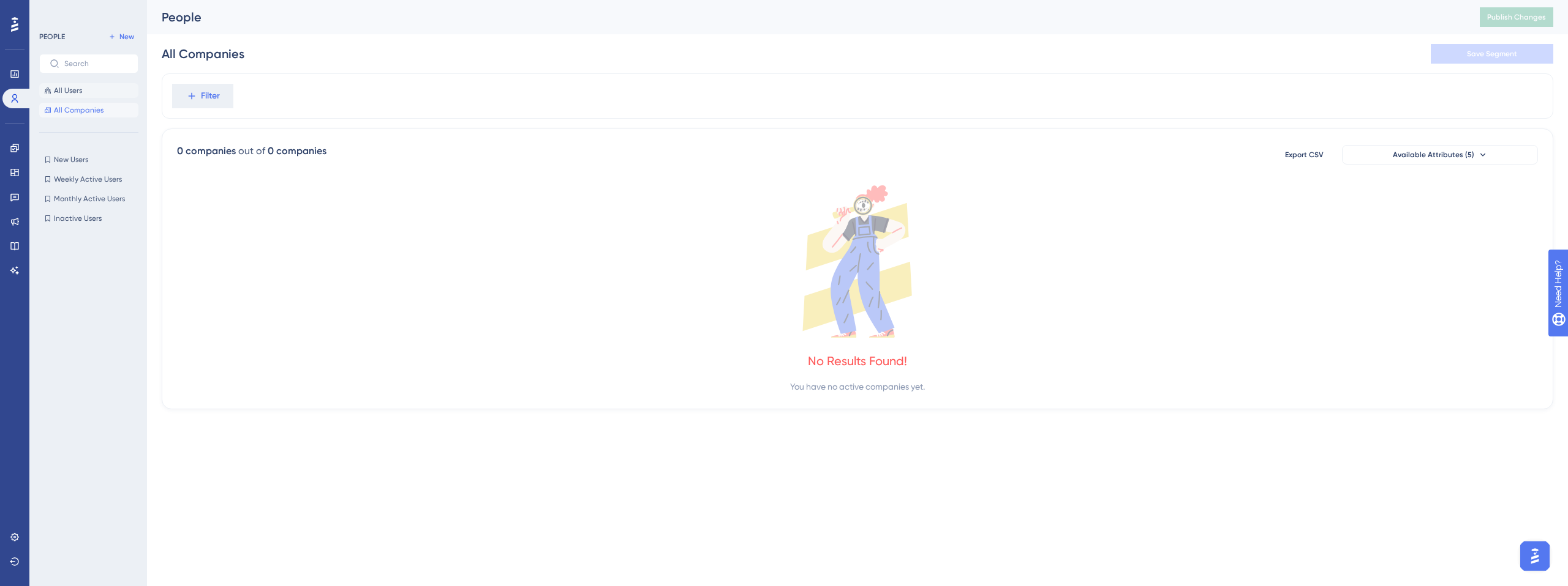
click at [73, 86] on span "All Users" at bounding box center [67, 90] width 28 height 10
click at [74, 110] on span "All Companies" at bounding box center [78, 110] width 50 height 10
click at [75, 98] on div "All Users All Companies" at bounding box center [88, 100] width 99 height 34
click at [74, 93] on span "All Users" at bounding box center [67, 90] width 28 height 10
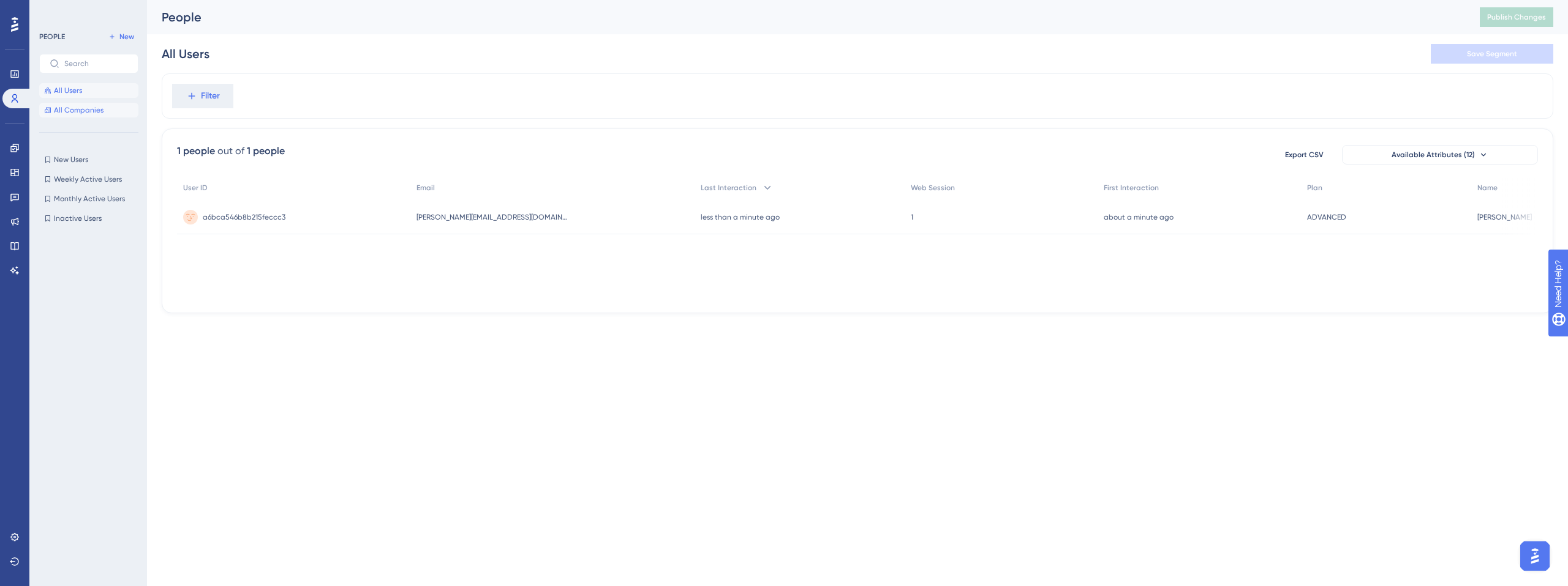
click at [101, 108] on span "All Companies" at bounding box center [78, 110] width 50 height 10
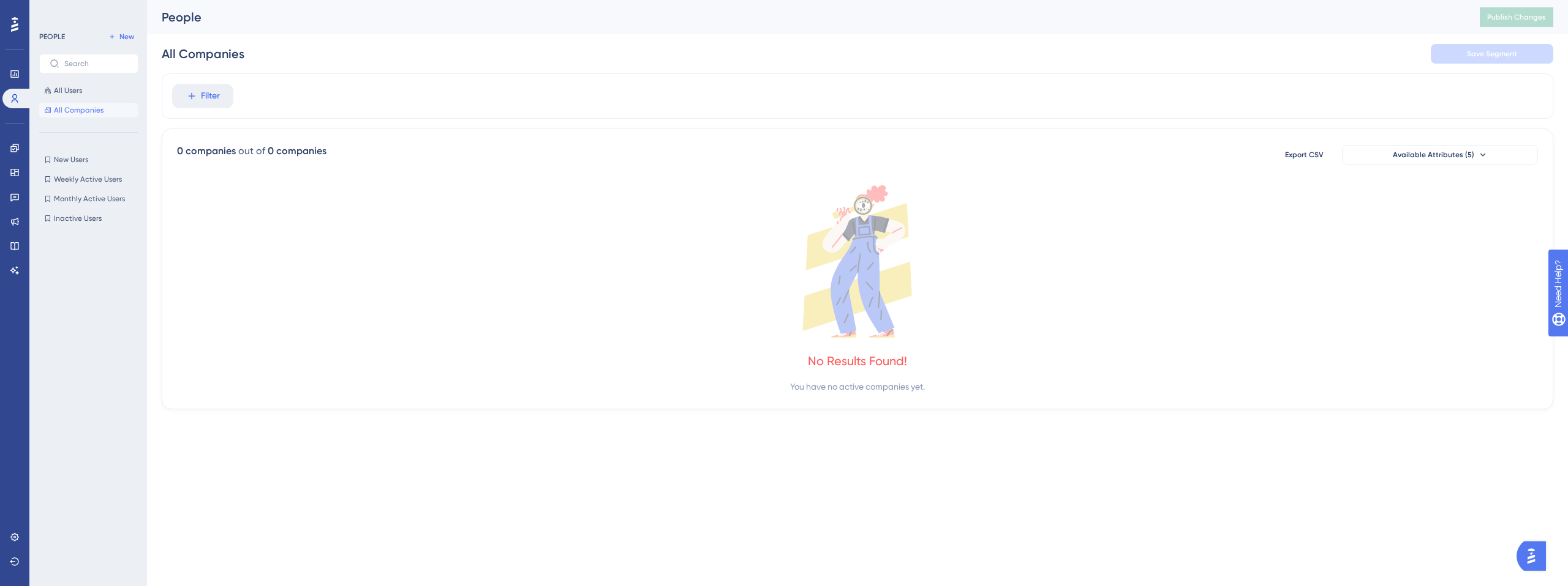
click at [82, 98] on div "All Users All Companies" at bounding box center [88, 100] width 99 height 34
click at [77, 86] on span "All Users" at bounding box center [67, 90] width 28 height 10
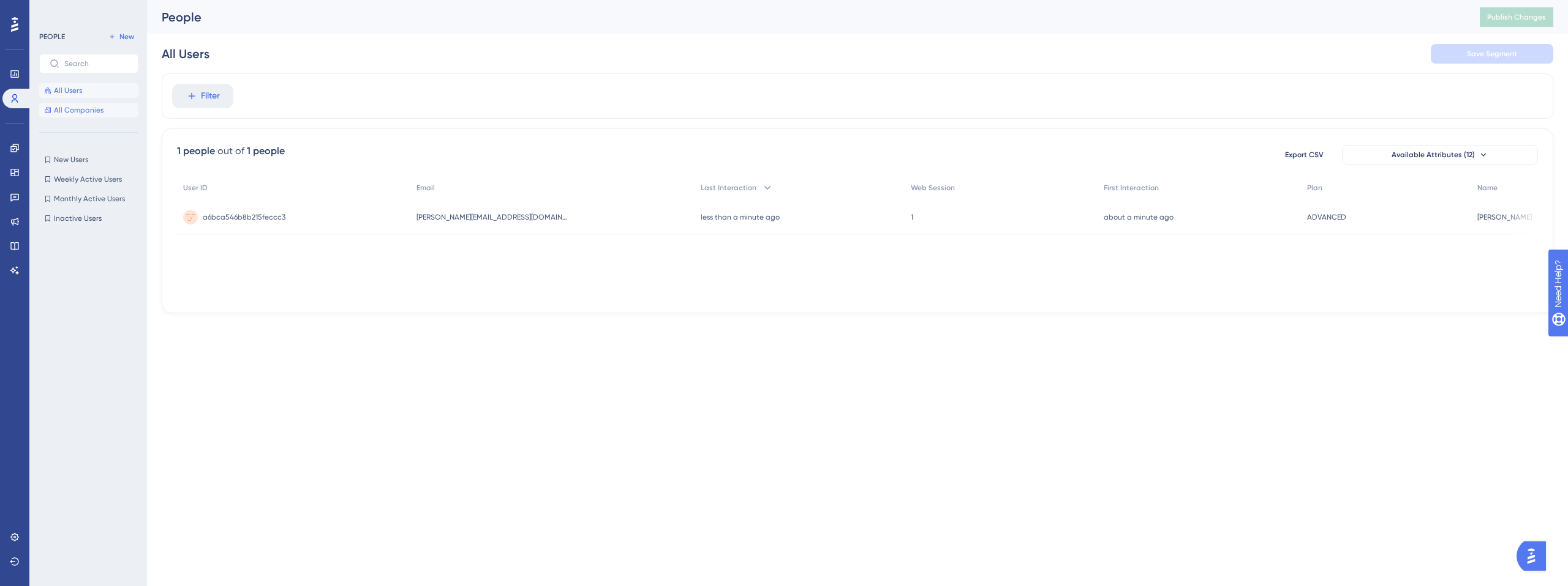
click at [84, 112] on span "All Companies" at bounding box center [78, 110] width 50 height 10
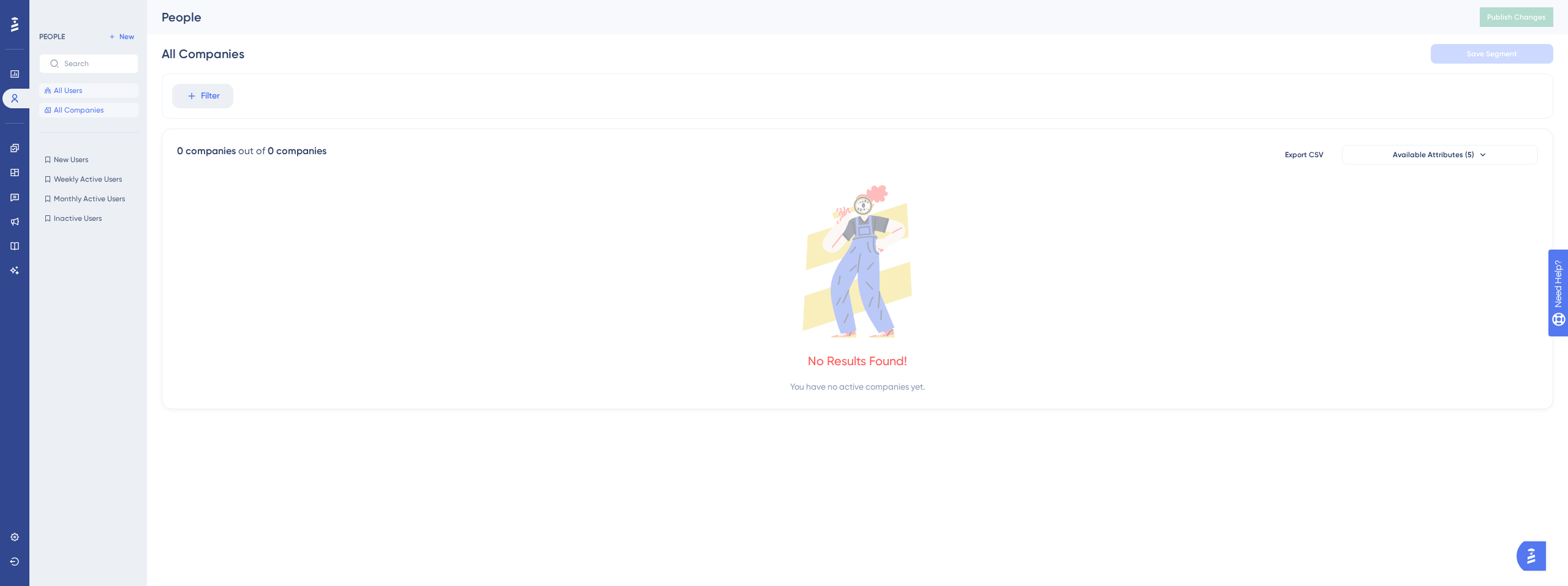
click at [84, 94] on button "All Users" at bounding box center [88, 90] width 99 height 15
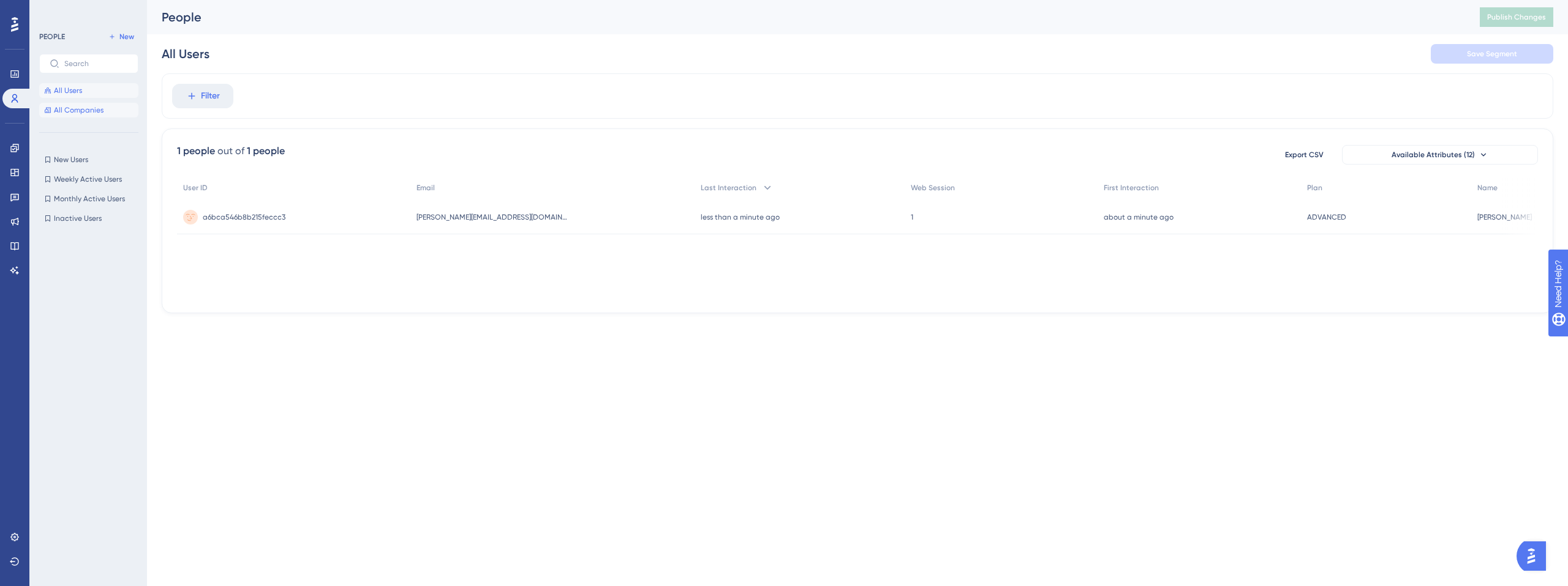
click at [82, 109] on span "All Companies" at bounding box center [78, 110] width 50 height 10
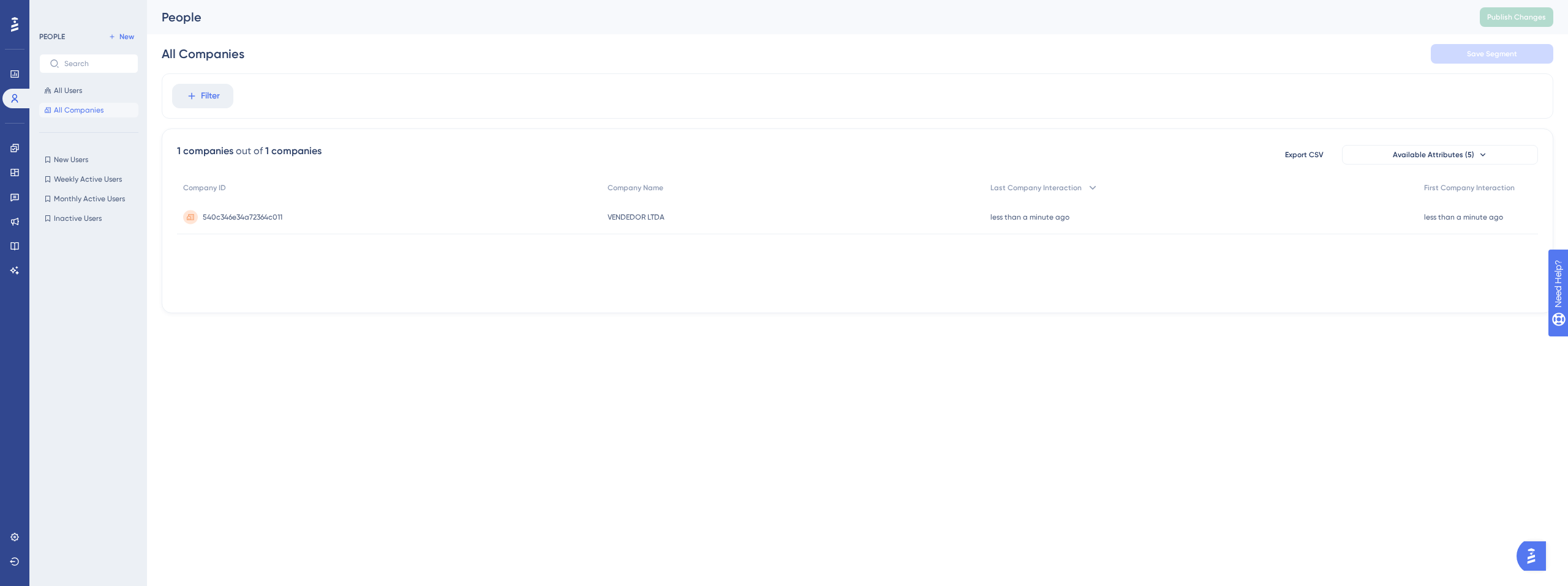
click at [233, 216] on span "540c346e34a72364c011" at bounding box center [243, 218] width 80 height 10
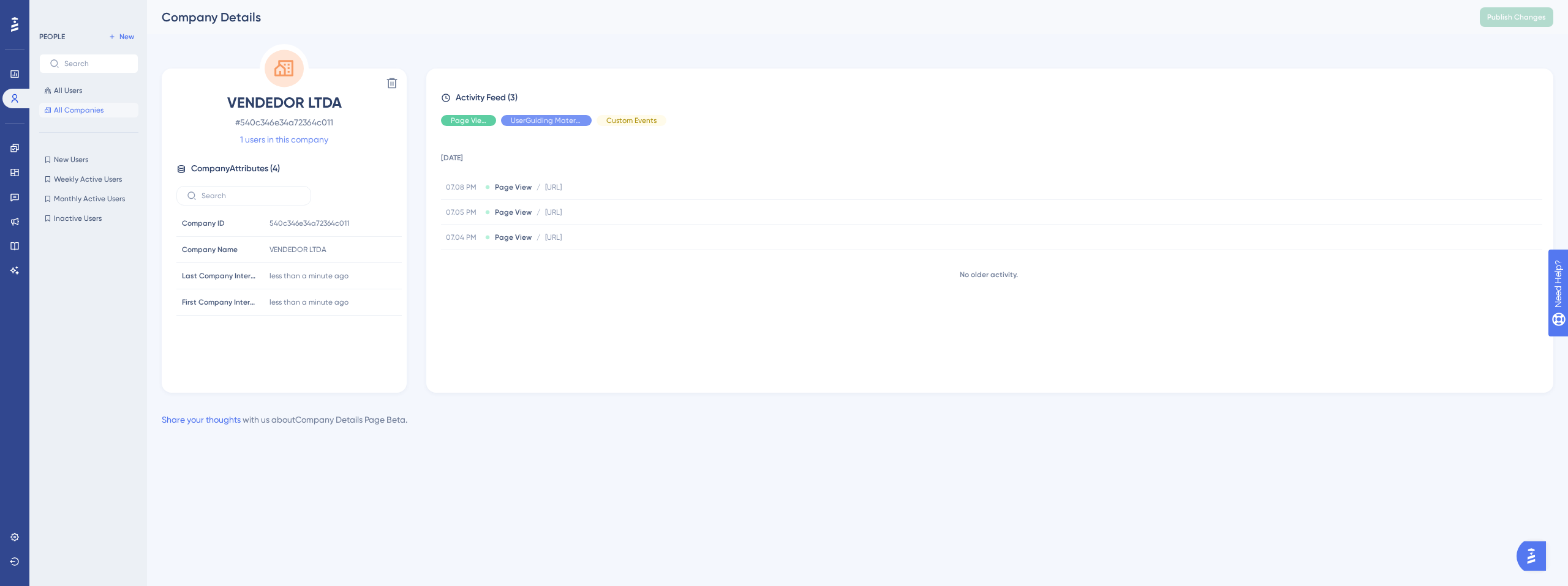
click at [256, 142] on link "1 users in this company" at bounding box center [284, 139] width 88 height 15
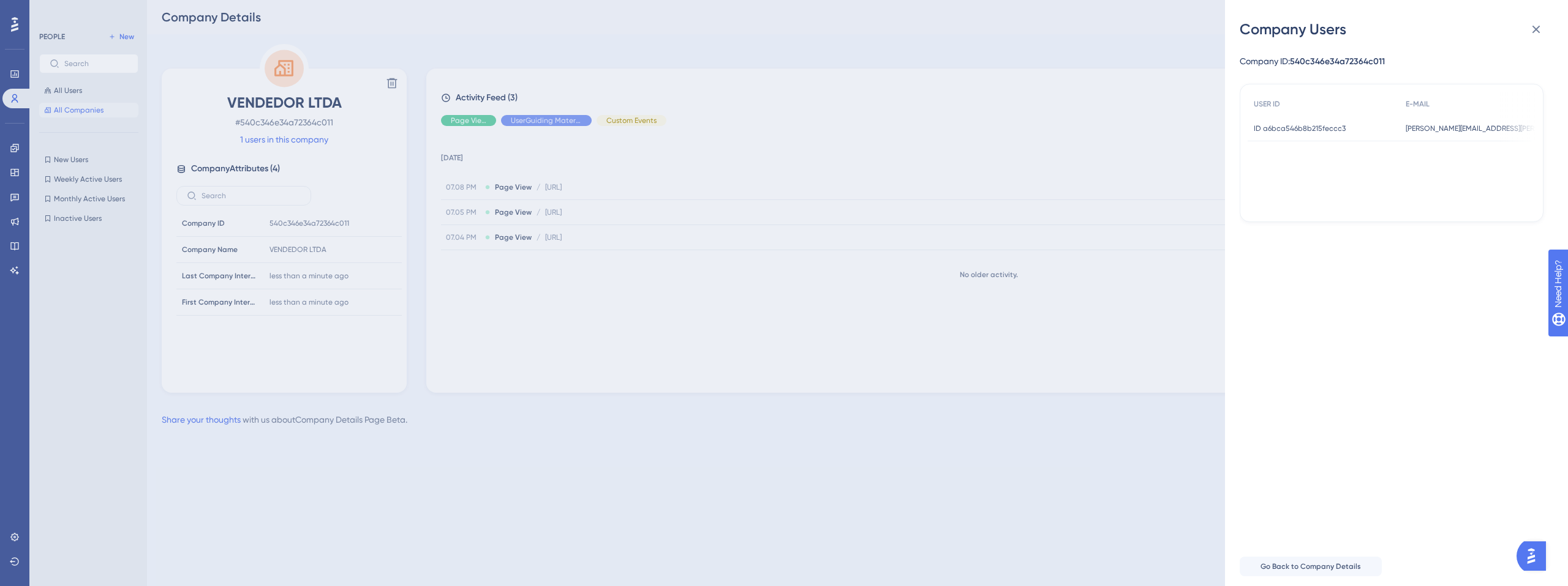
click at [1281, 130] on span "ID a6bca546b8b215feccc3" at bounding box center [1299, 128] width 91 height 10
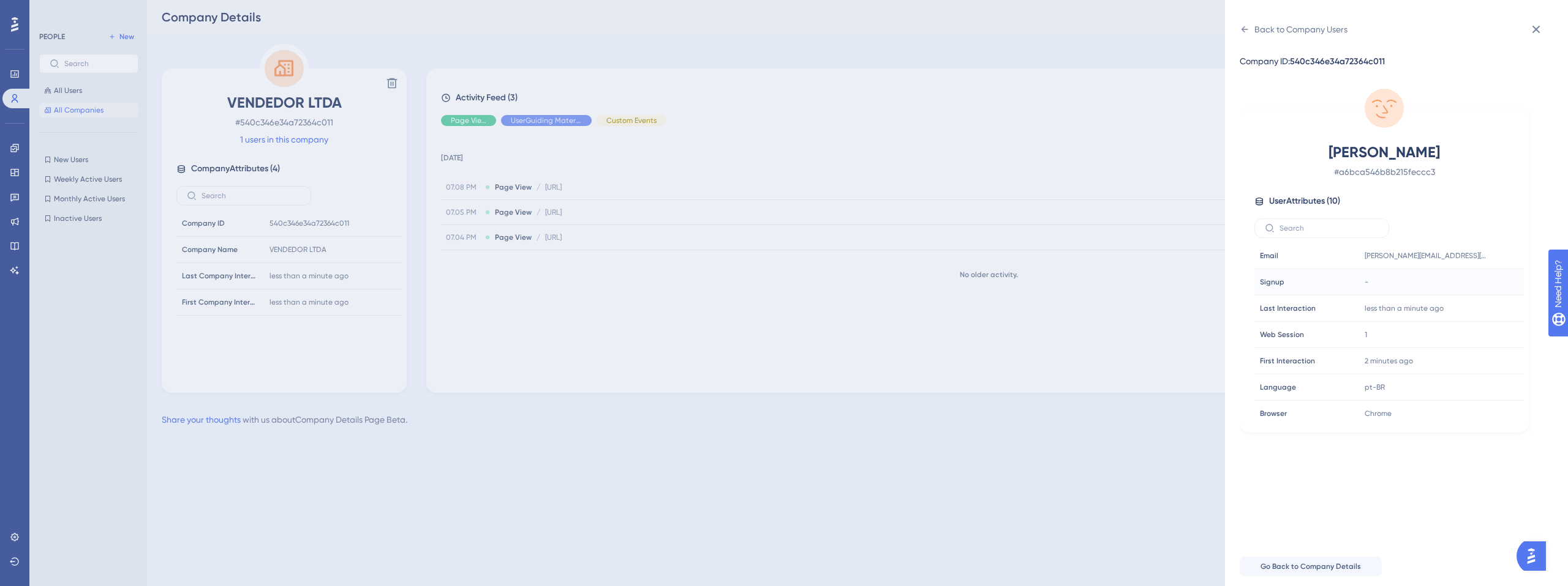
scroll to position [1, 0]
click at [1536, 30] on icon at bounding box center [1536, 29] width 8 height 8
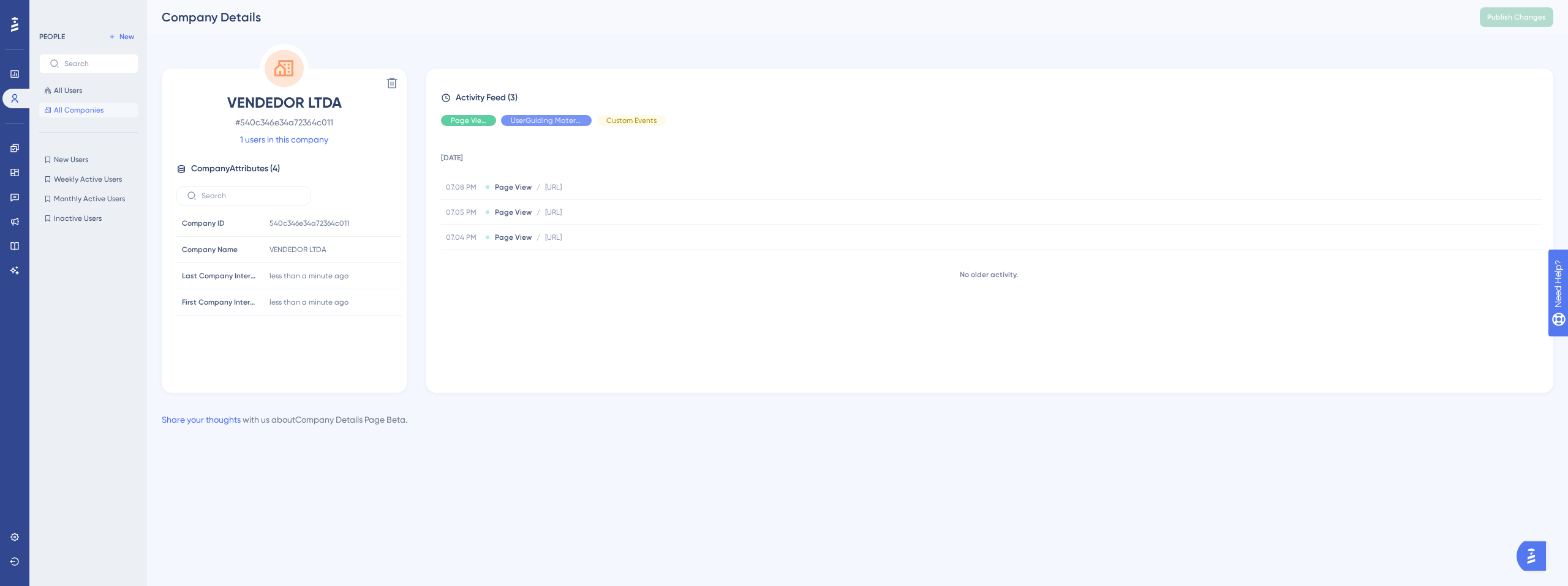
click at [82, 98] on div "All Users All Companies" at bounding box center [88, 100] width 99 height 34
click at [79, 90] on span "All Users" at bounding box center [67, 90] width 28 height 10
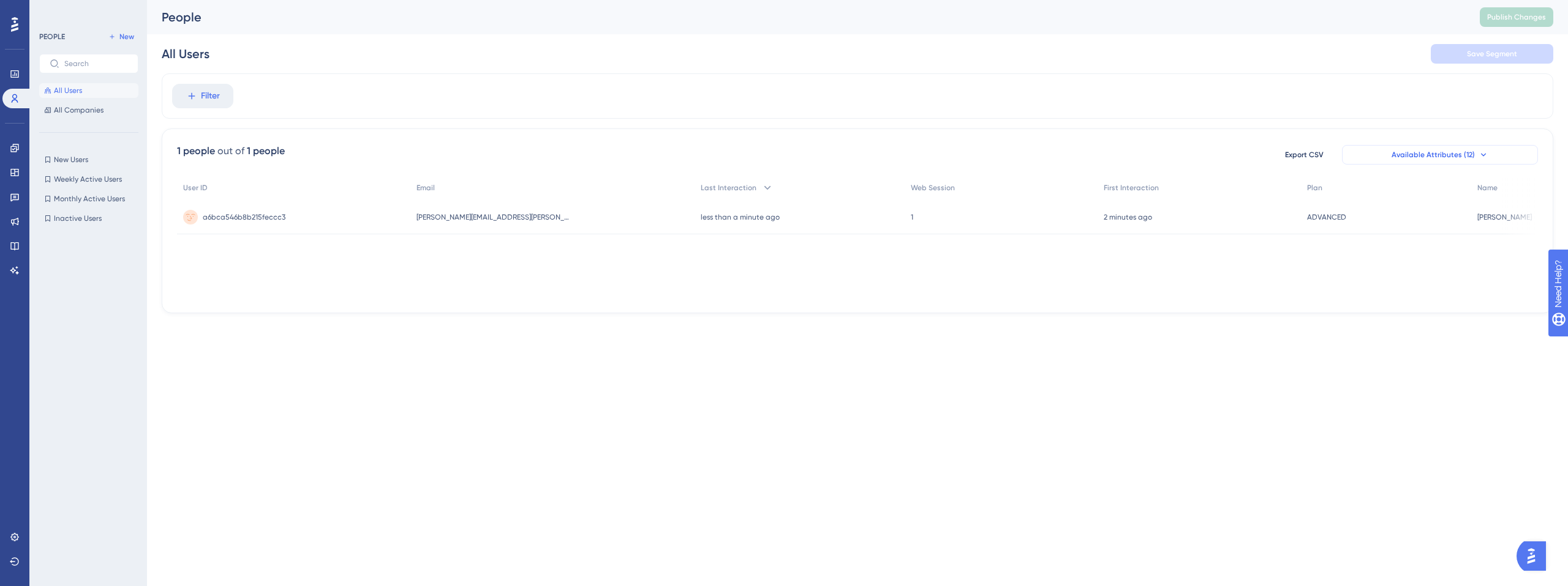
click at [1450, 152] on span "Available Attributes (12)" at bounding box center [1433, 155] width 84 height 10
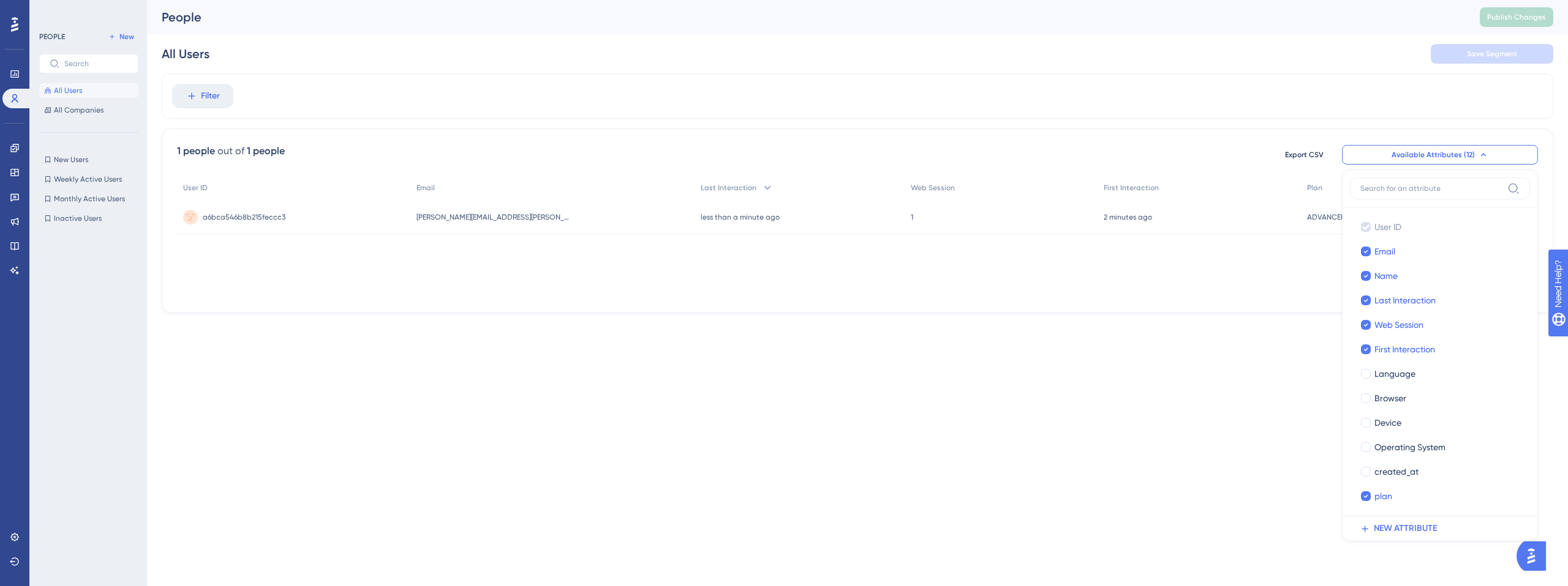
click at [1395, 190] on input at bounding box center [1431, 189] width 142 height 10
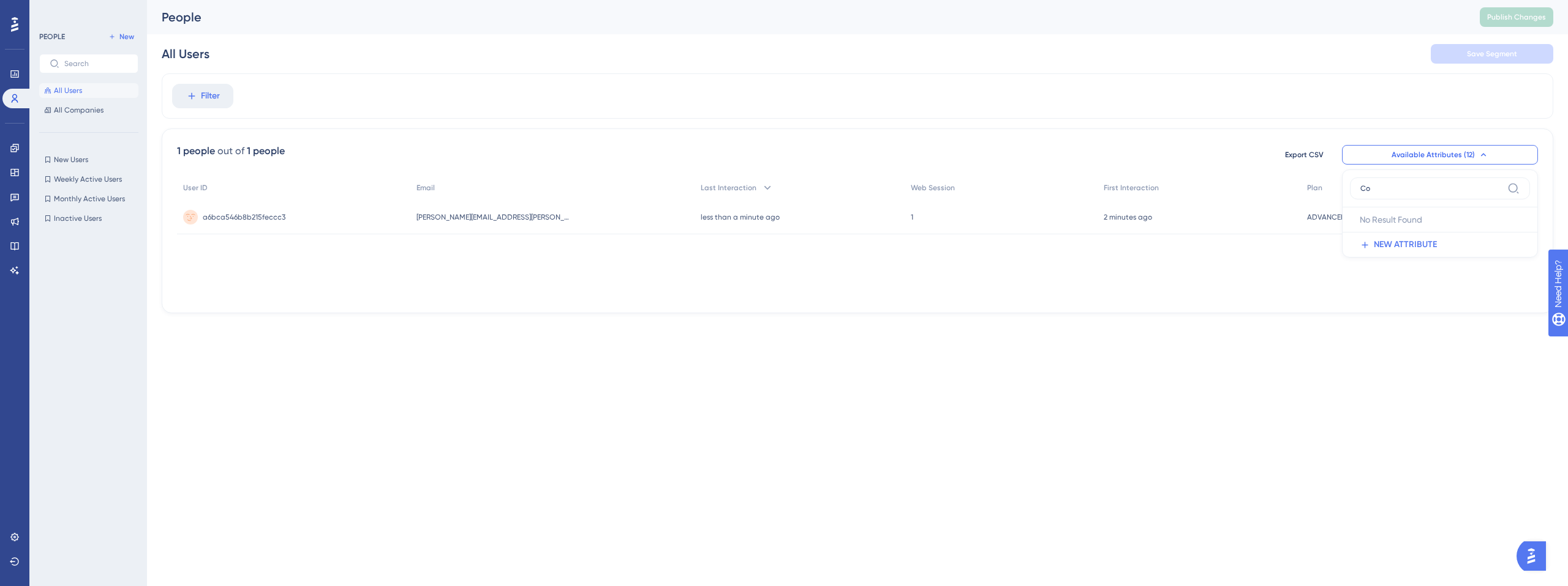
type input "C"
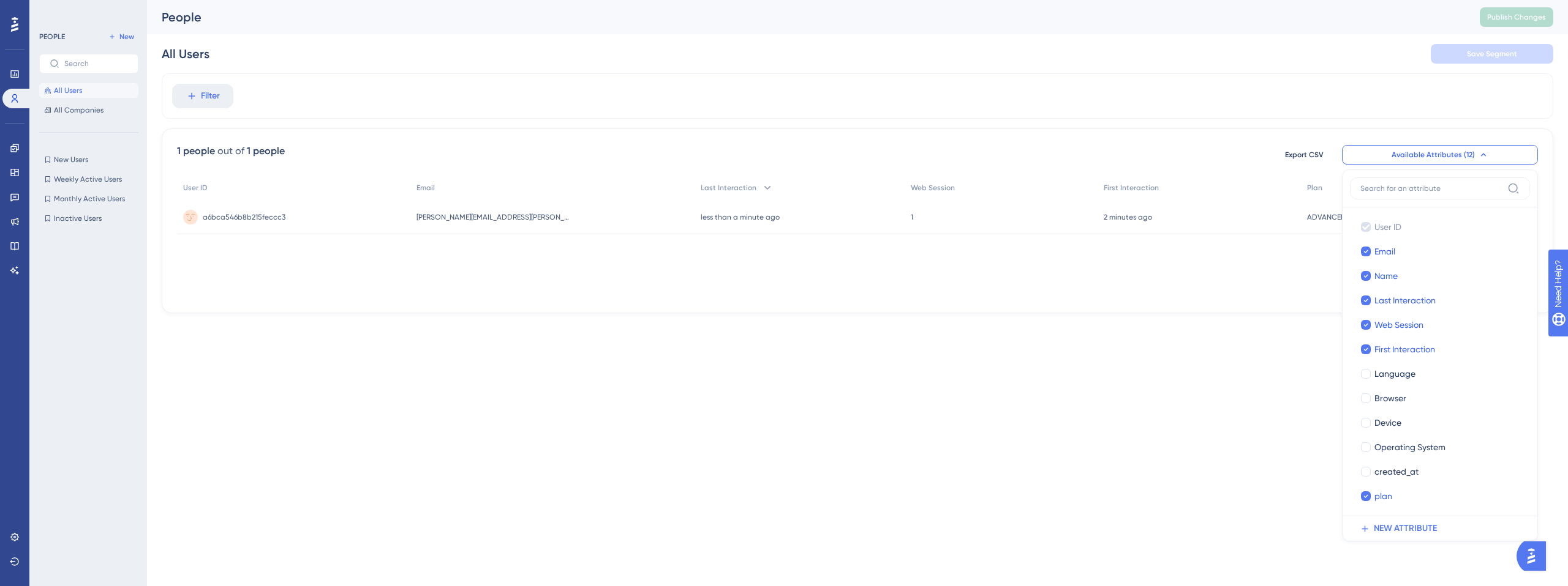
click at [1101, 319] on div "Performance Users Engagement Widgets Feedback Product Updates Knowledge Base AI…" at bounding box center [856, 166] width 1420 height 333
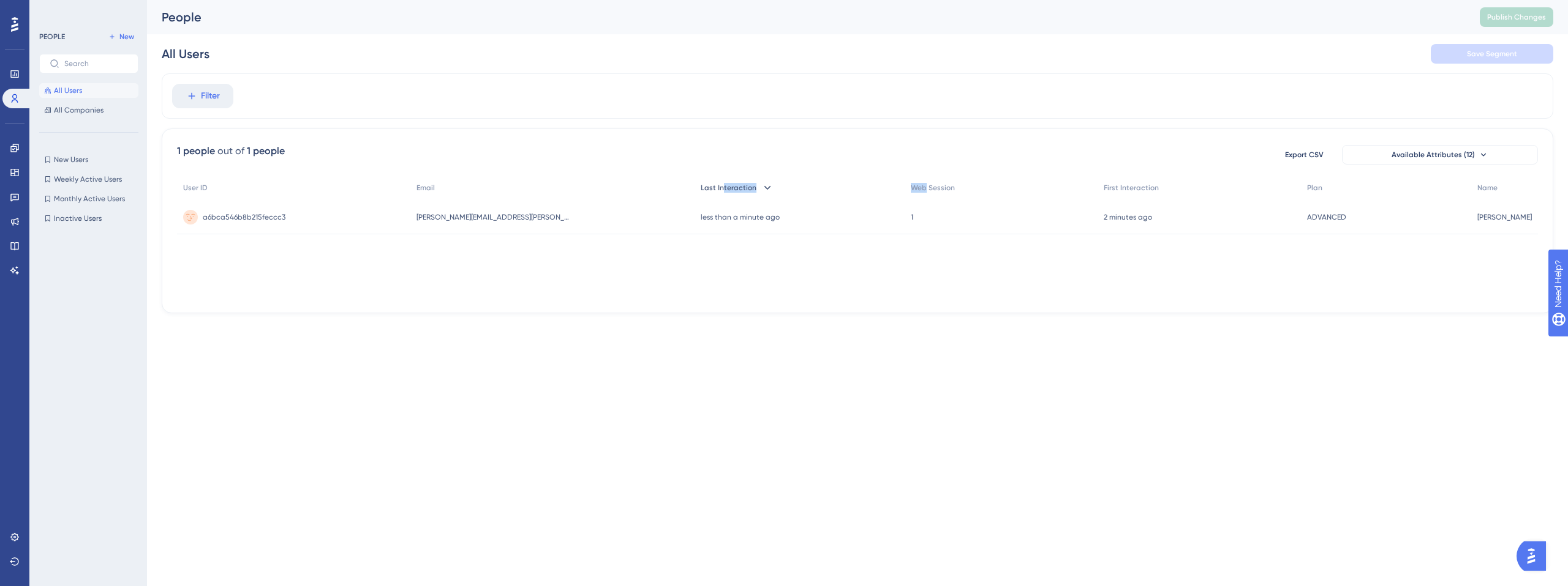
drag, startPoint x: 893, startPoint y: 190, endPoint x: 661, endPoint y: 229, distance: 235.3
click at [689, 190] on div "User ID Email Last Interaction Web Session First Interaction Plan Name a6bca546…" at bounding box center [857, 205] width 1361 height 58
click at [653, 302] on div "1 people out of 1 people Export CSV Available Attributes (12) User ID Email Las…" at bounding box center [856, 221] width 1391 height 185
click at [246, 218] on span "a6bca546b8b215feccc3" at bounding box center [244, 218] width 83 height 10
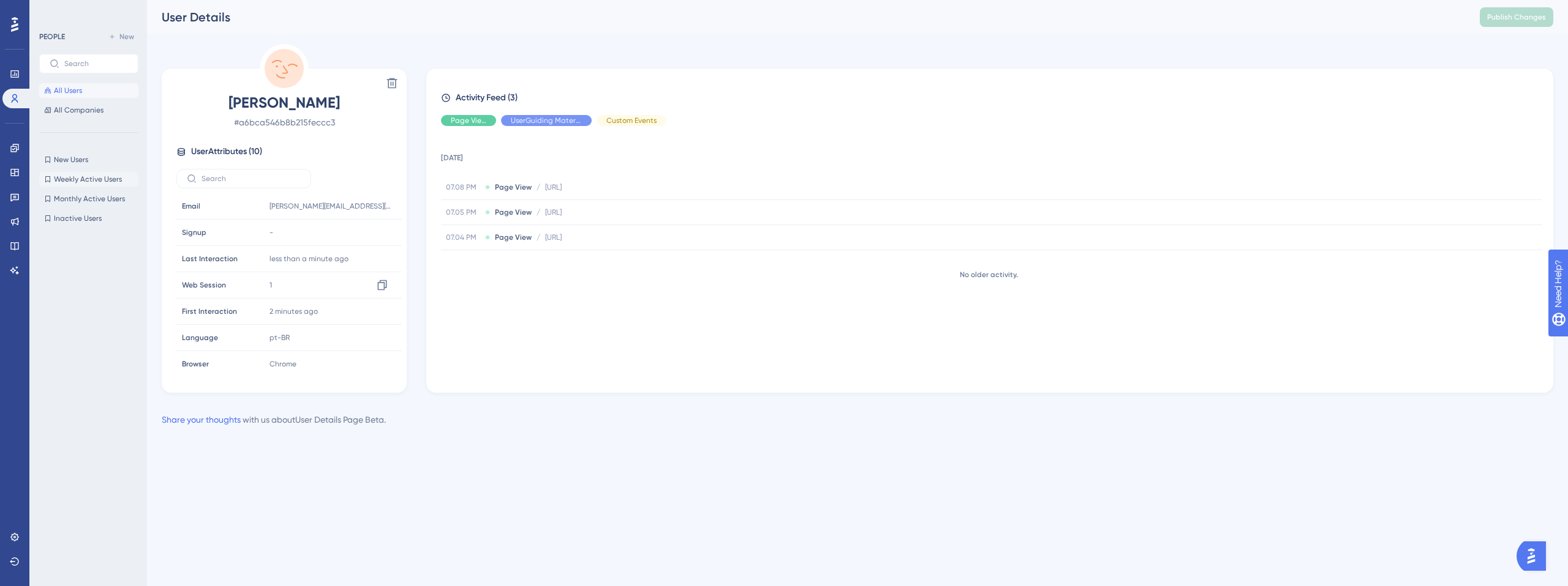
scroll to position [84, 0]
click at [77, 108] on span "All Companies" at bounding box center [78, 110] width 50 height 10
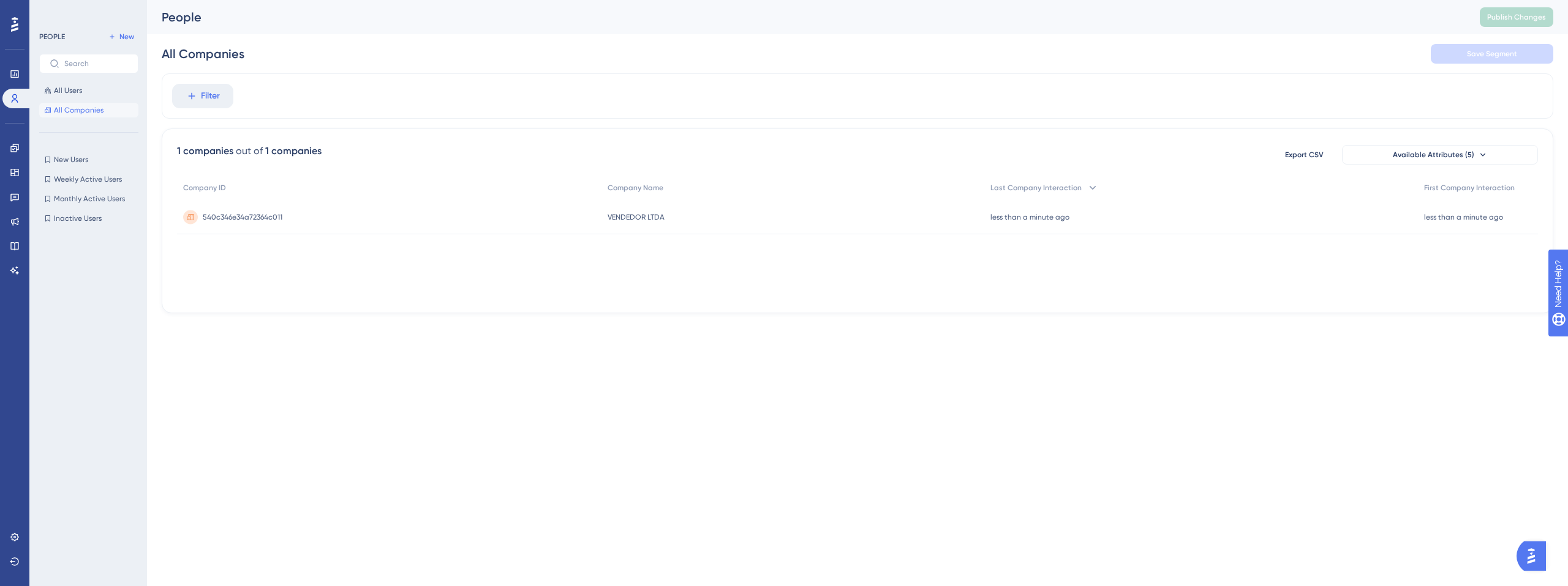
click at [253, 216] on span "540c346e34a72364c011" at bounding box center [243, 218] width 80 height 10
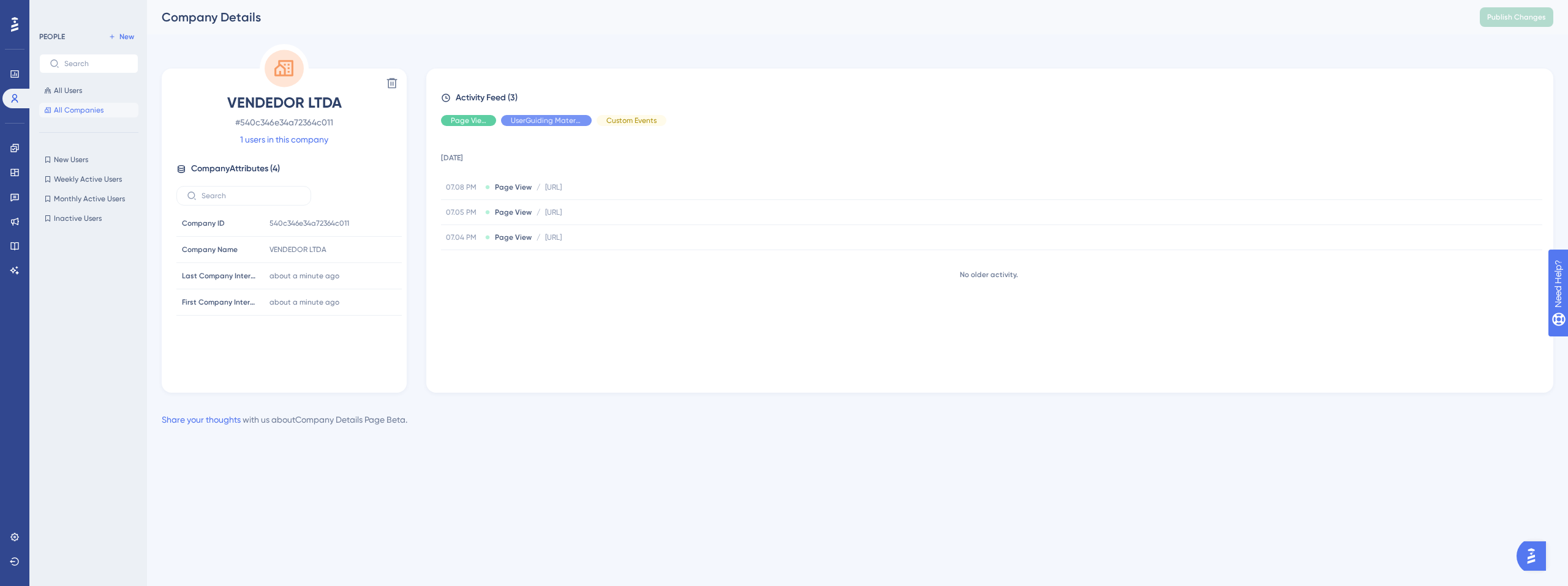
click at [534, 338] on div "18 September 2025 07.08 PM Page View / http://localhost:5173/app/inicio http://…" at bounding box center [994, 255] width 1107 height 237
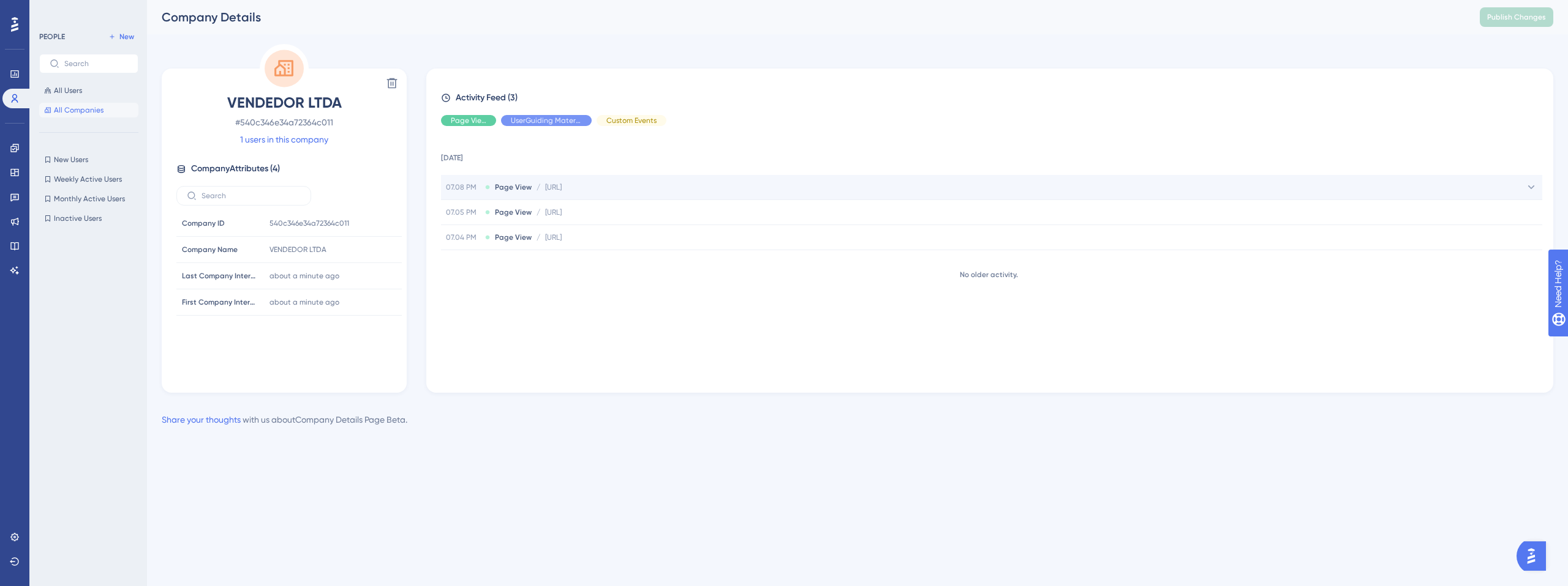
click at [562, 184] on span "http://localhost:5173/app/inicio" at bounding box center [553, 188] width 17 height 10
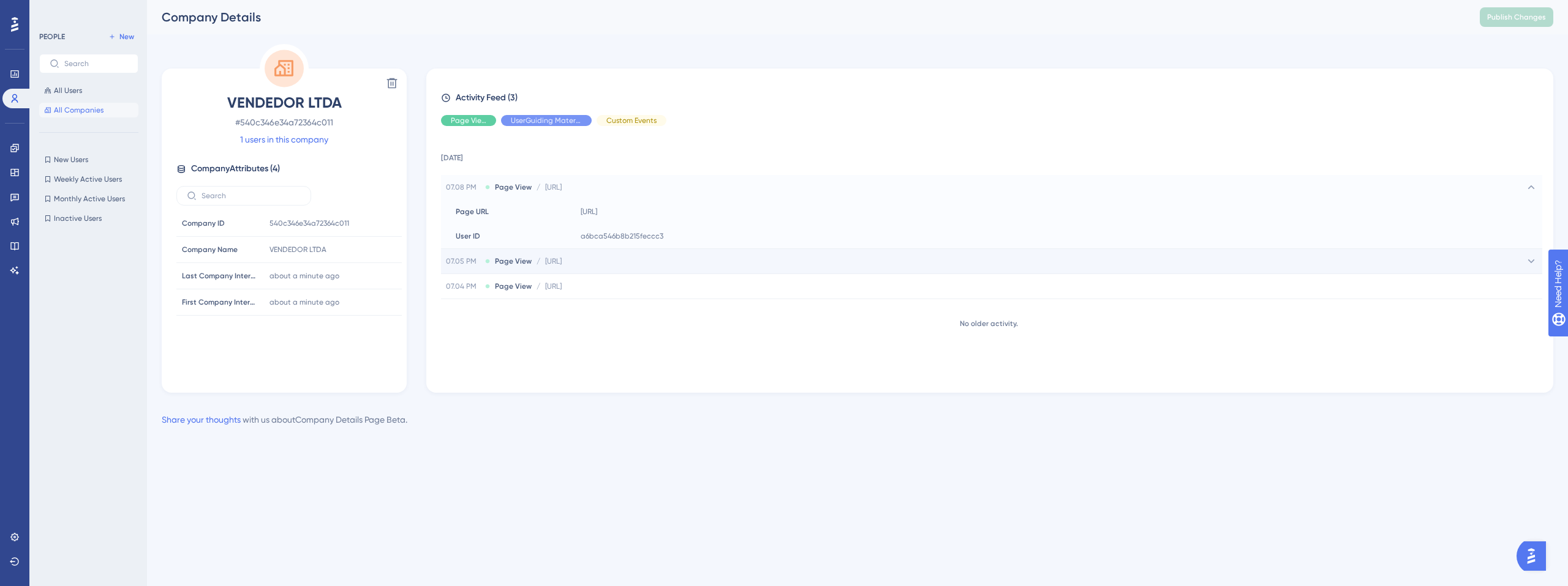
click at [605, 269] on div "07.05 PM Page View / http://localhost:5173/app/inicio http://localhost:5173/app…" at bounding box center [992, 260] width 1101 height 24
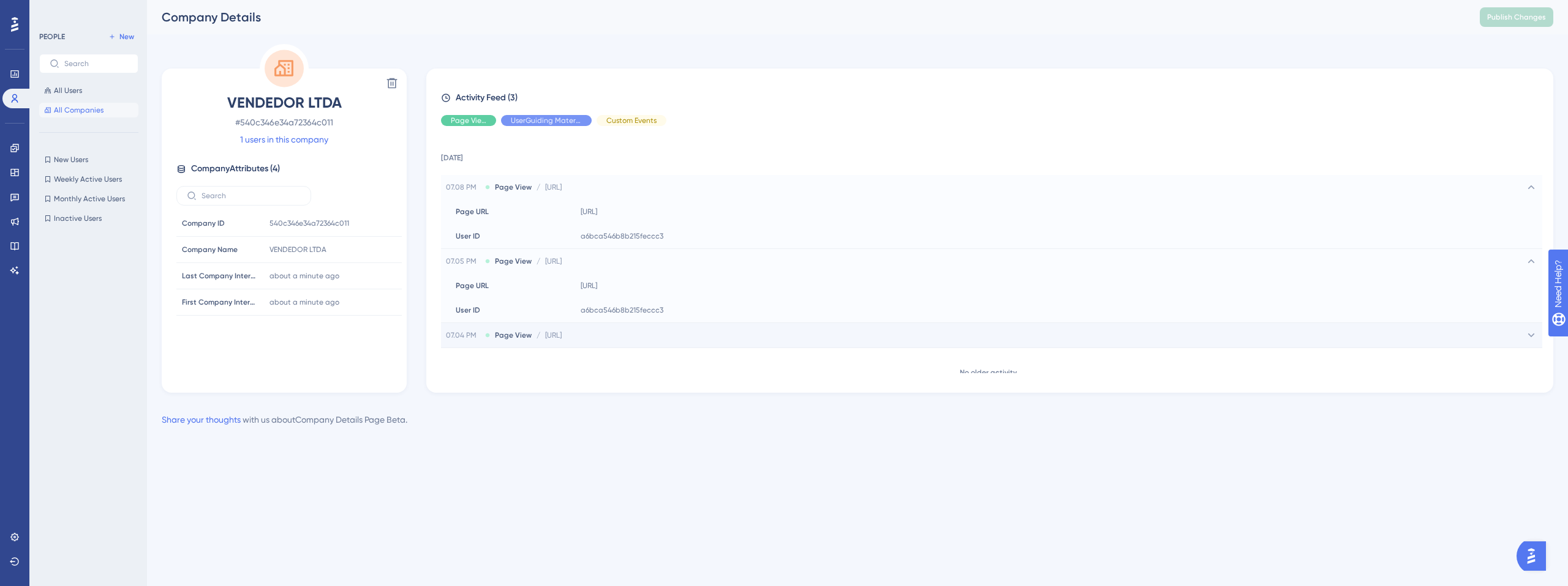
drag, startPoint x: 596, startPoint y: 338, endPoint x: 588, endPoint y: 338, distance: 8.0
click at [562, 339] on span "http://localhost:5173/app/inicio" at bounding box center [553, 335] width 17 height 10
click at [14, 199] on icon at bounding box center [15, 198] width 9 height 8
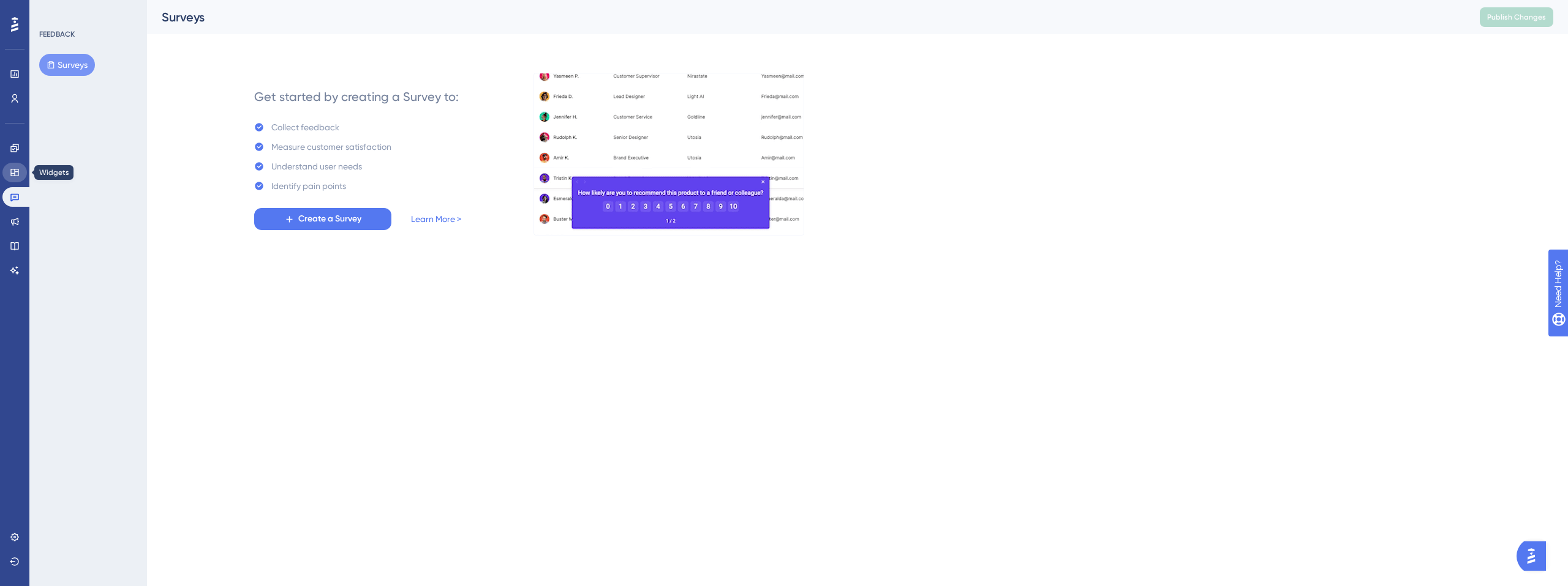
click at [15, 176] on icon at bounding box center [15, 173] width 10 height 10
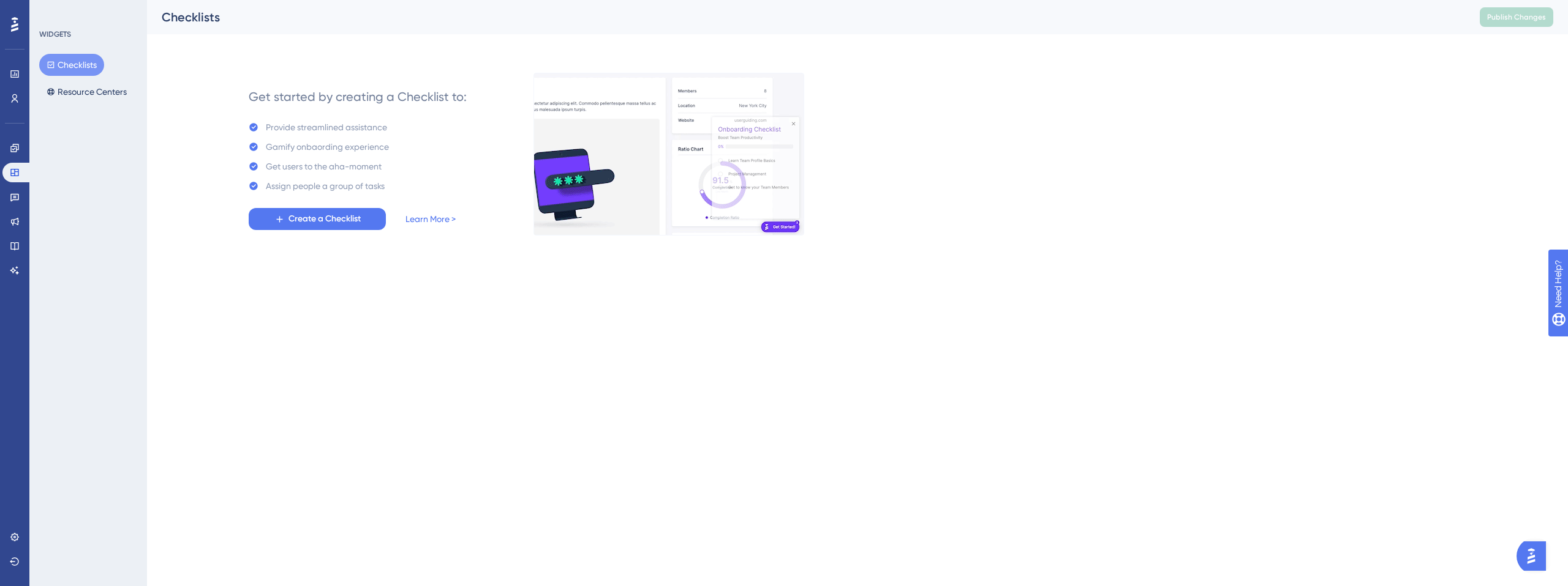
click at [16, 160] on div "Engagement Widgets Feedback Product Updates Knowledge Base AI Assistant" at bounding box center [15, 209] width 24 height 142
click at [15, 152] on icon at bounding box center [15, 148] width 10 height 10
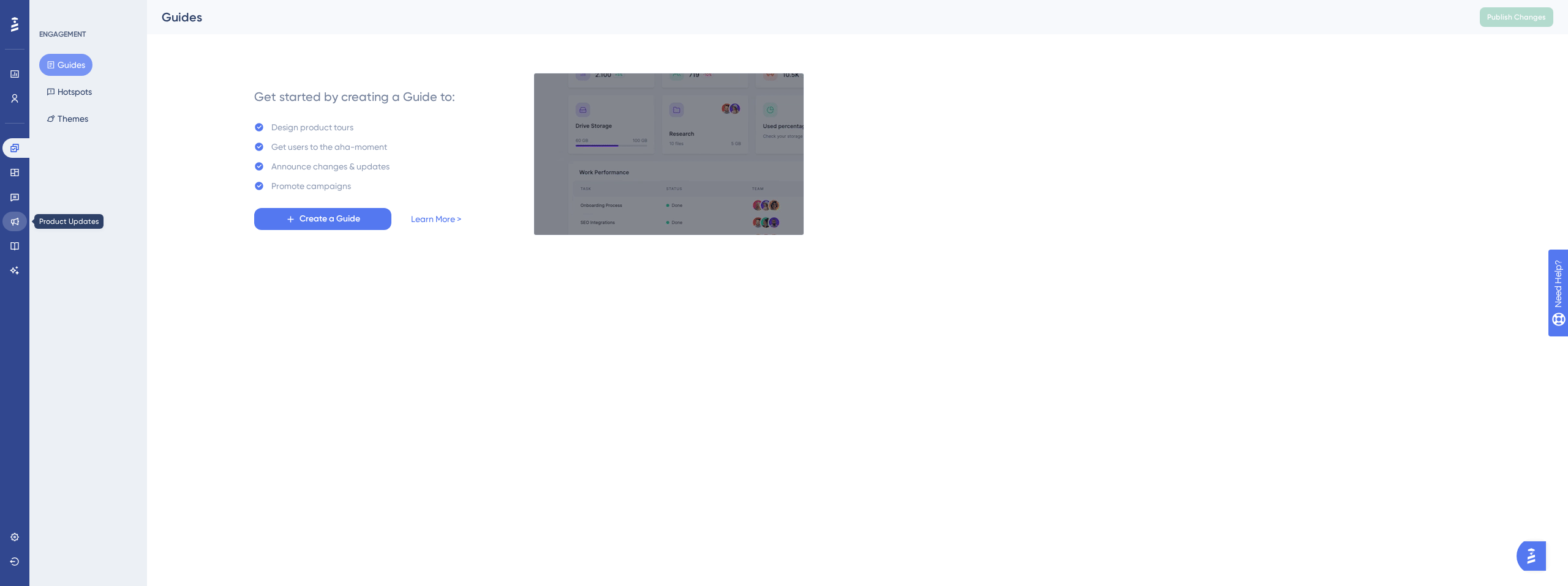
click at [16, 221] on icon at bounding box center [15, 222] width 10 height 10
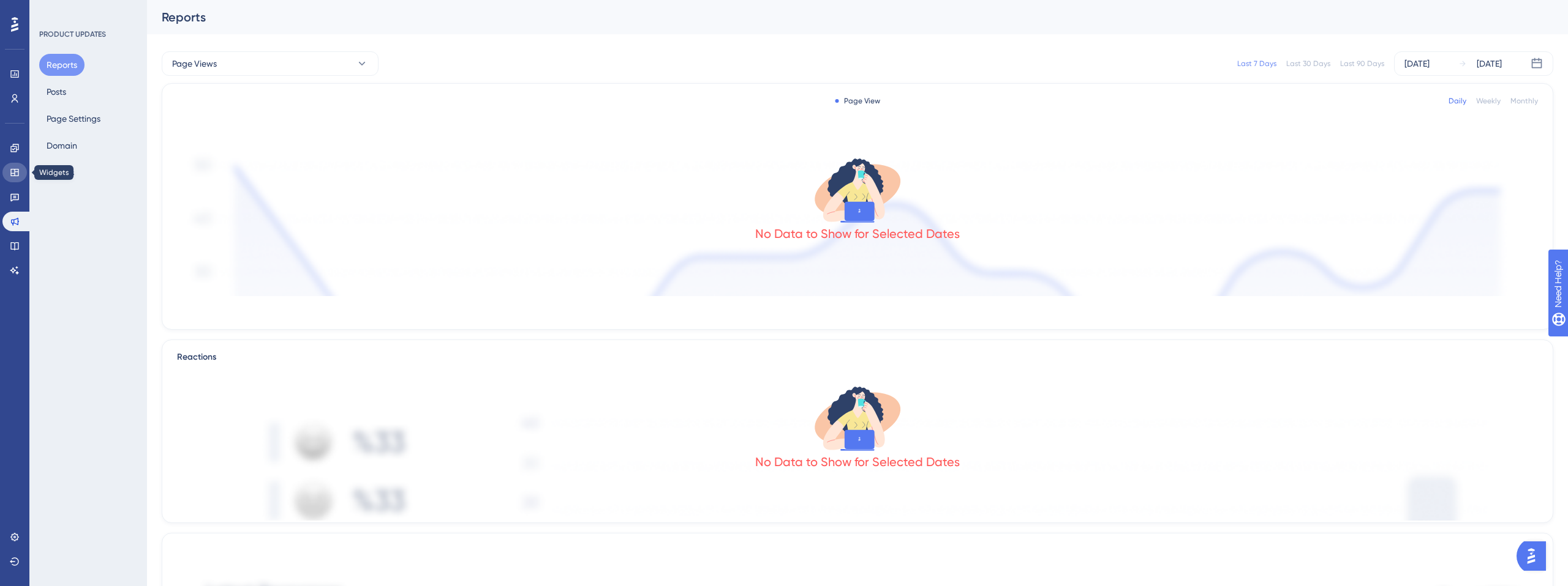
click at [16, 172] on icon at bounding box center [15, 173] width 10 height 10
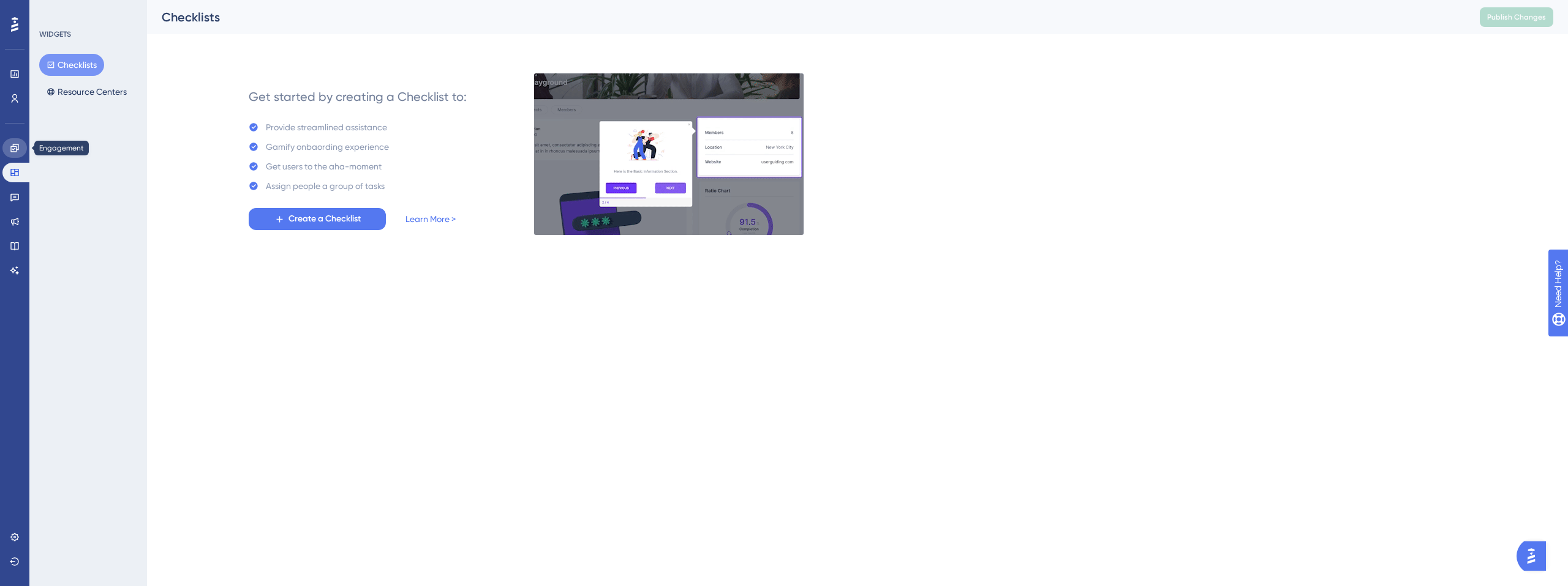
click at [11, 150] on icon at bounding box center [15, 148] width 10 height 10
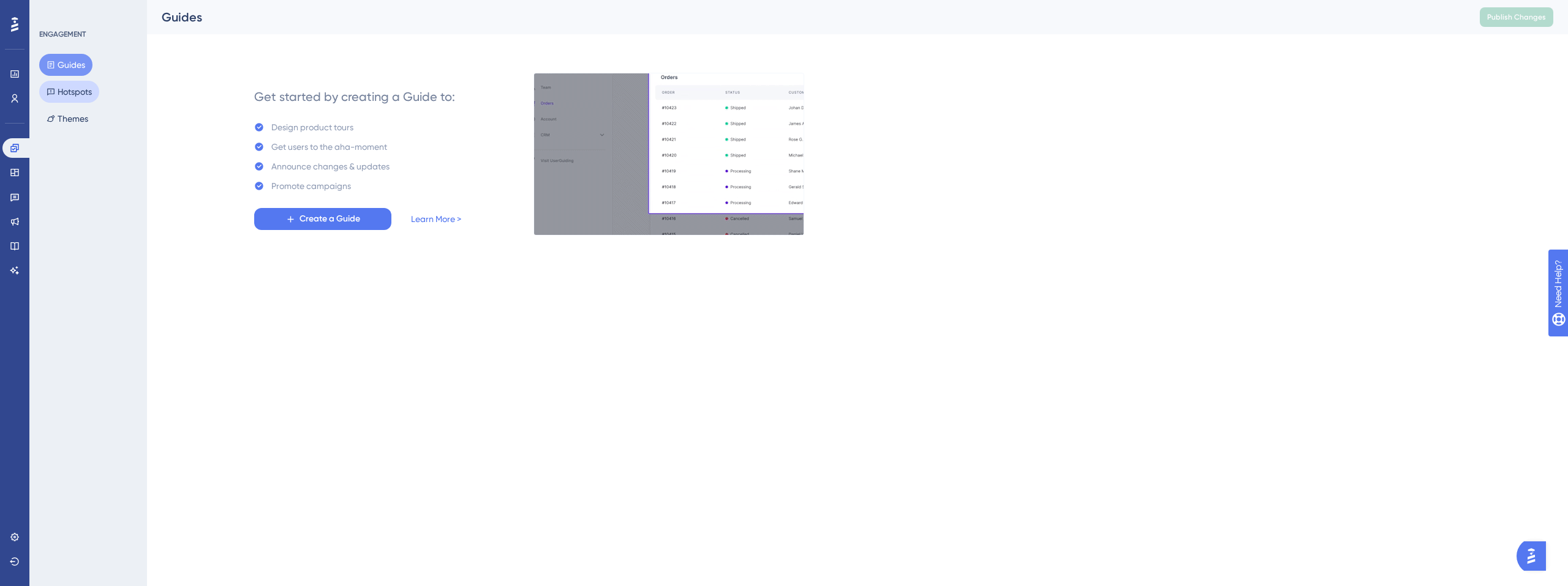
click at [86, 97] on button "Hotspots" at bounding box center [69, 91] width 60 height 22
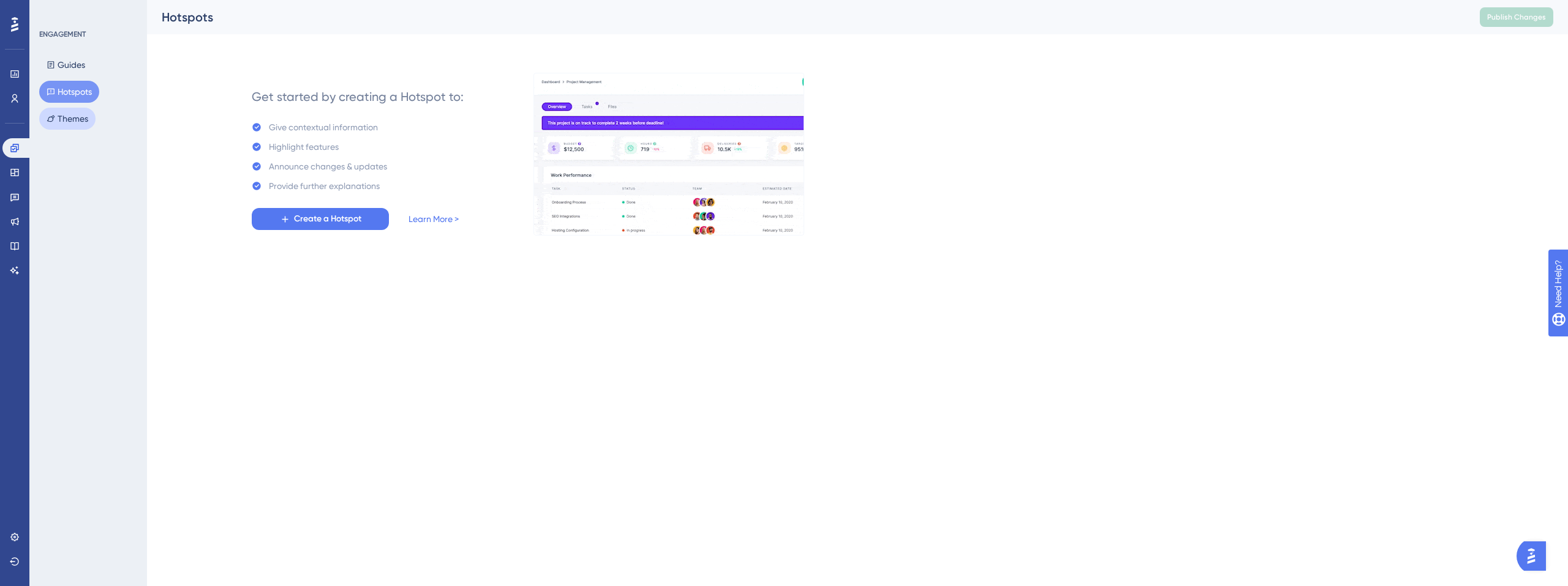
click at [78, 116] on button "Themes" at bounding box center [67, 119] width 56 height 22
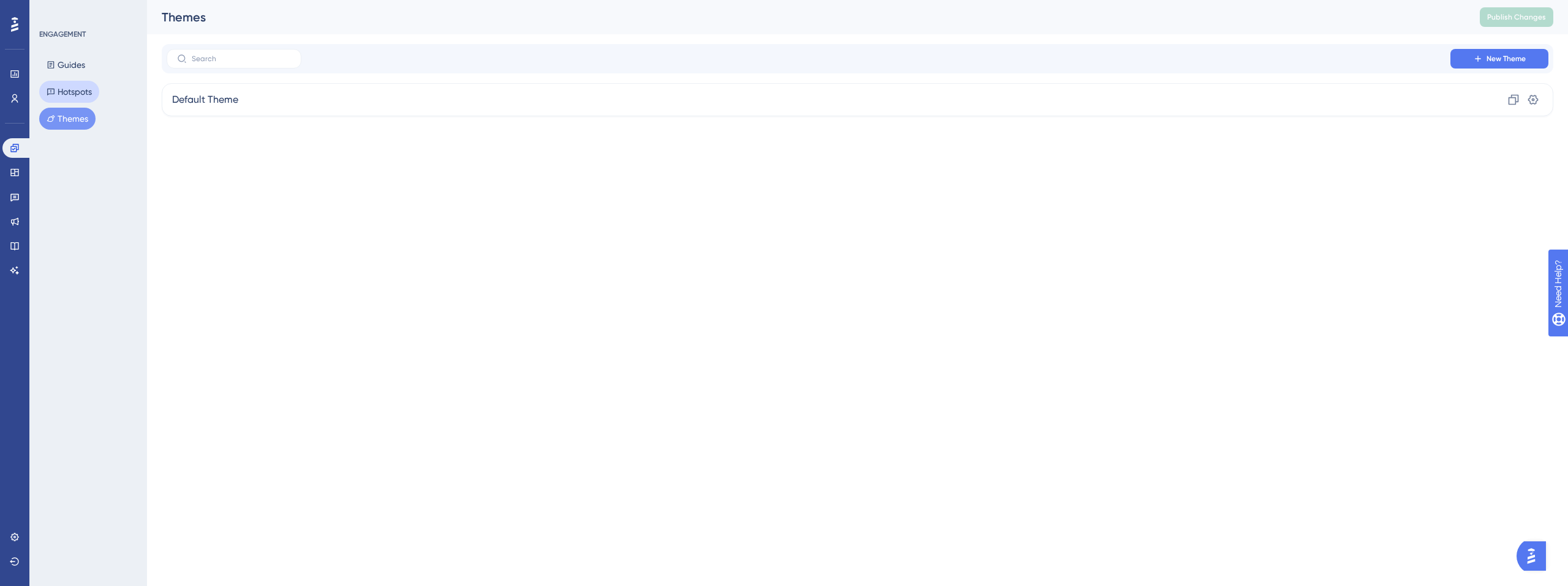
click at [77, 95] on button "Hotspots" at bounding box center [69, 91] width 60 height 22
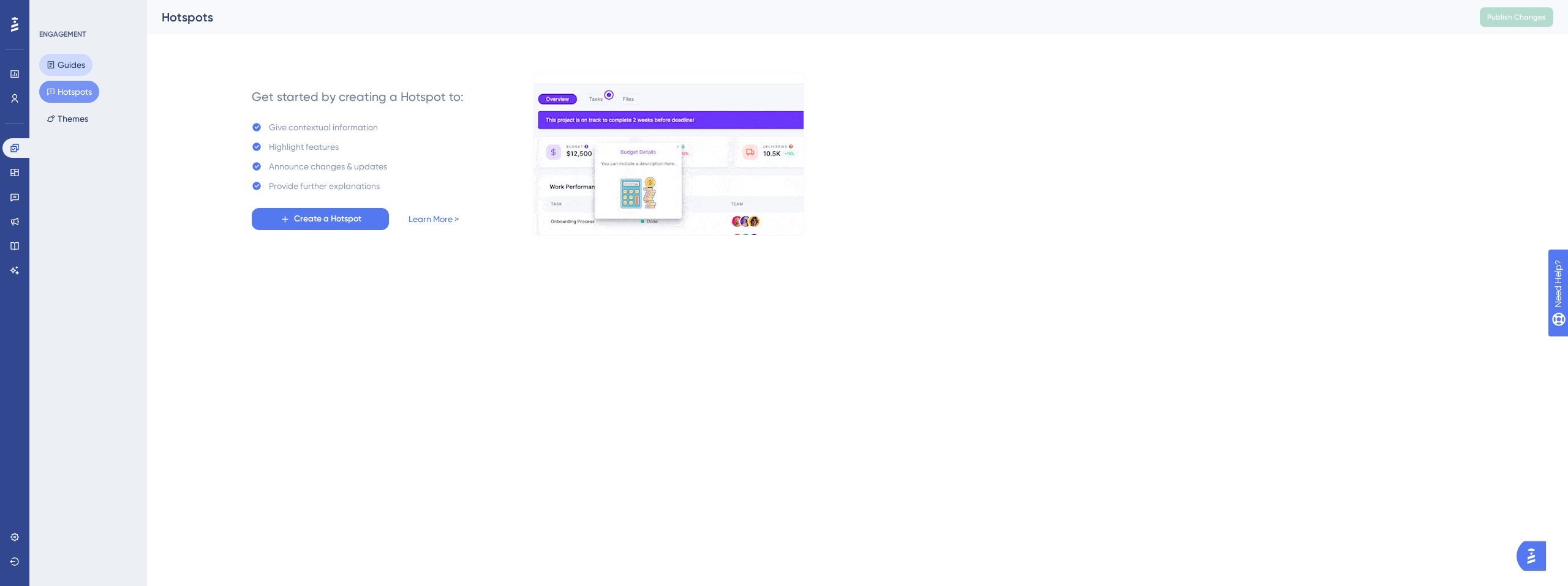
click at [74, 68] on button "Guides" at bounding box center [65, 64] width 53 height 22
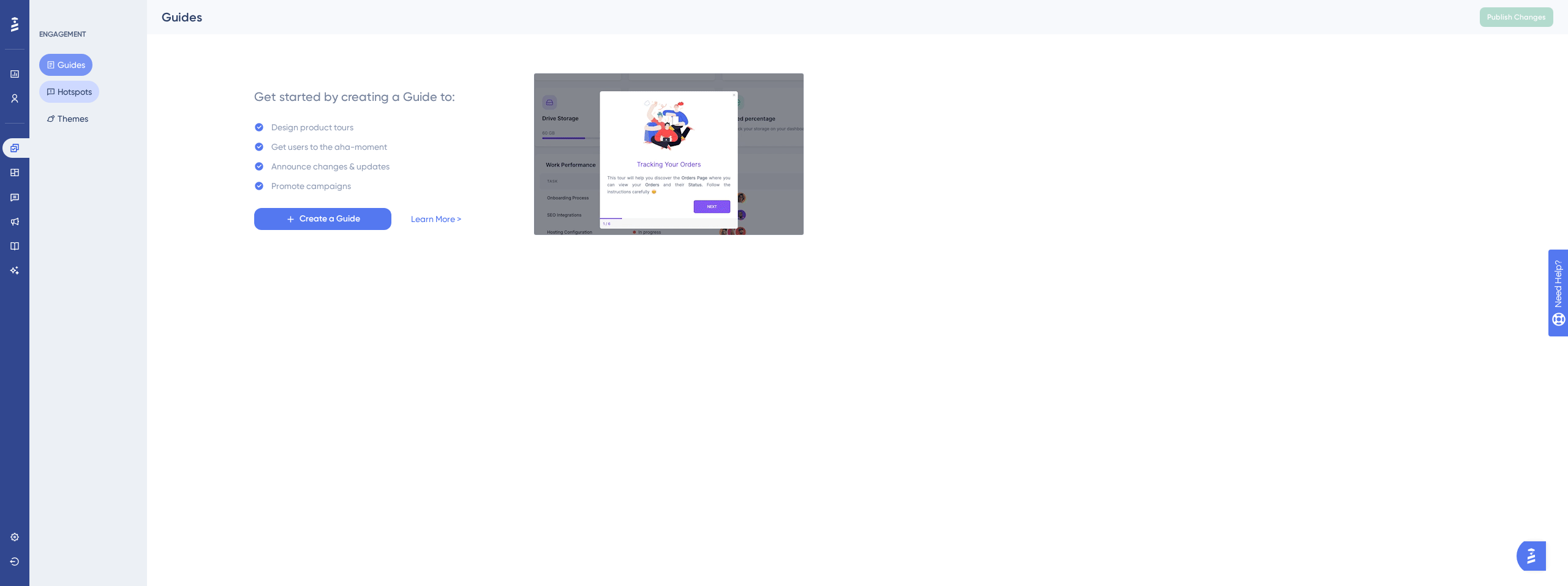
click at [65, 84] on button "Hotspots" at bounding box center [69, 91] width 60 height 22
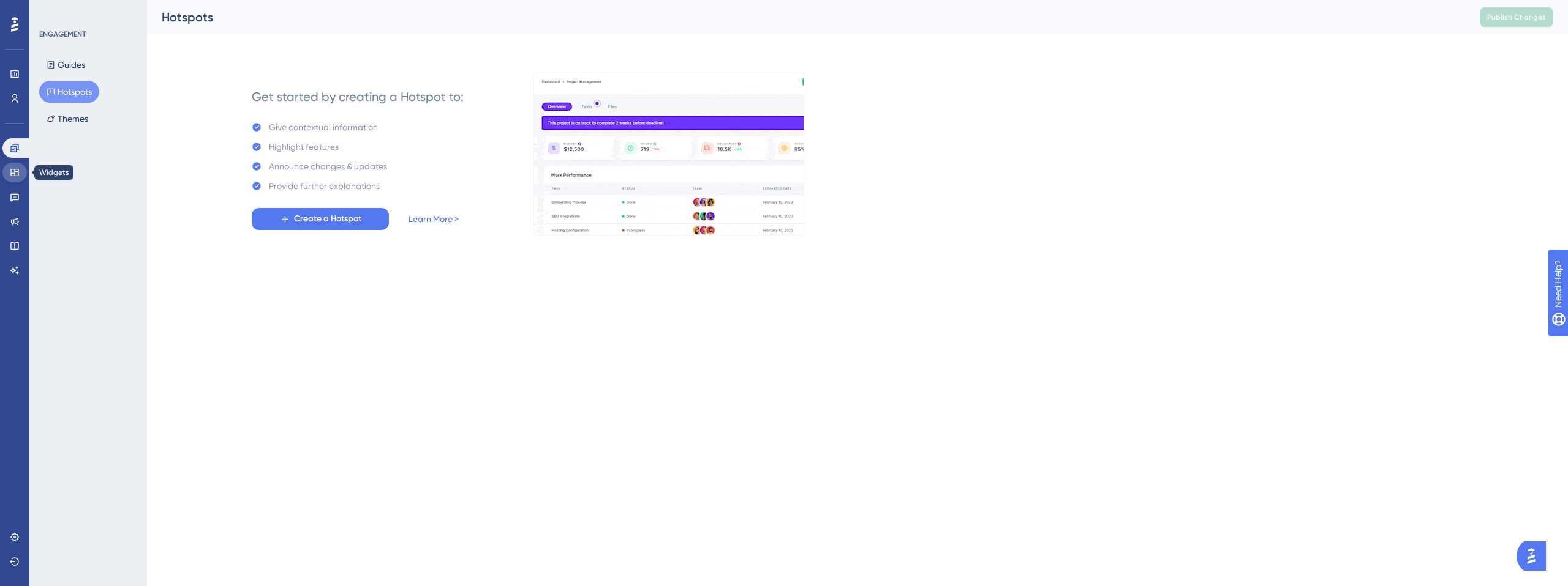
click at [14, 174] on icon at bounding box center [15, 173] width 8 height 8
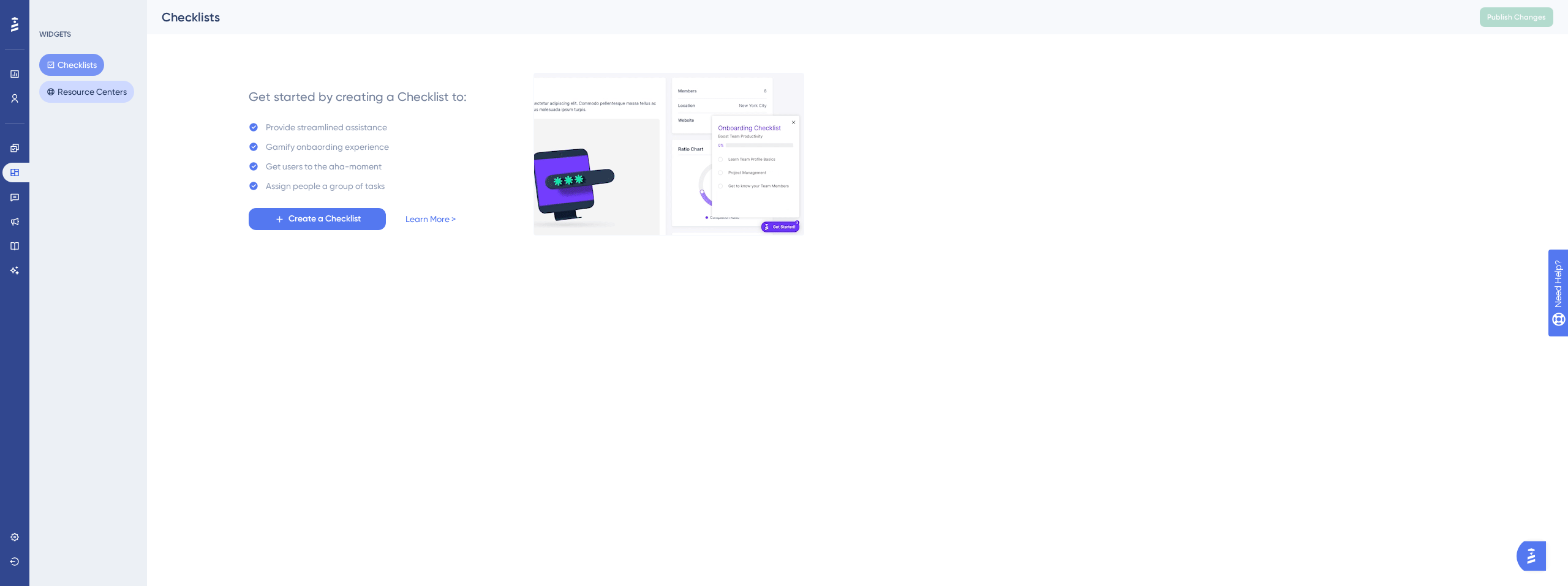
click at [85, 97] on button "Resource Centers" at bounding box center [87, 91] width 95 height 22
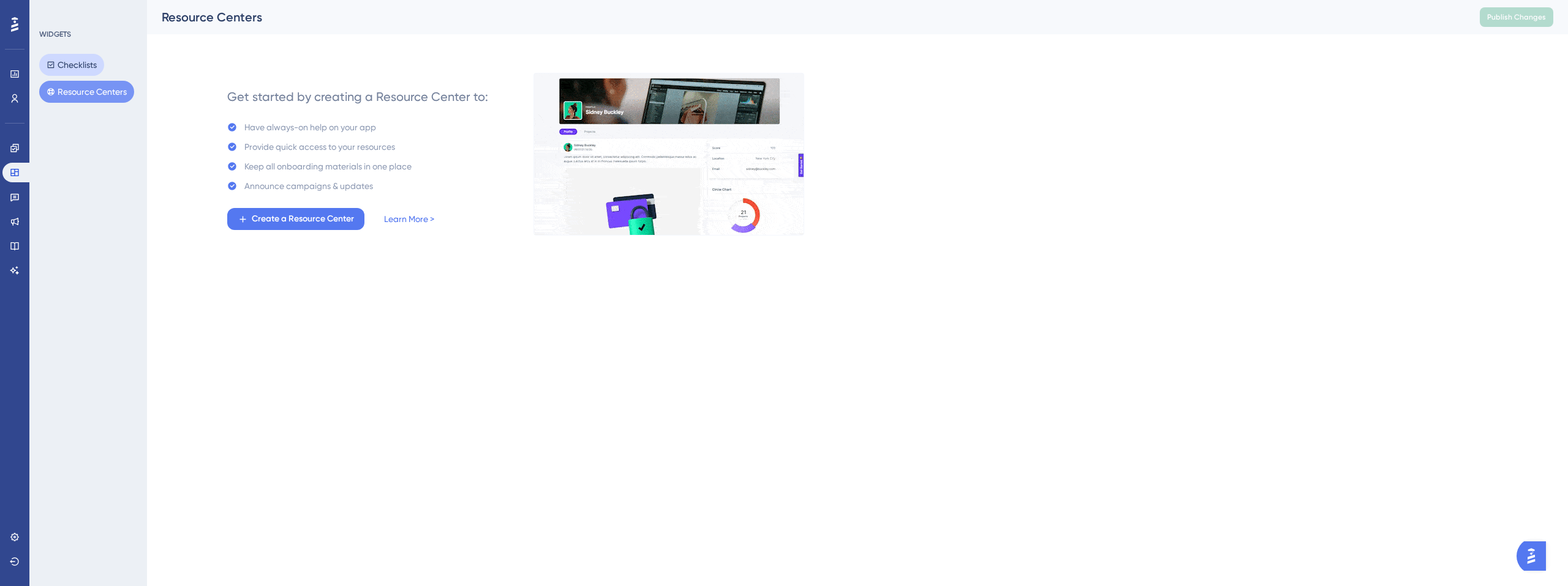
click at [69, 70] on button "Checklists" at bounding box center [71, 64] width 65 height 22
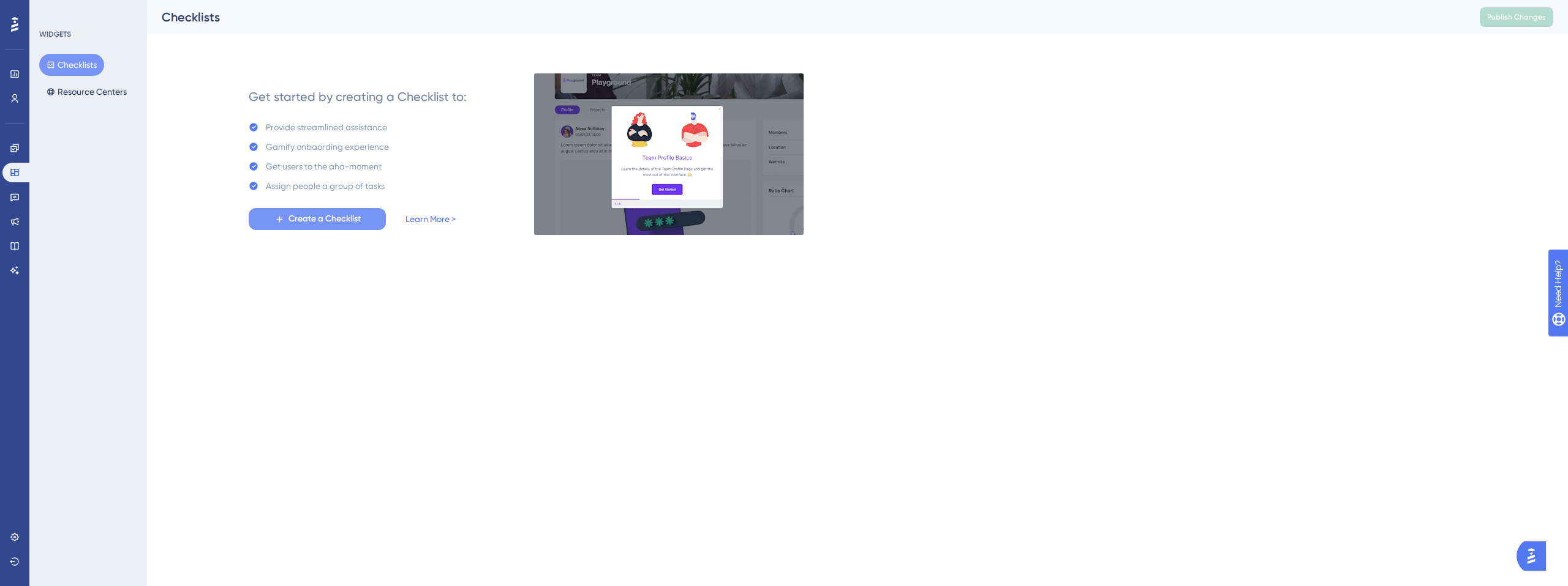
click at [319, 224] on span "Create a Checklist" at bounding box center [325, 219] width 72 height 15
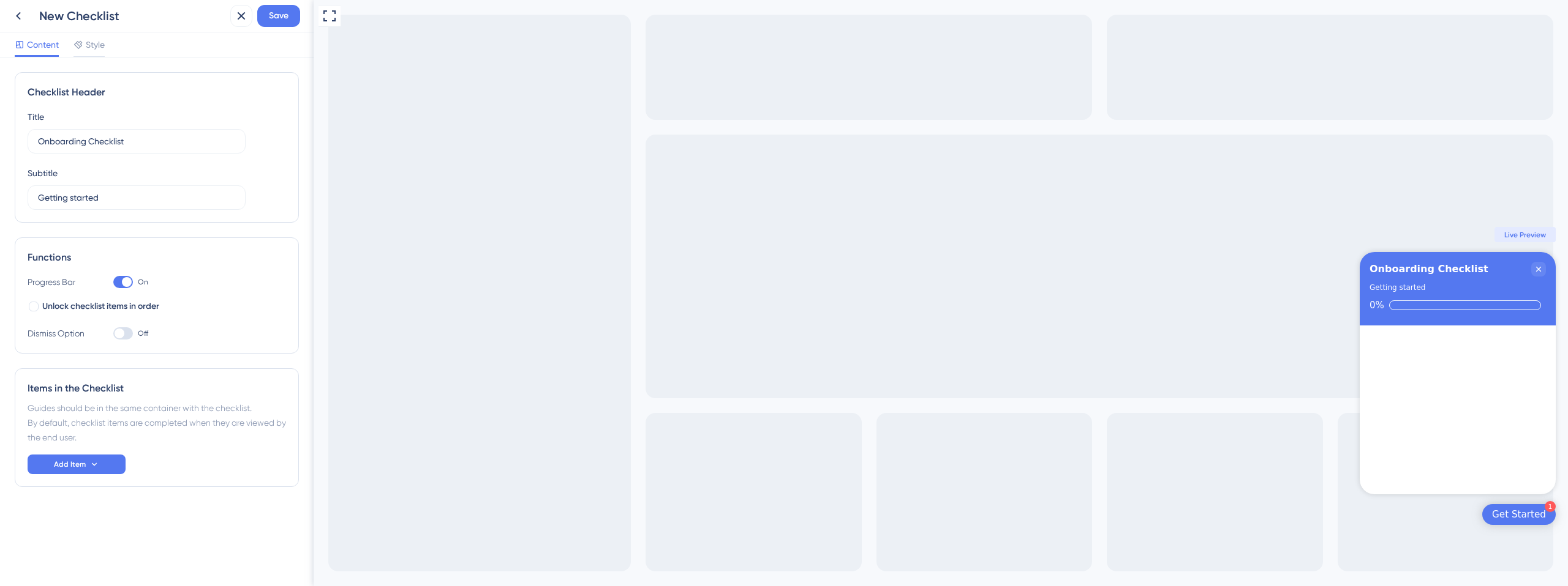
click at [120, 284] on div at bounding box center [123, 282] width 19 height 13
click at [114, 283] on input "On" at bounding box center [113, 282] width 1 height 1
checkbox input "false"
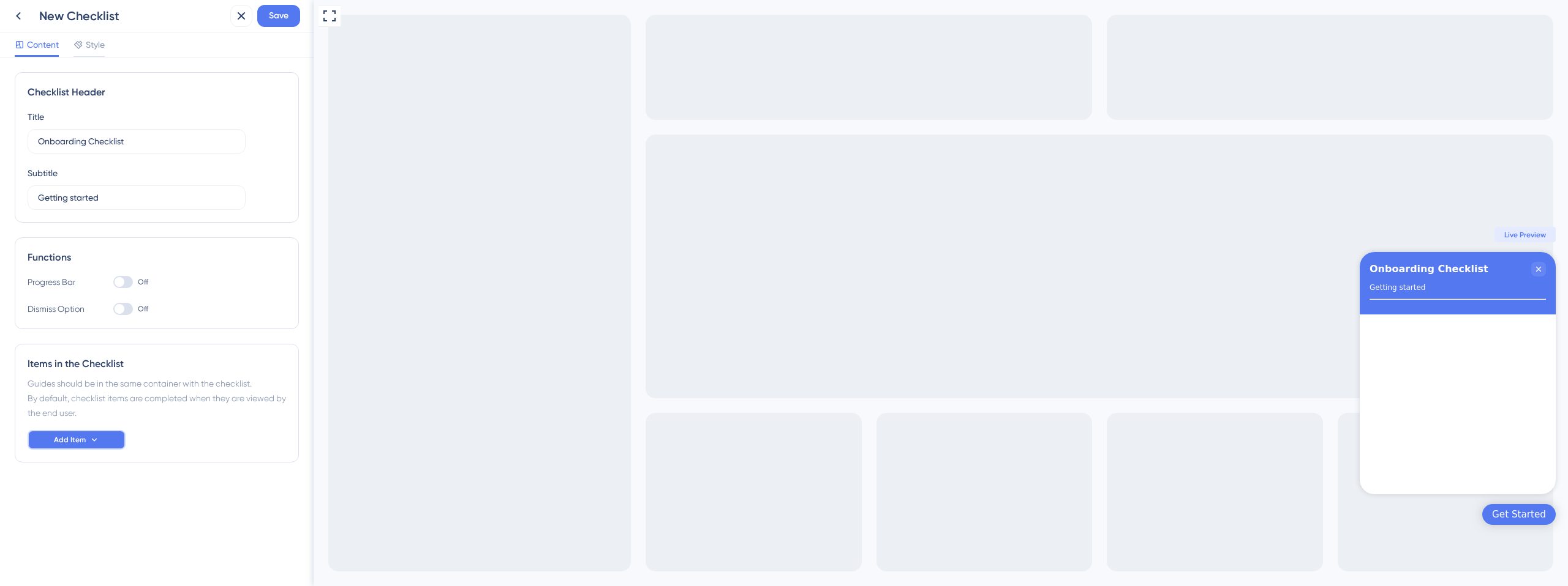
click at [90, 446] on button "Add Item" at bounding box center [76, 440] width 98 height 19
click at [70, 474] on div "Guide Guide" at bounding box center [77, 474] width 62 height 24
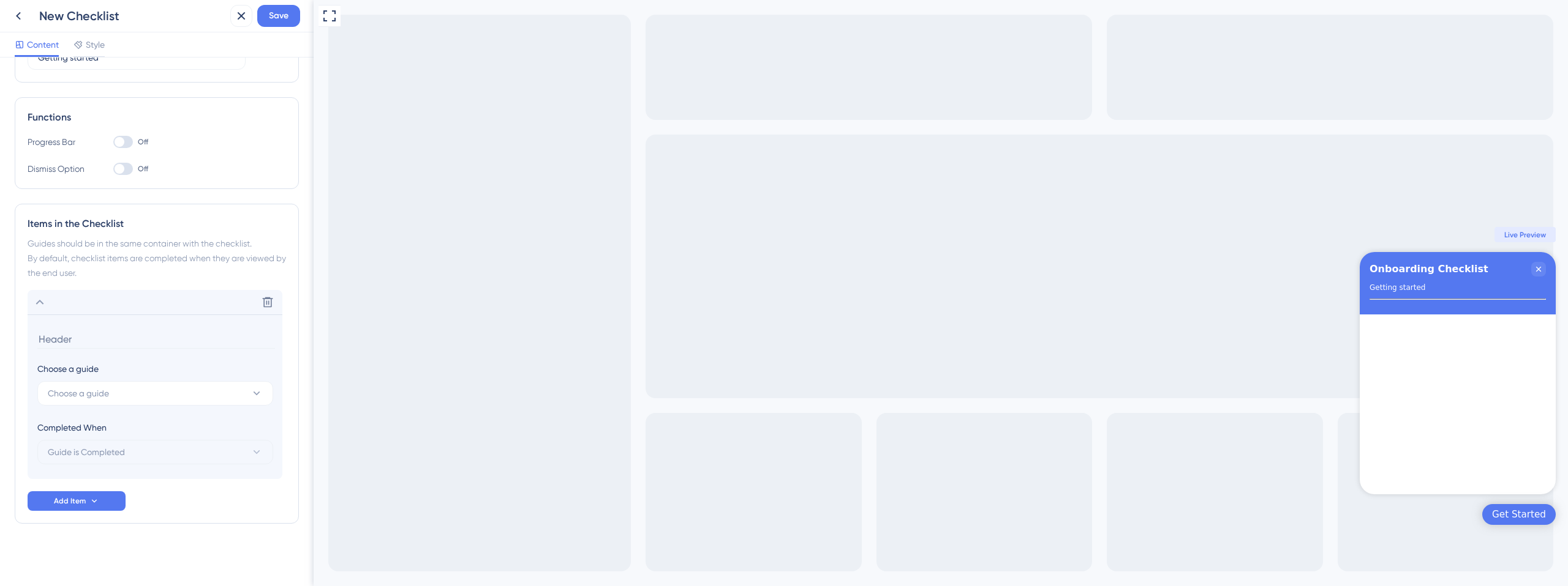
scroll to position [142, 0]
click at [17, 13] on icon at bounding box center [17, 16] width 15 height 15
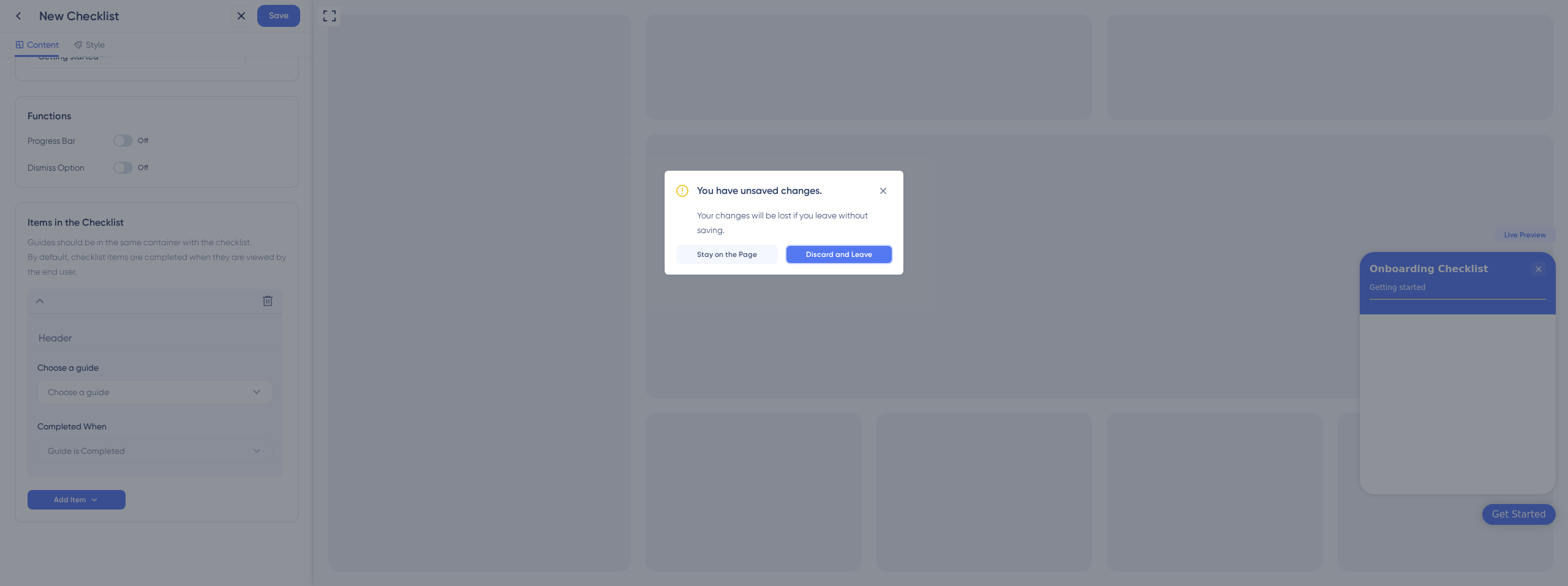
click at [845, 254] on span "Discard and Leave" at bounding box center [839, 255] width 66 height 10
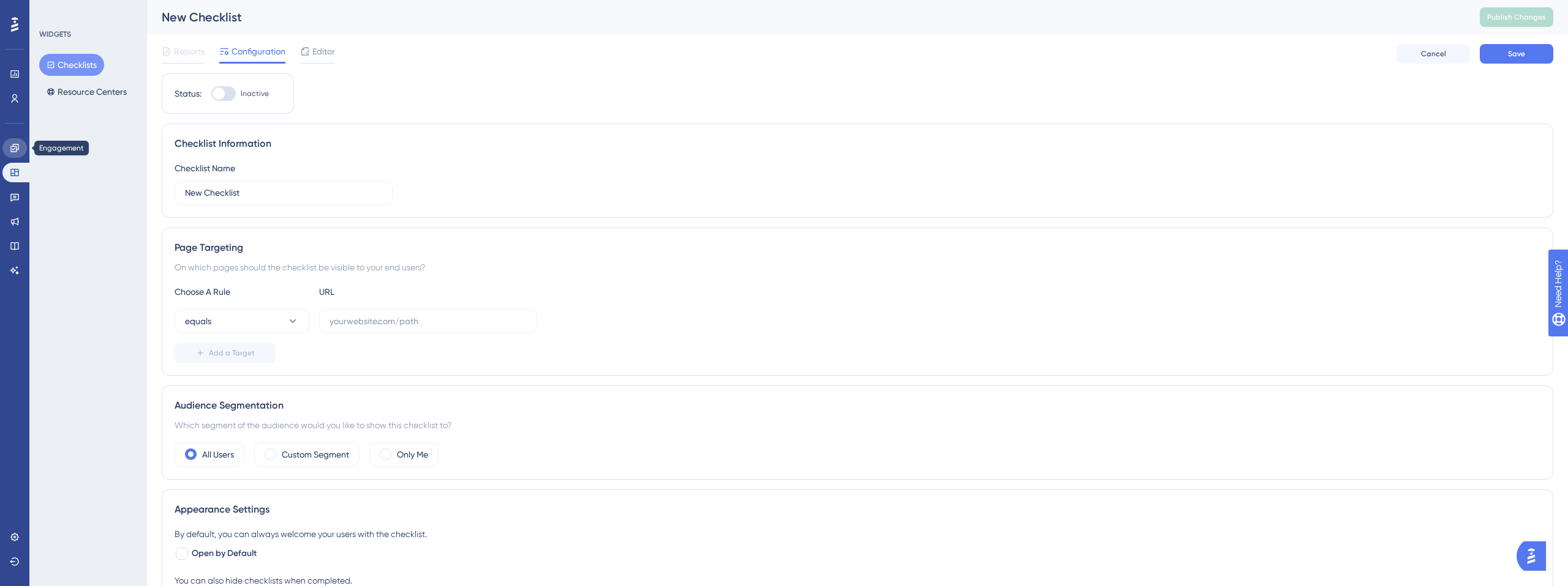
click at [19, 144] on link at bounding box center [15, 148] width 24 height 19
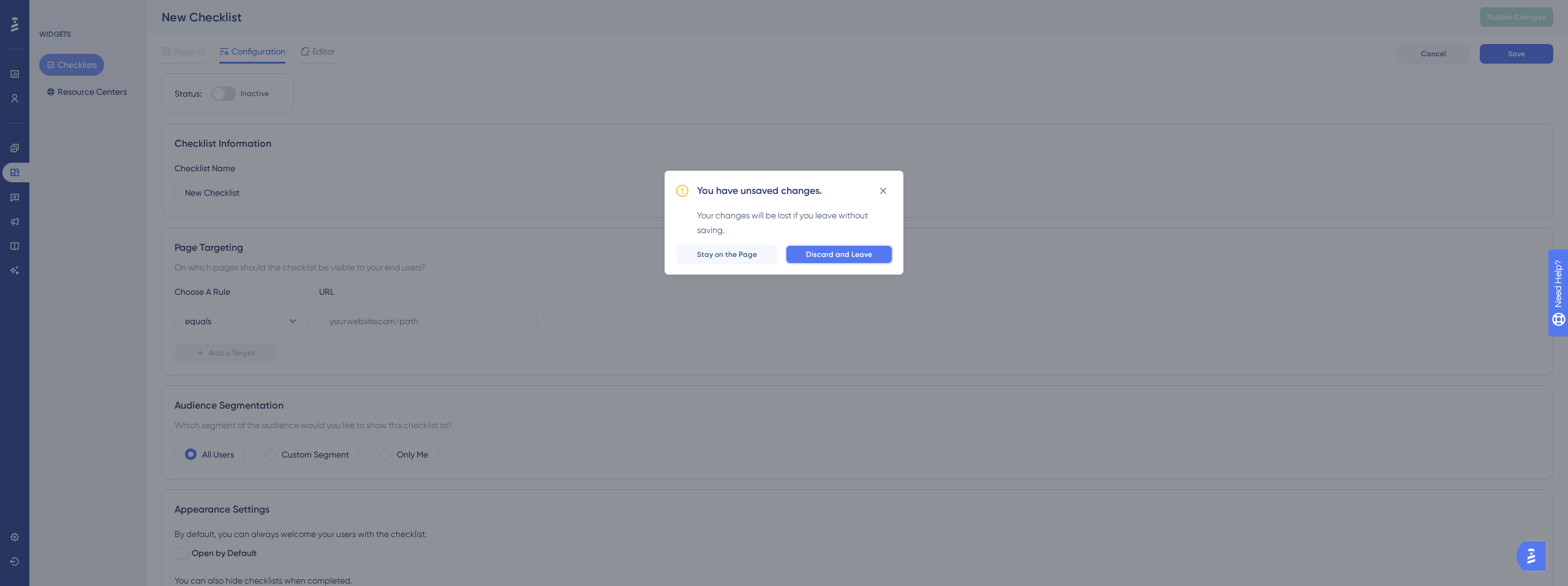
click at [852, 257] on span "Discard and Leave" at bounding box center [839, 255] width 66 height 10
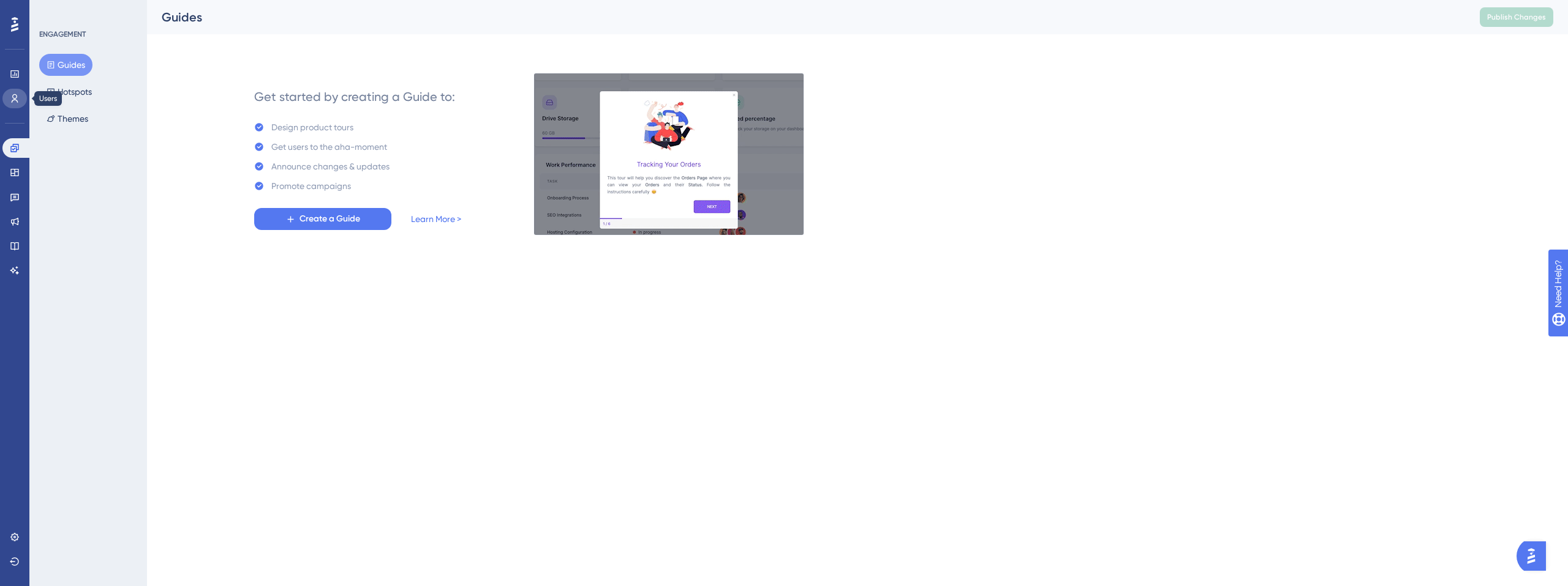
click at [19, 98] on link at bounding box center [15, 98] width 24 height 19
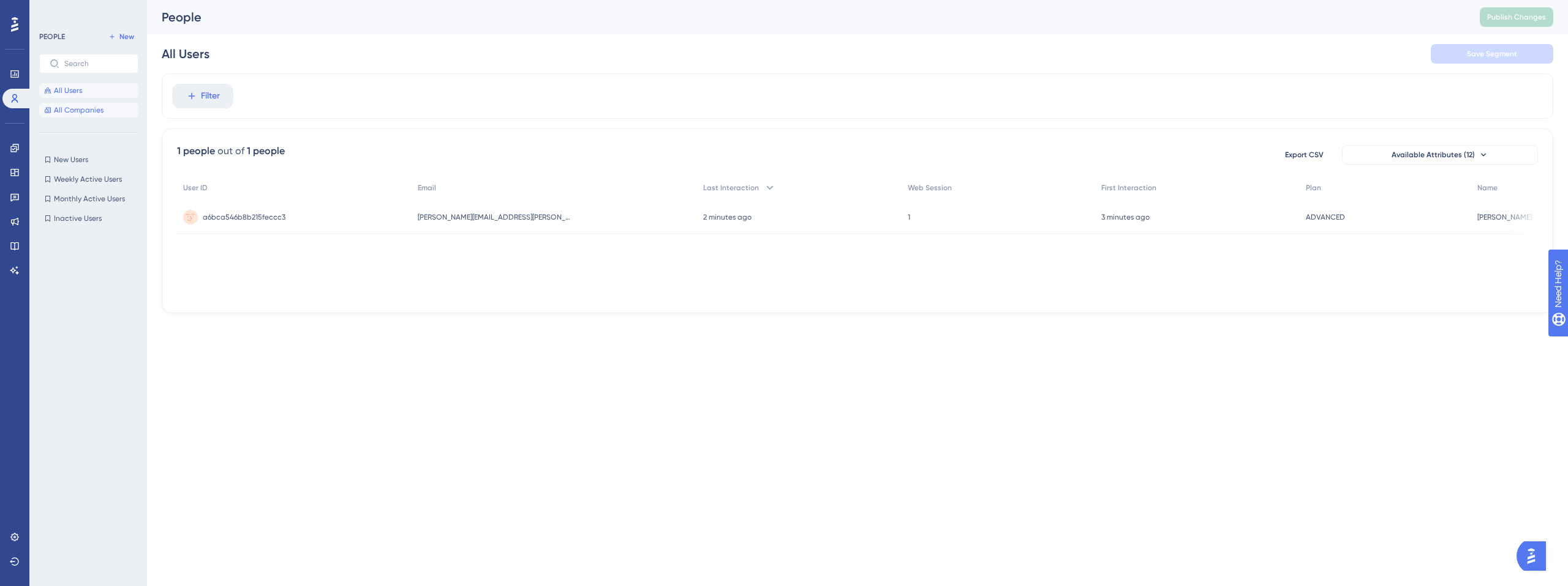
click at [59, 114] on span "All Companies" at bounding box center [78, 110] width 50 height 10
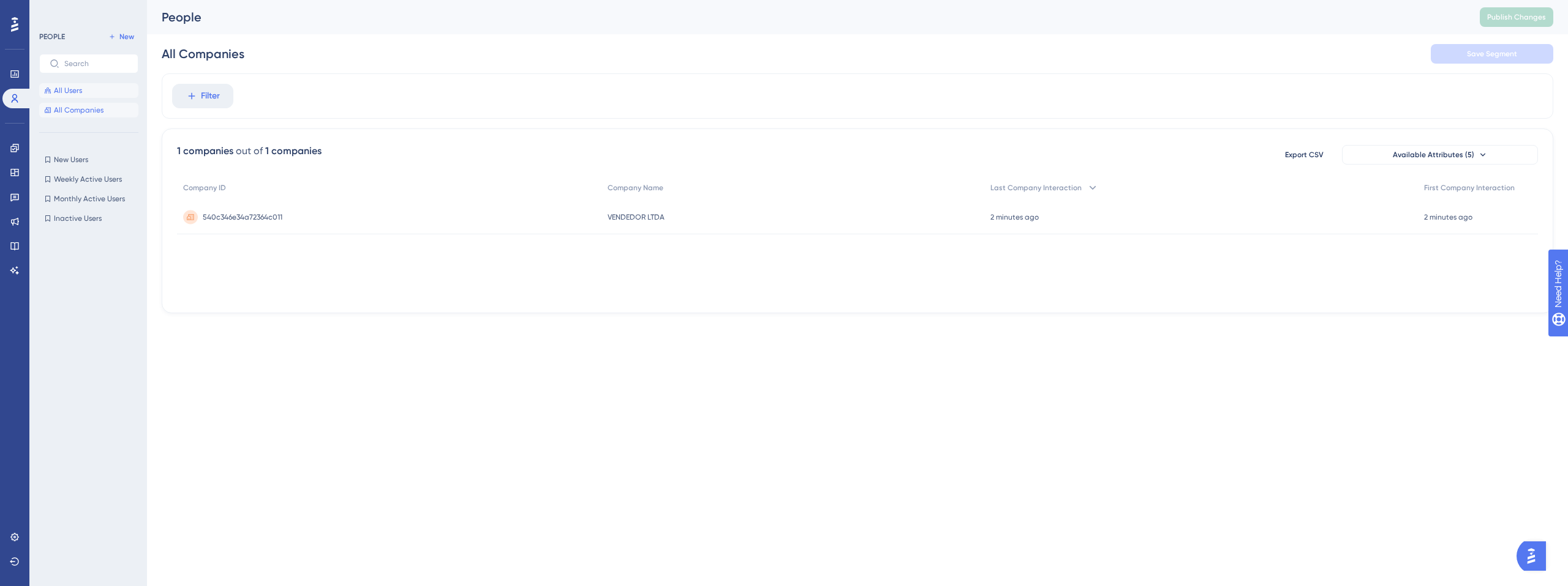
click at [69, 84] on button "All Users" at bounding box center [88, 90] width 99 height 15
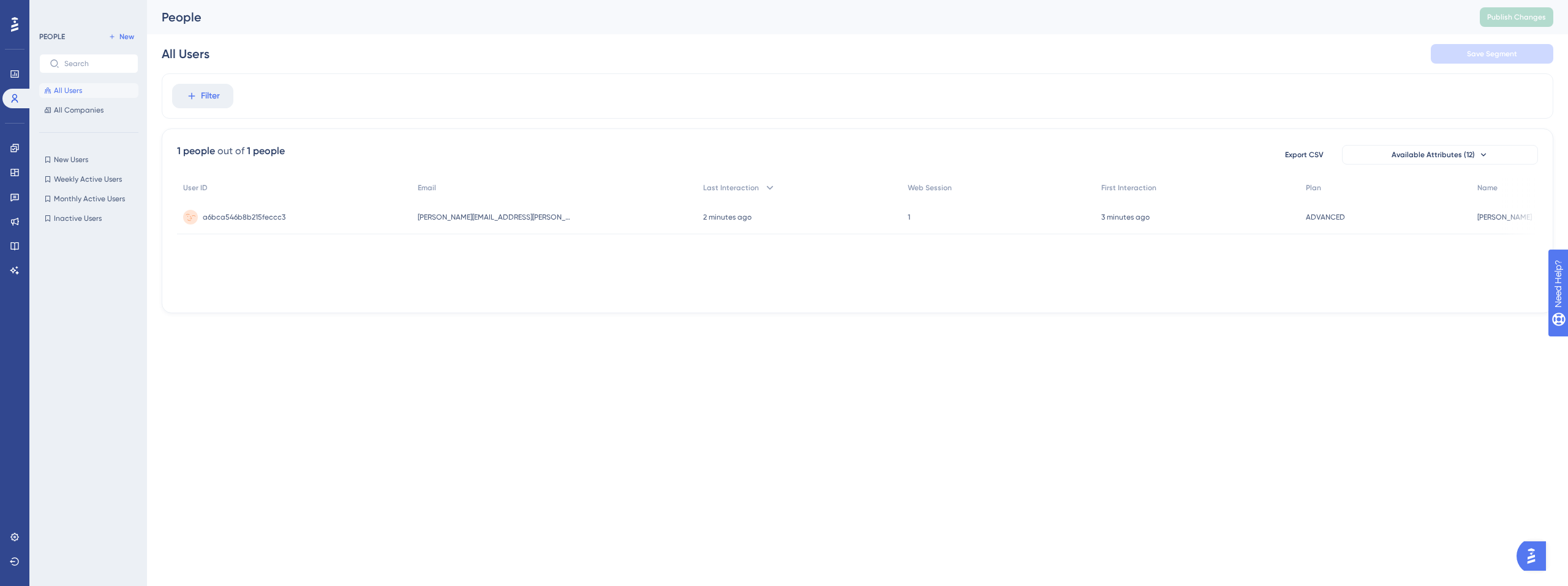
click at [236, 216] on span "a6bca546b8b215feccc3" at bounding box center [244, 218] width 83 height 10
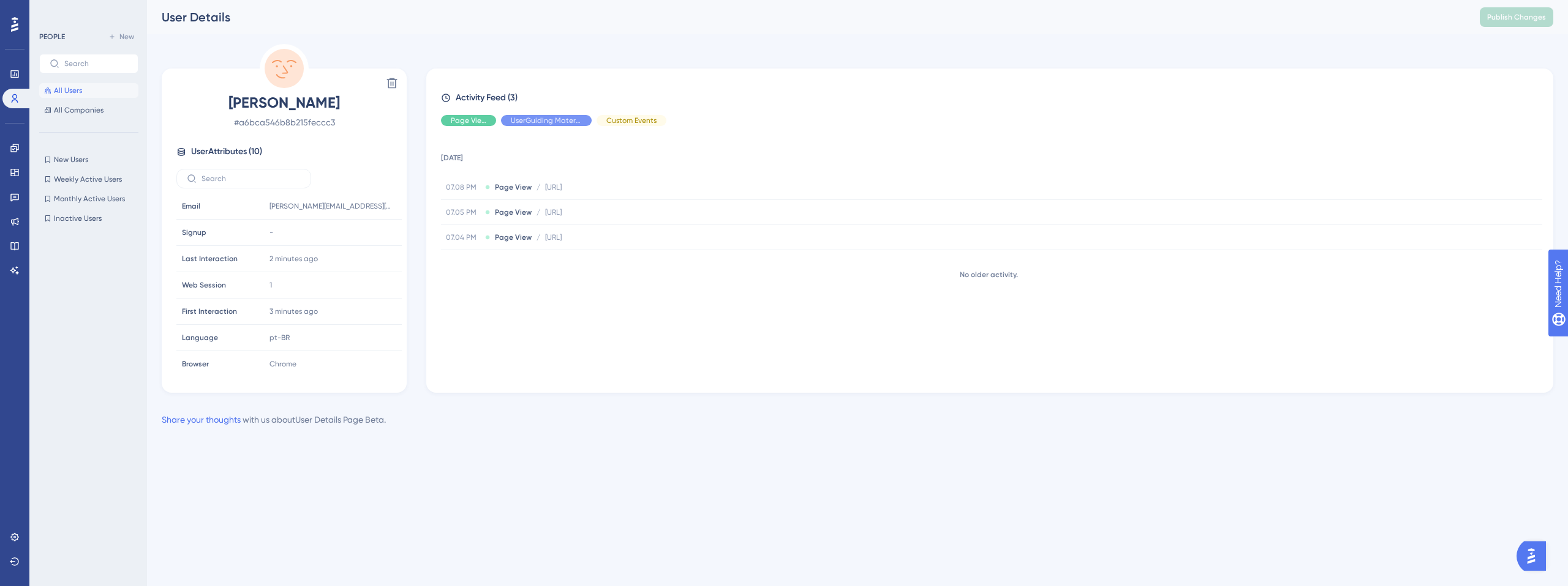
drag, startPoint x: 472, startPoint y: 370, endPoint x: 452, endPoint y: 373, distance: 20.2
click at [472, 370] on div "18 September 2025 07.08 PM Page View / http://localhost:5173/app/inicio http://…" at bounding box center [994, 255] width 1107 height 237
drag, startPoint x: 268, startPoint y: 359, endPoint x: 305, endPoint y: 359, distance: 37.0
click at [305, 359] on span "ADVANCED" at bounding box center [289, 360] width 39 height 10
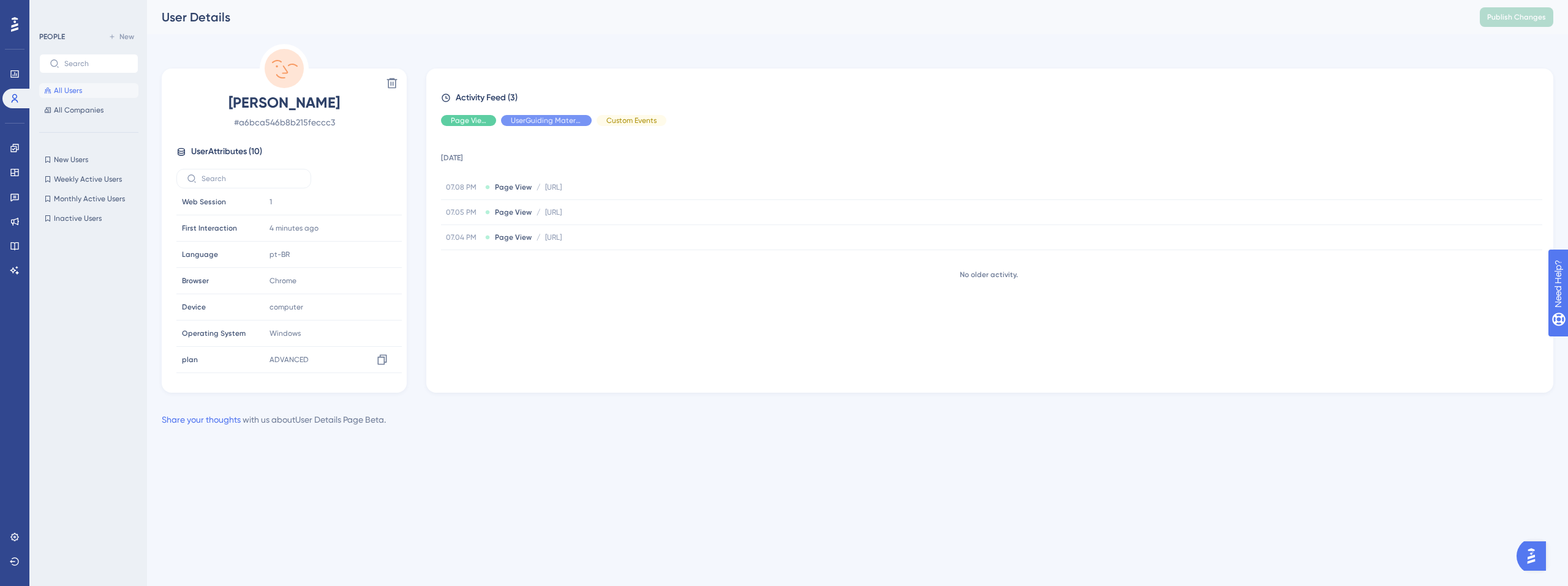
click at [325, 381] on div "Delete Gustavo Amorim # a6bca546b8b215feccc3 User Attributes ( 10 ) Email Email…" at bounding box center [284, 231] width 245 height 325
click at [295, 359] on span "ADVANCED" at bounding box center [289, 360] width 39 height 10
click at [12, 30] on icon at bounding box center [15, 24] width 8 height 15
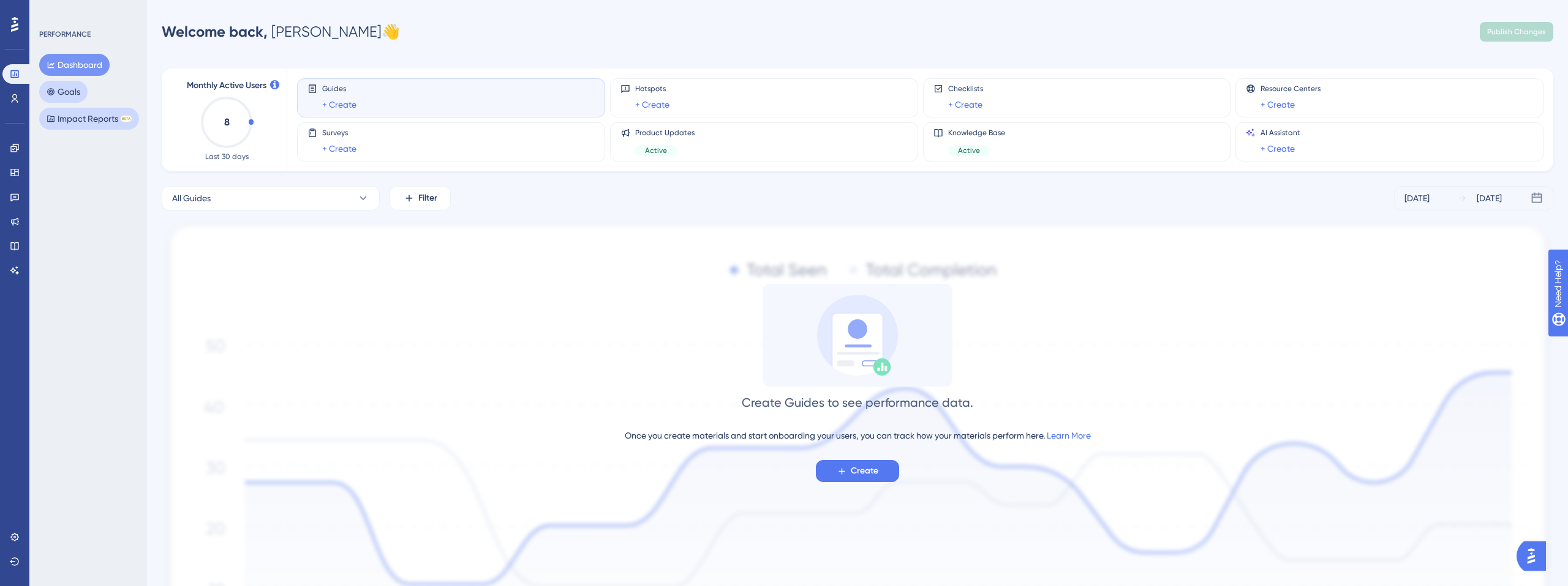
drag, startPoint x: 60, startPoint y: 86, endPoint x: 72, endPoint y: 127, distance: 42.7
click at [60, 86] on button "Goals" at bounding box center [63, 91] width 49 height 22
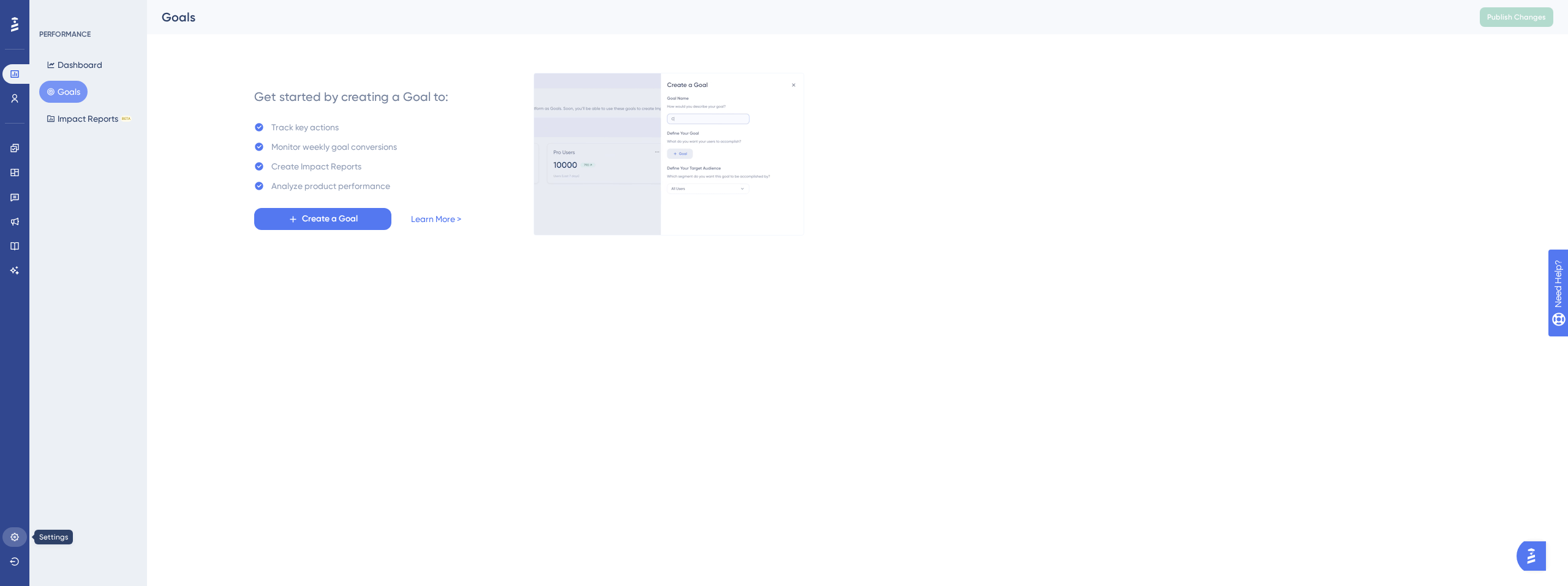
click at [17, 538] on icon at bounding box center [15, 537] width 8 height 8
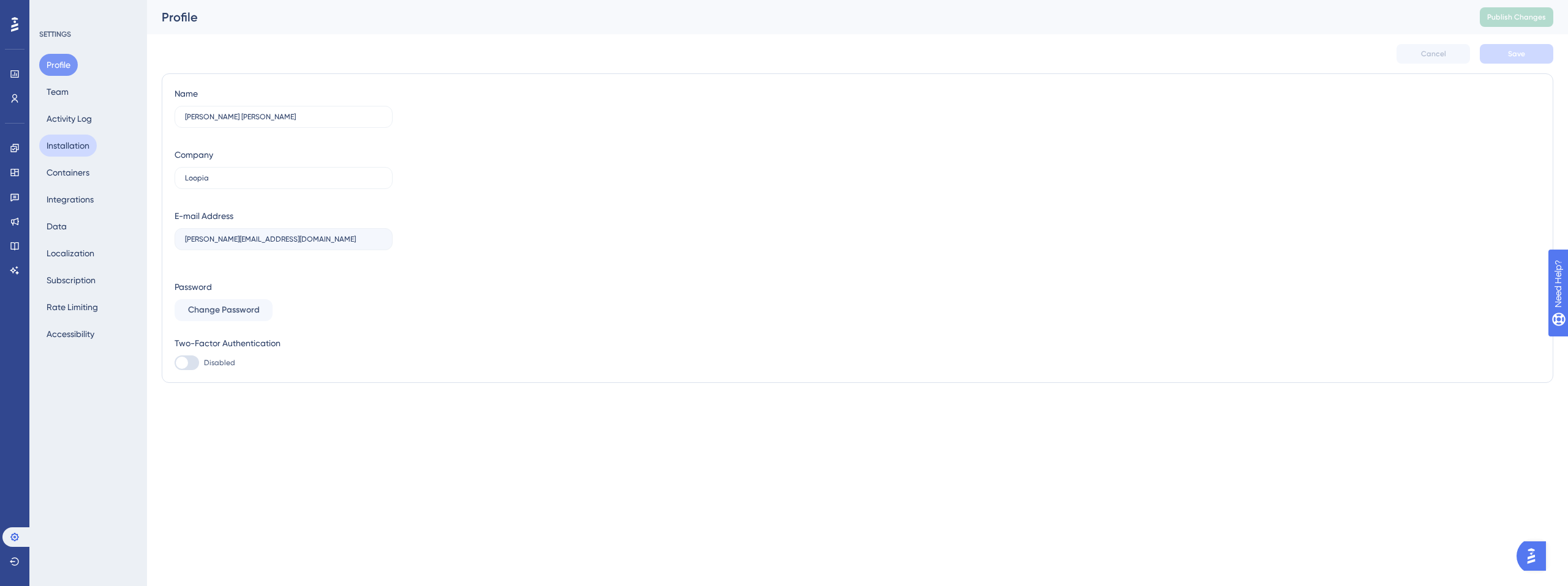
click at [61, 146] on button "Installation" at bounding box center [67, 146] width 57 height 22
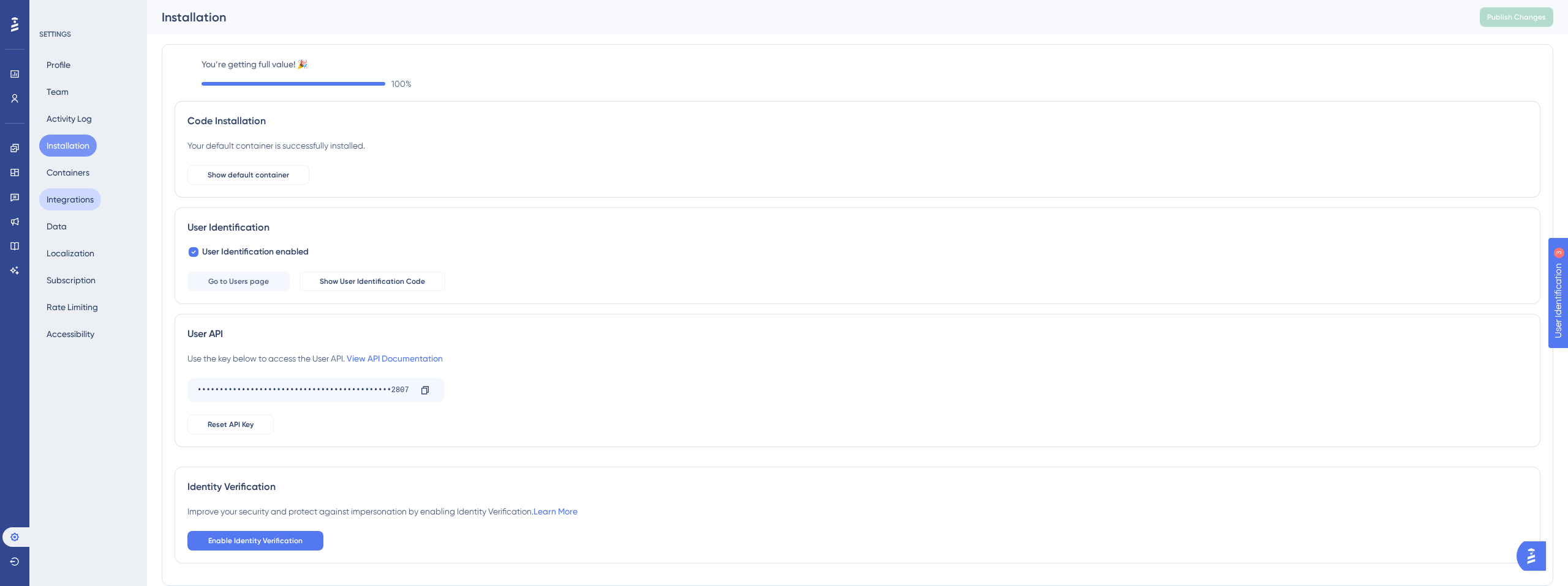
click at [58, 204] on button "Integrations" at bounding box center [70, 199] width 62 height 22
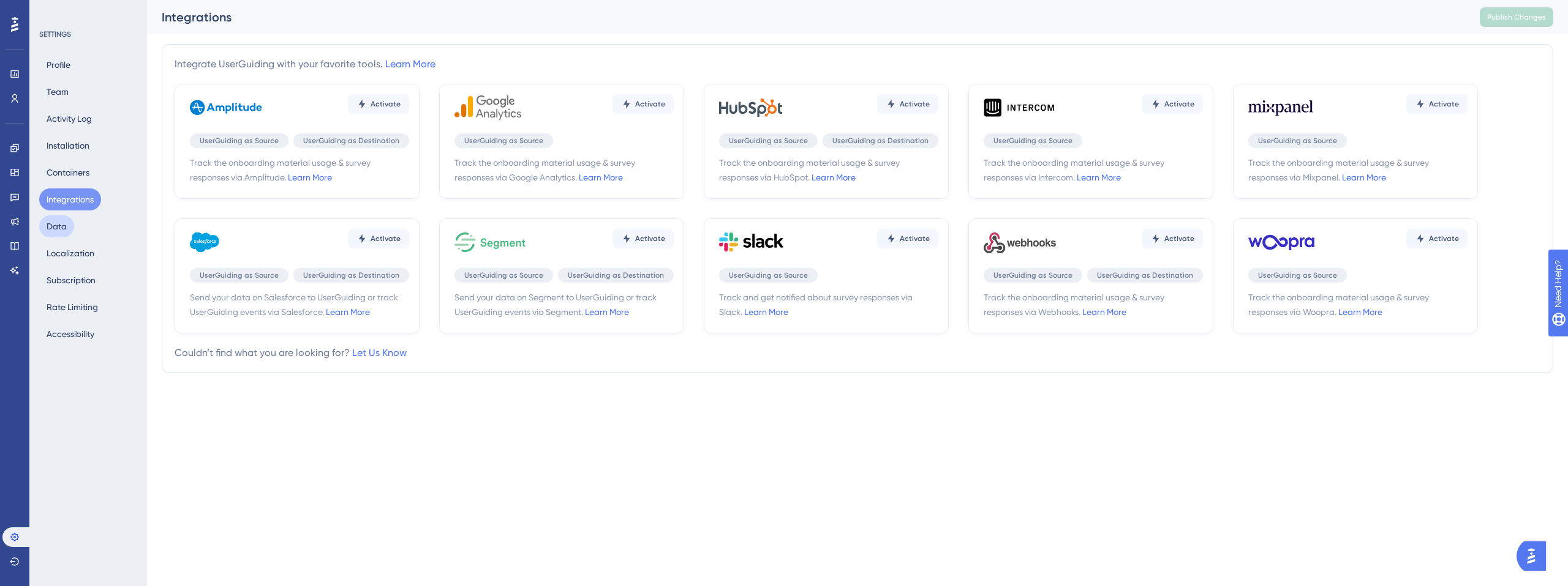
click at [56, 232] on button "Data" at bounding box center [56, 226] width 35 height 22
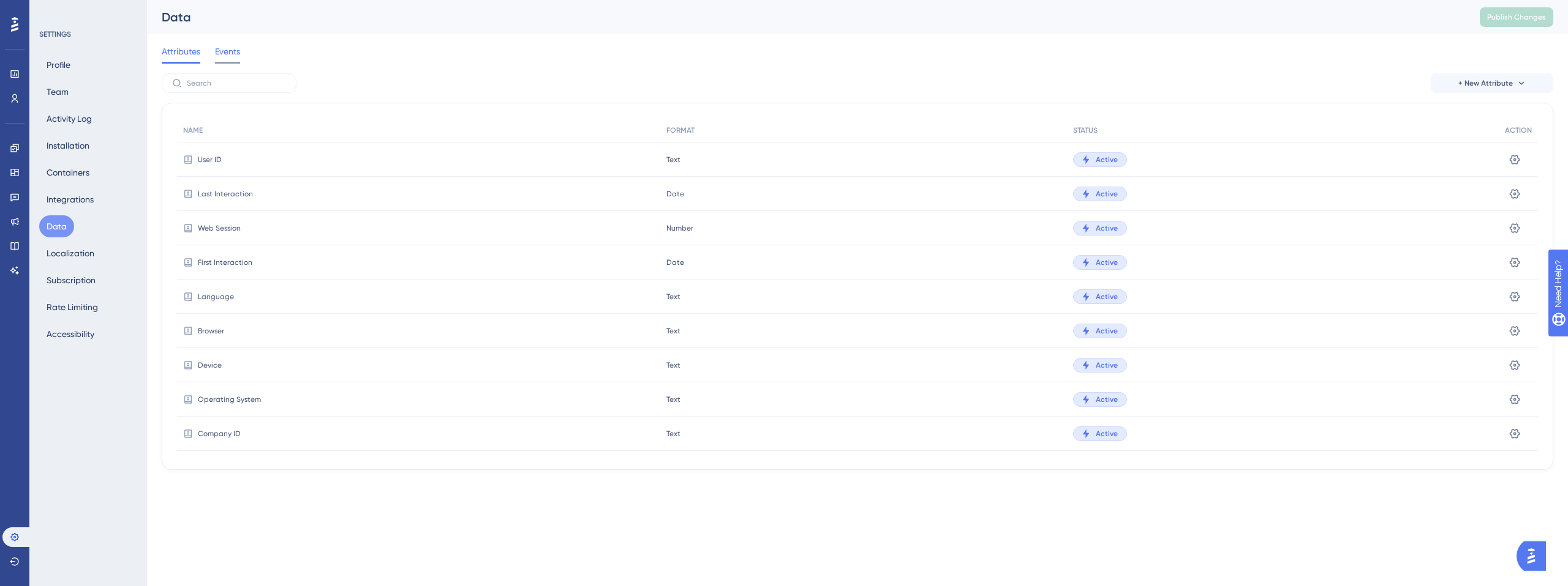
click at [218, 57] on span "Events" at bounding box center [227, 51] width 25 height 15
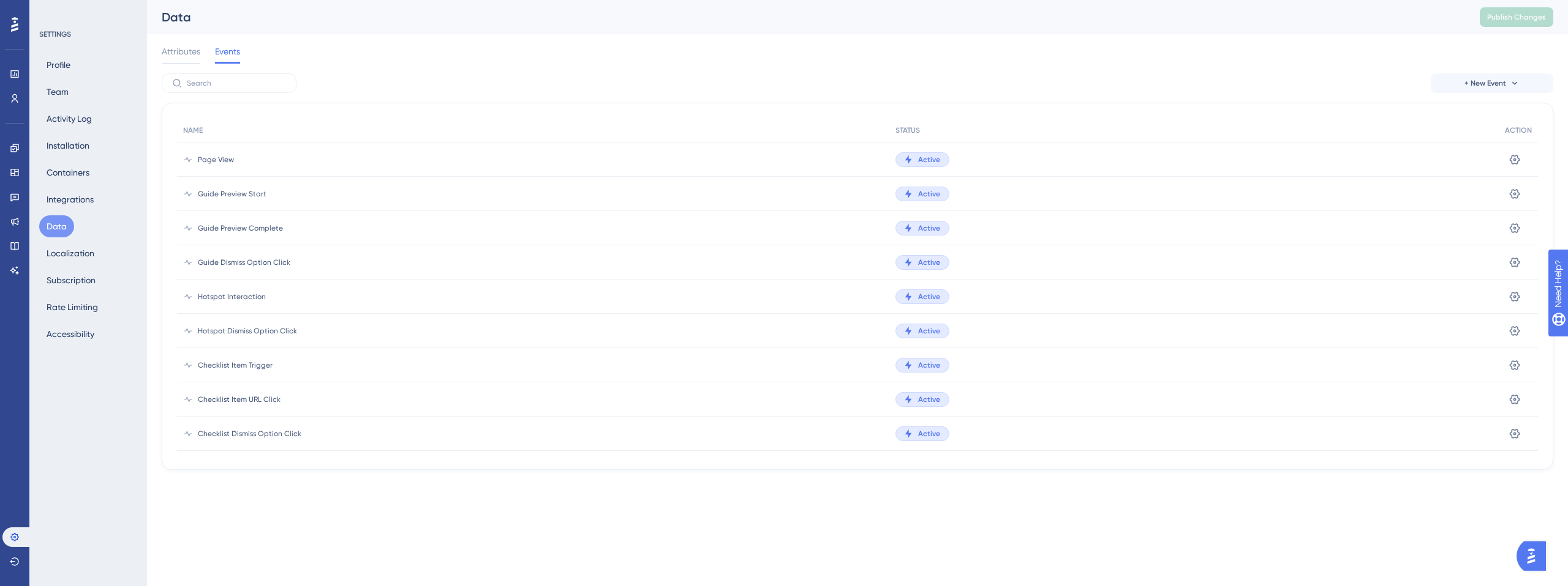
click at [208, 162] on span "Page View" at bounding box center [215, 159] width 36 height 10
click at [1513, 159] on icon at bounding box center [1515, 159] width 13 height 13
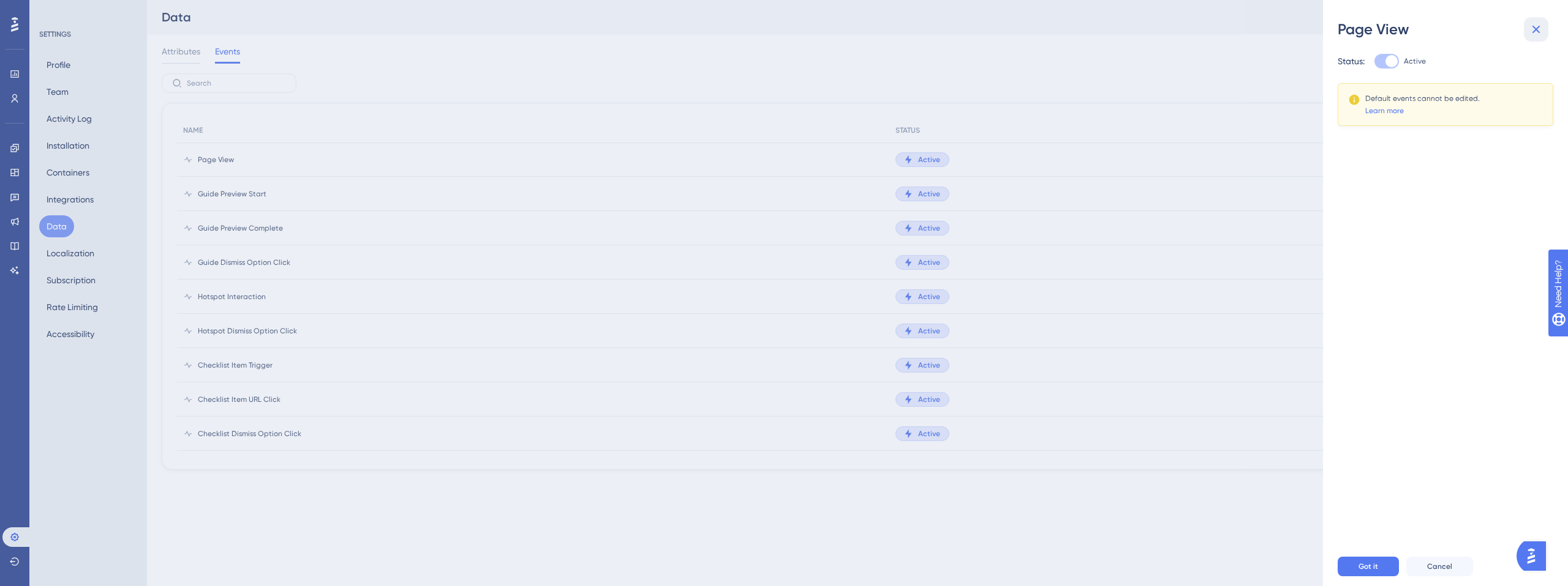
click at [1534, 32] on icon at bounding box center [1535, 29] width 15 height 15
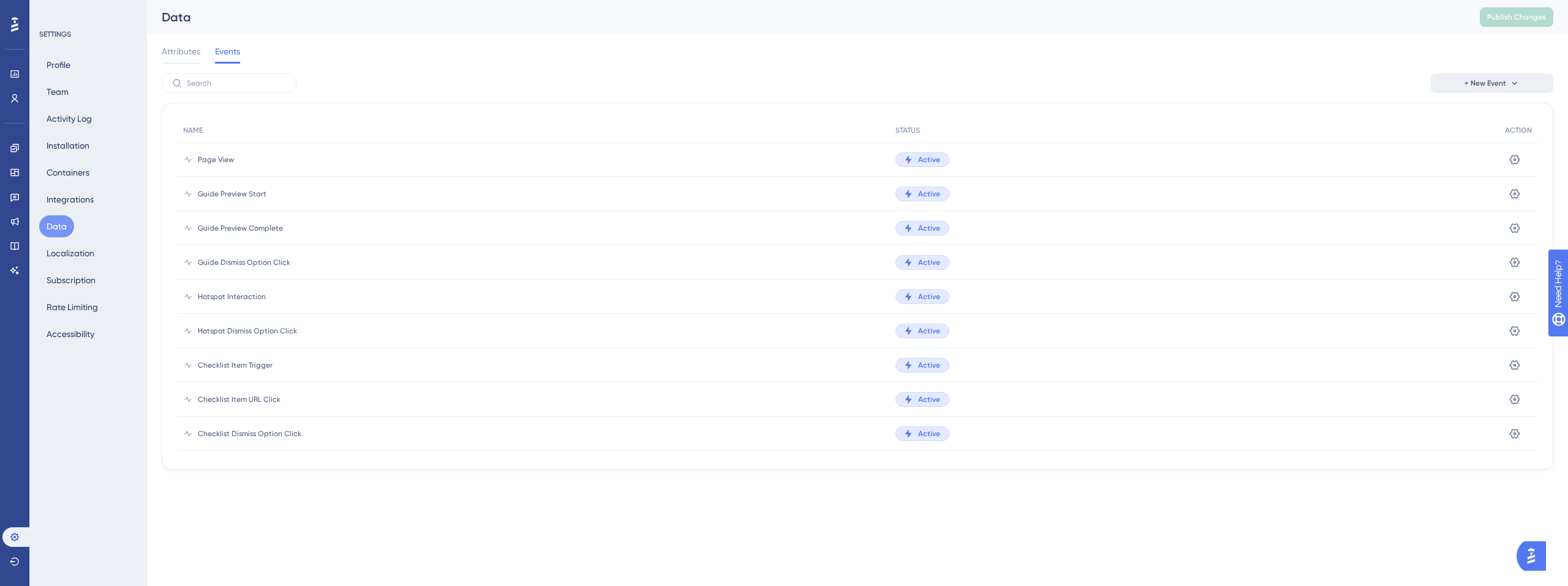
click at [1509, 81] on button "+ New Event" at bounding box center [1492, 84] width 122 height 19
click at [1488, 119] on span "Custom Event" at bounding box center [1475, 118] width 53 height 15
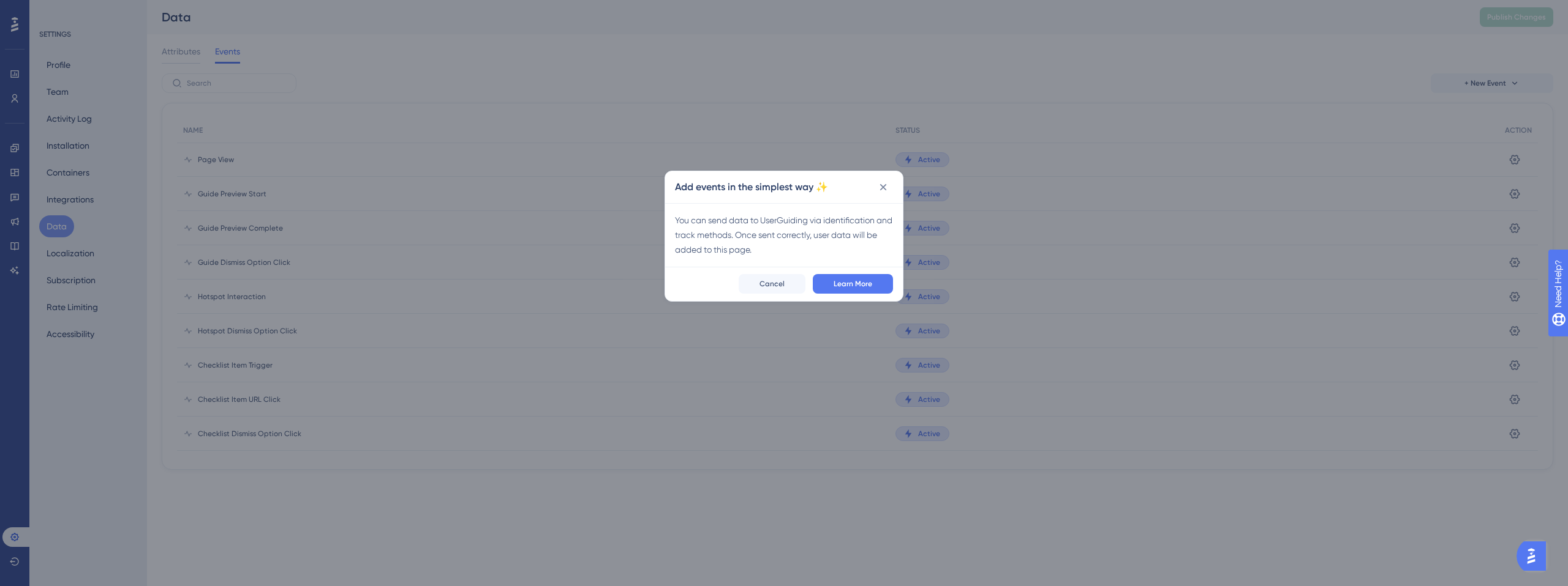
click at [1031, 225] on div "Add events in the simplest way ✨ You can send data to UserGuiding via identific…" at bounding box center [784, 293] width 1568 height 586
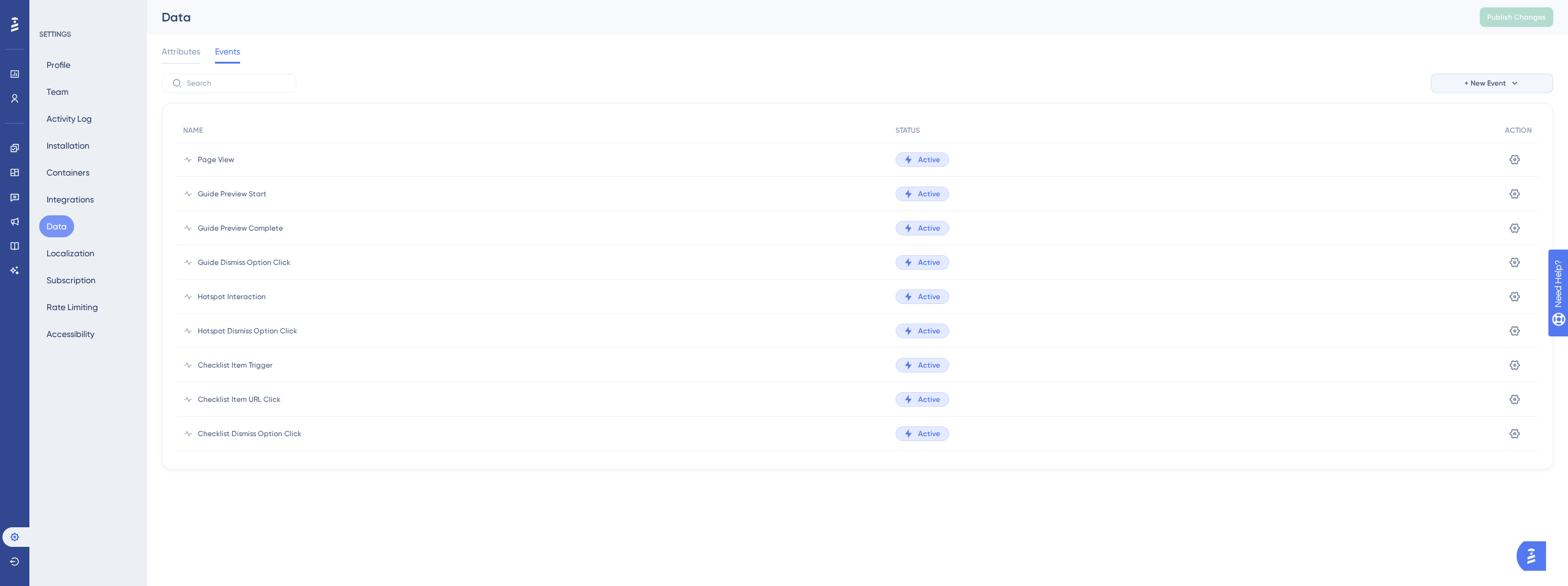
click at [1476, 82] on span "+ New Event" at bounding box center [1484, 84] width 42 height 10
click at [1488, 121] on span "Custom Event" at bounding box center [1475, 118] width 53 height 15
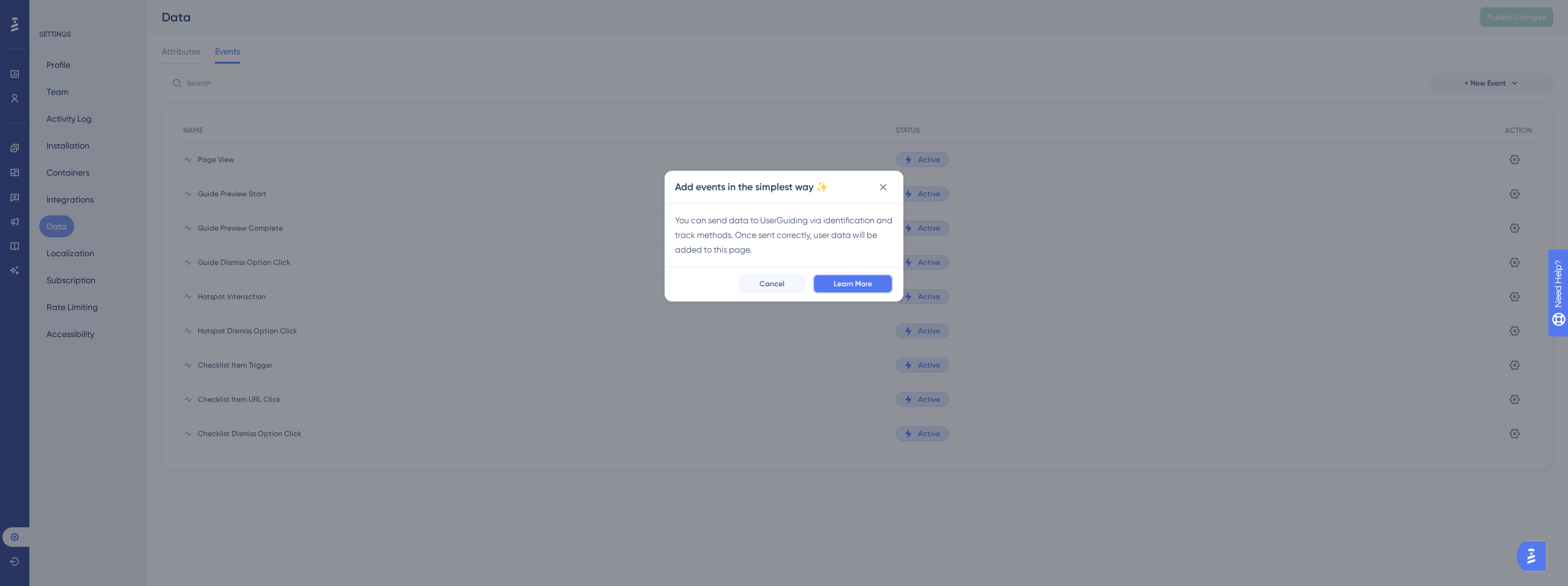
click at [836, 279] on span "Learn More" at bounding box center [853, 284] width 39 height 10
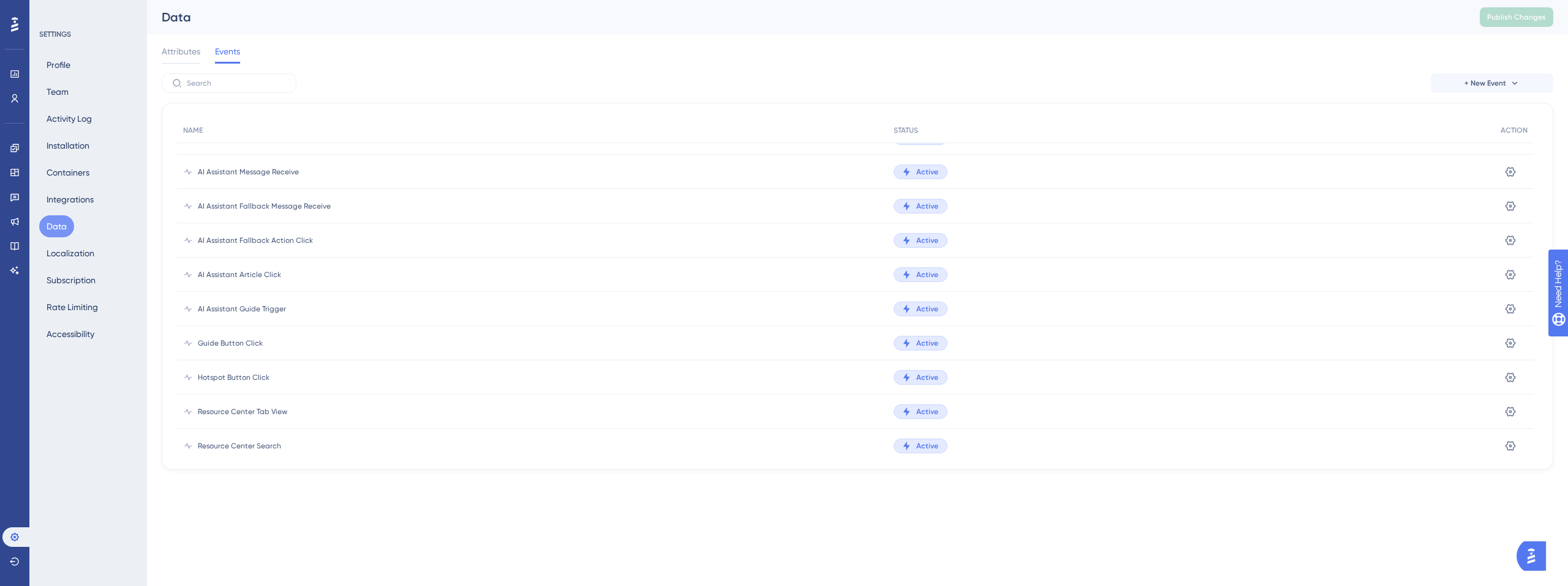
scroll to position [1005, 0]
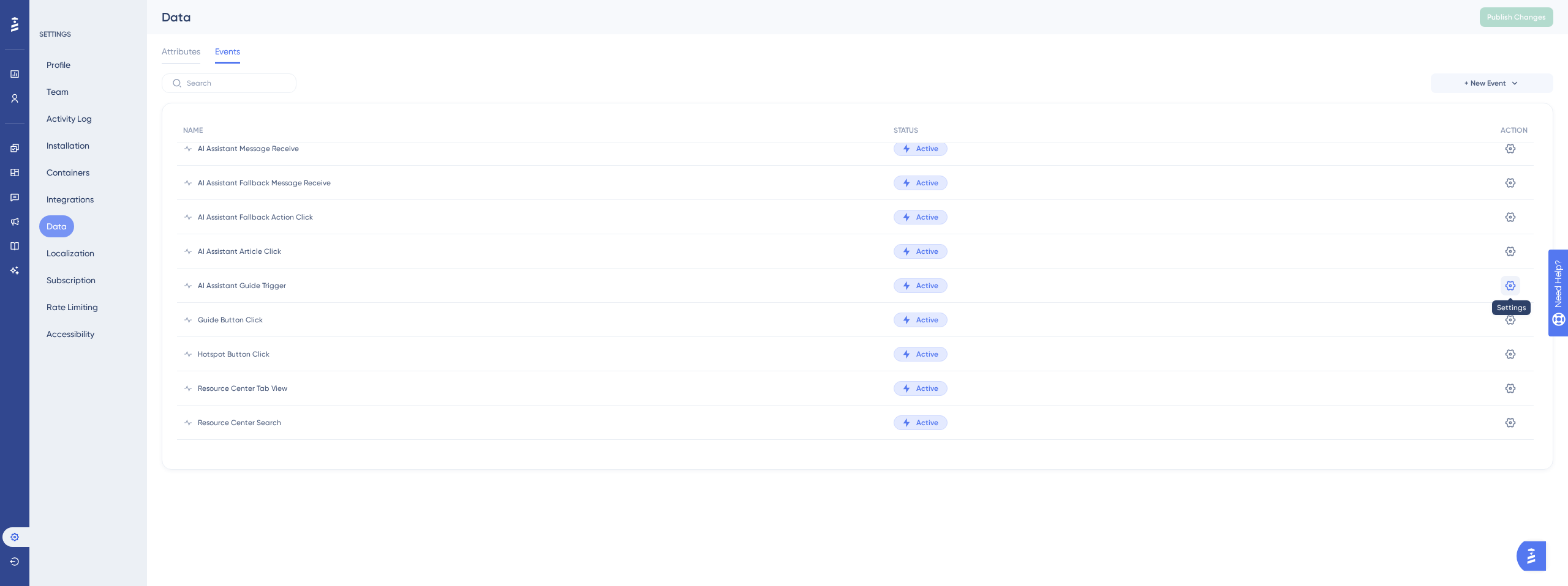
click at [1509, 286] on icon at bounding box center [1510, 286] width 11 height 10
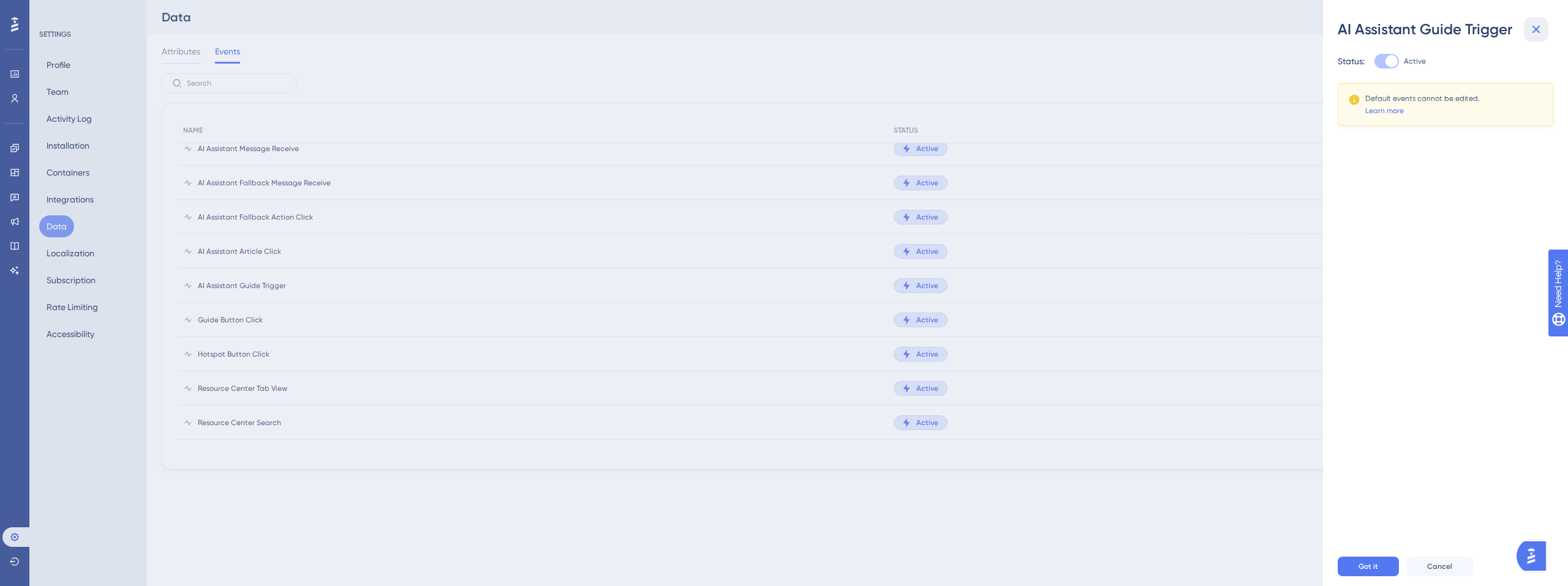
drag, startPoint x: 1532, startPoint y: 31, endPoint x: 1374, endPoint y: 107, distance: 175.3
click at [1532, 32] on icon at bounding box center [1536, 29] width 8 height 8
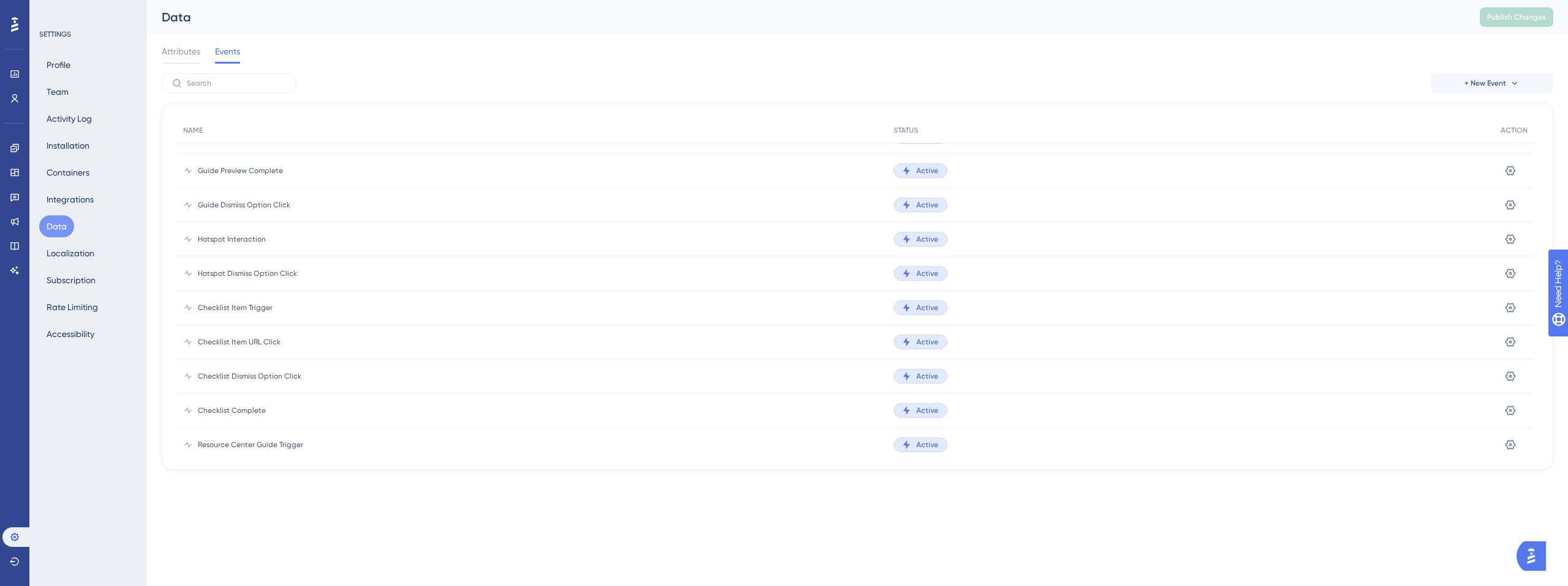
scroll to position [0, 0]
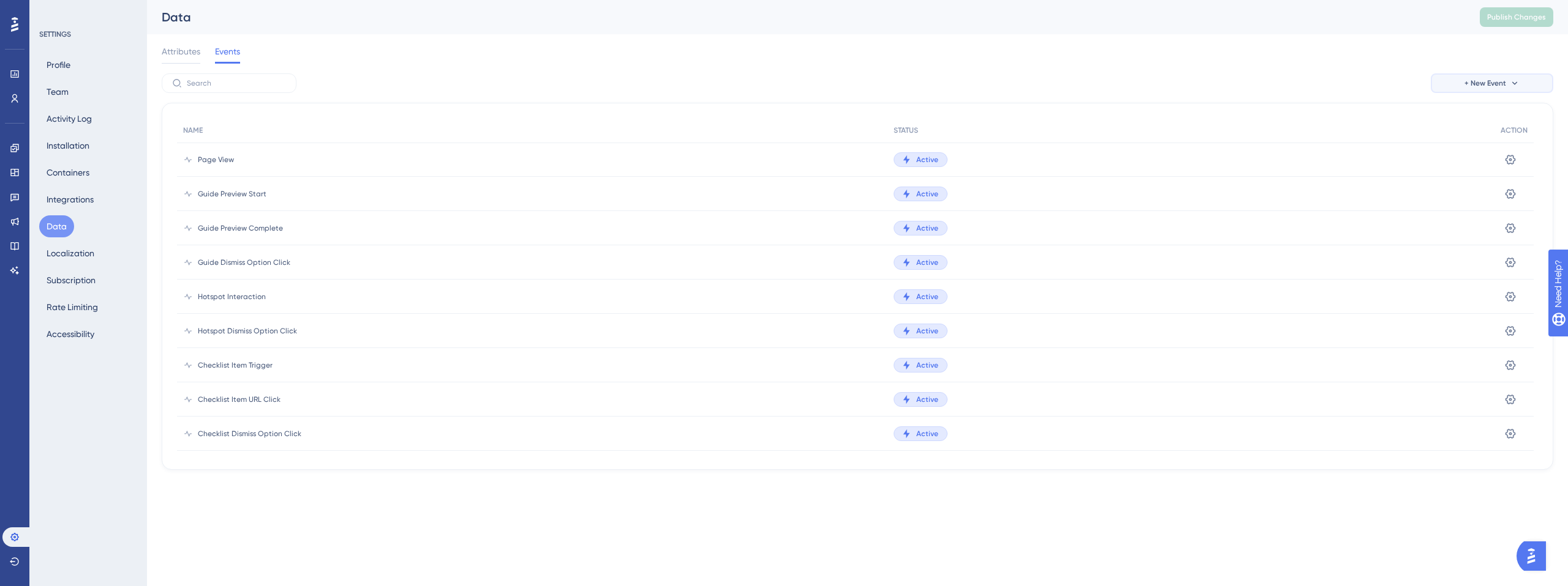
click at [1467, 83] on span "+ New Event" at bounding box center [1484, 84] width 42 height 10
click at [1464, 143] on span "Event from Attribute" at bounding box center [1487, 142] width 79 height 15
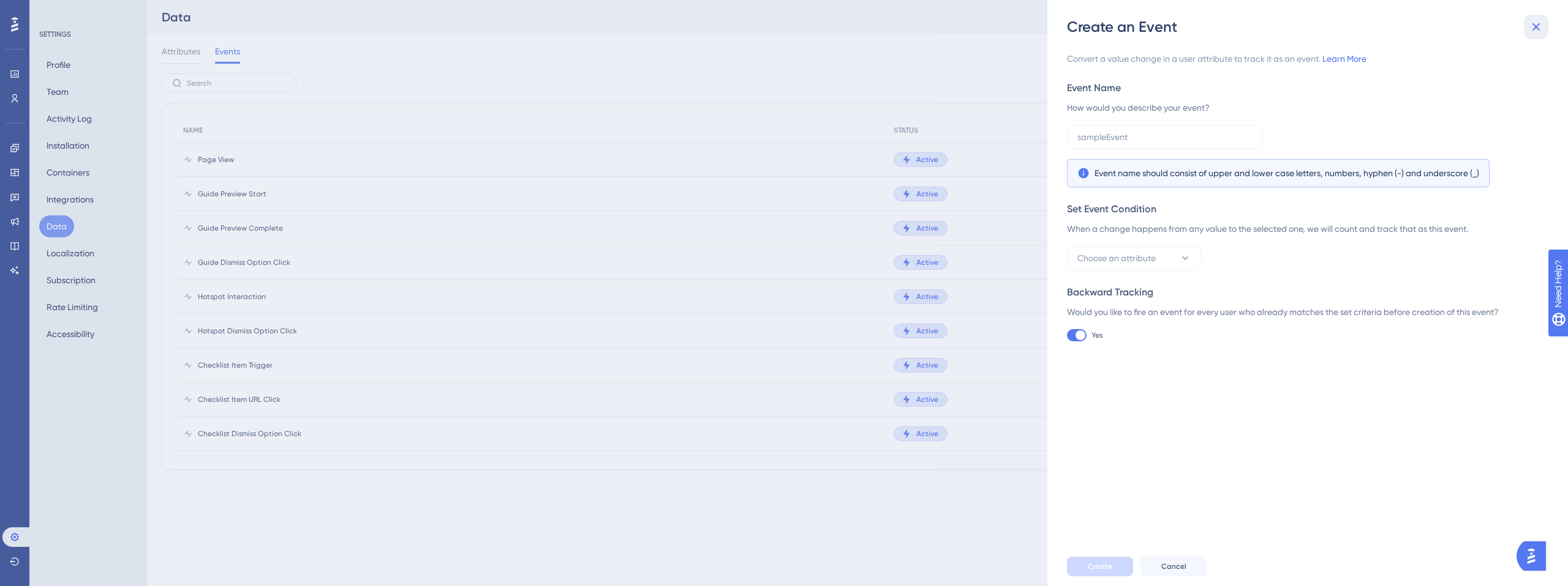
drag, startPoint x: 1539, startPoint y: 30, endPoint x: 1460, endPoint y: 86, distance: 96.8
click at [1540, 30] on icon at bounding box center [1535, 26] width 15 height 15
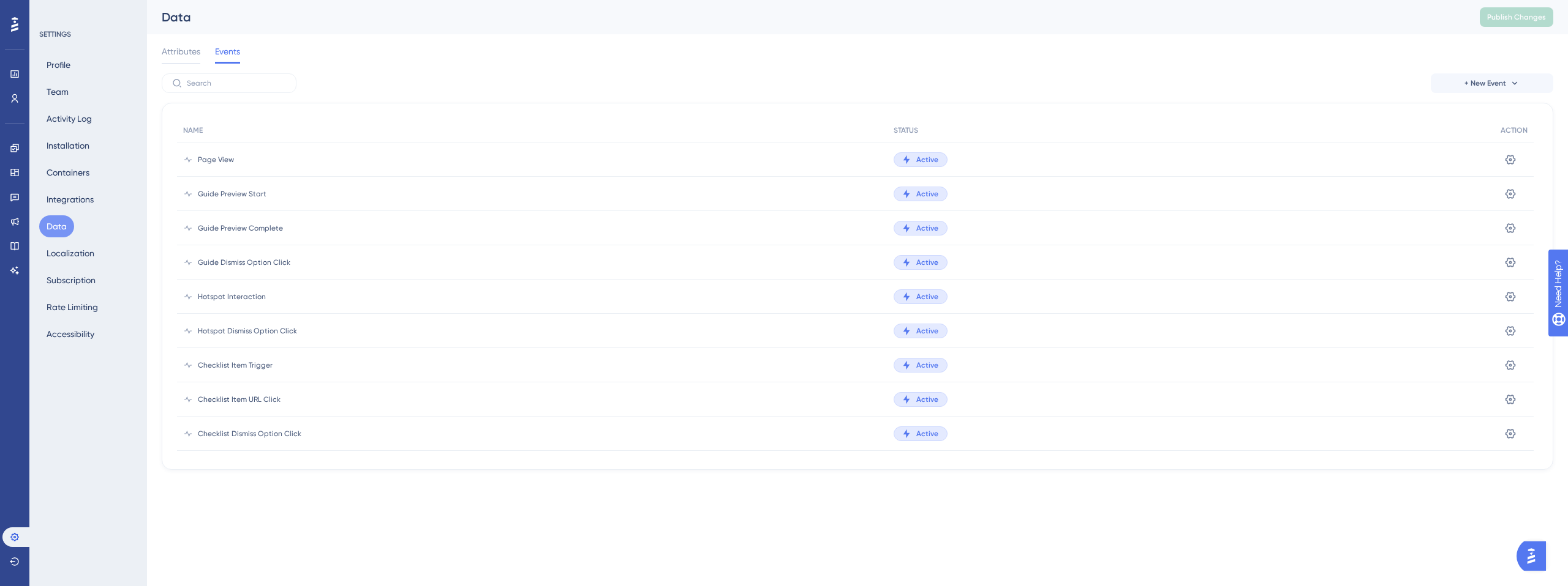
scroll to position [2, 0]
click at [15, 144] on icon at bounding box center [15, 148] width 10 height 10
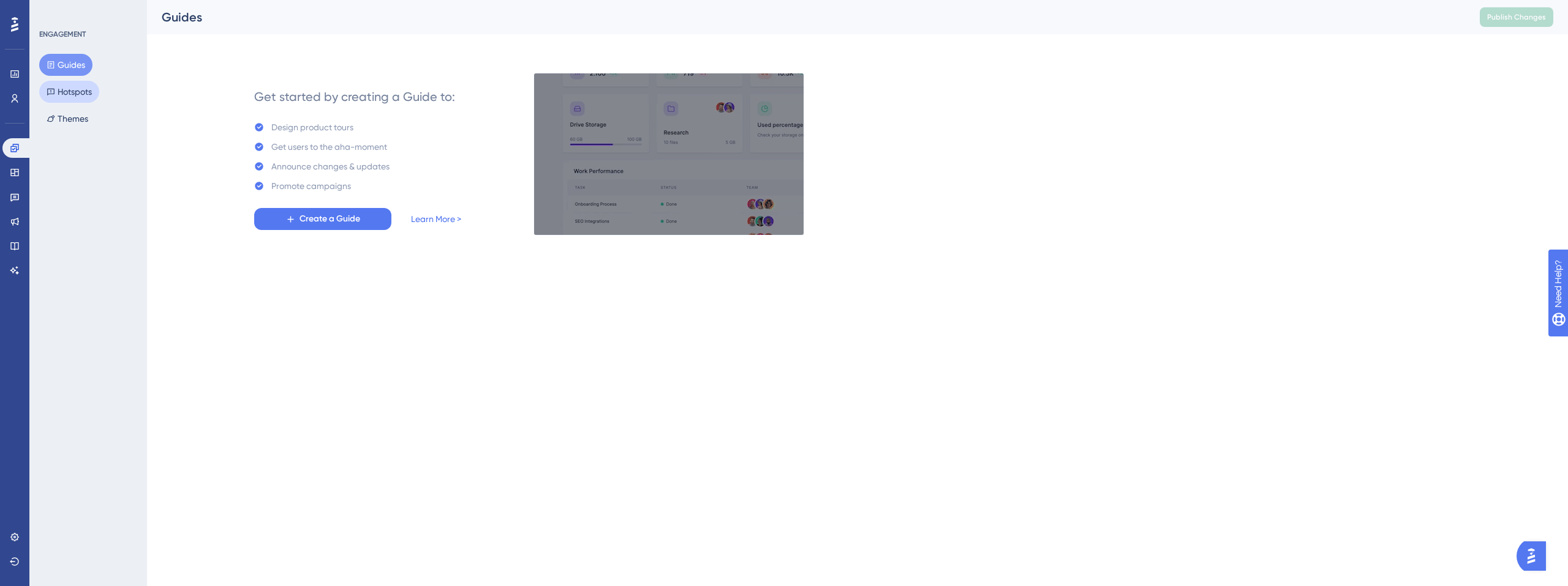
drag, startPoint x: 58, startPoint y: 93, endPoint x: 69, endPoint y: 151, distance: 59.0
click at [58, 93] on button "Hotspots" at bounding box center [69, 91] width 60 height 22
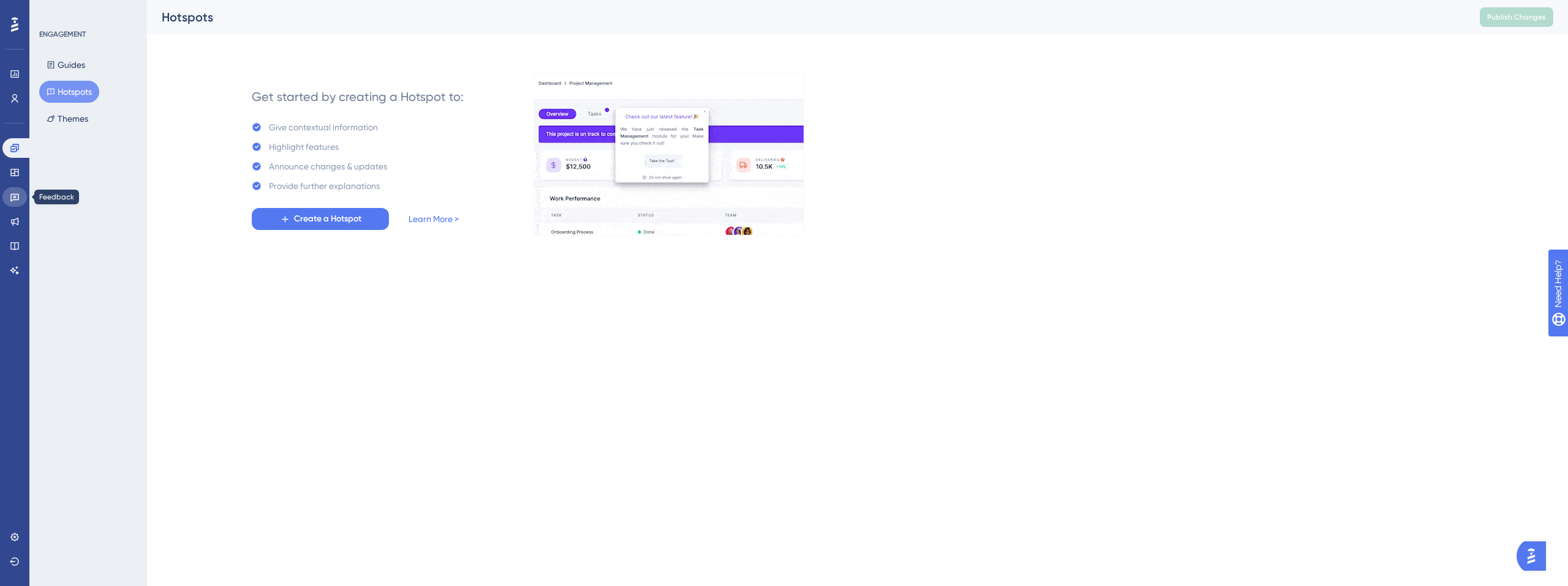
click at [18, 197] on icon at bounding box center [15, 197] width 10 height 10
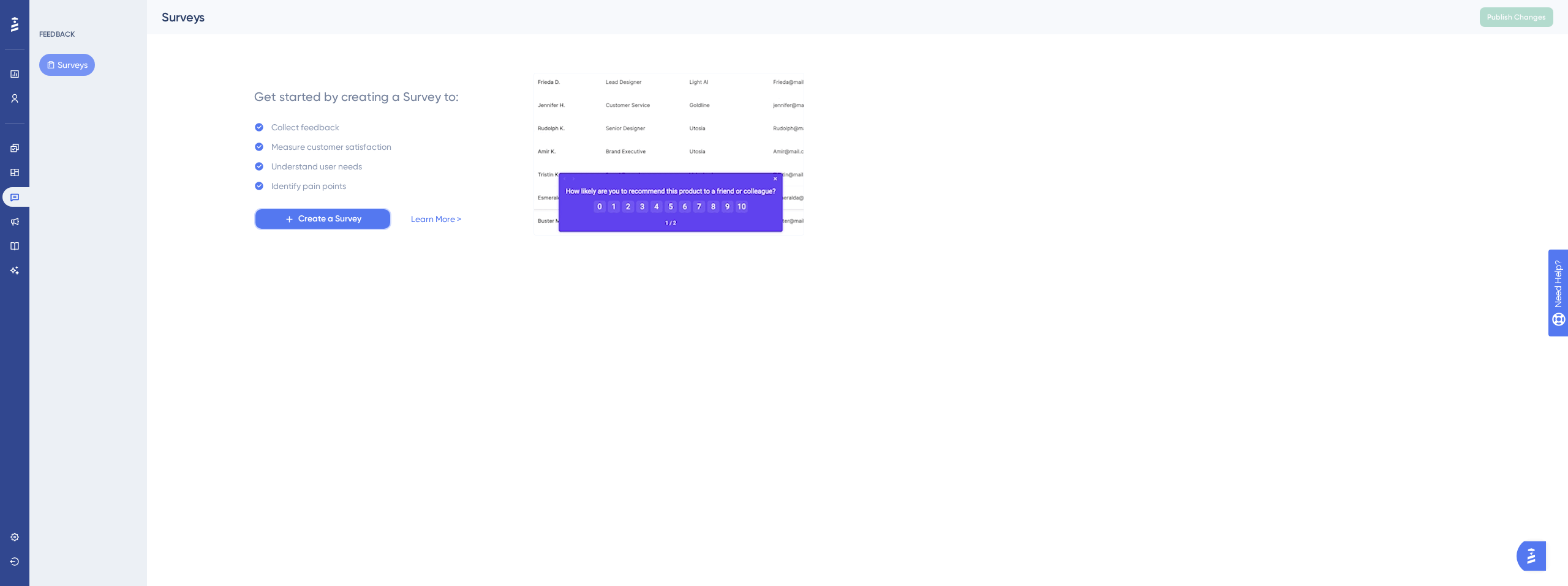
click at [325, 218] on span "Create a Survey" at bounding box center [330, 219] width 63 height 15
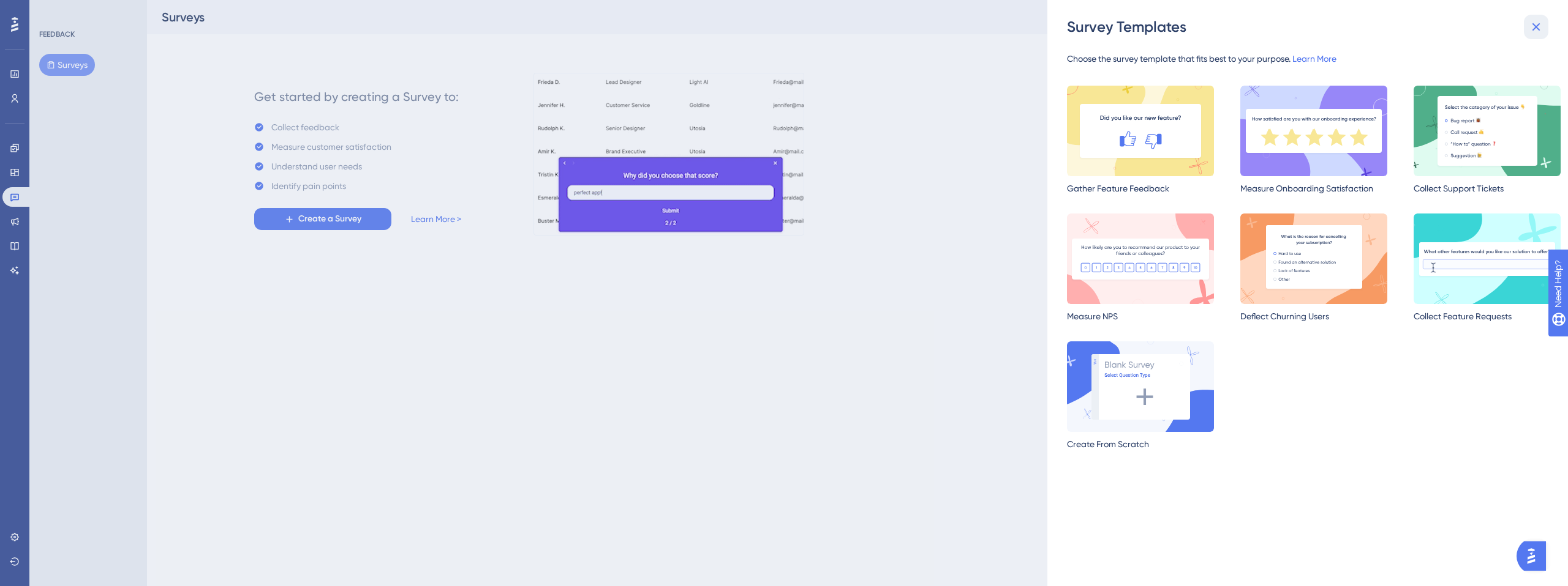
click at [1542, 26] on icon at bounding box center [1535, 26] width 15 height 15
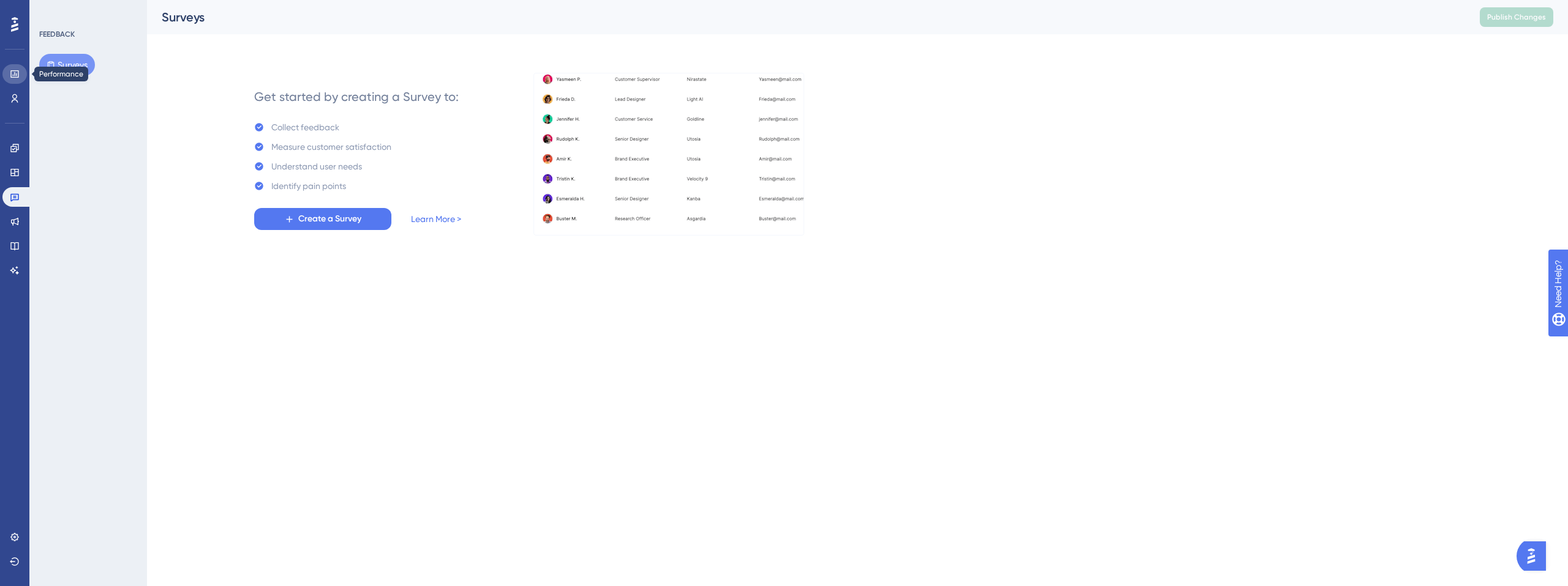
click at [17, 77] on icon at bounding box center [15, 74] width 8 height 8
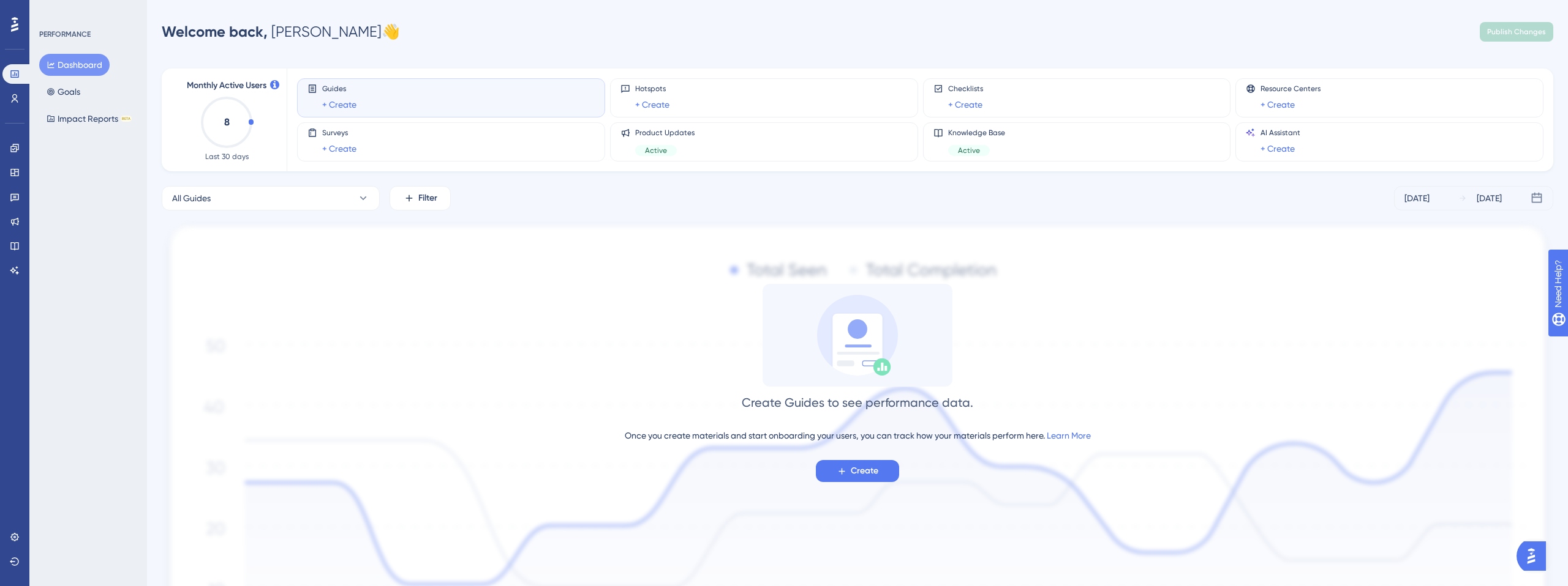
scroll to position [4, 0]
click at [717, 183] on div "All Guides Filter Sep 12 2025 Sep 18 2025" at bounding box center [856, 194] width 1391 height 24
drag, startPoint x: 892, startPoint y: 185, endPoint x: 977, endPoint y: 164, distance: 87.6
click at [892, 185] on div "Monthly Active Users 8 Last 30 days Guides + Create Hotspots + Create Checklist…" at bounding box center [856, 397] width 1391 height 689
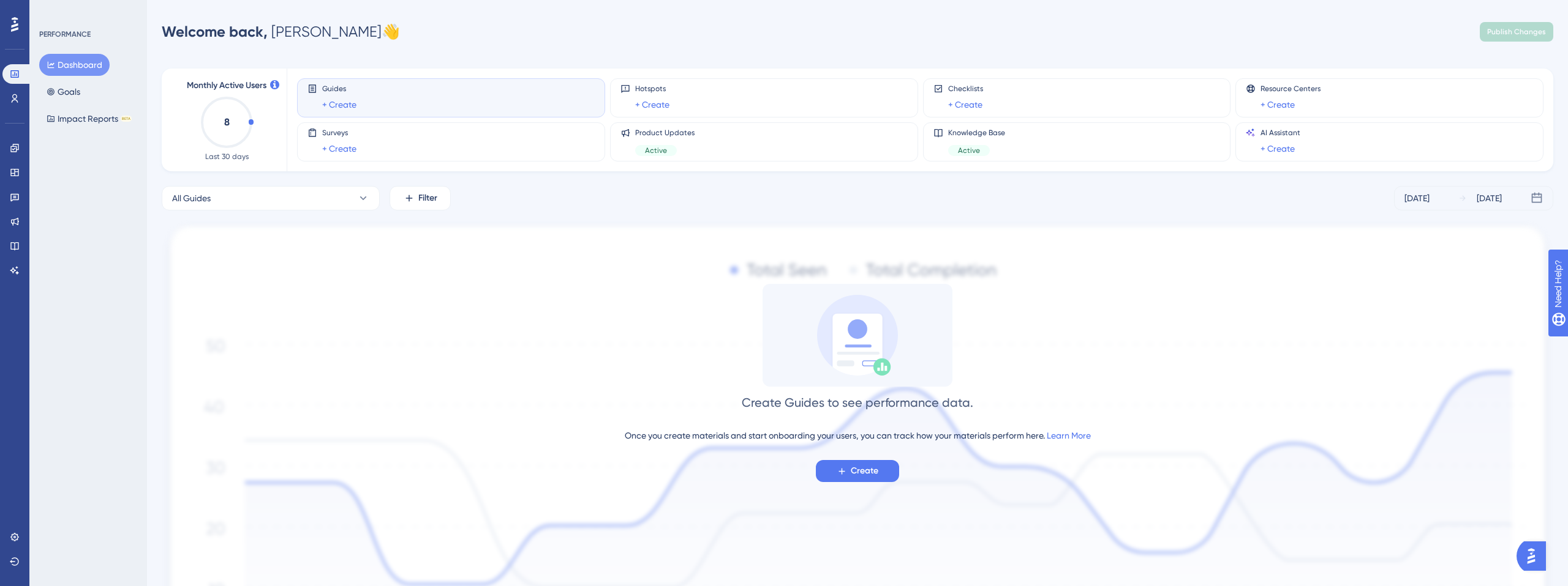
click at [930, 196] on div "All Guides Filter [DATE] [DATE]" at bounding box center [856, 197] width 1391 height 24
click at [11, 247] on icon at bounding box center [15, 246] width 10 height 10
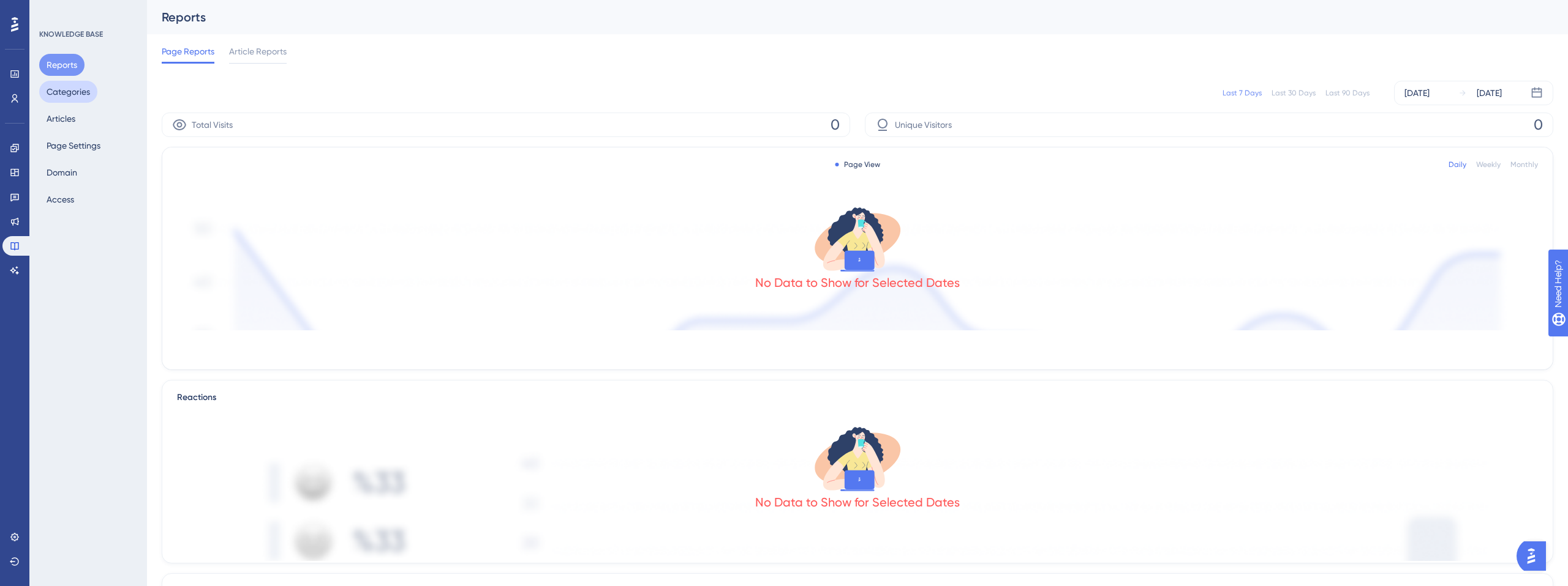
click at [77, 84] on button "Categories" at bounding box center [68, 91] width 58 height 22
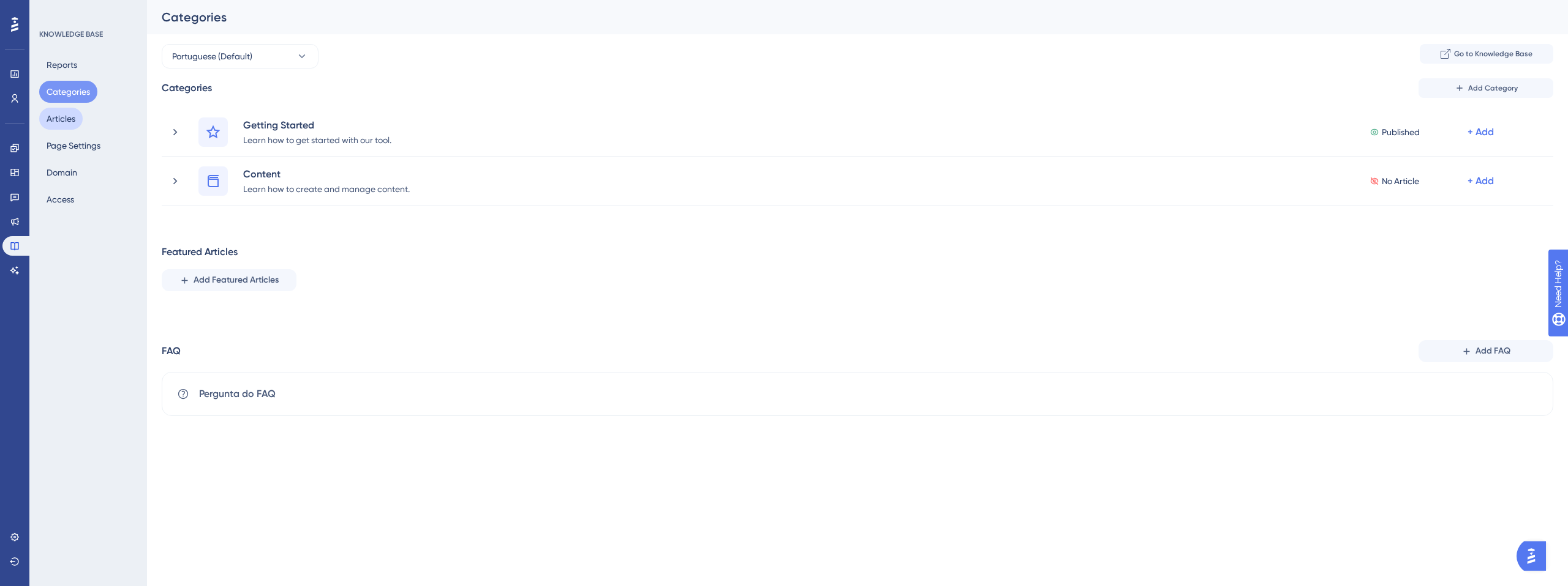
click at [65, 128] on button "Articles" at bounding box center [60, 119] width 44 height 22
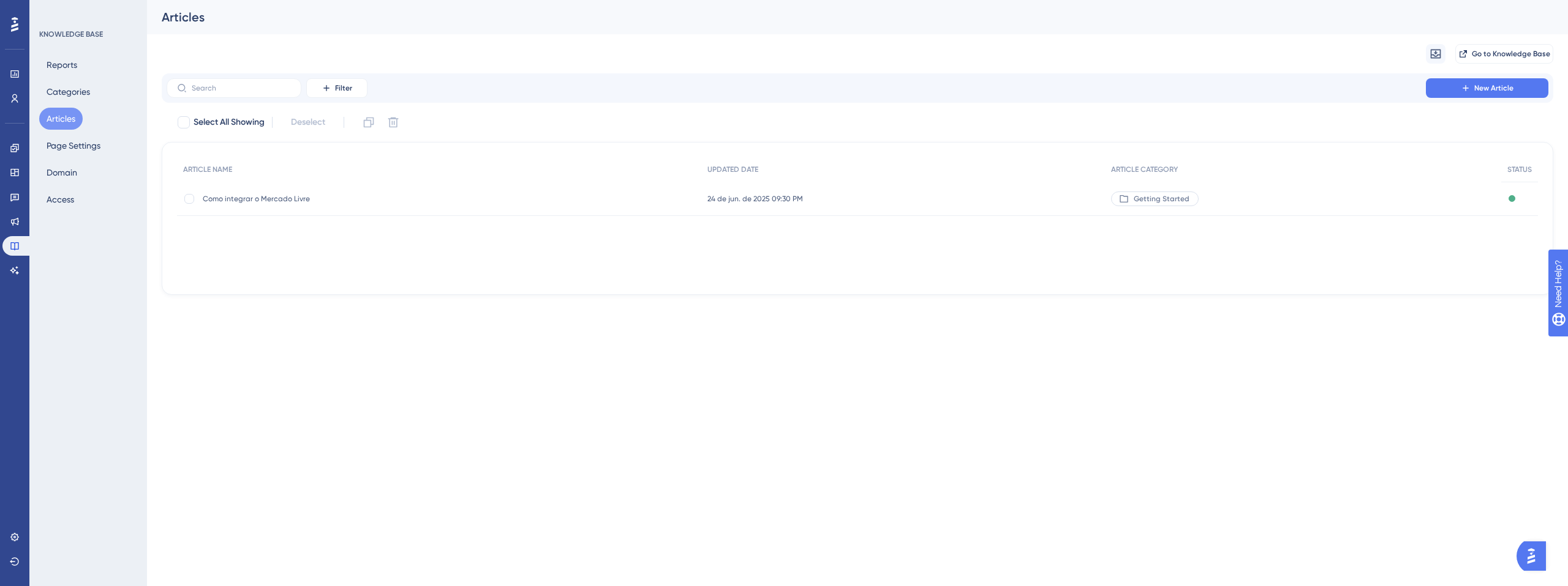
click at [288, 201] on span "Como integrar o Mercado Livre" at bounding box center [301, 199] width 196 height 10
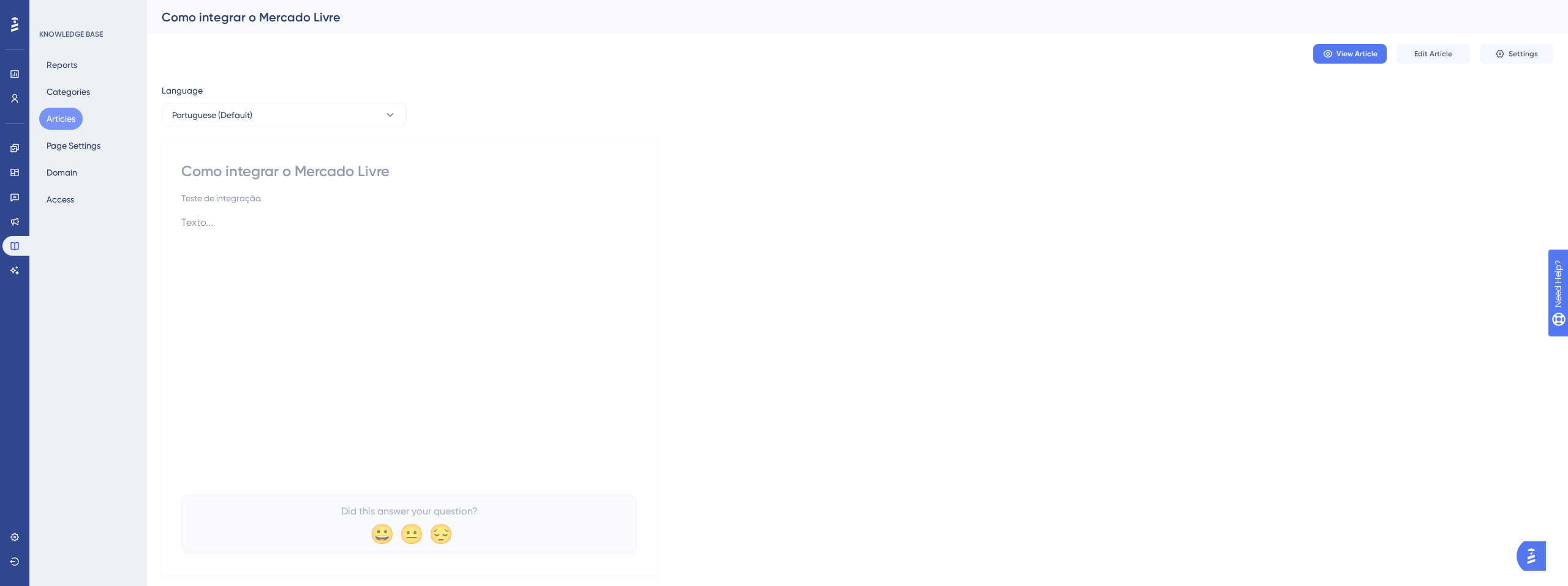
scroll to position [1, 0]
click at [1340, 53] on span "View Article" at bounding box center [1357, 53] width 41 height 10
click at [17, 100] on icon at bounding box center [15, 98] width 10 height 10
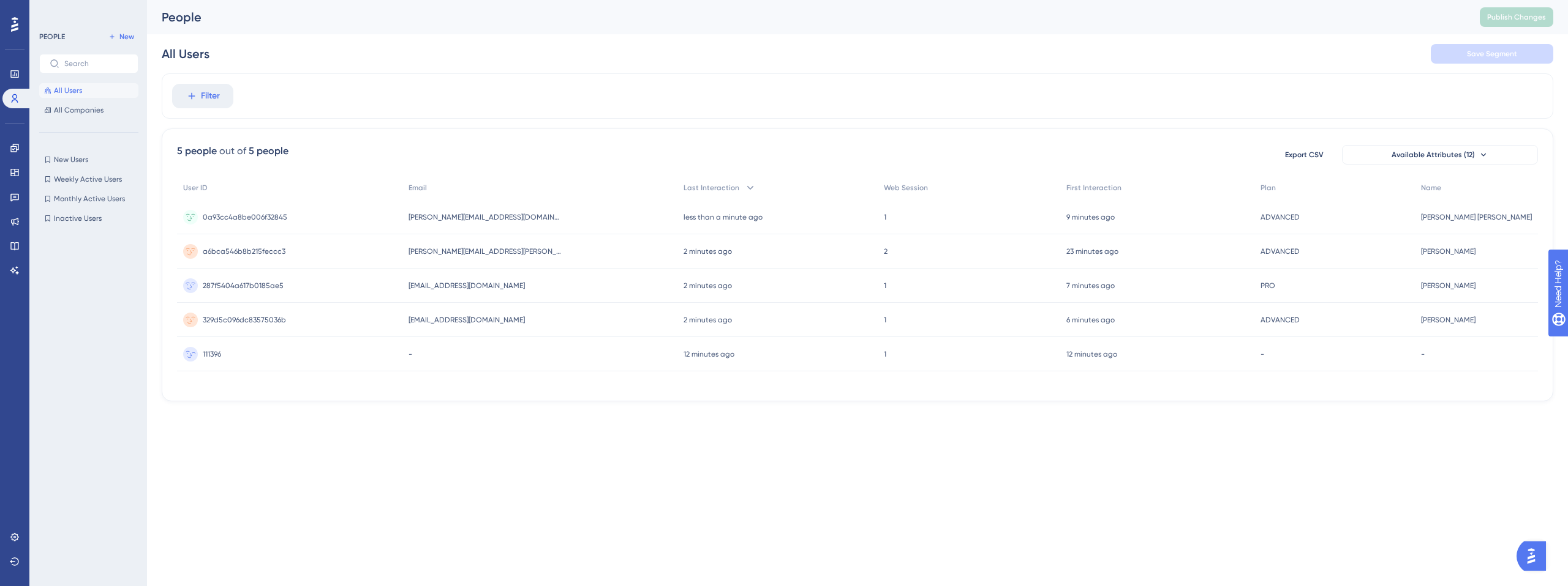
click at [213, 355] on span "111396" at bounding box center [212, 355] width 18 height 10
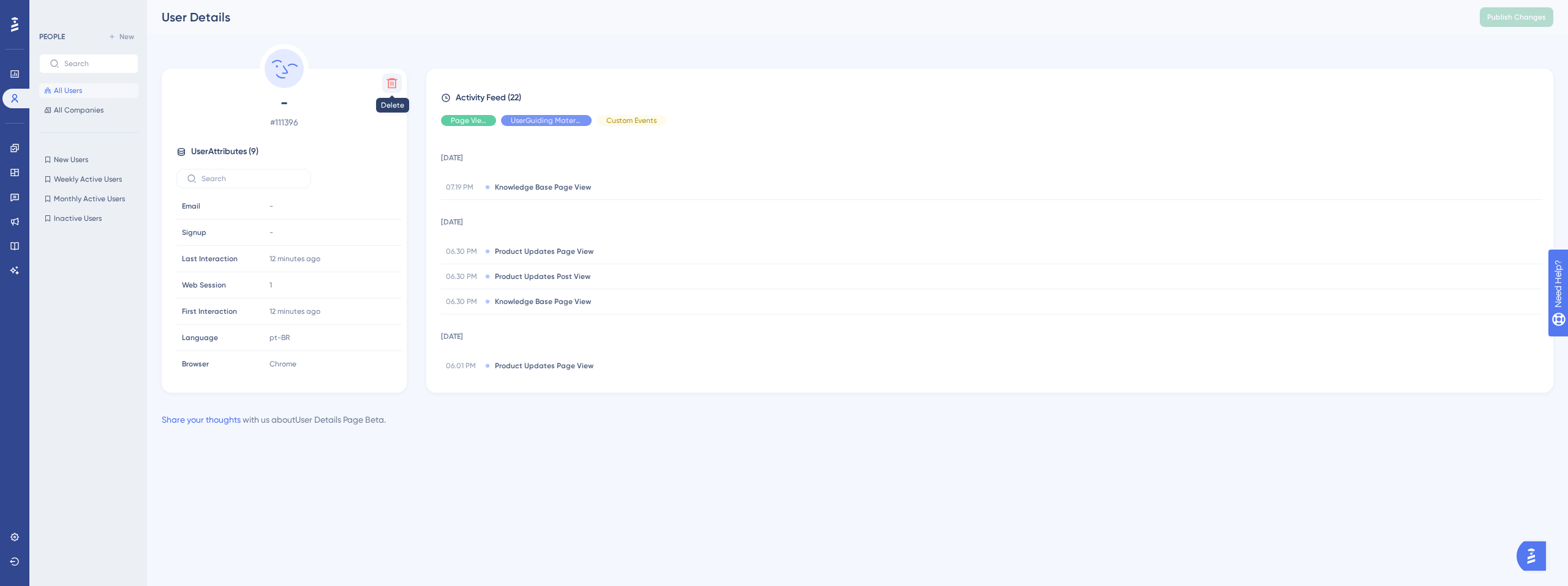
click at [392, 83] on icon at bounding box center [392, 83] width 13 height 13
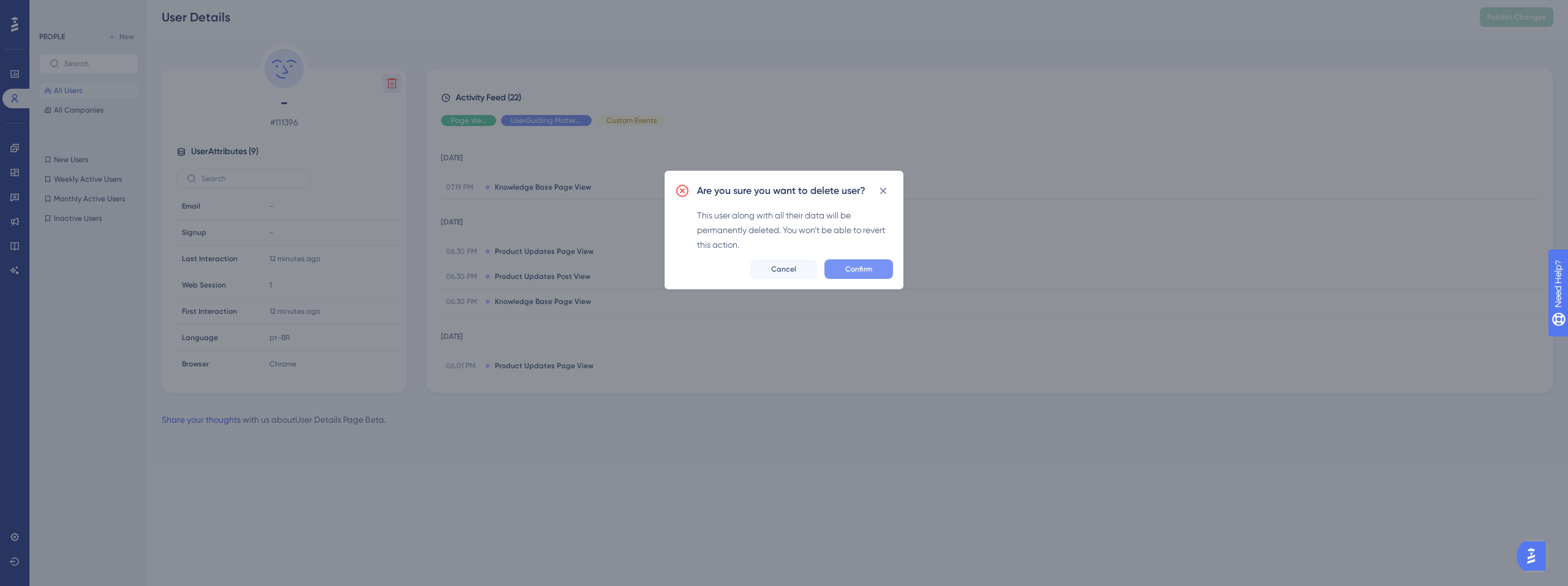
click at [855, 269] on span "Confirm" at bounding box center [858, 269] width 27 height 10
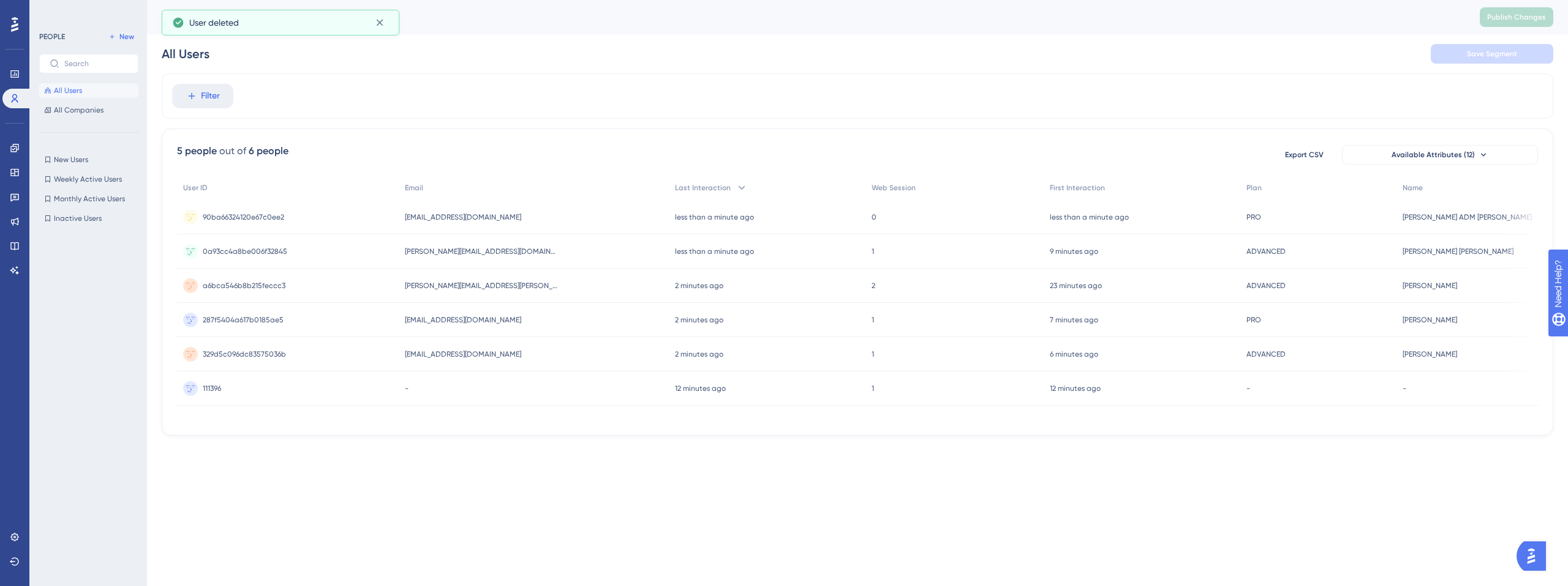
click at [541, 465] on div "Performance Users Engagement Widgets Feedback Product Updates Knowledge Base AI…" at bounding box center [784, 237] width 1568 height 475
click at [1111, 103] on div "Filter" at bounding box center [856, 96] width 1391 height 46
click at [67, 112] on span "All Companies" at bounding box center [78, 110] width 50 height 10
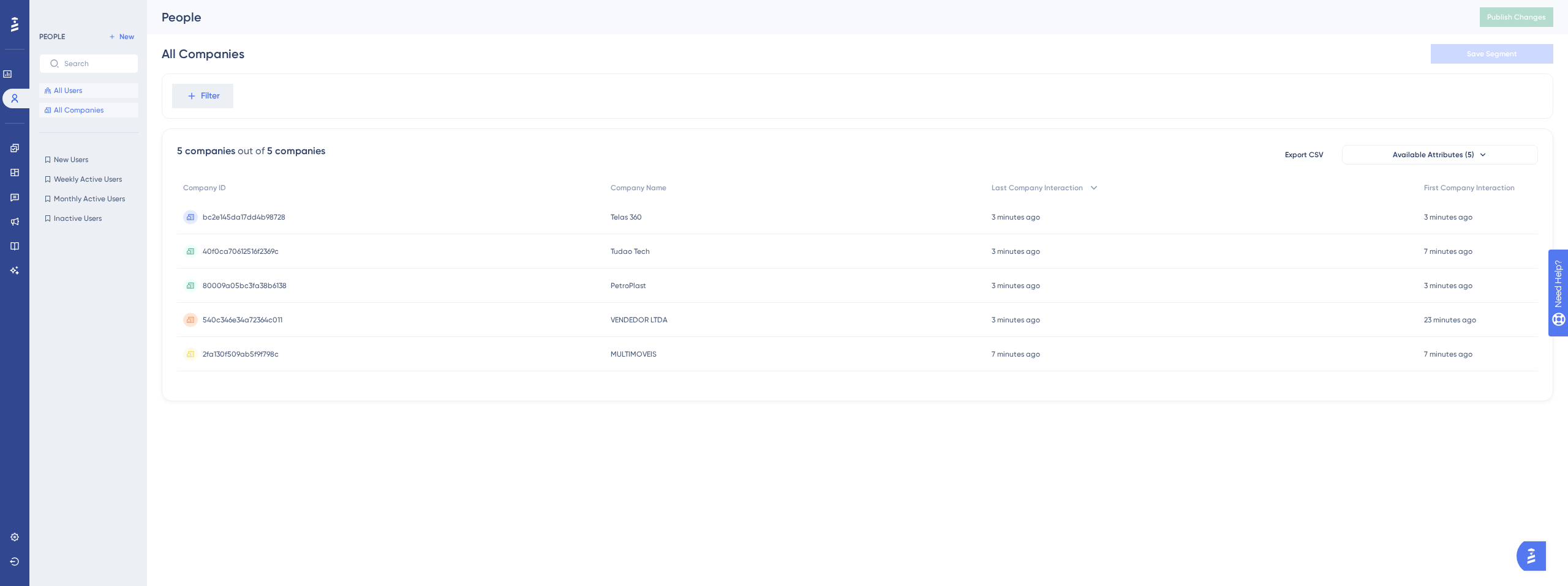
click at [88, 93] on button "All Users" at bounding box center [88, 90] width 99 height 15
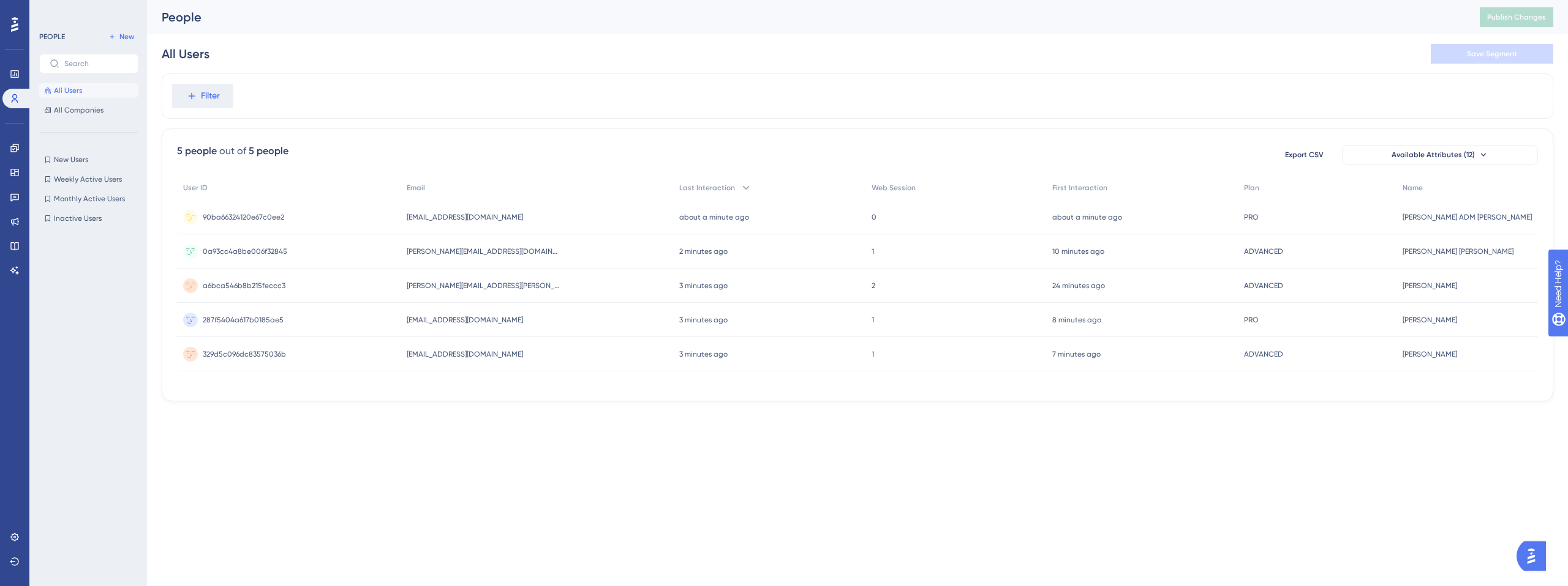
click at [274, 218] on span "90ba66324120e67c0ee2" at bounding box center [244, 218] width 82 height 10
click at [479, 411] on div "Performance Users Engagement Widgets Feedback Product Updates Knowledge Base AI…" at bounding box center [856, 210] width 1420 height 421
click at [79, 110] on span "All Companies" at bounding box center [78, 110] width 50 height 10
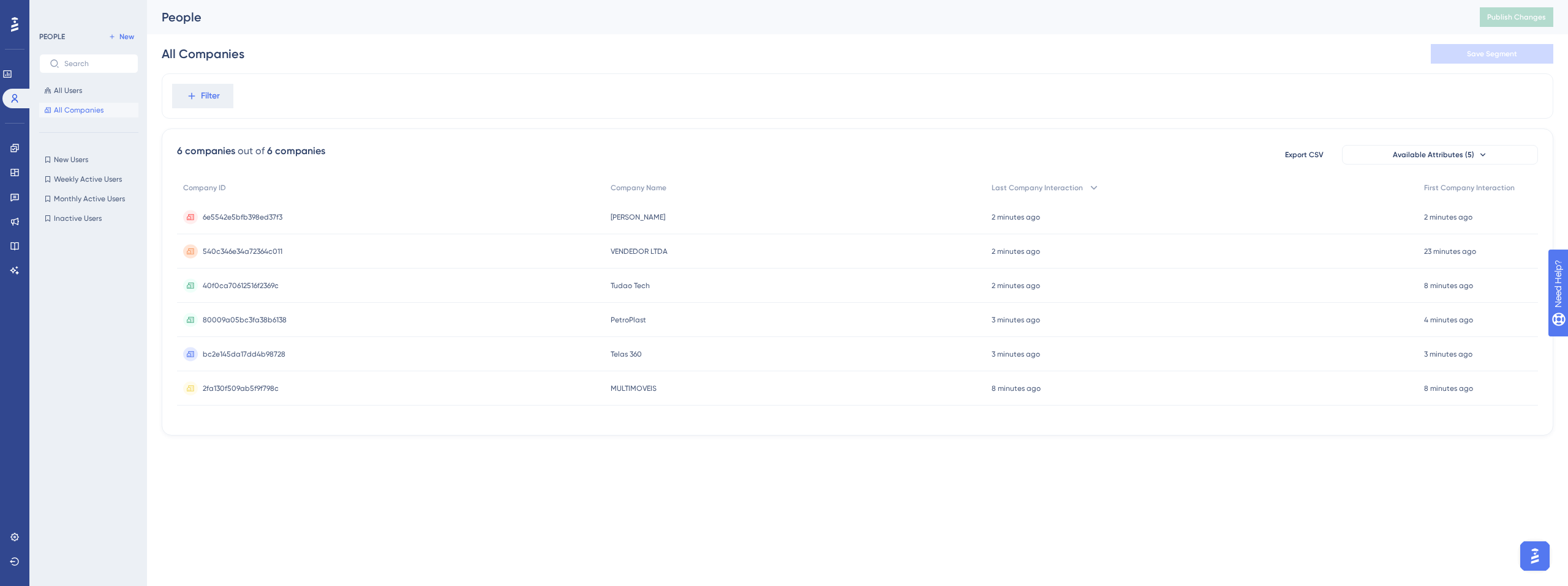
click at [230, 354] on span "bc2e145da17dd4b98728" at bounding box center [244, 355] width 83 height 10
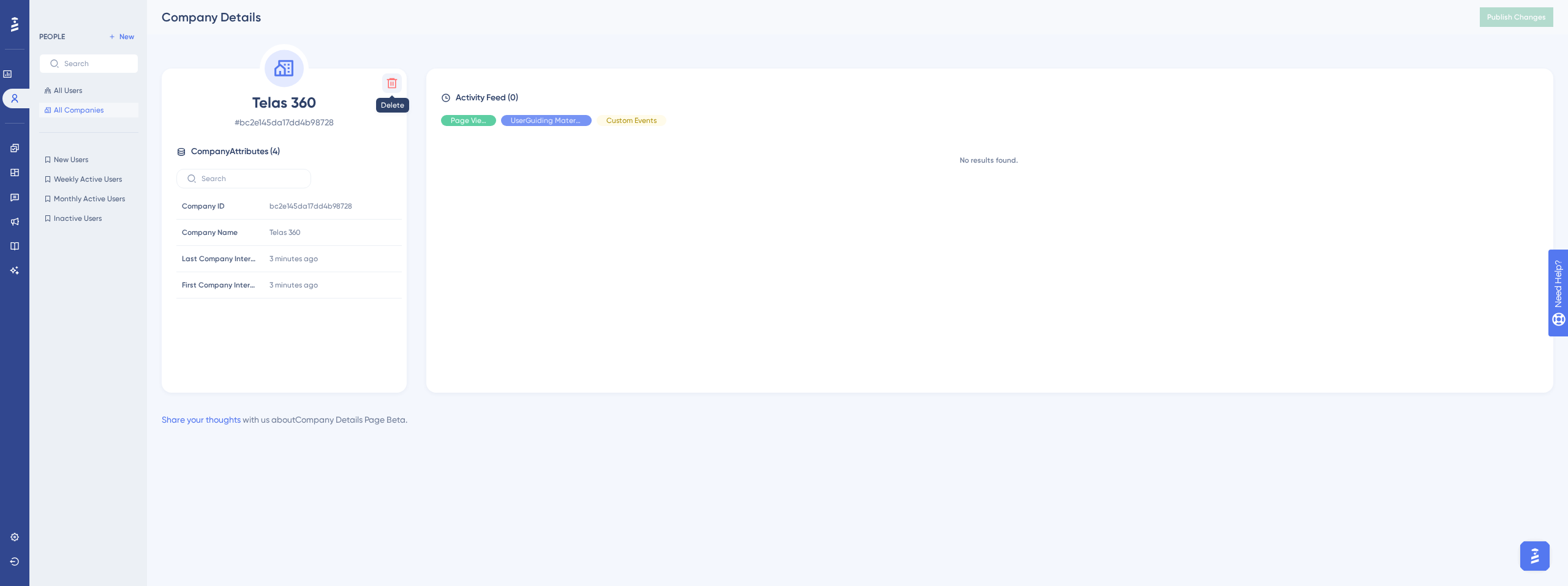
click at [392, 84] on icon at bounding box center [392, 83] width 13 height 13
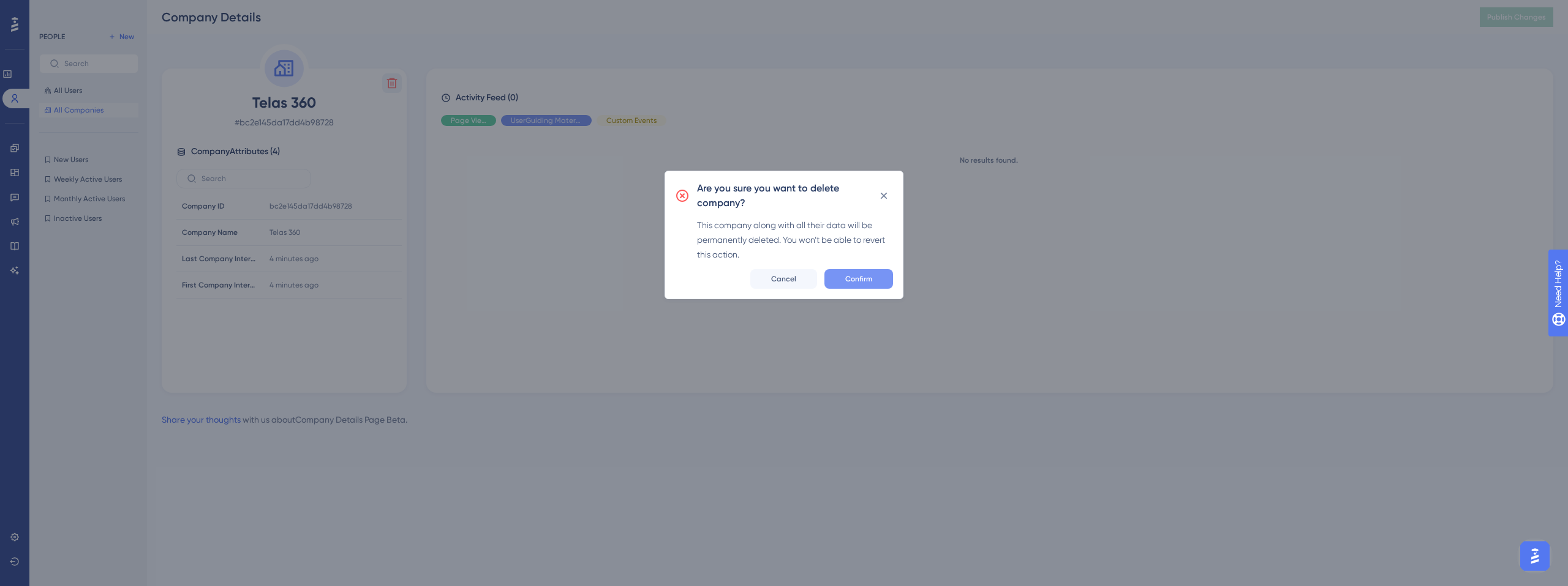
click at [850, 280] on span "Confirm" at bounding box center [858, 279] width 27 height 10
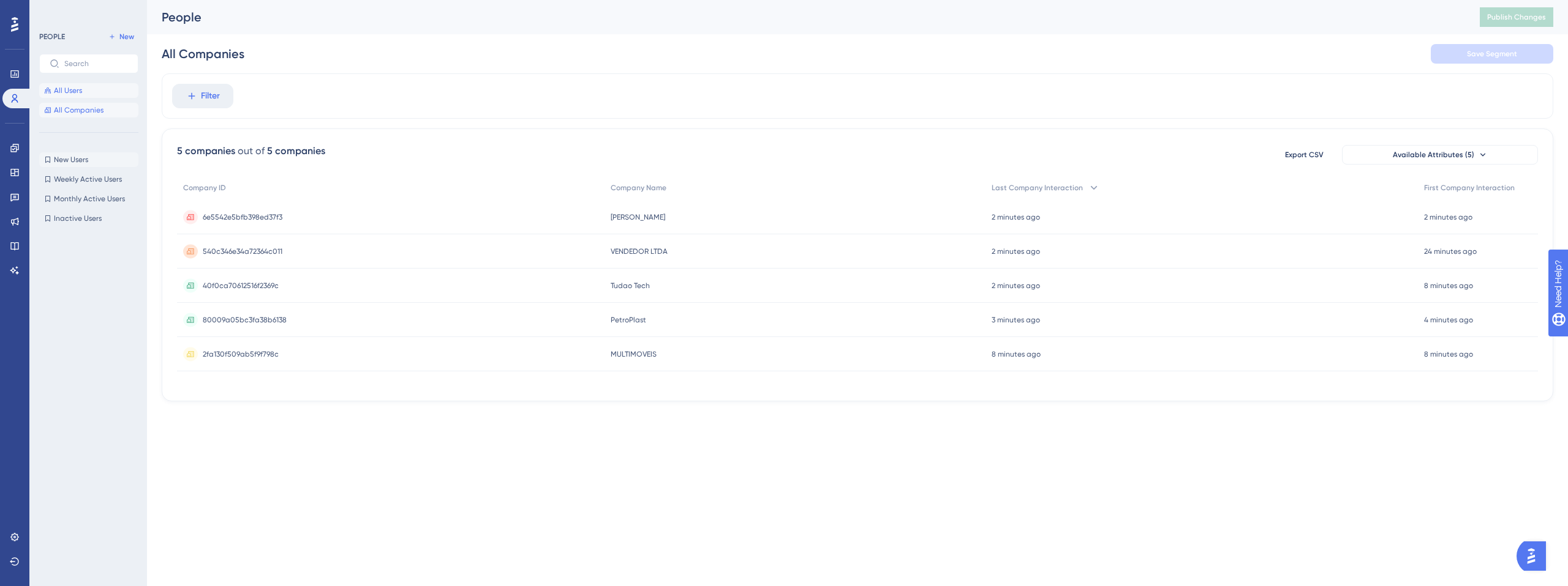
drag, startPoint x: 82, startPoint y: 88, endPoint x: 116, endPoint y: 162, distance: 81.4
click at [82, 88] on button "All Users" at bounding box center [88, 90] width 99 height 15
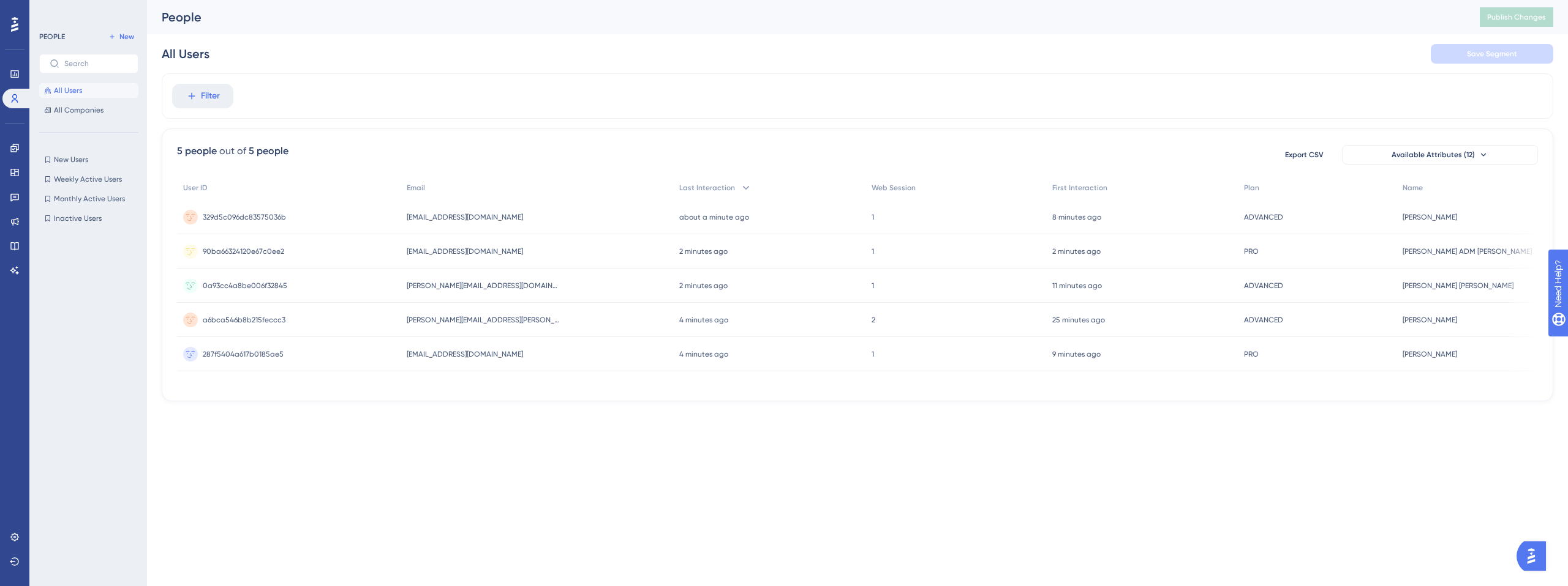
click at [426, 0] on html "Performance Users Engagement Widgets Feedback Product Updates Knowledge Base AI…" at bounding box center [784, 0] width 1568 height 0
click at [532, 0] on html "Performance Users Engagement Widgets Feedback Product Updates Knowledge Base AI…" at bounding box center [784, 0] width 1568 height 0
click at [550, 0] on html "Performance Users Engagement Widgets Feedback Product Updates Knowledge Base AI…" at bounding box center [784, 0] width 1568 height 0
click at [252, 320] on span "90ba66324120e67c0ee2" at bounding box center [244, 320] width 82 height 10
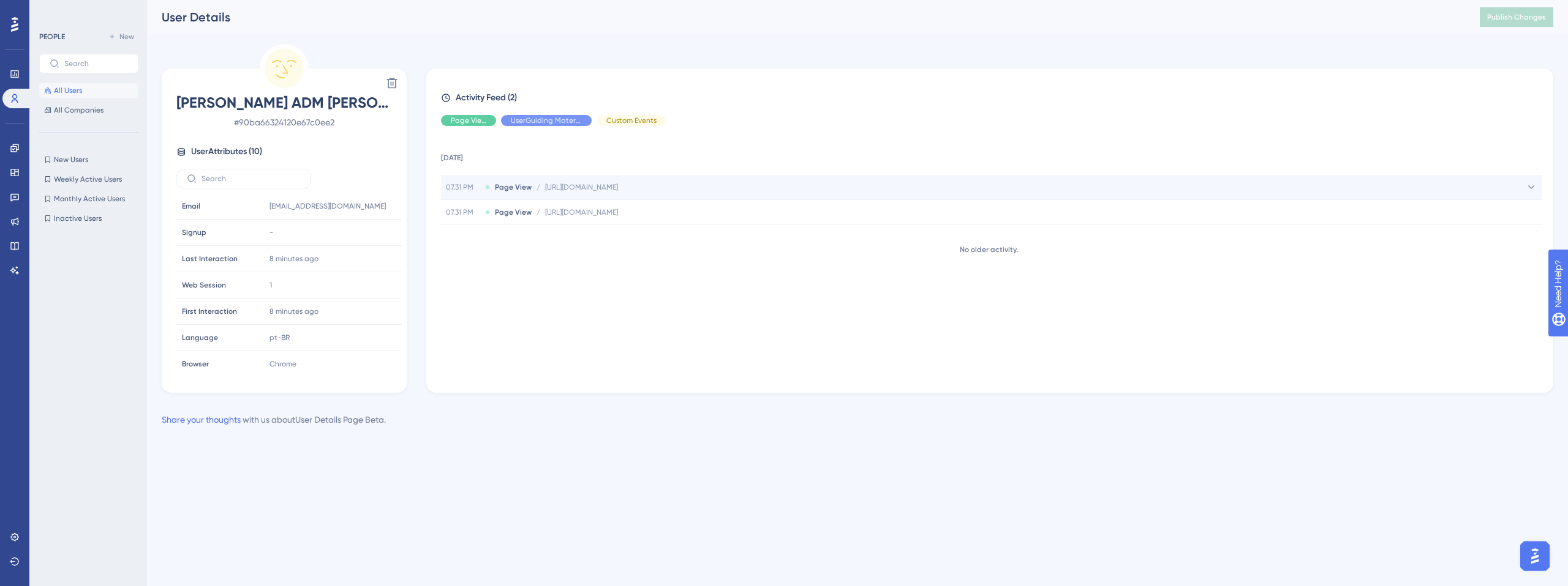
click at [618, 189] on span "[URL][DOMAIN_NAME]" at bounding box center [581, 188] width 73 height 10
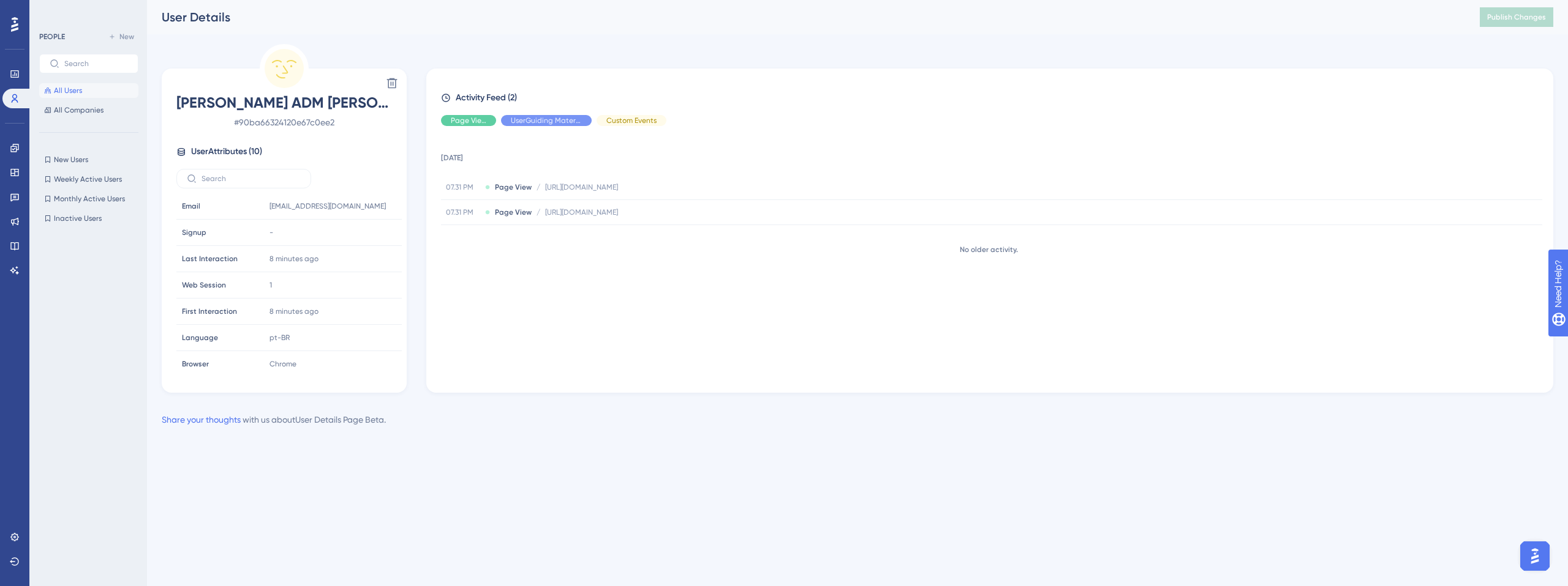
click at [654, 277] on div "[DATE] 07.31 PM Page View / [URL][DOMAIN_NAME] [URL][DOMAIN_NAME] 07.31 PM Page…" at bounding box center [994, 255] width 1107 height 237
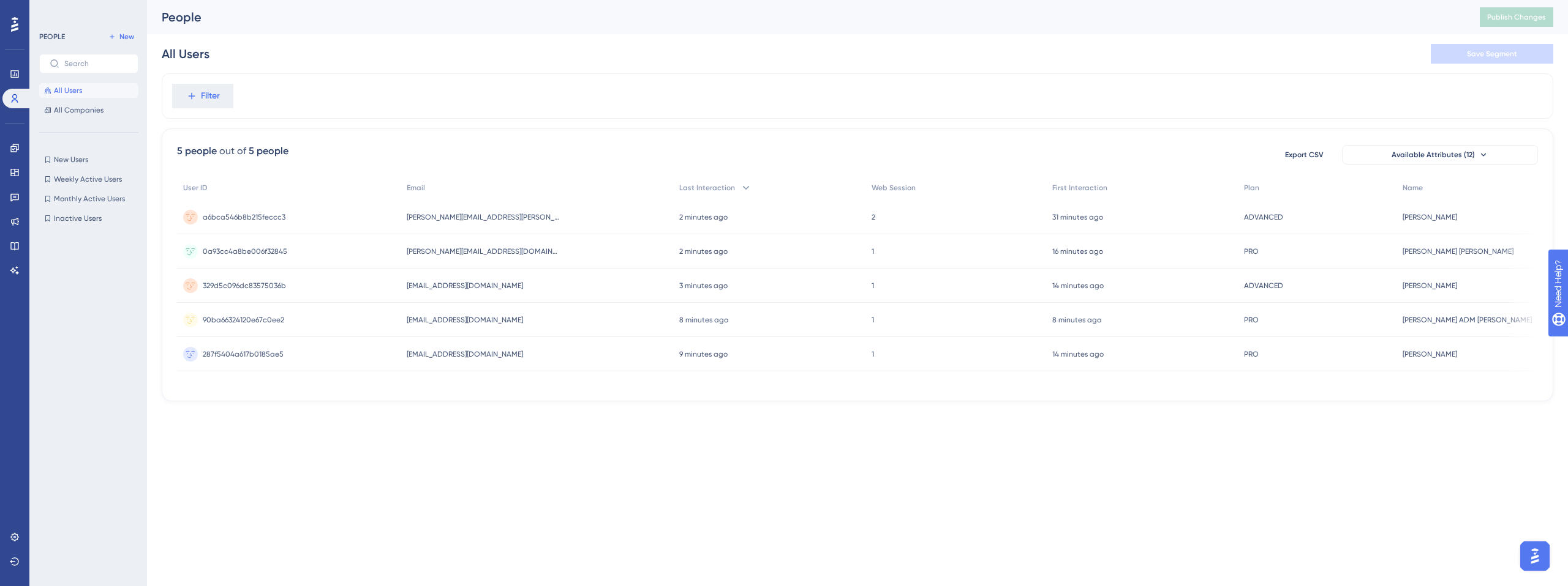
click at [402, 430] on div "Performance Users Engagement Widgets Feedback Product Updates Knowledge Base AI…" at bounding box center [784, 221] width 1568 height 441
click at [8, 72] on link at bounding box center [15, 74] width 24 height 19
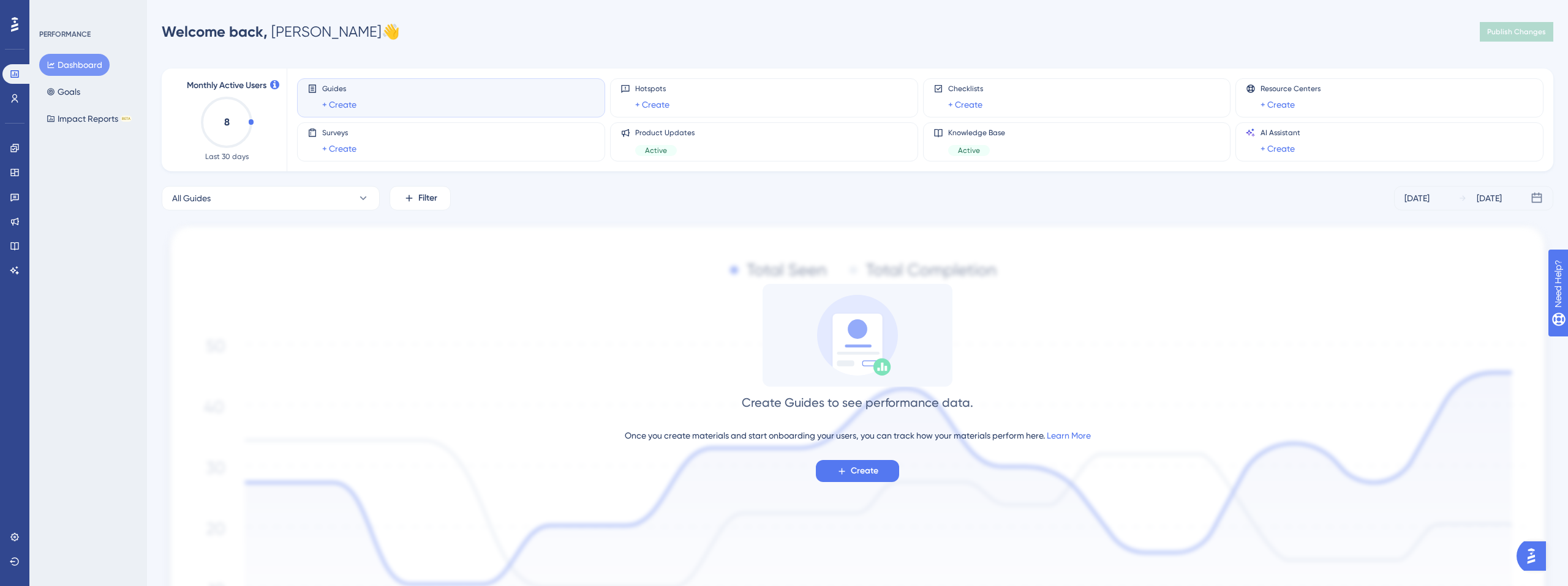
click at [1229, 192] on div "All Guides Filter [DATE] [DATE]" at bounding box center [856, 197] width 1391 height 24
click at [1002, 145] on div "Active" at bounding box center [976, 150] width 57 height 11
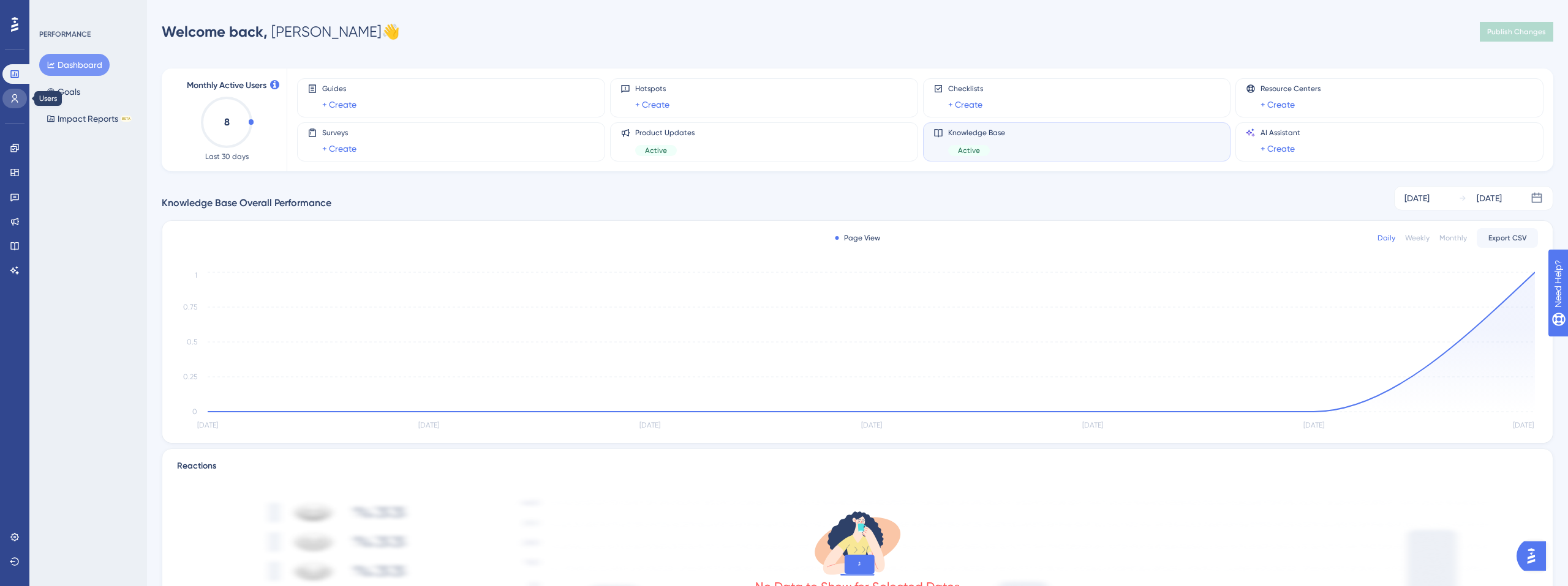
click at [16, 99] on icon at bounding box center [15, 98] width 10 height 10
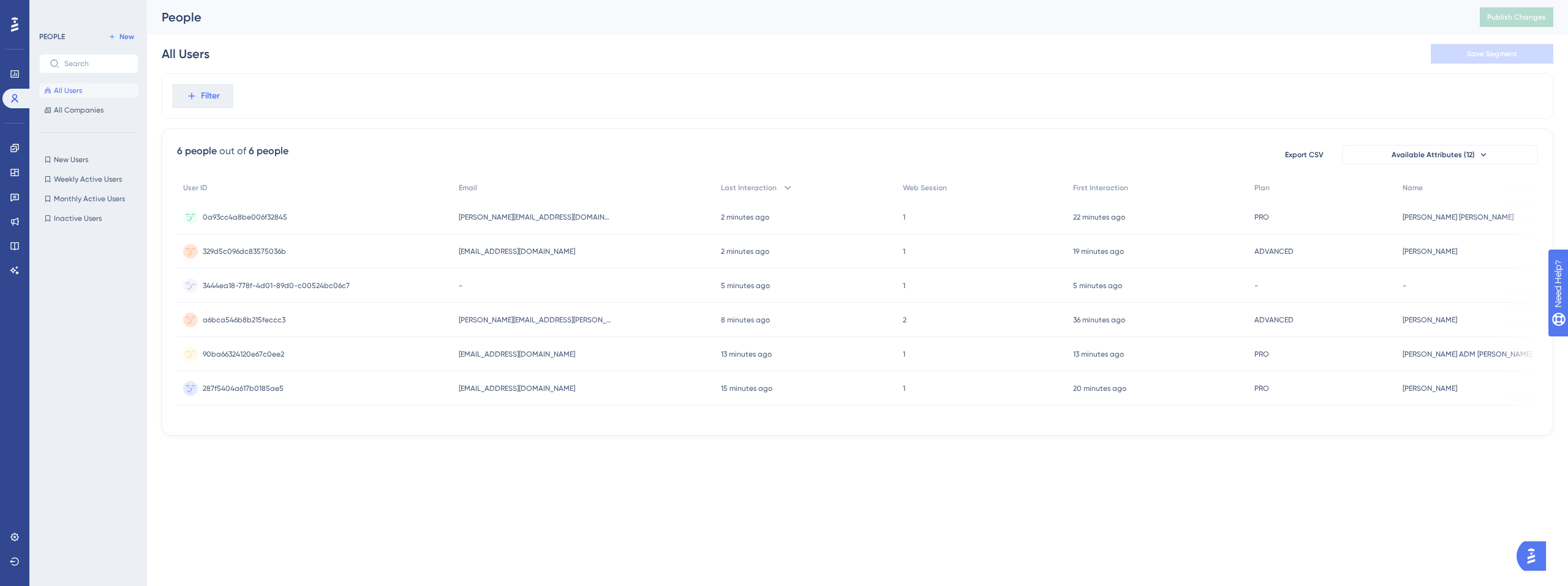
click at [302, 286] on span "3444ea18-778f-4d01-89d0-c00524bc06c7" at bounding box center [276, 286] width 147 height 10
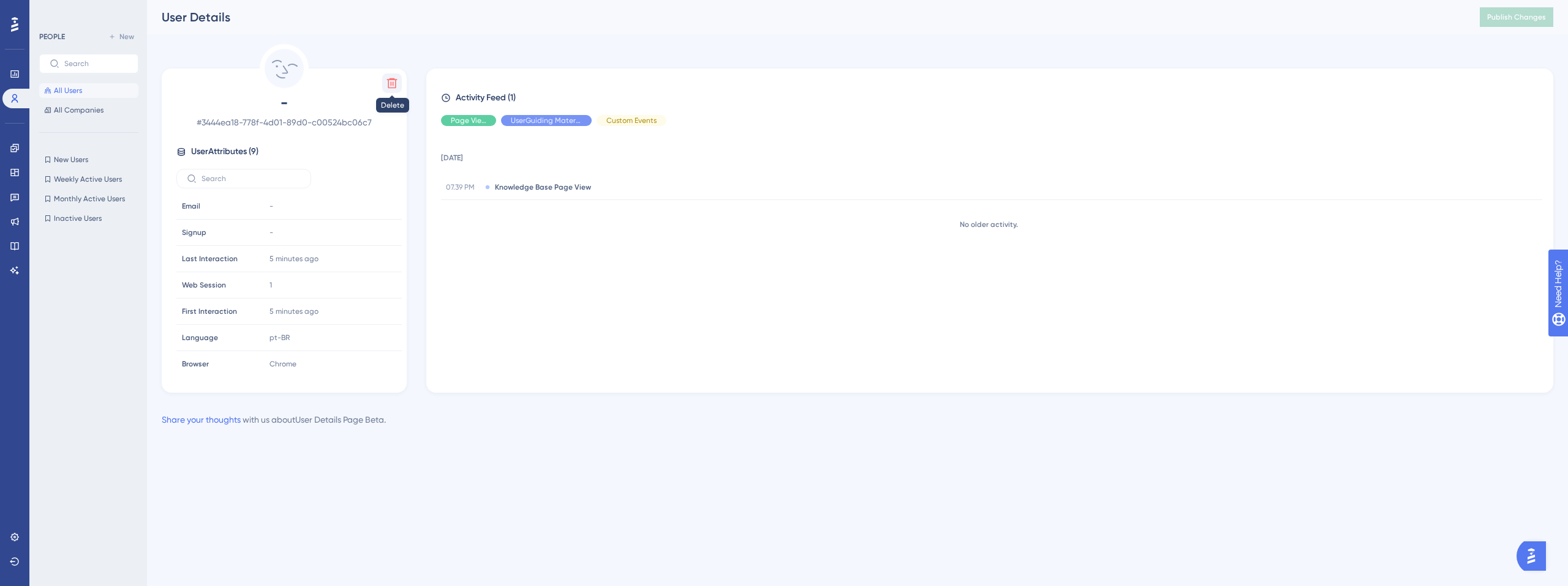
click at [390, 86] on icon at bounding box center [392, 83] width 13 height 13
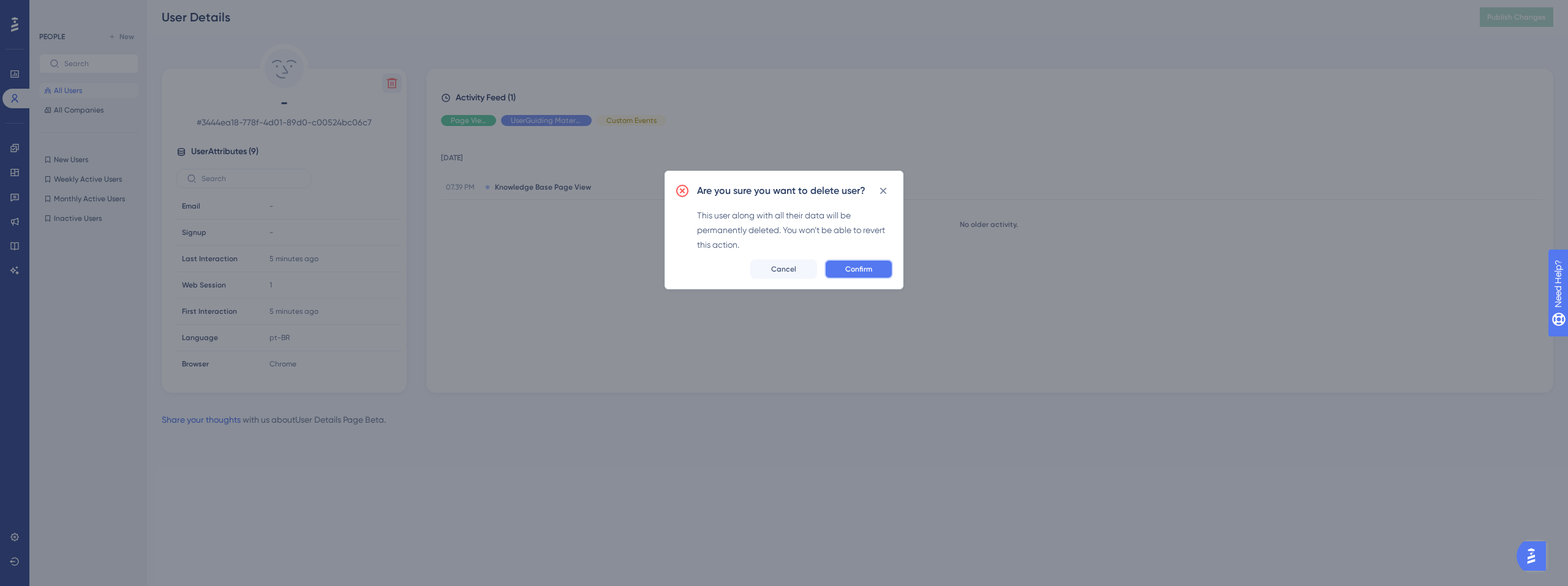
click at [854, 273] on span "Confirm" at bounding box center [858, 269] width 27 height 10
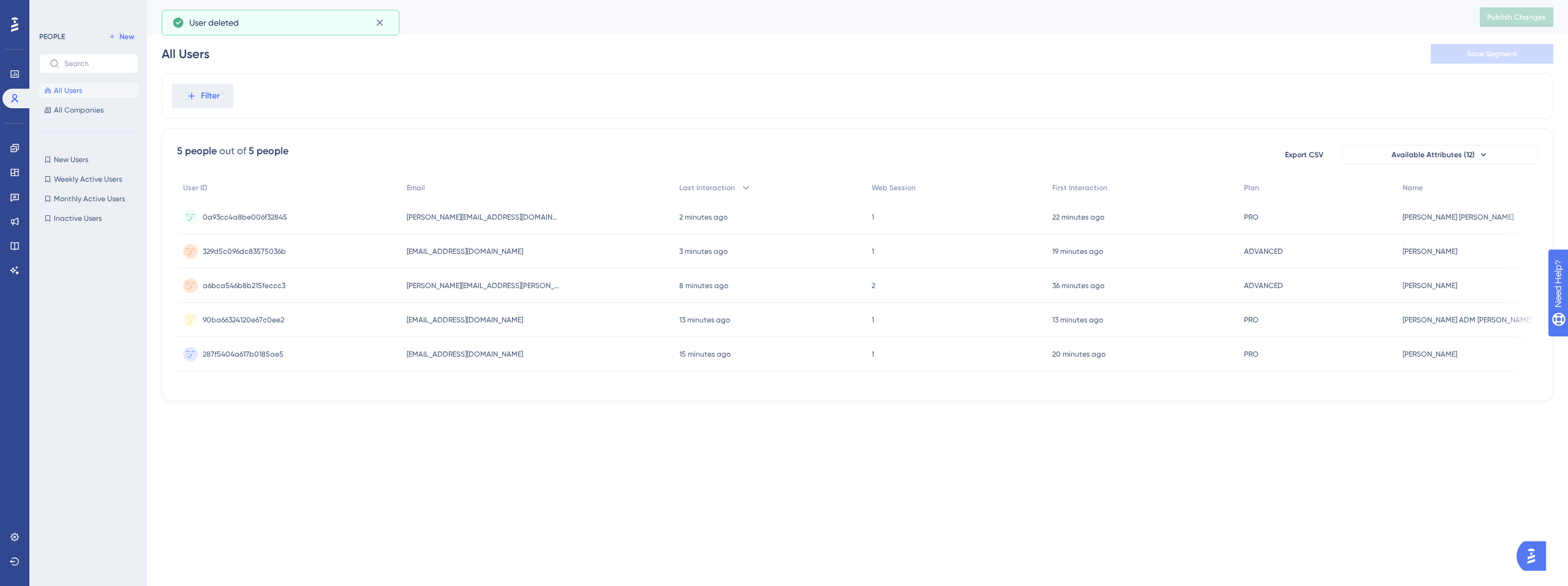
click at [439, 0] on html "Performance Users Engagement Widgets Feedback Product Updates Knowledge Base AI…" at bounding box center [784, 0] width 1568 height 0
click at [468, 58] on div "All Users Save Segment" at bounding box center [856, 53] width 1391 height 39
click at [383, 24] on icon at bounding box center [379, 22] width 13 height 13
click at [478, 72] on div "All Users Save Segment" at bounding box center [856, 53] width 1391 height 39
